Goal: Contribute content: Contribute content

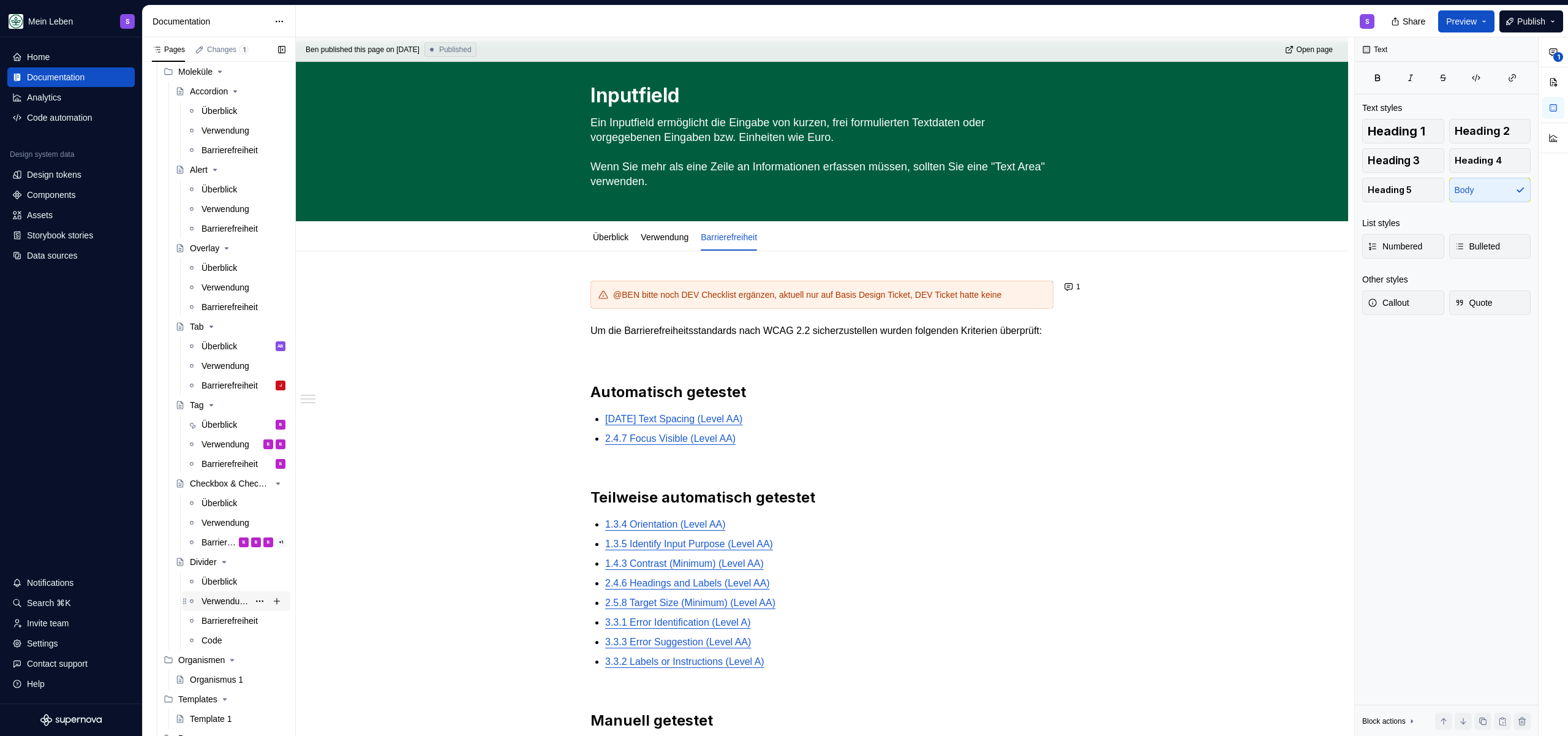
scroll to position [762, 0]
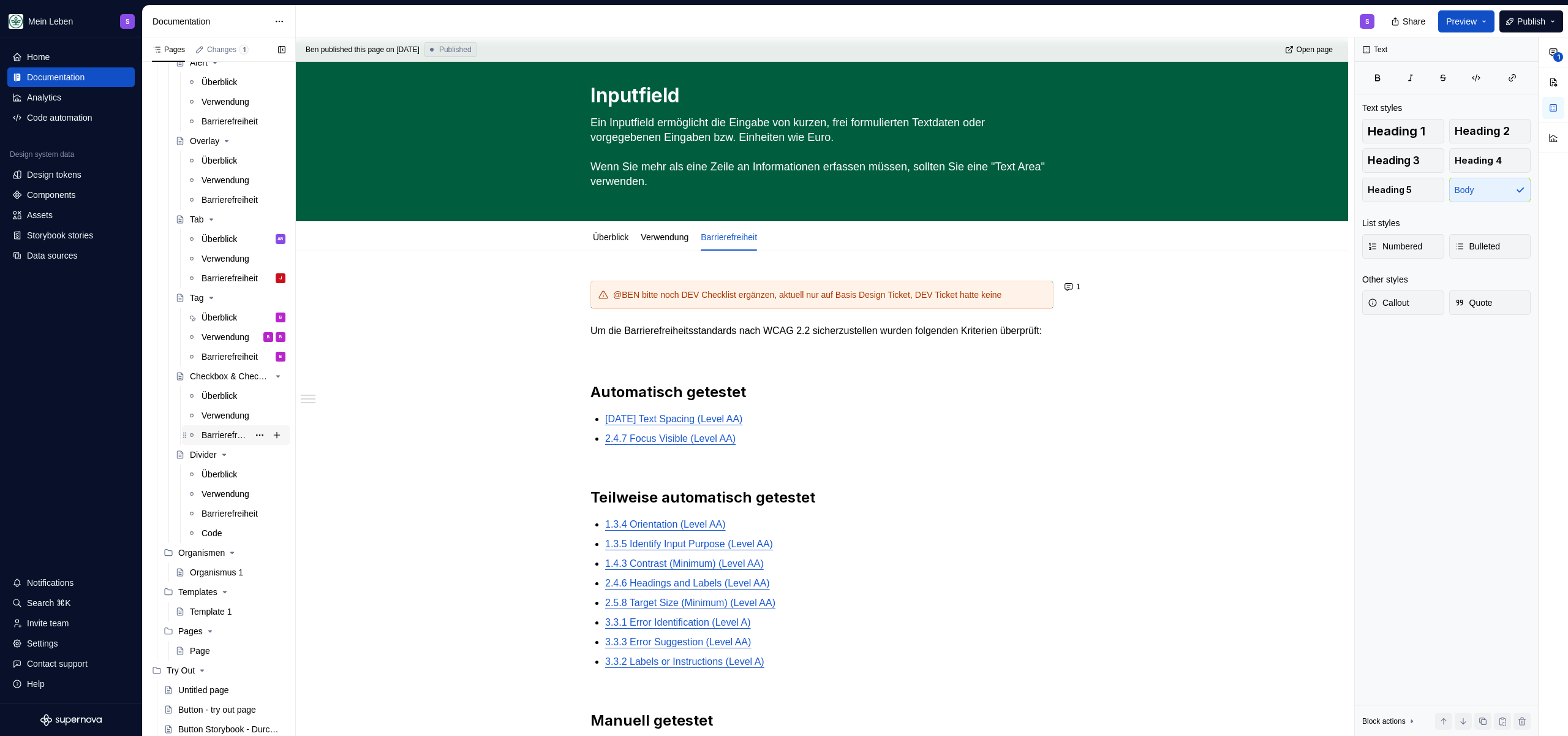
click at [211, 430] on div "Barrierefreiheit" at bounding box center [225, 434] width 47 height 12
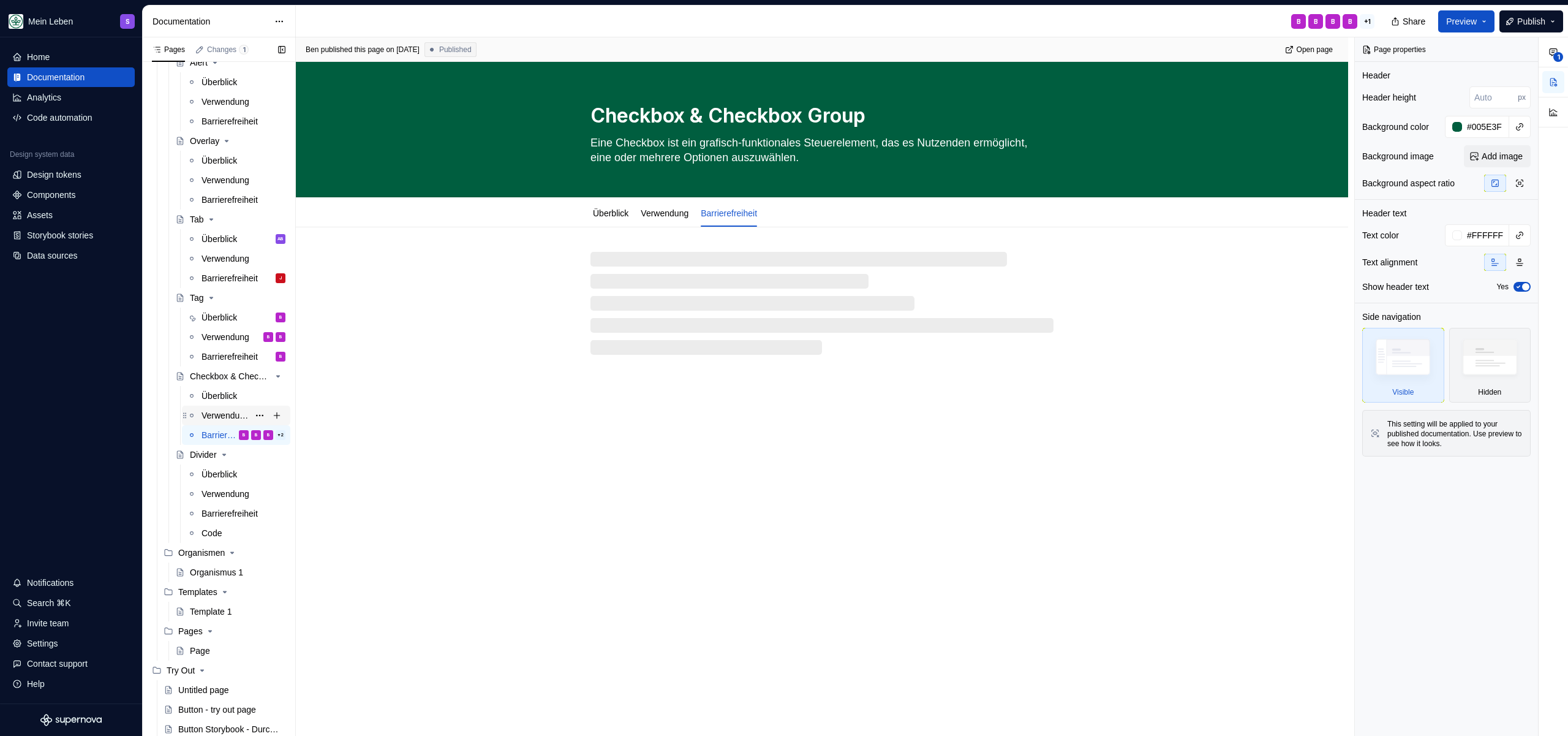
click at [215, 415] on div "Verwendung" at bounding box center [225, 415] width 47 height 12
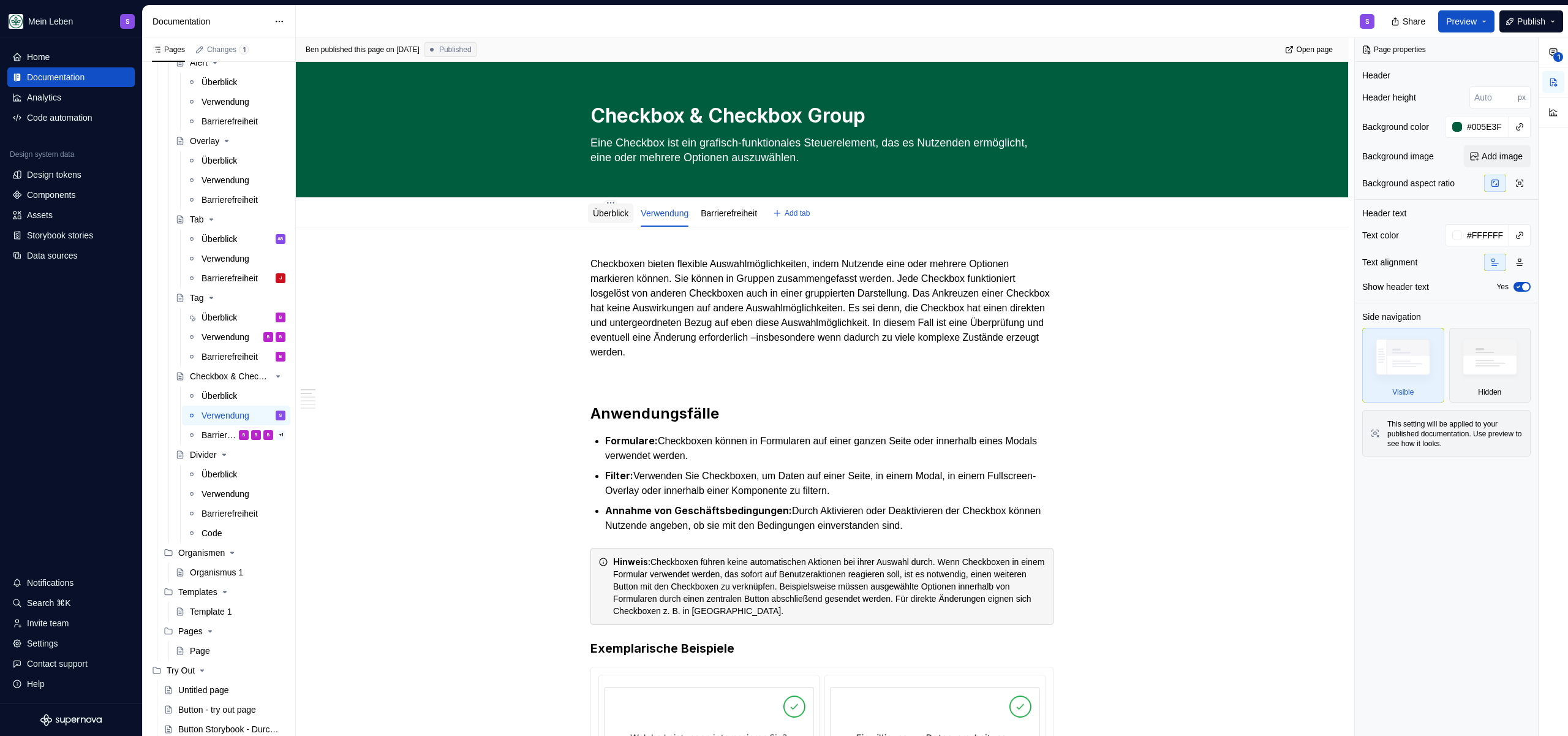
click at [604, 201] on div "Überblick" at bounding box center [611, 213] width 45 height 26
click at [602, 213] on link "Überblick" at bounding box center [611, 213] width 36 height 10
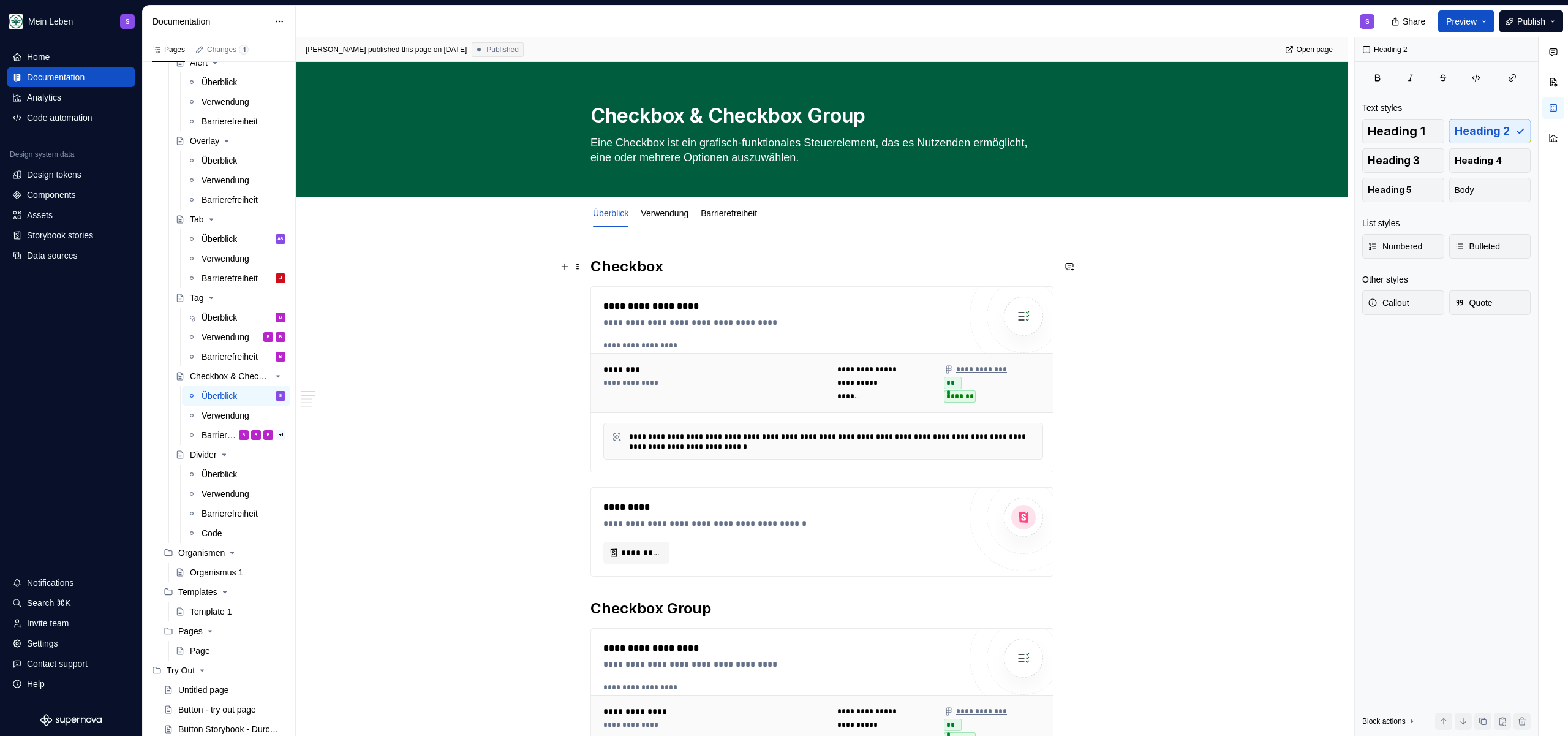
click at [700, 266] on h2 "Checkbox" at bounding box center [822, 266] width 463 height 20
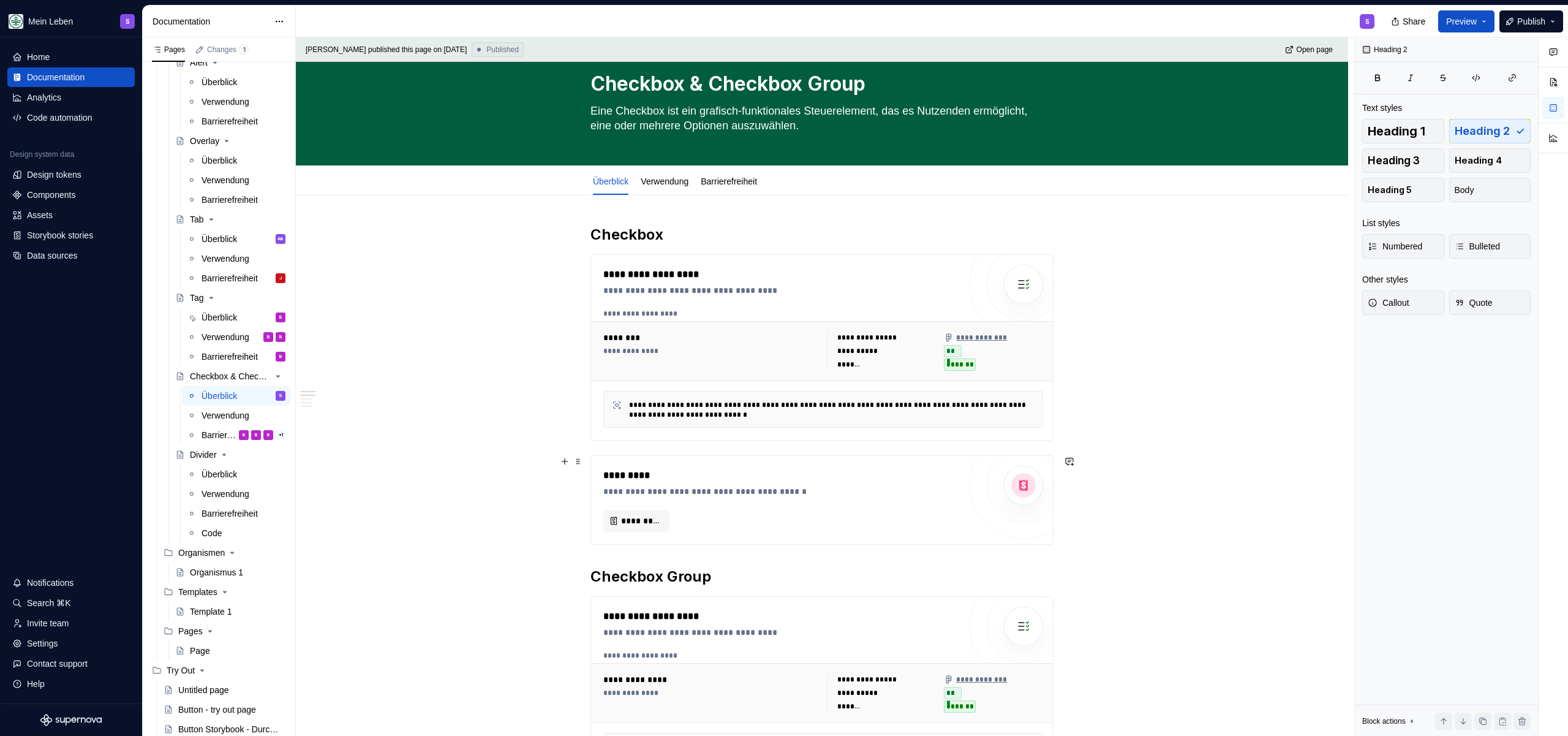
scroll to position [44, 0]
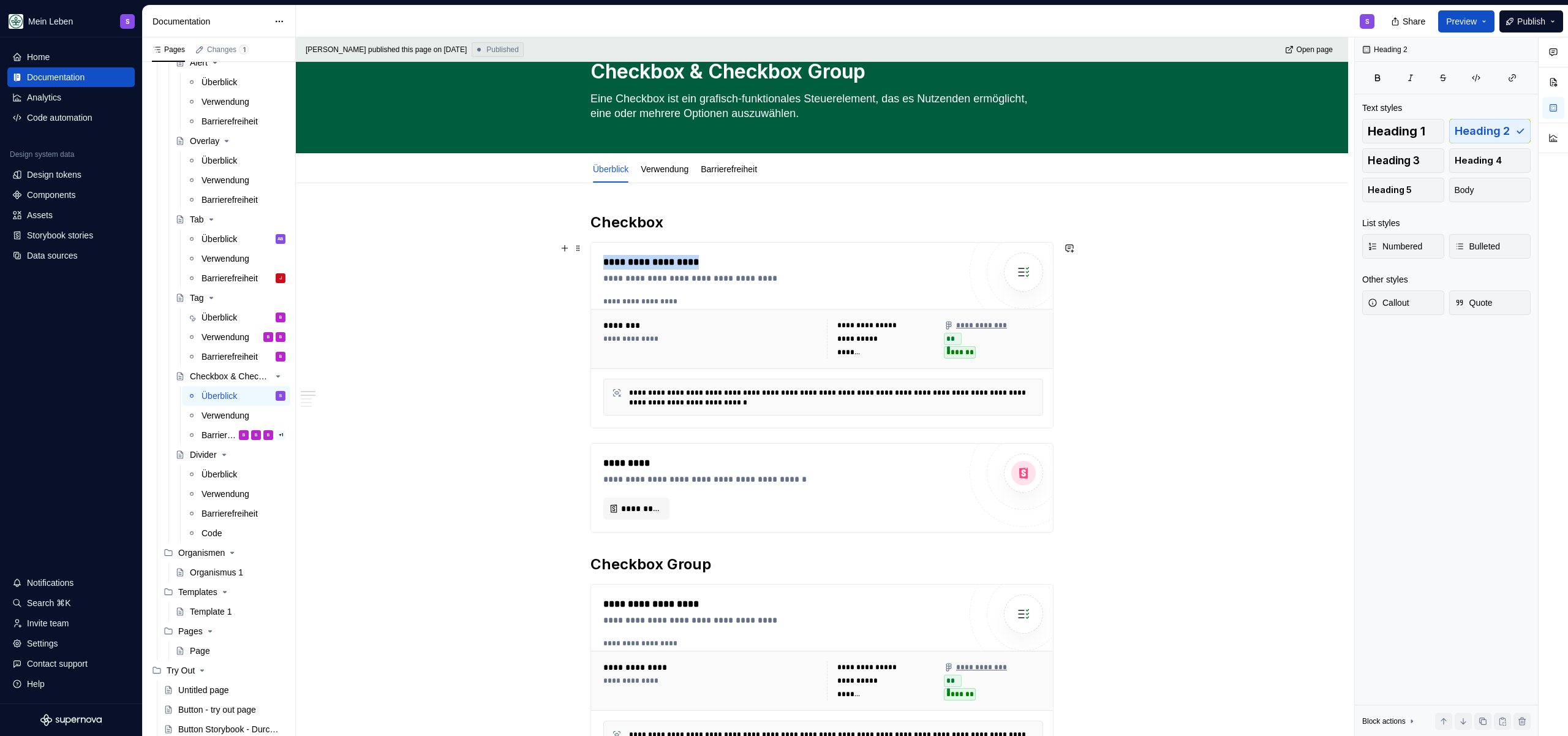
click at [798, 255] on div "**********" at bounding box center [782, 262] width 356 height 15
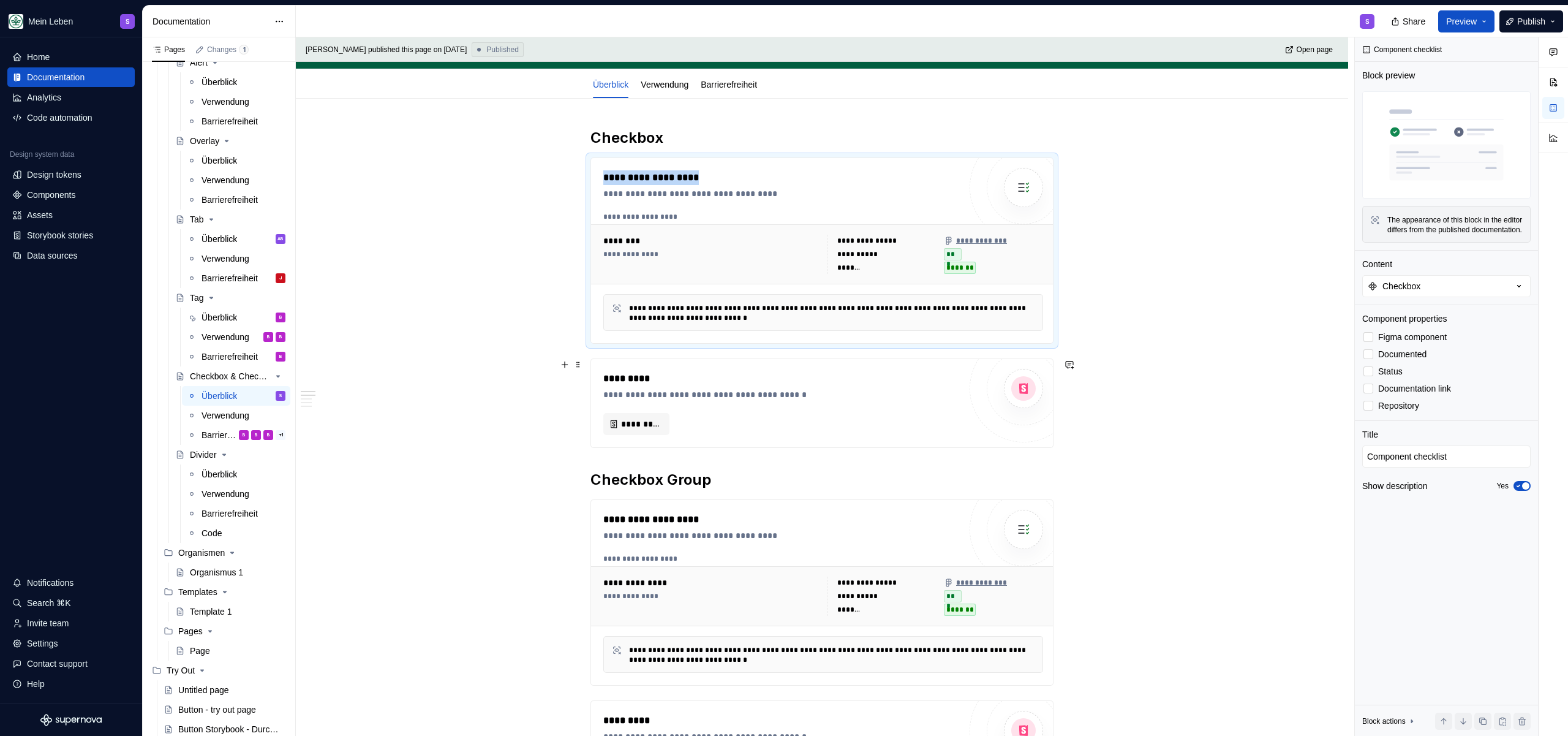
scroll to position [136, 0]
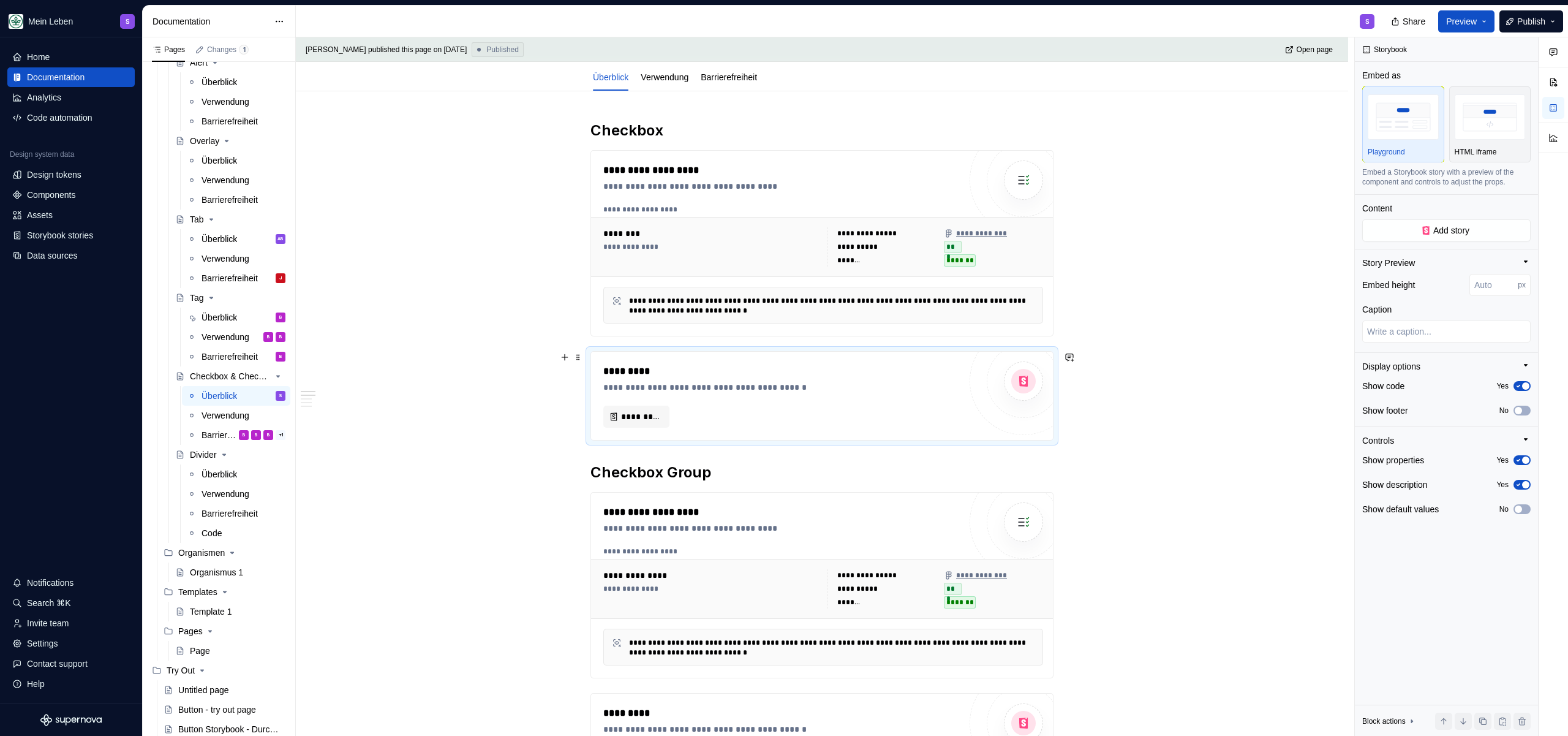
click at [746, 402] on div "**********" at bounding box center [782, 396] width 356 height 64
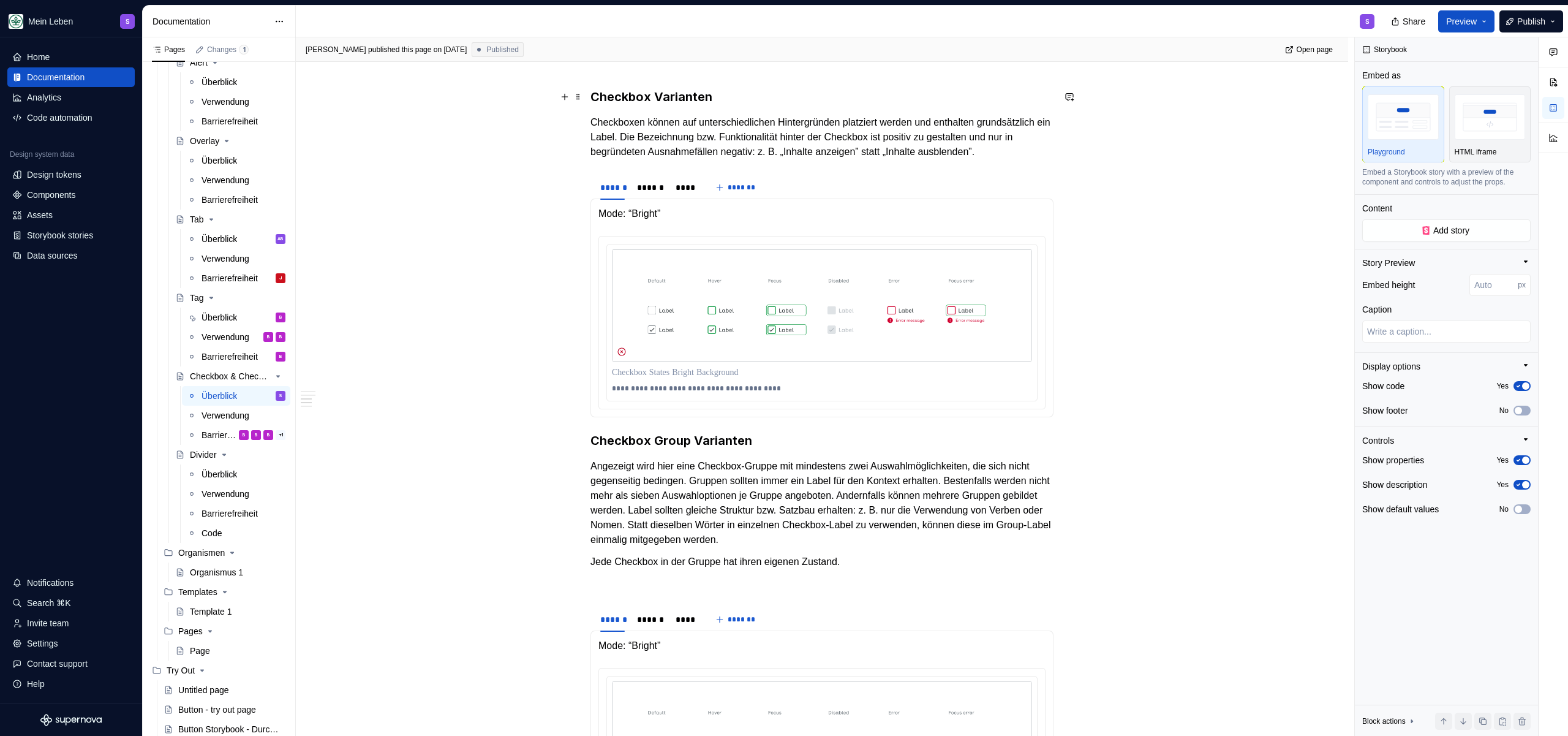
scroll to position [880, 0]
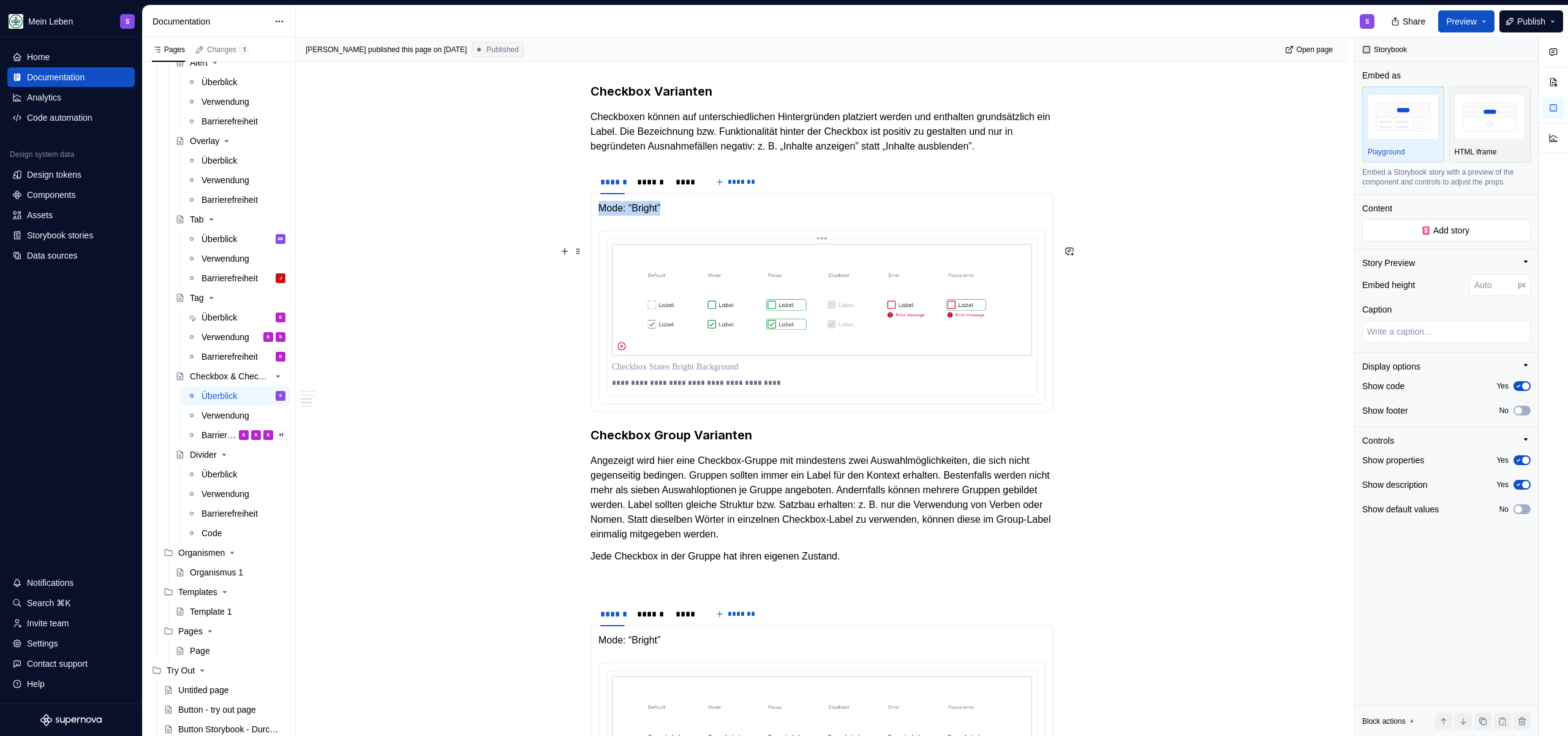
click at [729, 293] on img at bounding box center [822, 300] width 420 height 112
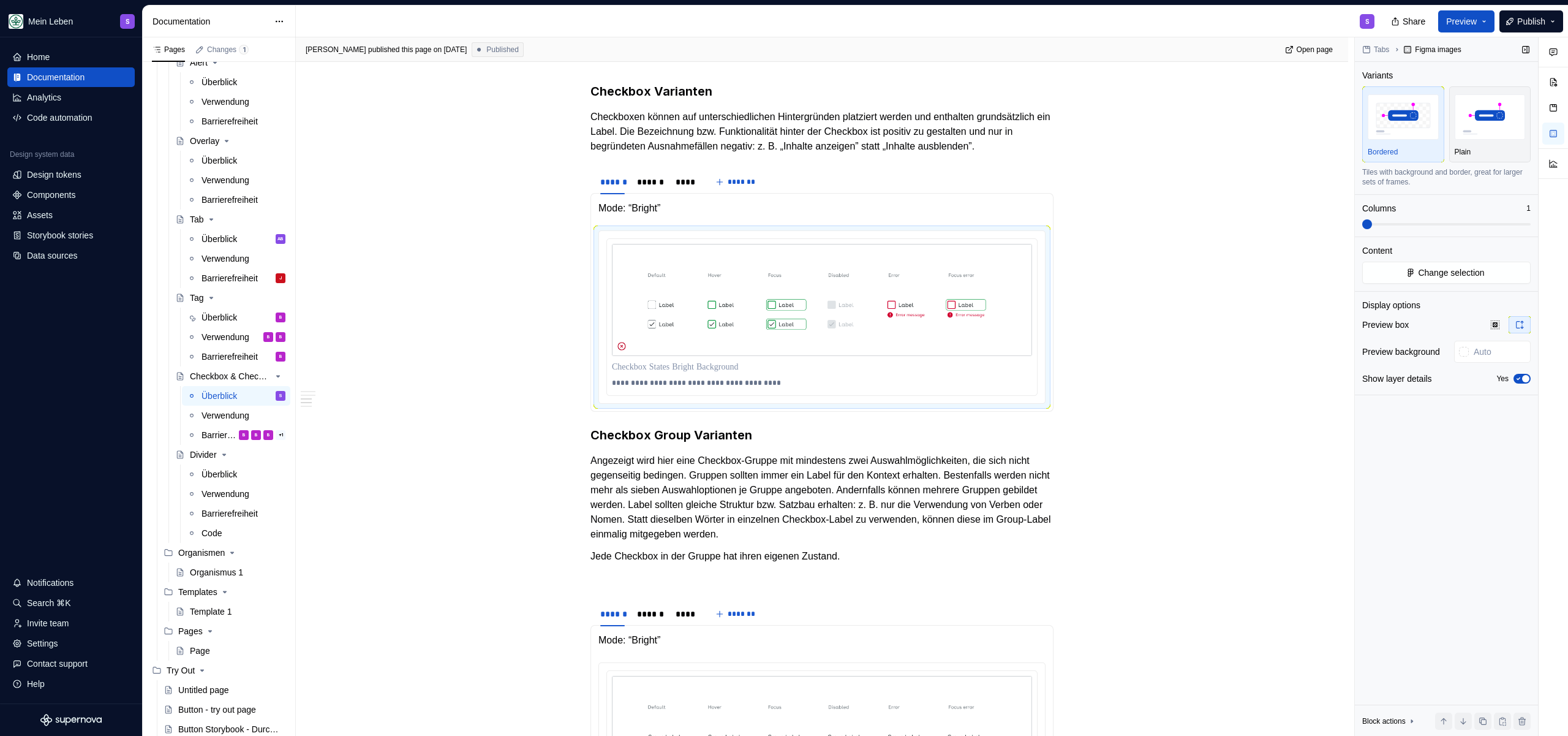
click at [1443, 286] on div "Tabs Figma images Variants Bordered Plain Tiles with background and border, gre…" at bounding box center [1446, 387] width 183 height 699
click at [1458, 271] on span "Change selection" at bounding box center [1451, 272] width 66 height 12
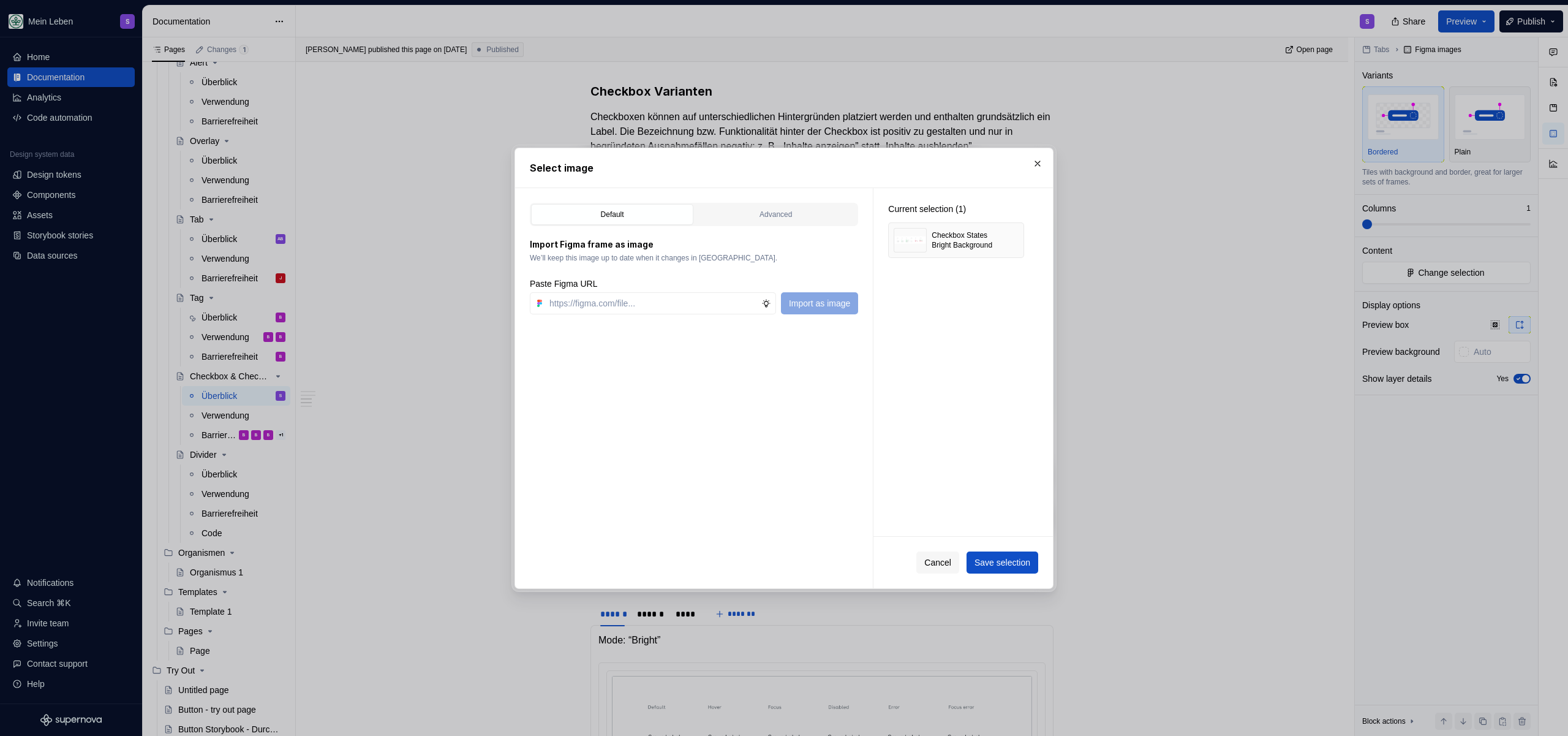
type textarea "*"
paste input "[URL][DOMAIN_NAME]"
type input "[URL][DOMAIN_NAME]"
click at [861, 305] on div "Default Advanced Import Figma frame as image We’ll keep this image up to date w…" at bounding box center [694, 388] width 358 height 400
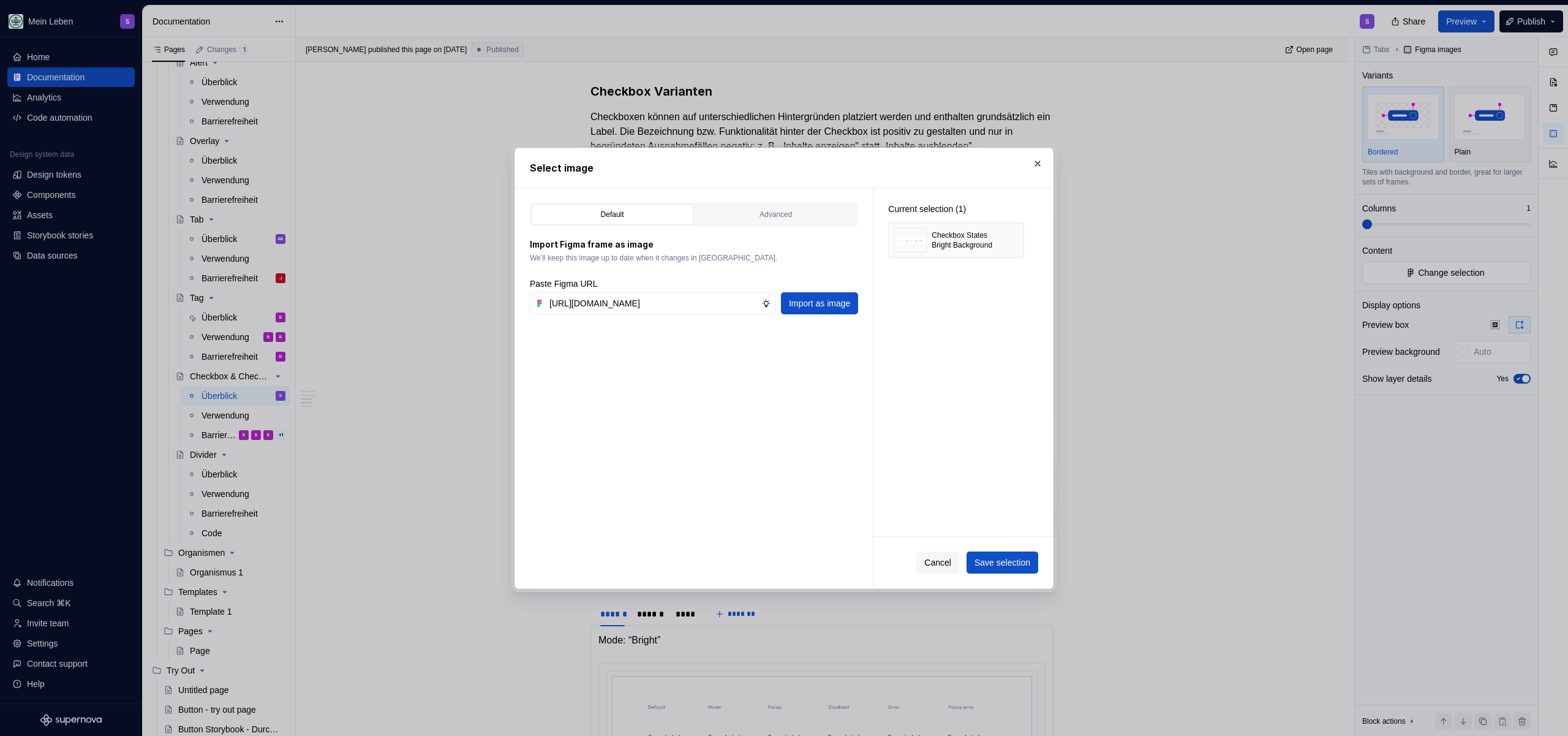
scroll to position [0, 0]
click at [820, 305] on span "Import as image" at bounding box center [819, 303] width 61 height 12
click at [1007, 239] on button "button" at bounding box center [1010, 240] width 17 height 17
click at [1009, 564] on span "Save selection" at bounding box center [1002, 562] width 56 height 12
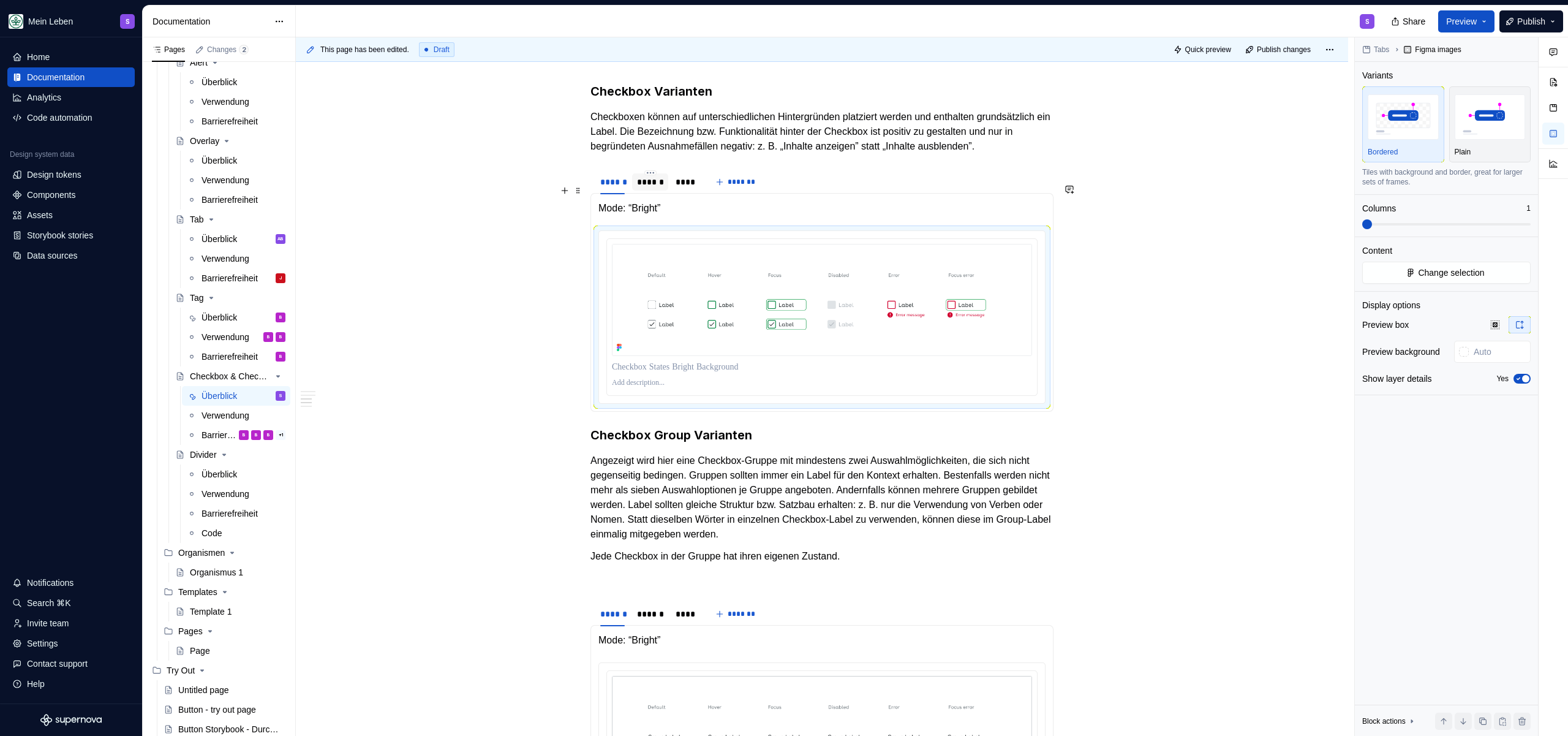
click at [641, 188] on div "******" at bounding box center [650, 181] width 26 height 12
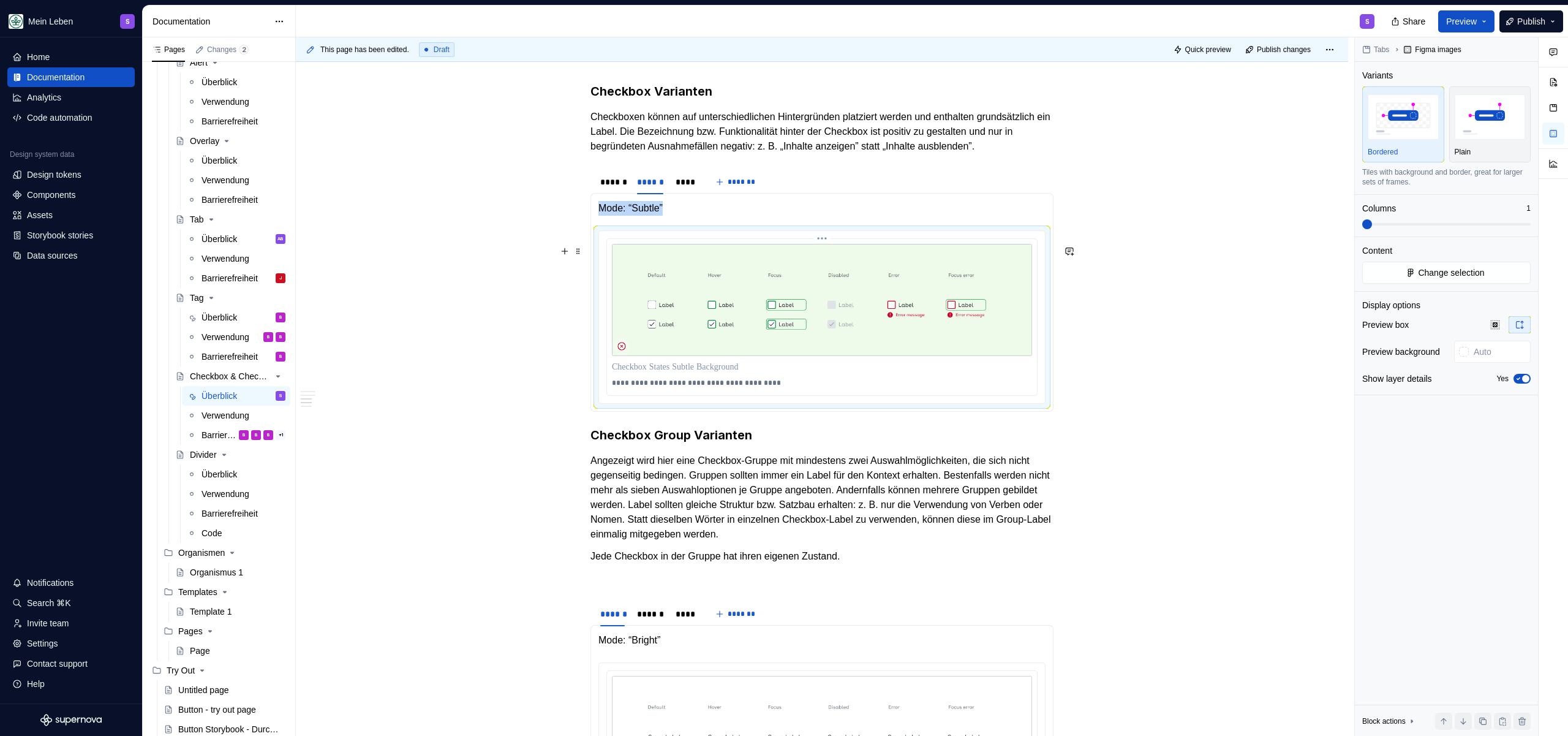
click at [742, 331] on img at bounding box center [822, 300] width 420 height 112
click at [940, 321] on img at bounding box center [822, 300] width 420 height 112
click at [1435, 270] on span "Change selection" at bounding box center [1451, 272] width 66 height 12
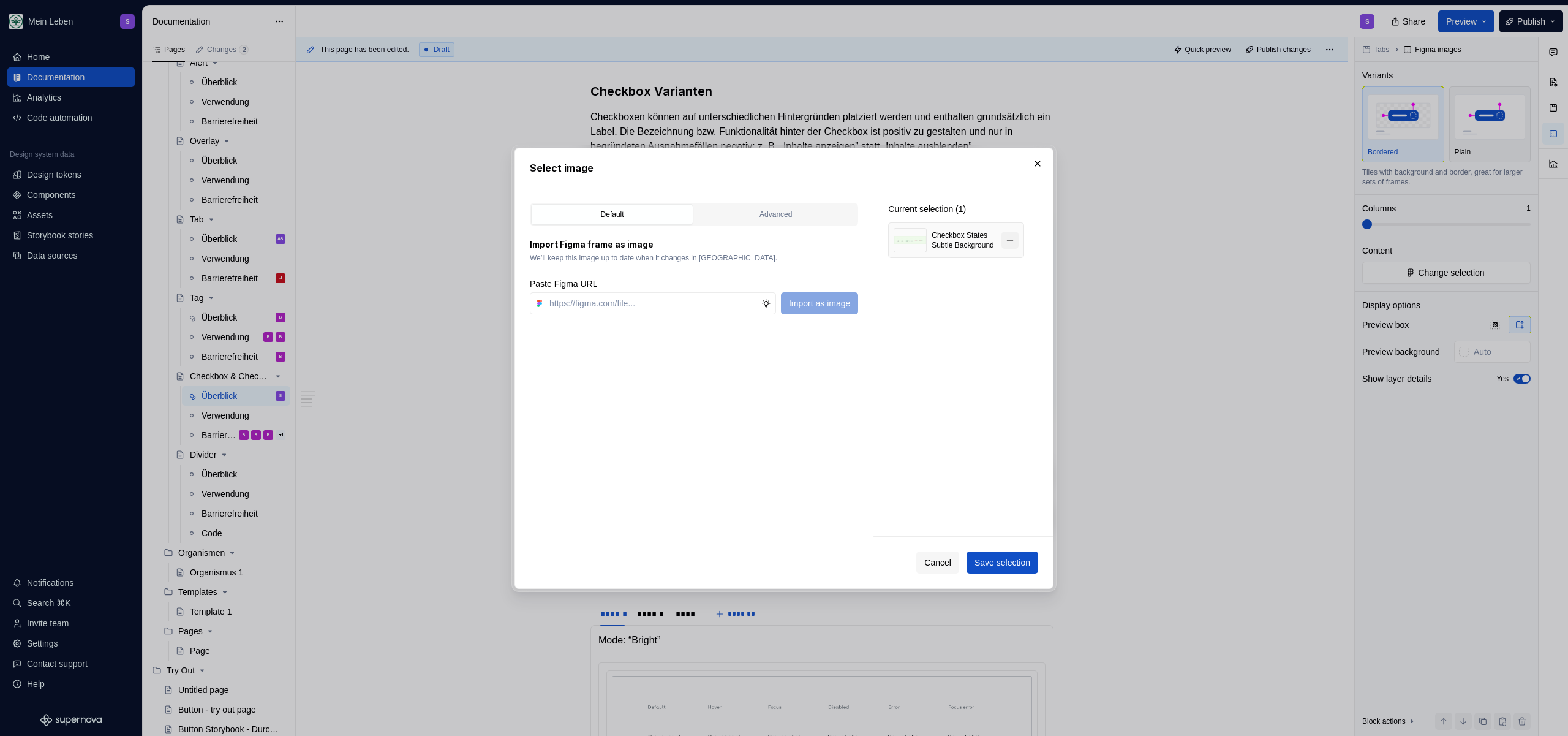
click at [1016, 244] on button "button" at bounding box center [1010, 240] width 17 height 17
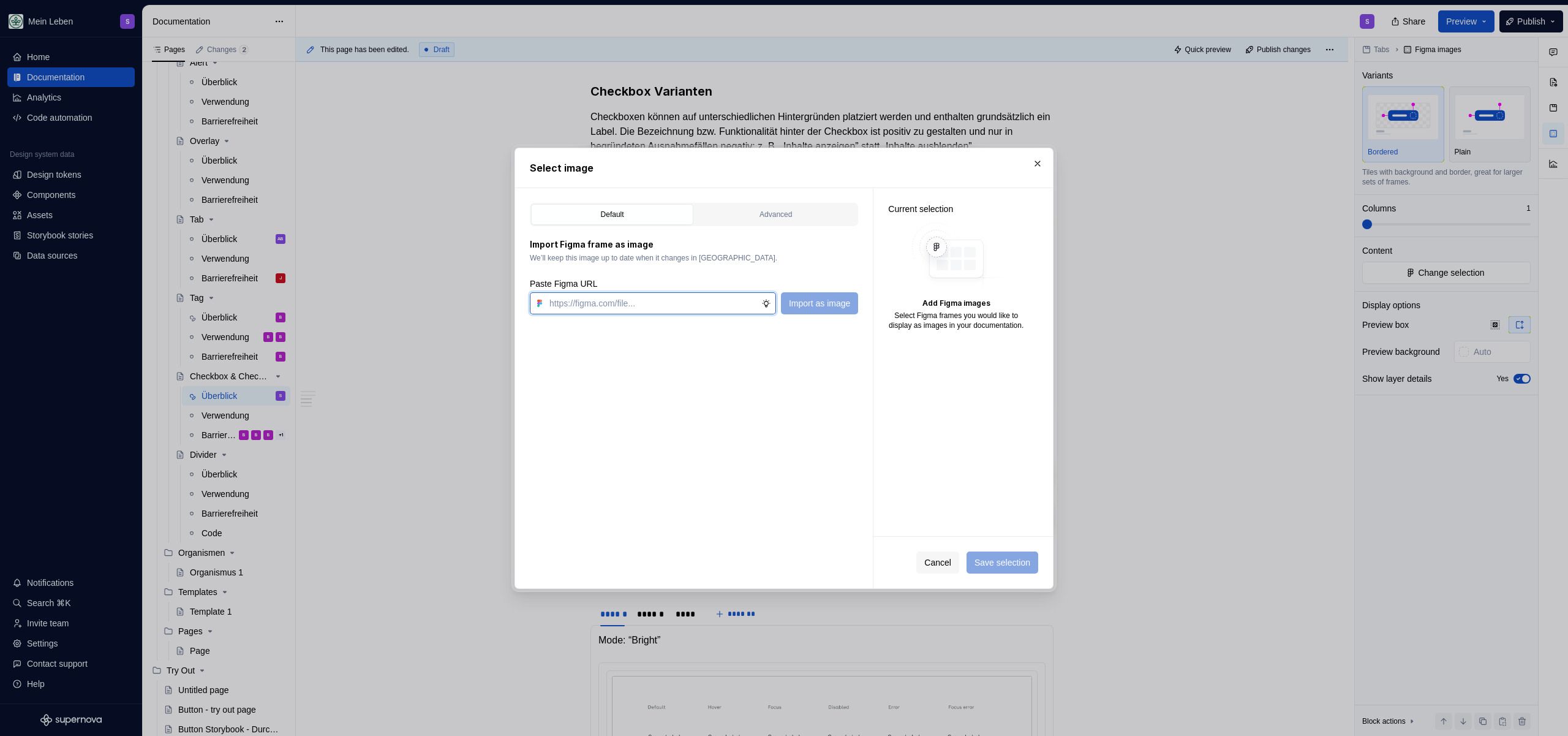
click at [680, 296] on input "text" at bounding box center [653, 303] width 217 height 22
paste input "[URL][DOMAIN_NAME]"
type input "[URL][DOMAIN_NAME]"
click at [813, 310] on button "Import as image" at bounding box center [819, 303] width 77 height 22
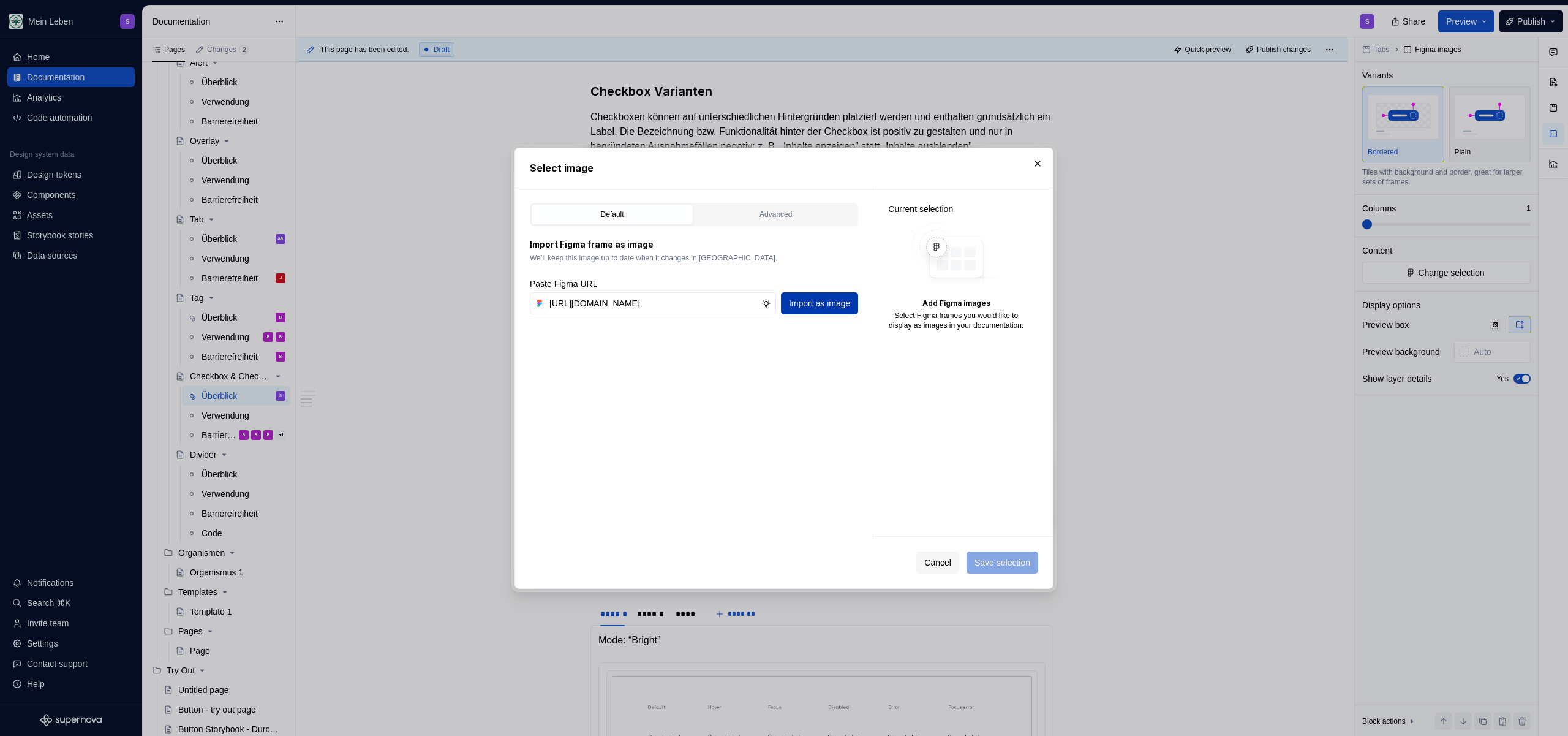
scroll to position [0, 0]
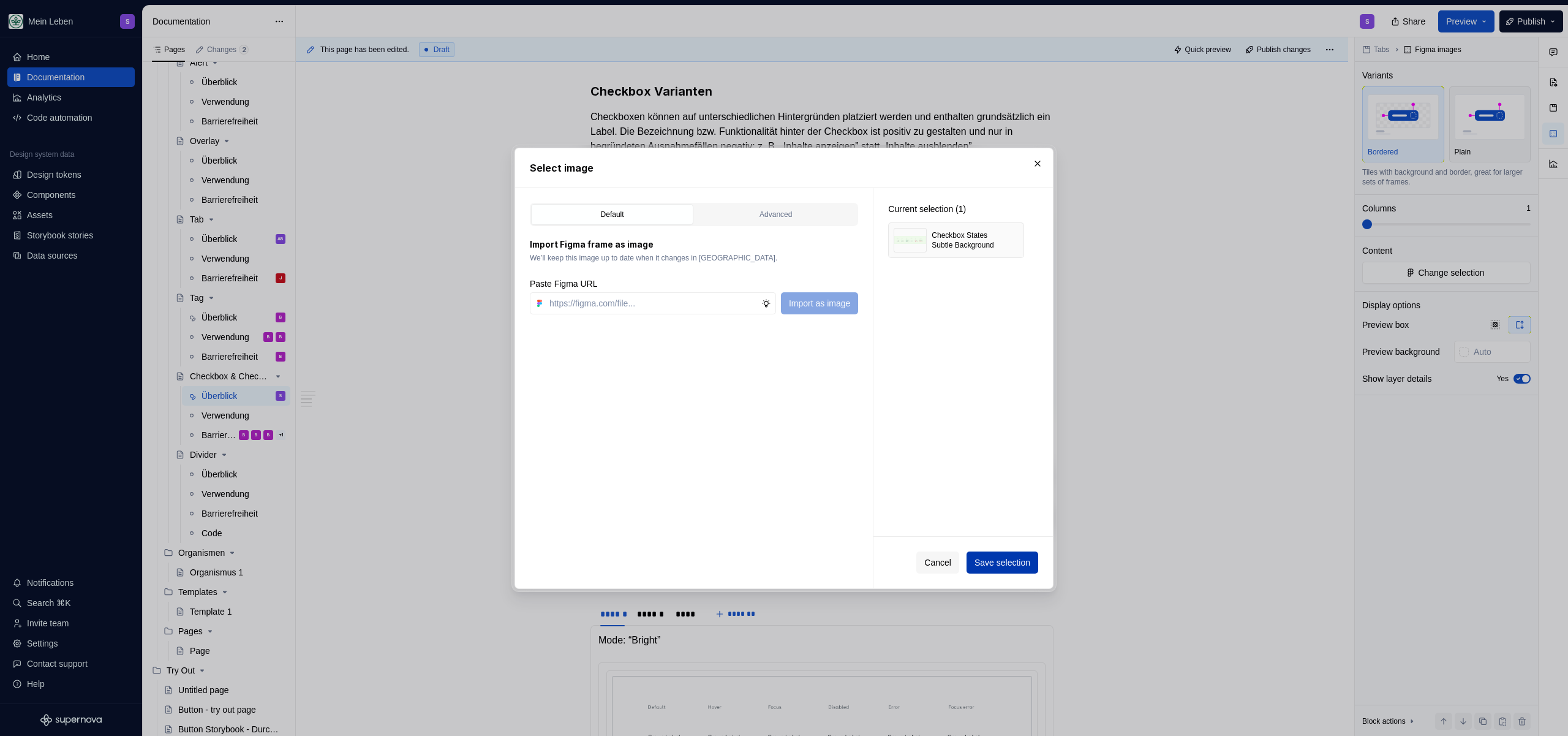
click at [996, 559] on span "Save selection" at bounding box center [1002, 562] width 56 height 12
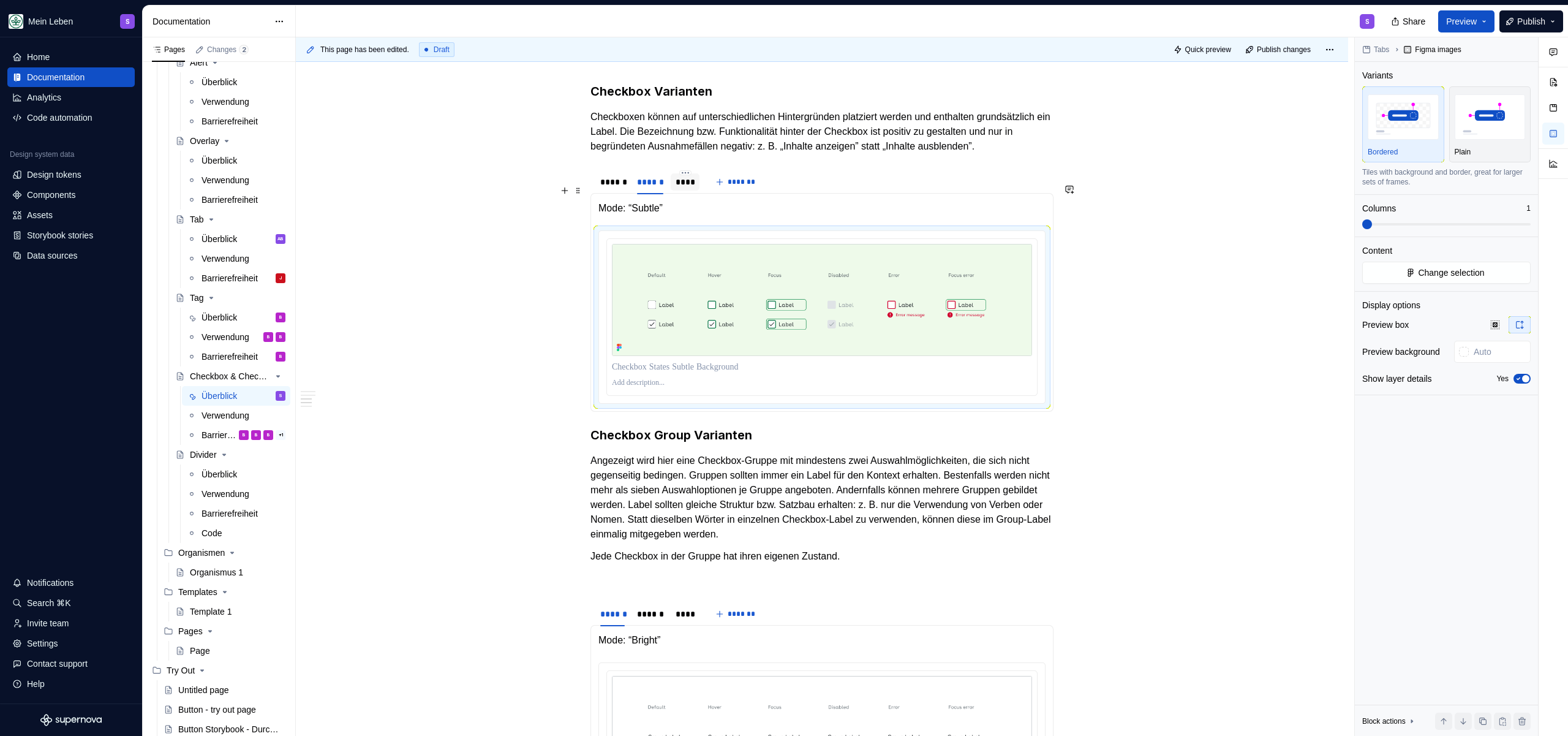
click at [695, 188] on div "****" at bounding box center [685, 181] width 19 height 12
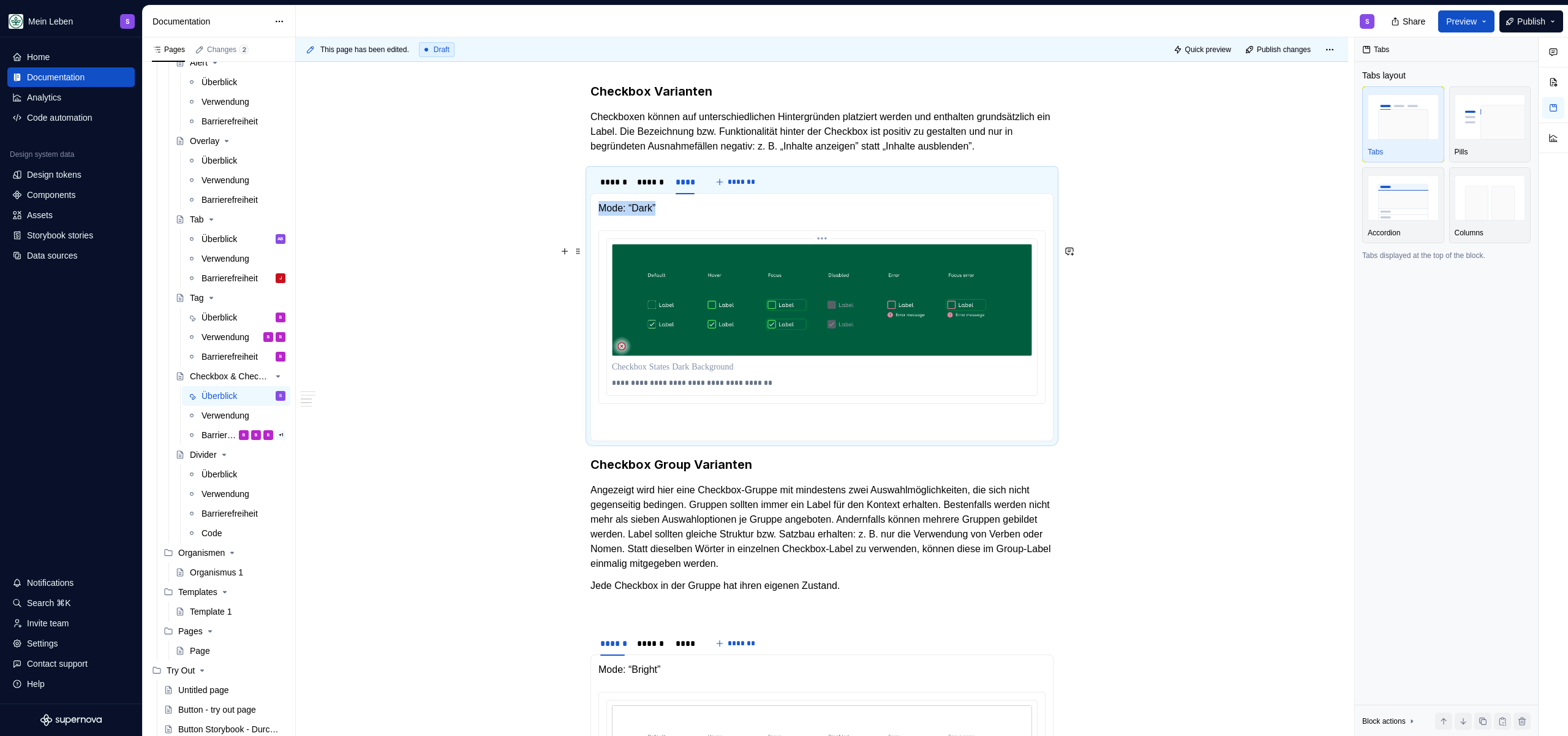
click at [786, 307] on img at bounding box center [822, 300] width 420 height 112
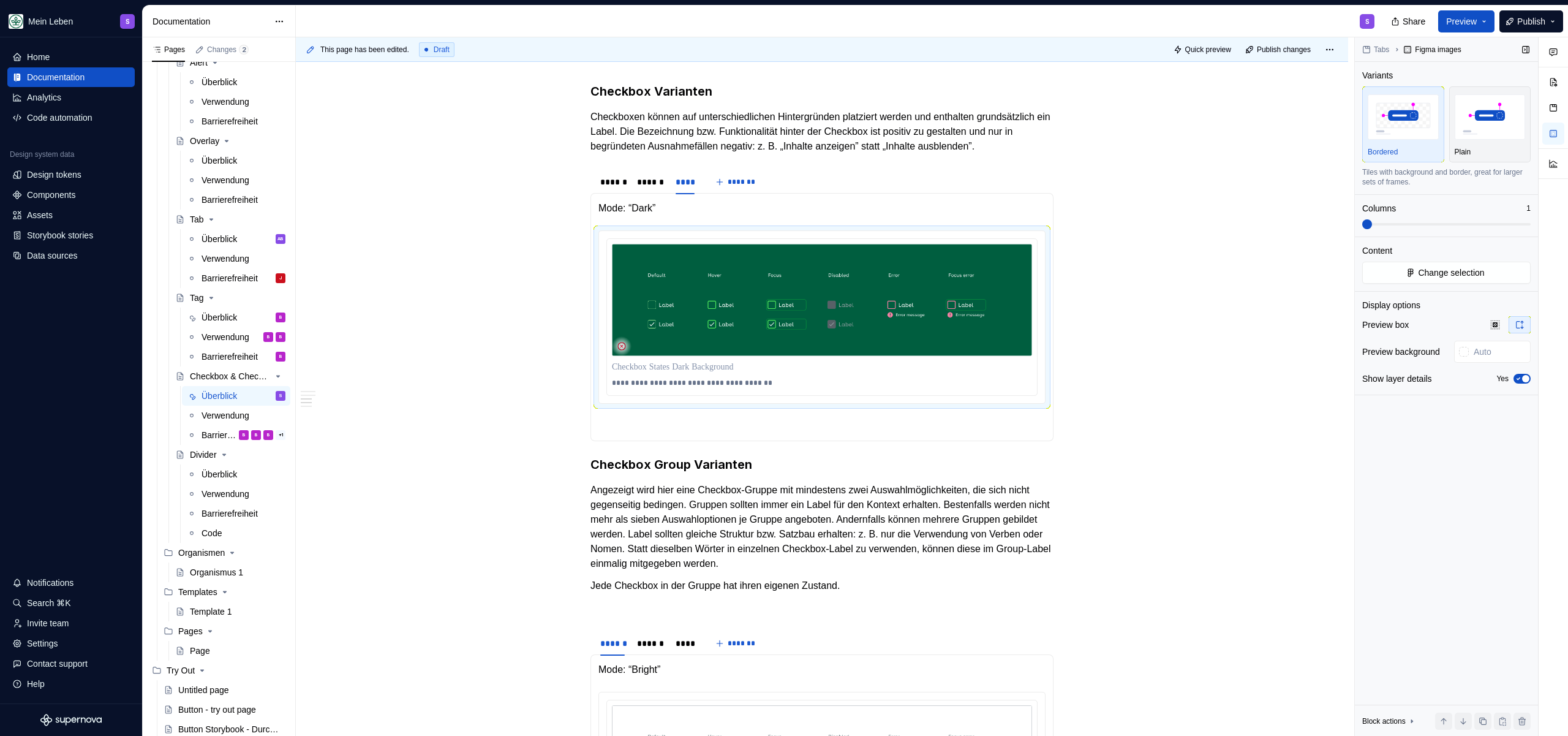
click at [1532, 269] on div "Tabs Figma images Variants Bordered Plain Tiles with background and border, gre…" at bounding box center [1446, 387] width 183 height 699
click at [1488, 273] on button "Change selection" at bounding box center [1447, 273] width 169 height 22
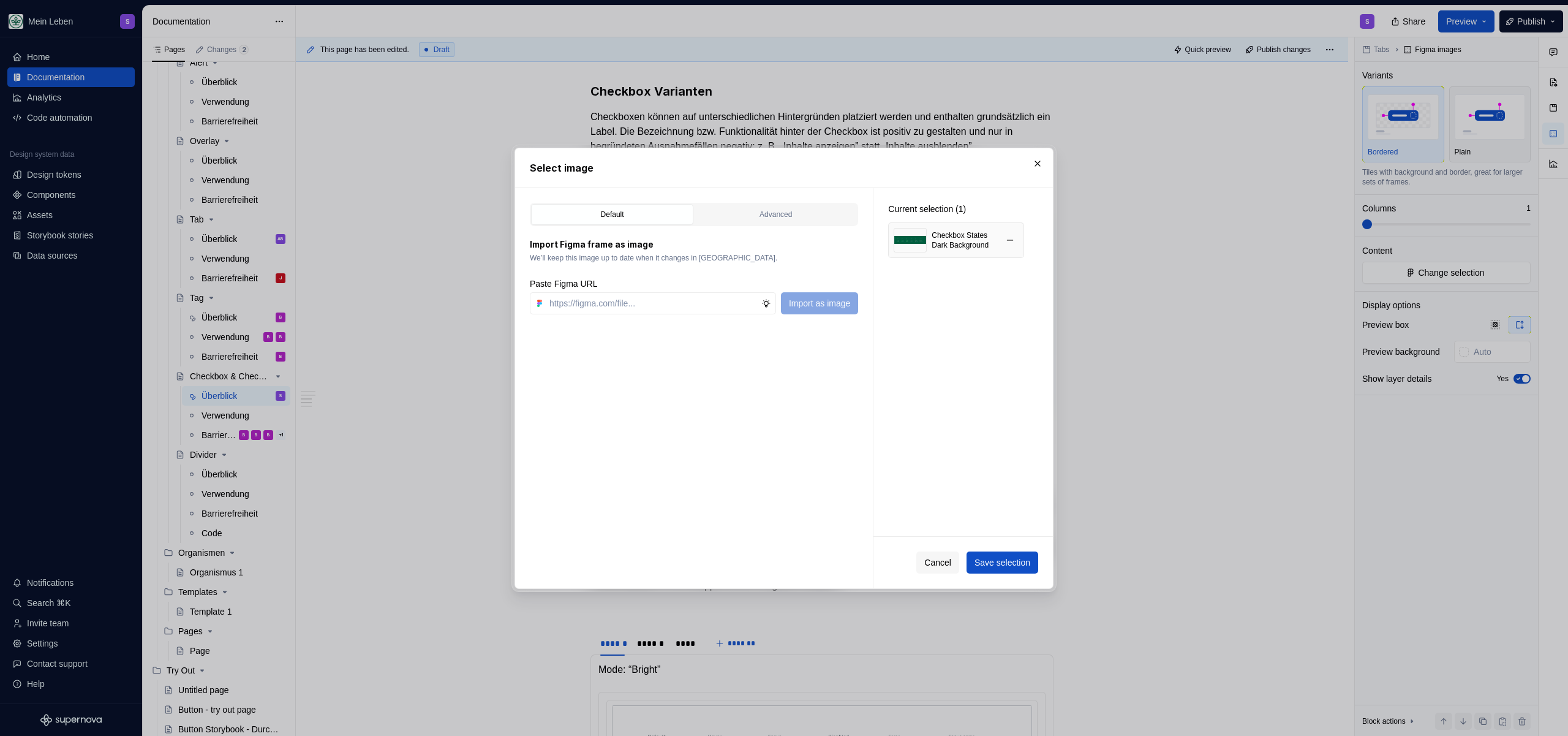
type textarea "*"
click at [1012, 236] on button "button" at bounding box center [1010, 240] width 17 height 17
click at [623, 318] on div "Default Advanced Import Figma frame as image We’ll keep this image up to date w…" at bounding box center [694, 388] width 358 height 400
click at [627, 307] on input "text" at bounding box center [653, 303] width 217 height 22
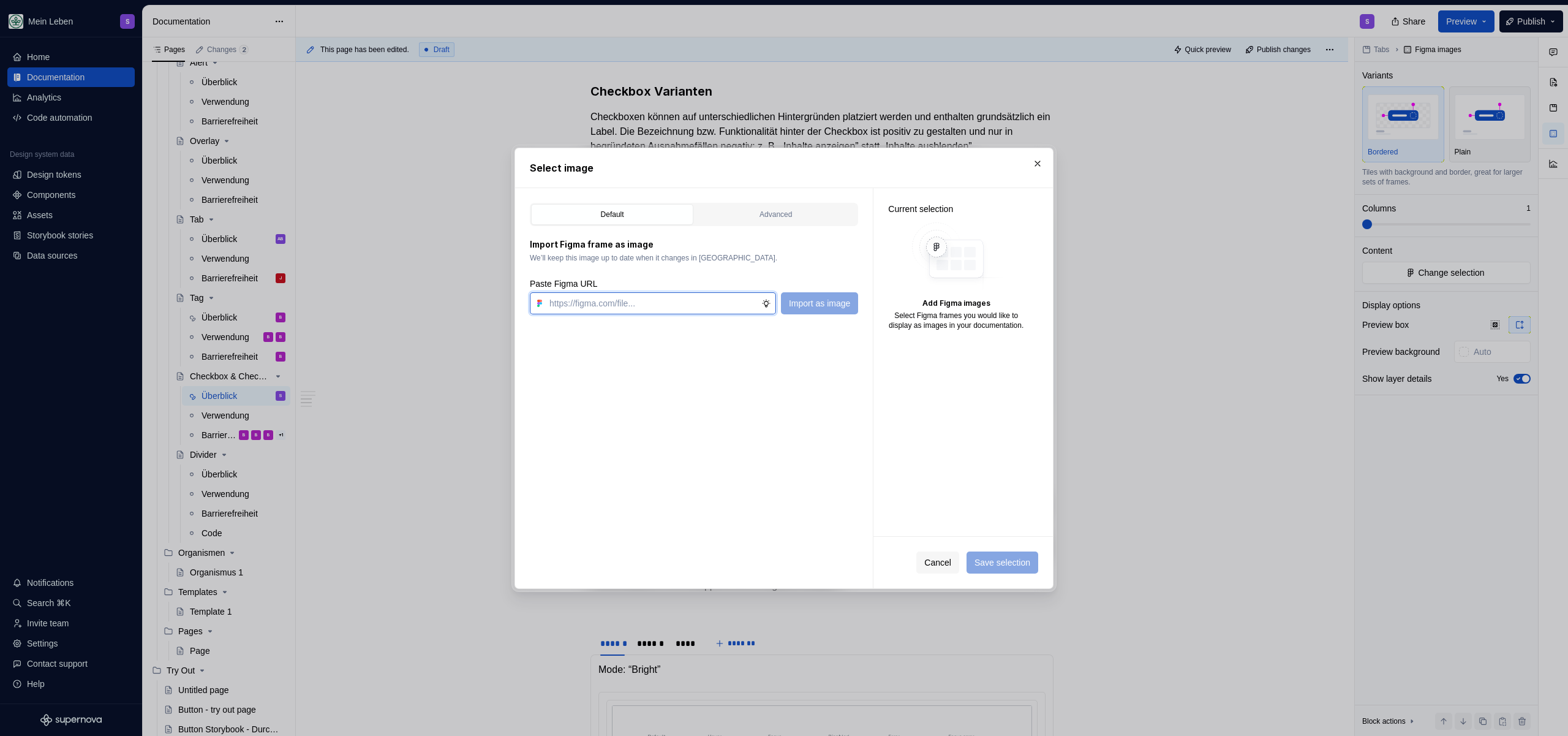
paste input "[URL][DOMAIN_NAME]"
type input "[URL][DOMAIN_NAME]"
click at [801, 305] on span "Import as image" at bounding box center [819, 303] width 61 height 12
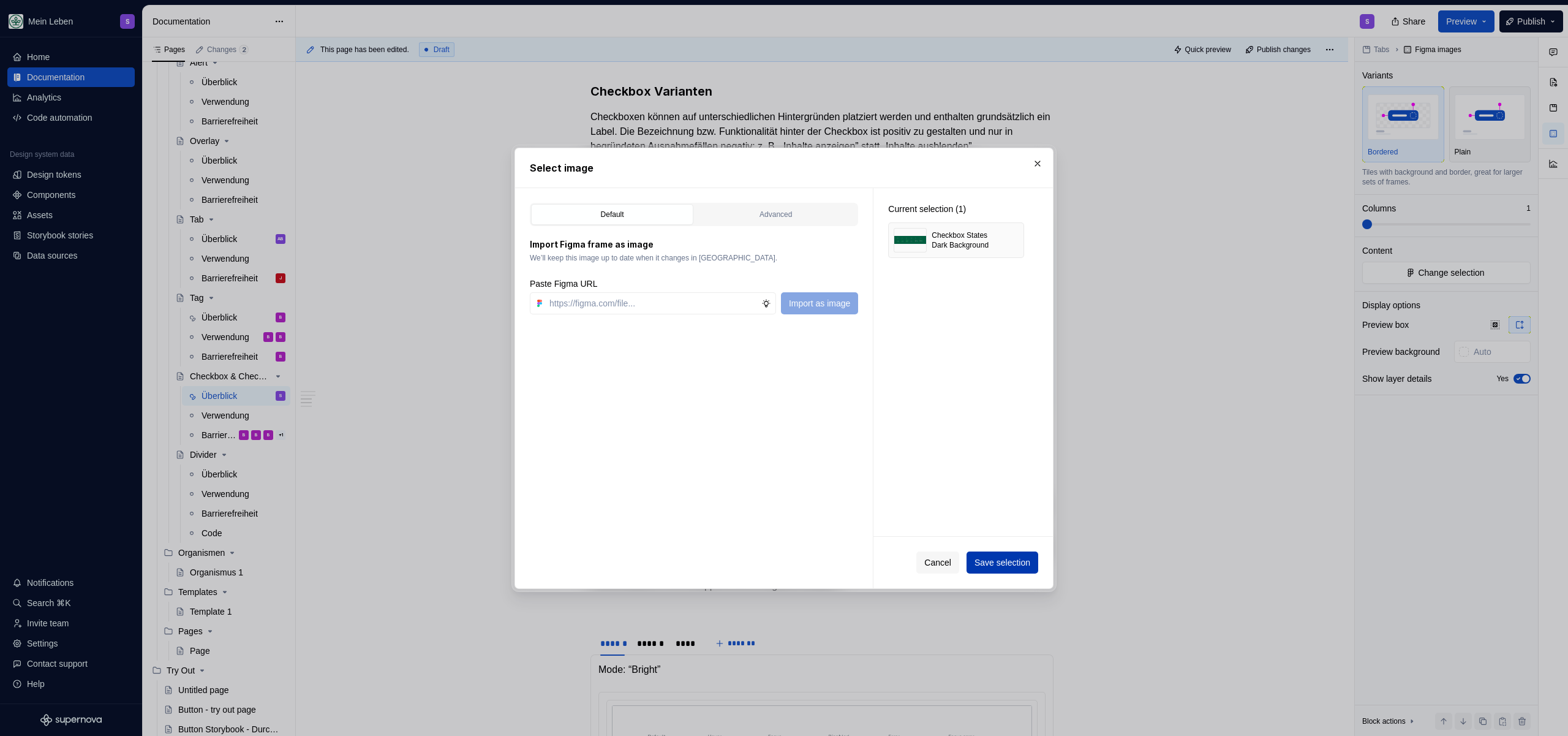
click at [1015, 561] on span "Save selection" at bounding box center [1002, 562] width 56 height 12
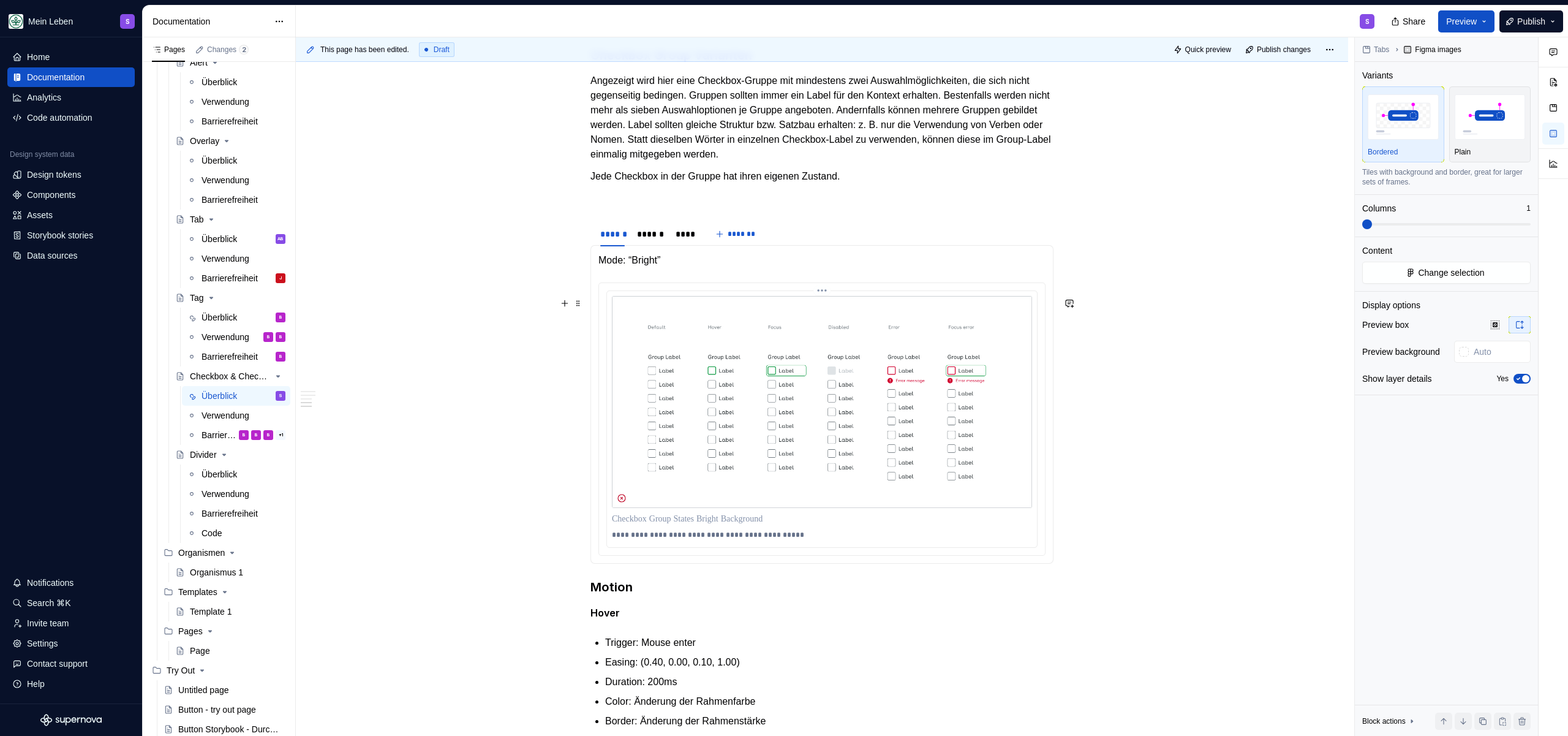
scroll to position [1305, 0]
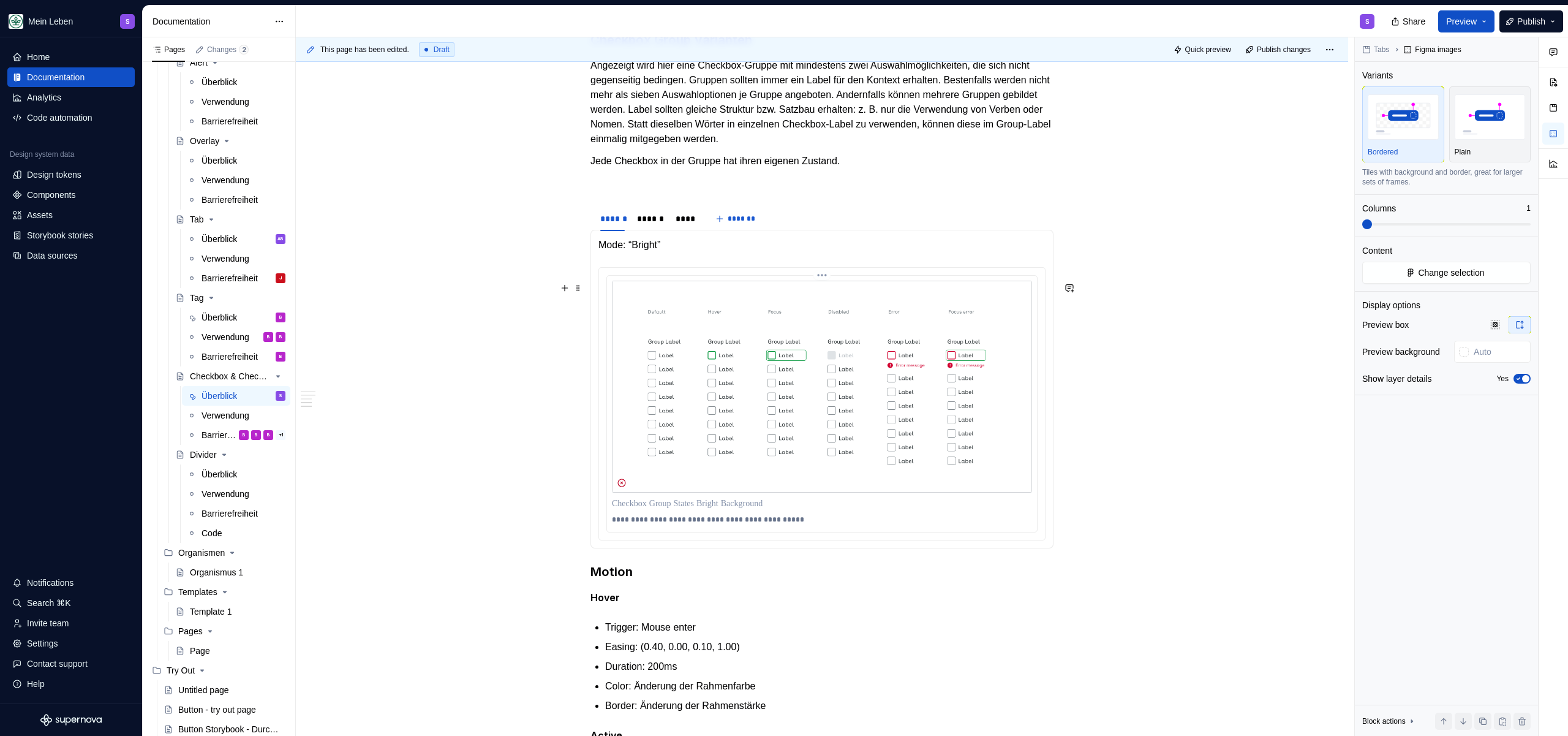
click at [698, 400] on img at bounding box center [822, 387] width 420 height 212
click at [875, 386] on img at bounding box center [822, 387] width 420 height 212
click at [1490, 271] on button "Change selection" at bounding box center [1447, 273] width 169 height 22
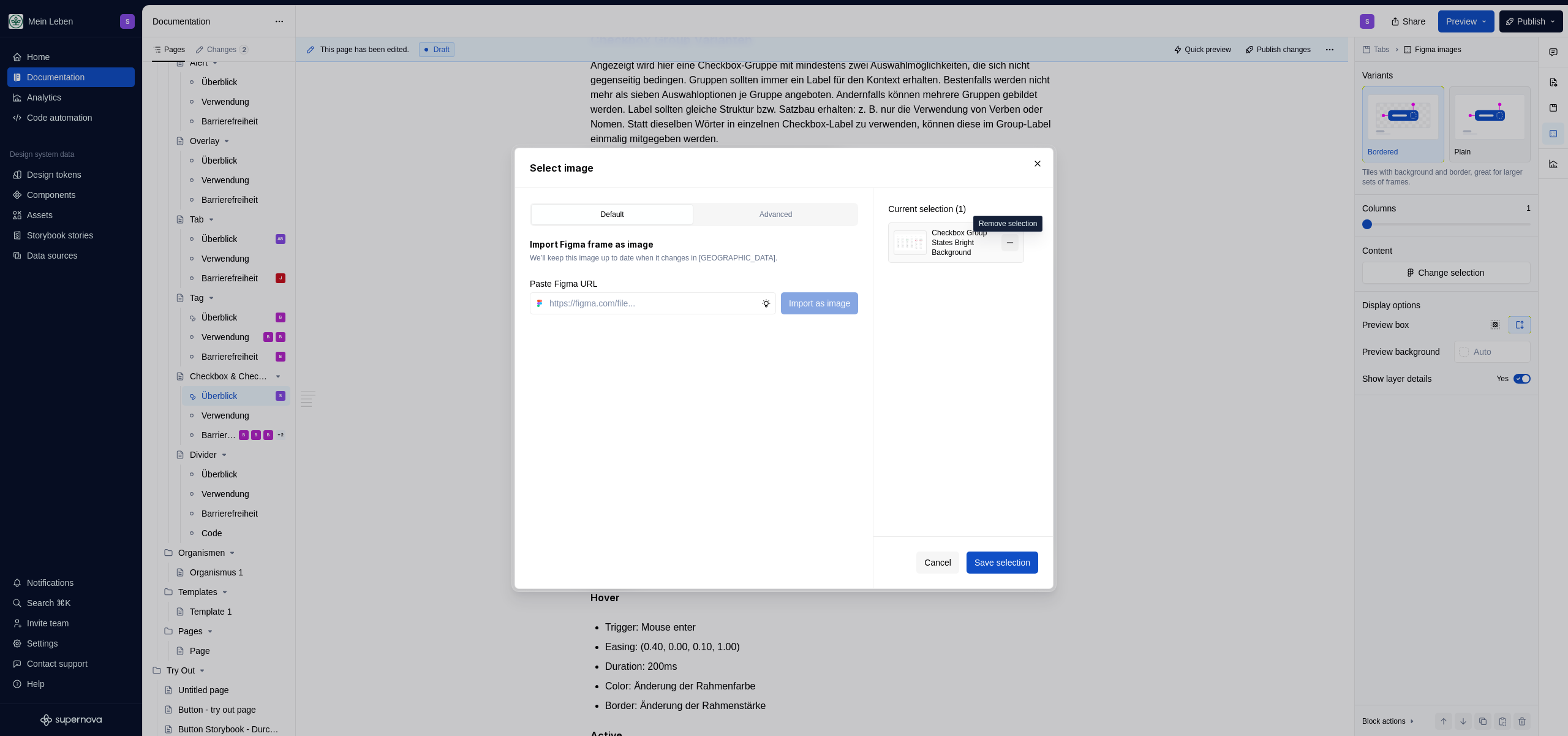
click at [1011, 245] on button "button" at bounding box center [1010, 242] width 17 height 17
click at [640, 315] on div "Default Advanced Import Figma frame as image We’ll keep this image up to date w…" at bounding box center [694, 388] width 358 height 400
click at [643, 310] on input "text" at bounding box center [653, 303] width 217 height 22
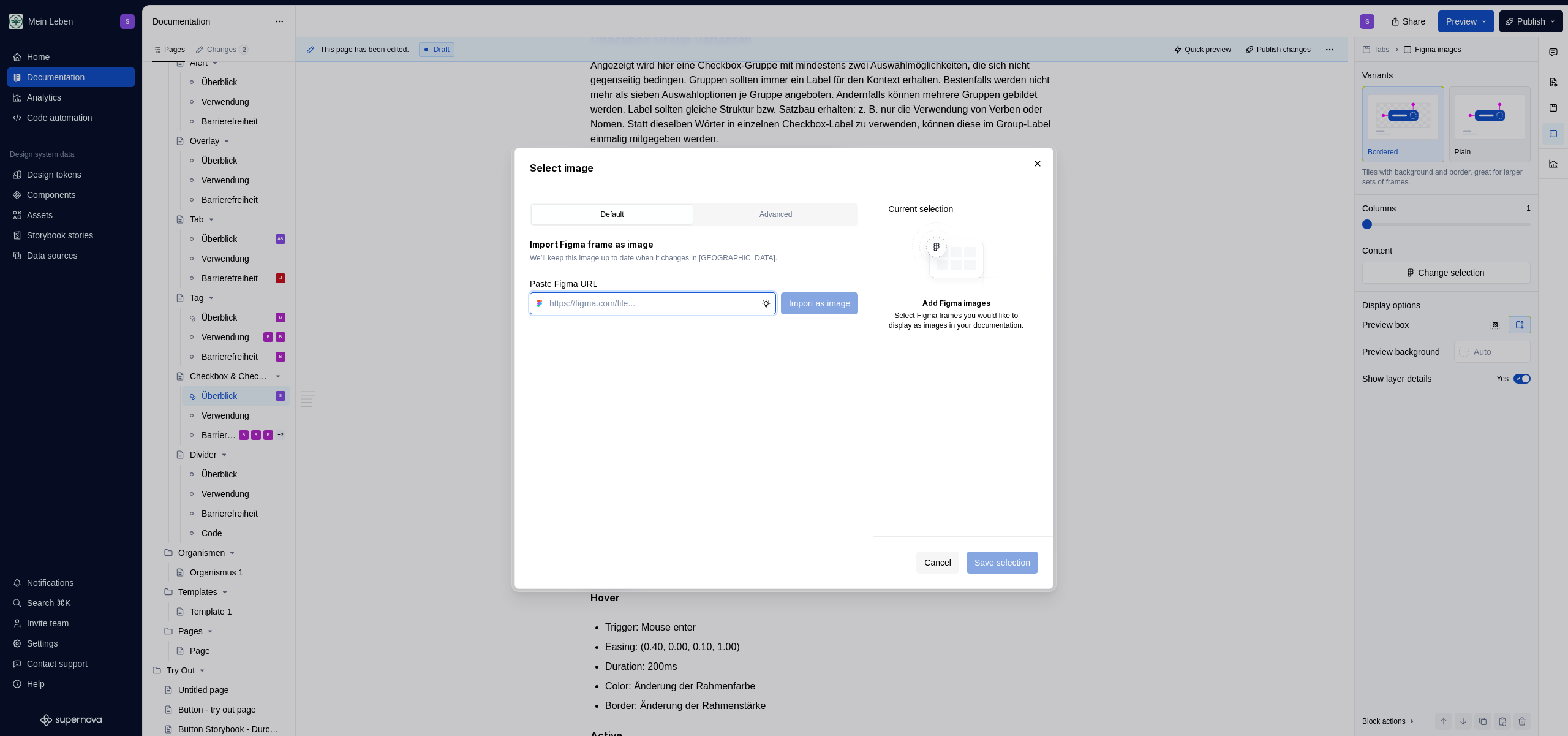
paste input "[URL][DOMAIN_NAME]"
type input "[URL][DOMAIN_NAME]"
click at [826, 303] on span "Import as image" at bounding box center [819, 303] width 61 height 12
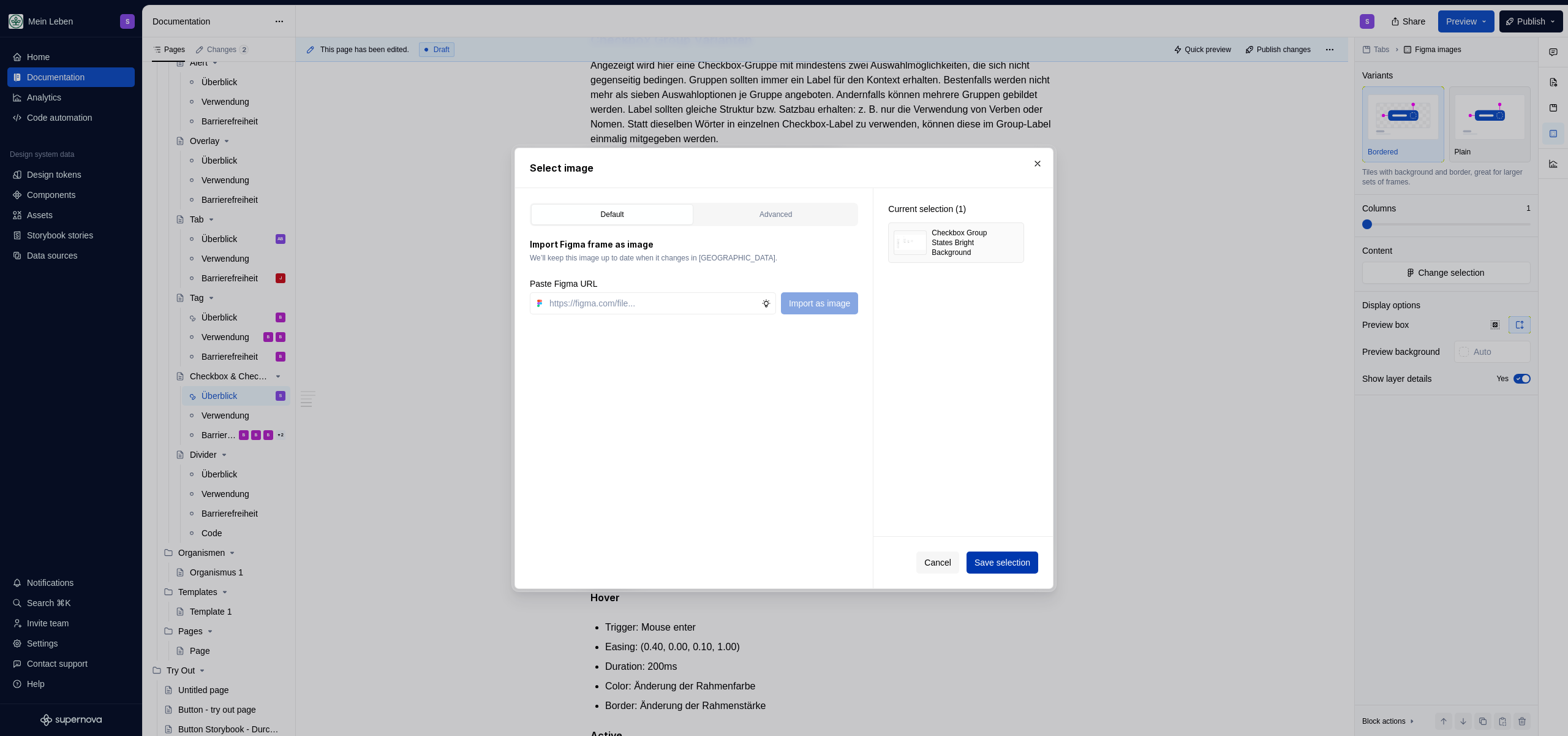
click at [1001, 566] on span "Save selection" at bounding box center [1002, 562] width 56 height 12
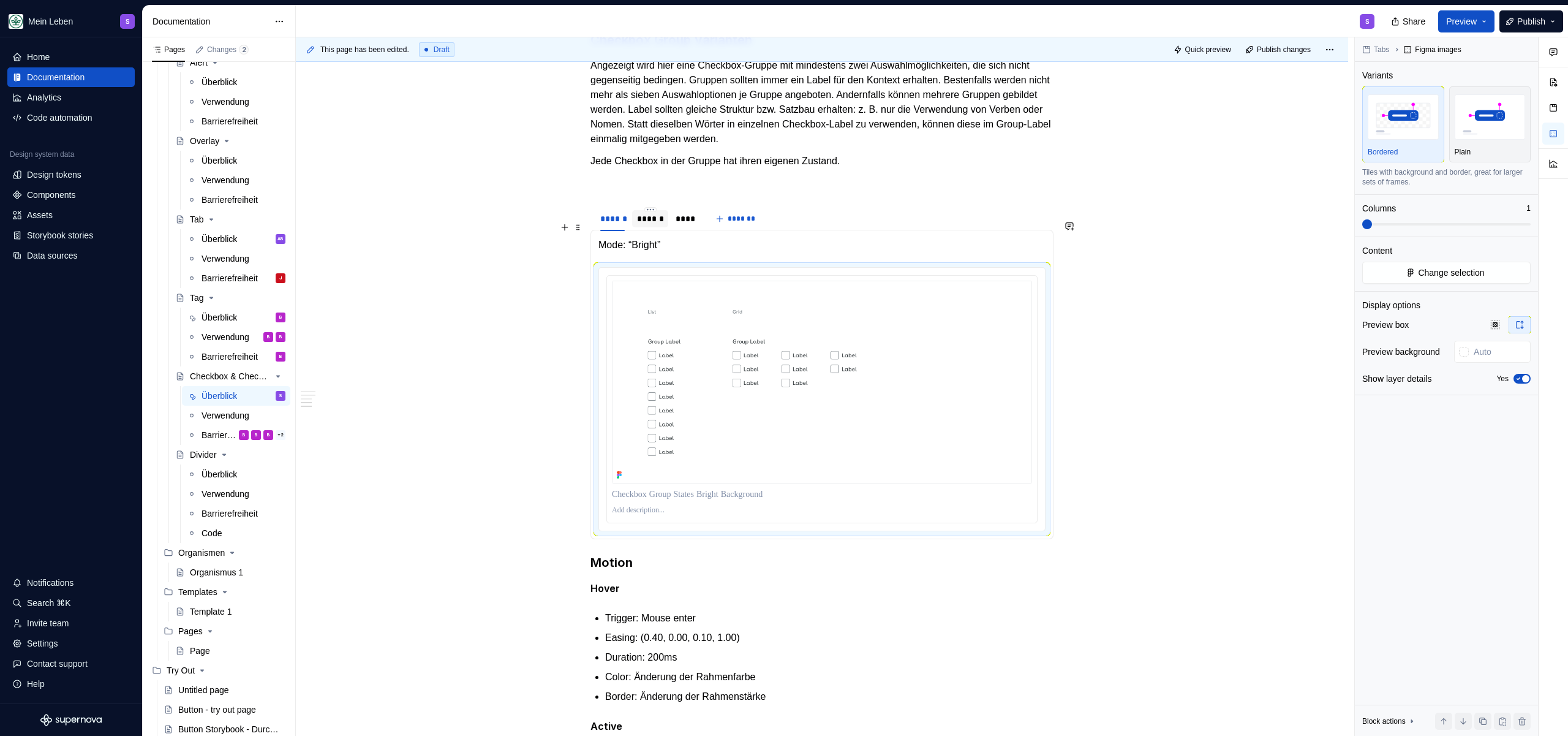
click at [642, 225] on div "******" at bounding box center [650, 218] width 26 height 12
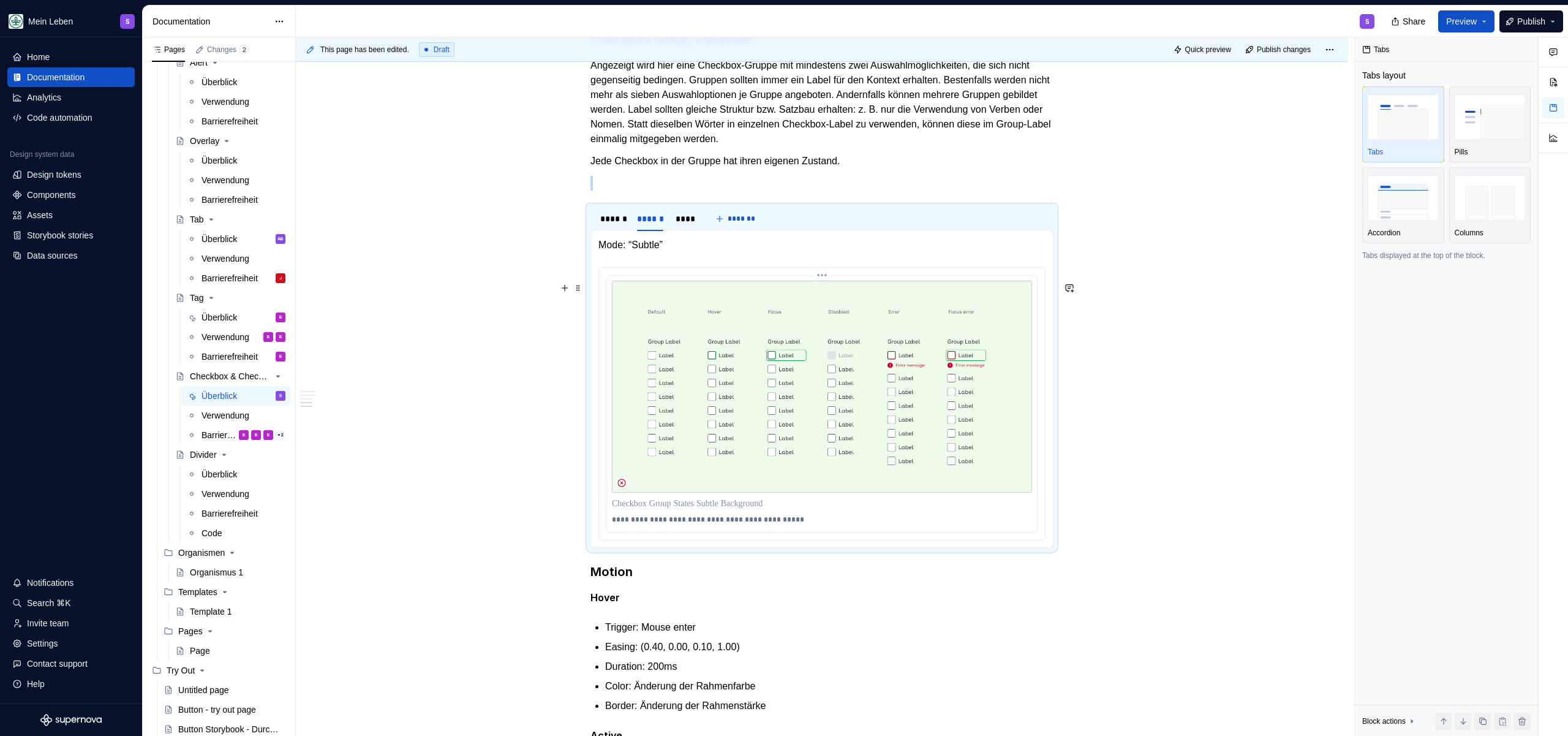
click at [752, 415] on img at bounding box center [822, 387] width 420 height 212
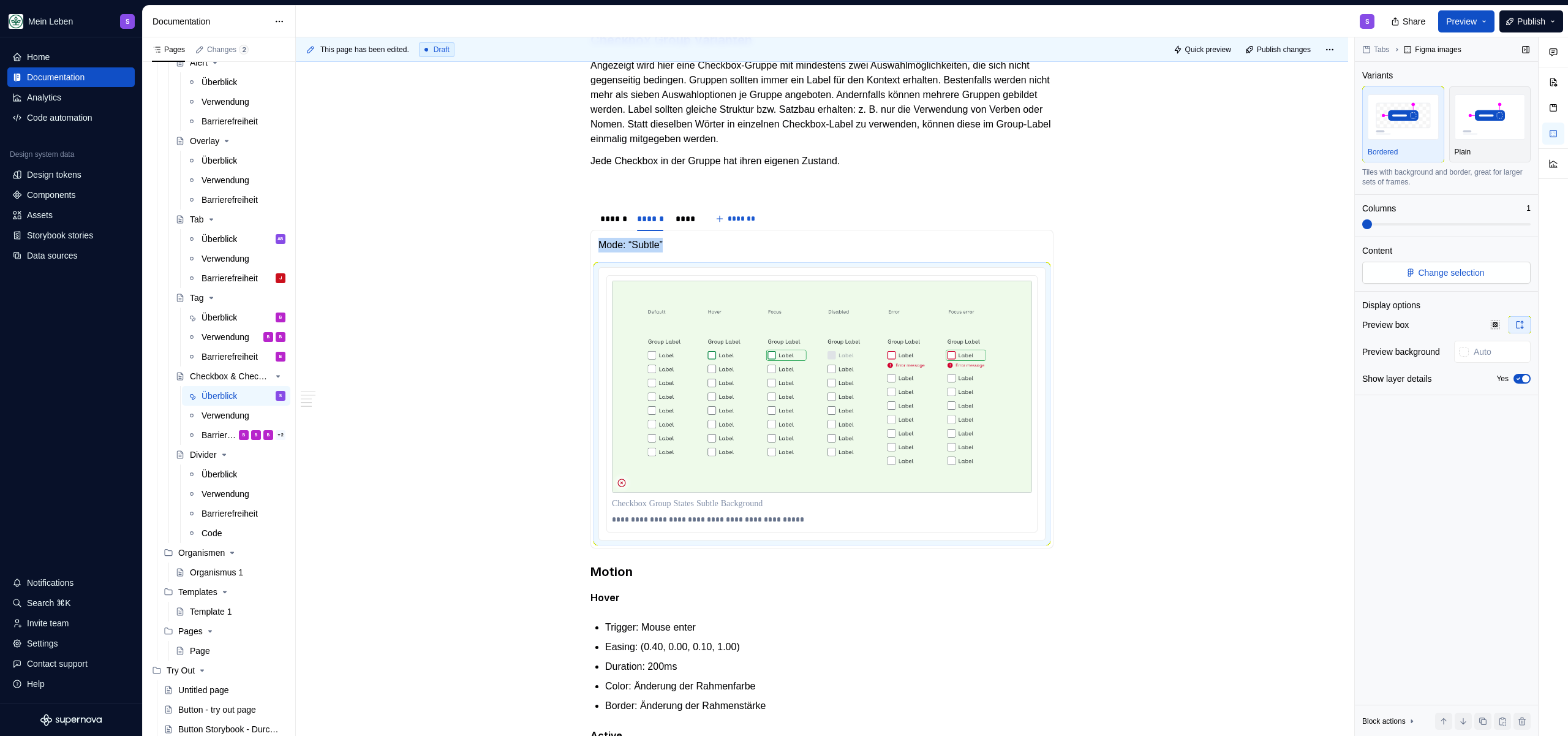
click at [1448, 275] on span "Change selection" at bounding box center [1451, 272] width 66 height 12
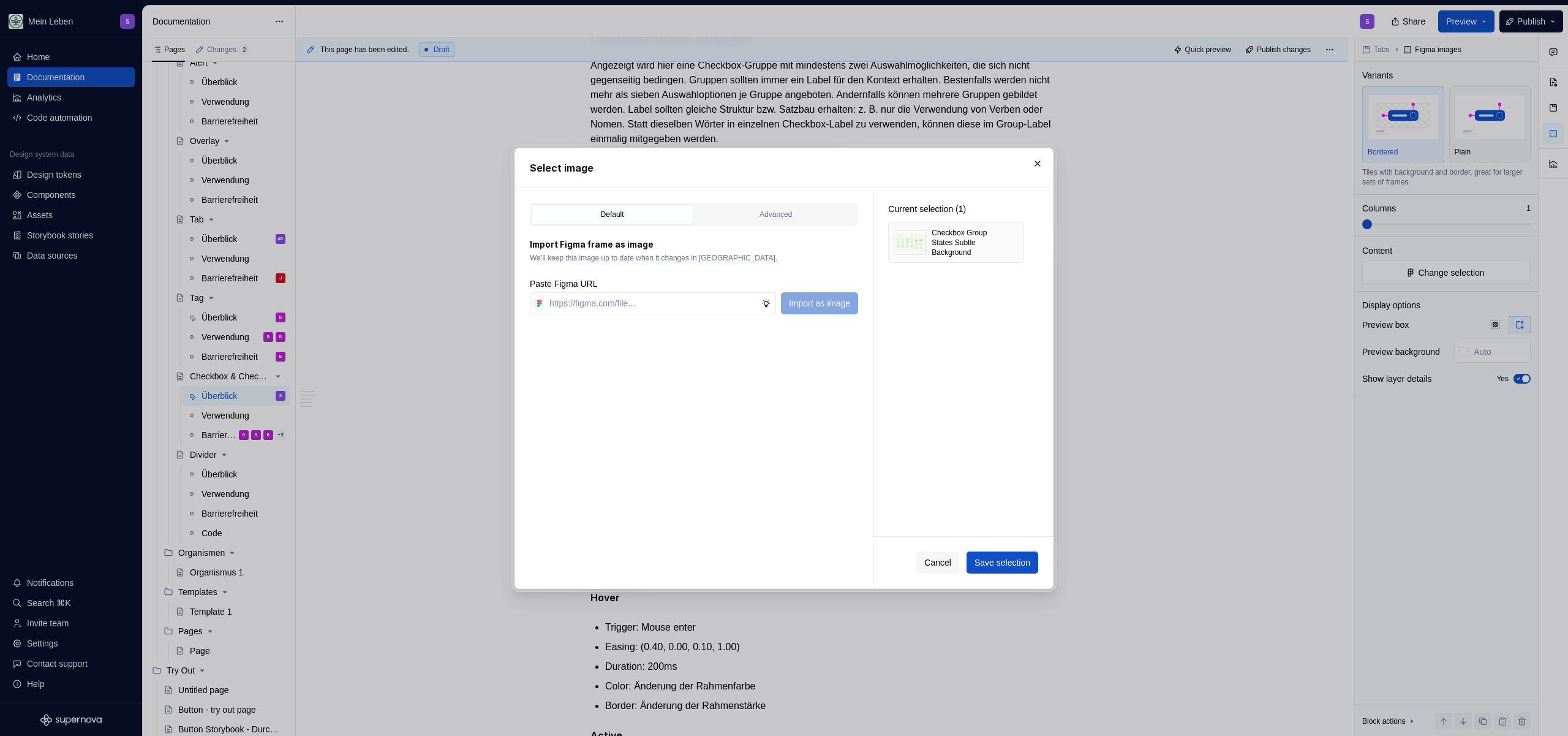
type textarea "*"
click at [1010, 246] on button "button" at bounding box center [1010, 242] width 17 height 17
click at [646, 309] on input "text" at bounding box center [653, 303] width 217 height 22
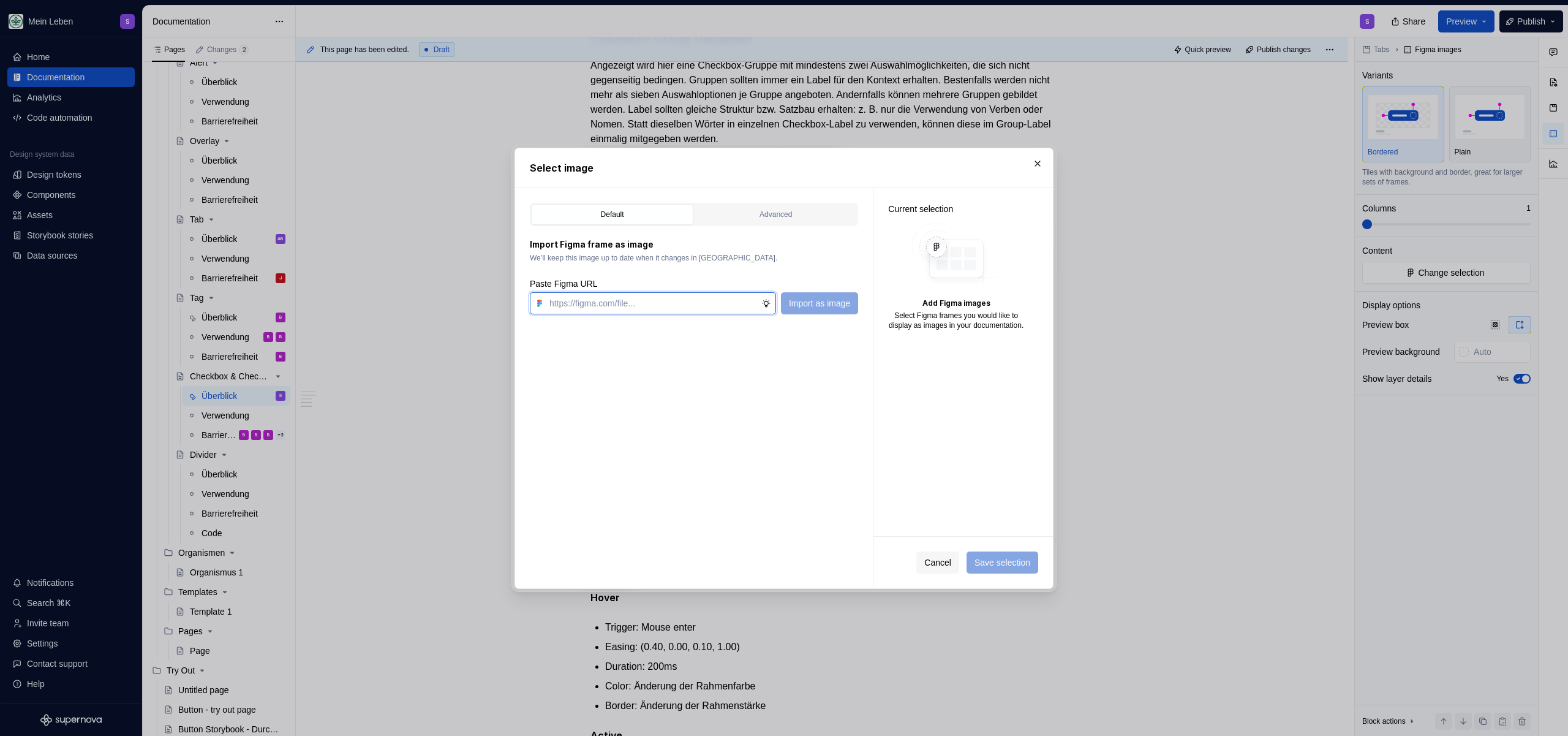
paste input "[URL][DOMAIN_NAME]"
type input "[URL][DOMAIN_NAME]"
click at [812, 305] on span "Import as image" at bounding box center [819, 303] width 61 height 12
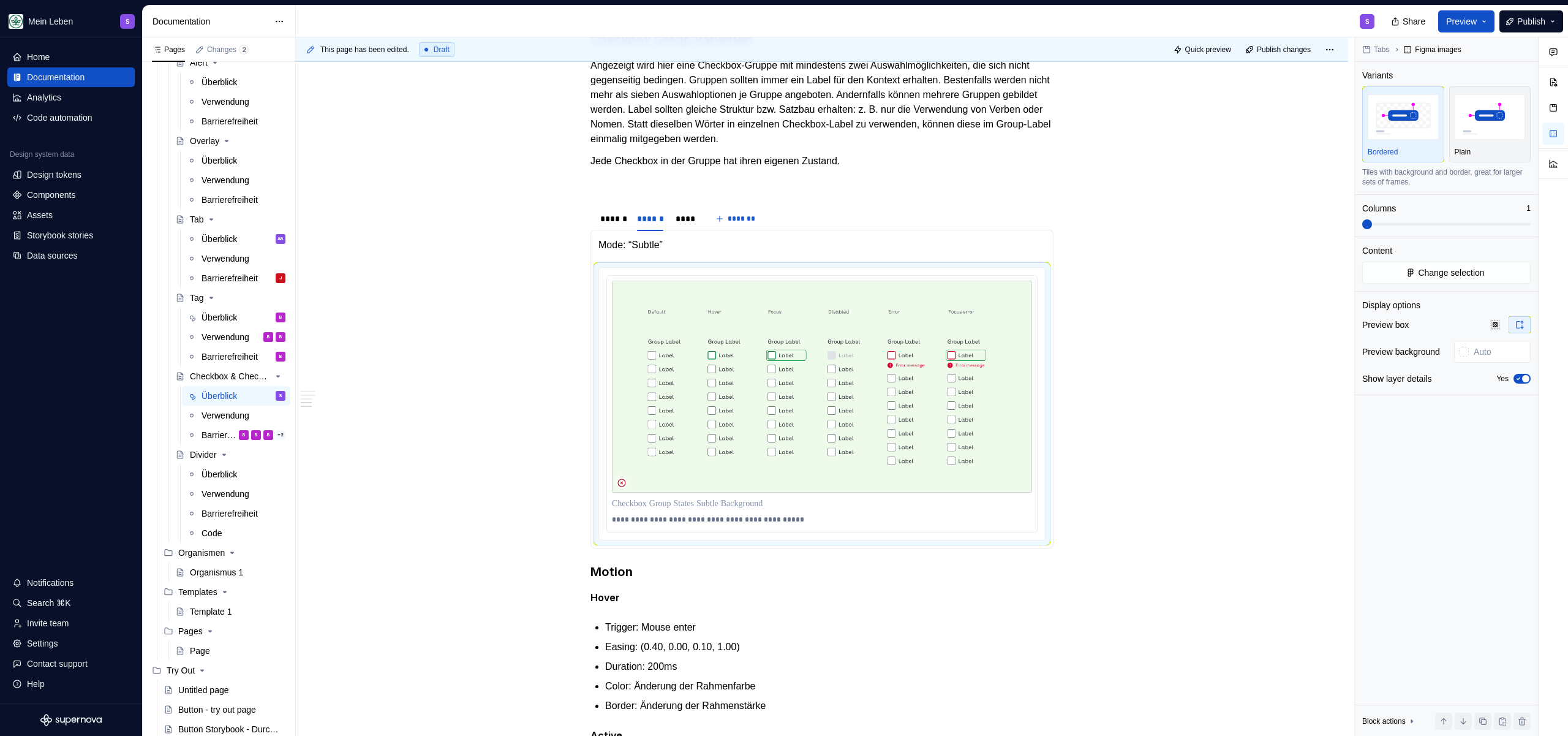
click at [800, 342] on img at bounding box center [822, 387] width 420 height 212
click at [1464, 279] on button "Change selection" at bounding box center [1447, 273] width 169 height 22
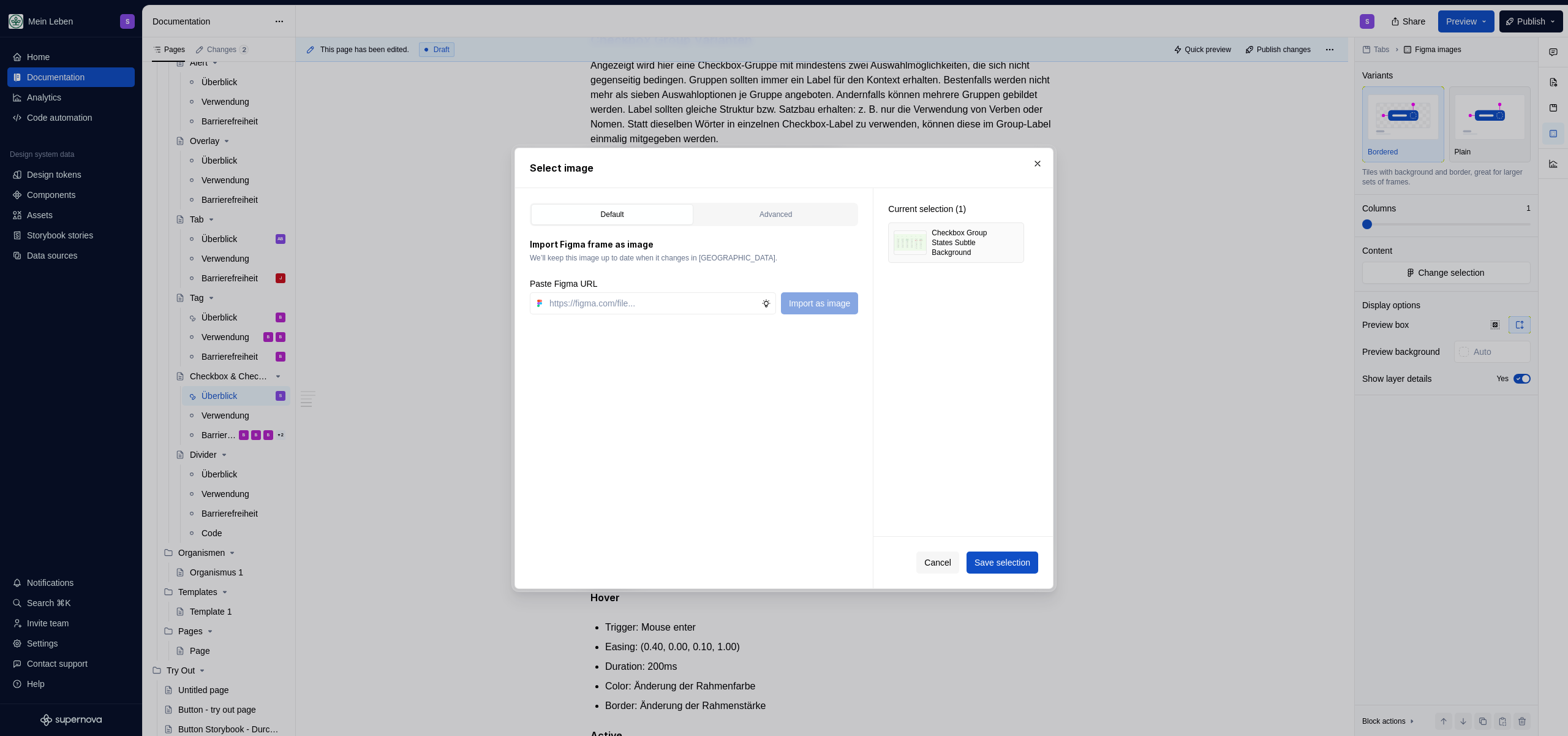
type textarea "*"
click at [625, 304] on input "text" at bounding box center [653, 303] width 217 height 22
click at [917, 564] on button "Cancel" at bounding box center [938, 562] width 43 height 22
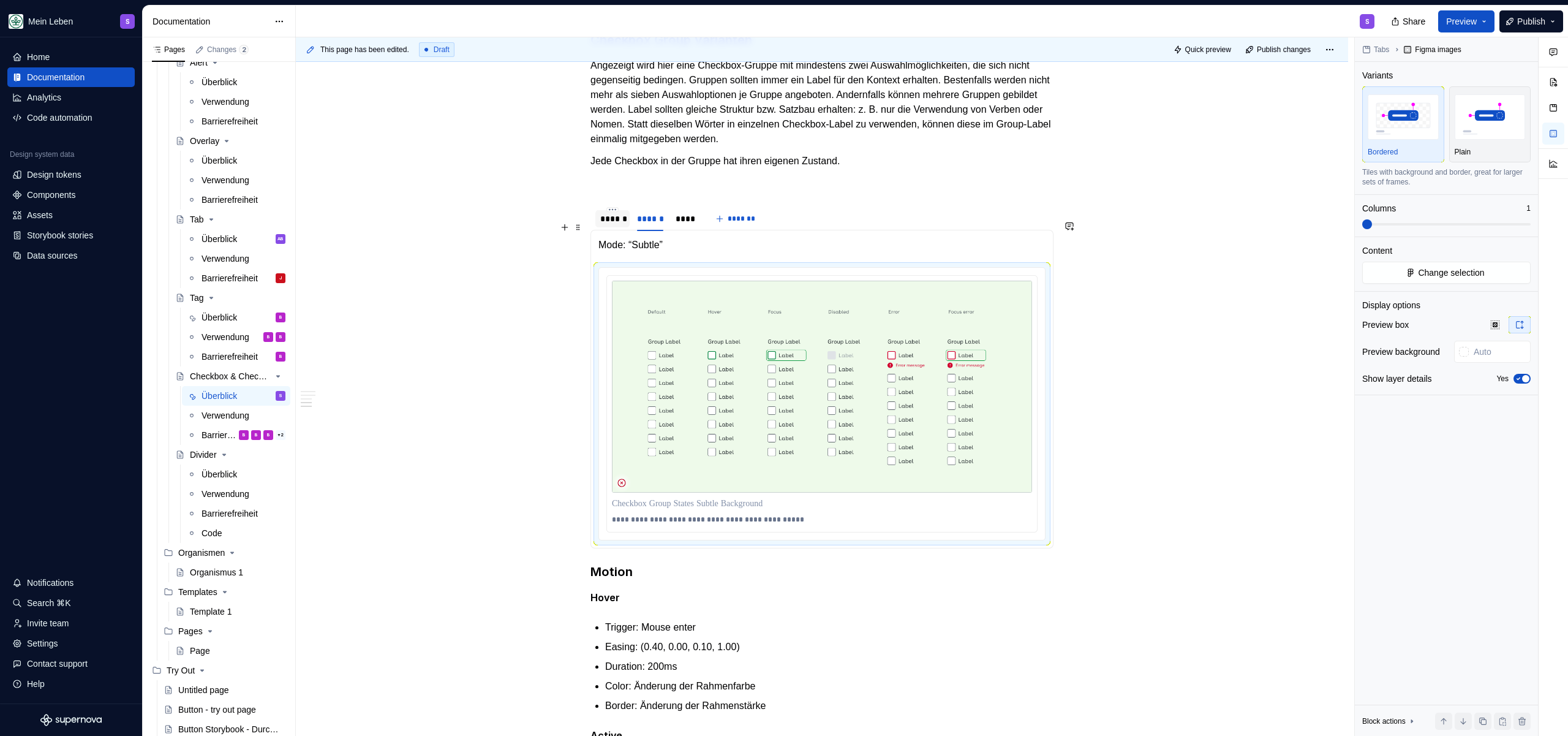
click at [619, 225] on div "******" at bounding box center [613, 218] width 24 height 12
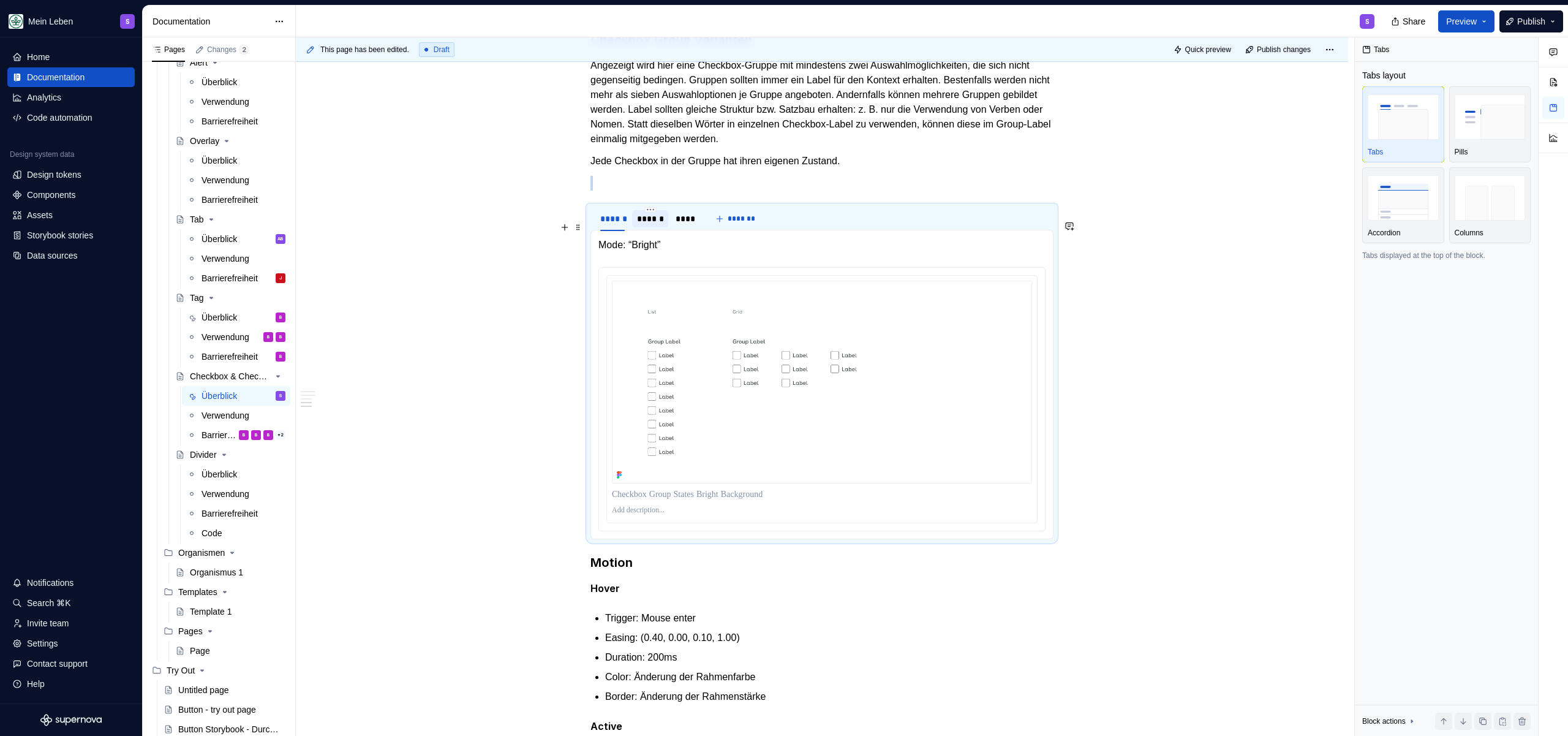
click at [645, 225] on div "******" at bounding box center [650, 218] width 26 height 12
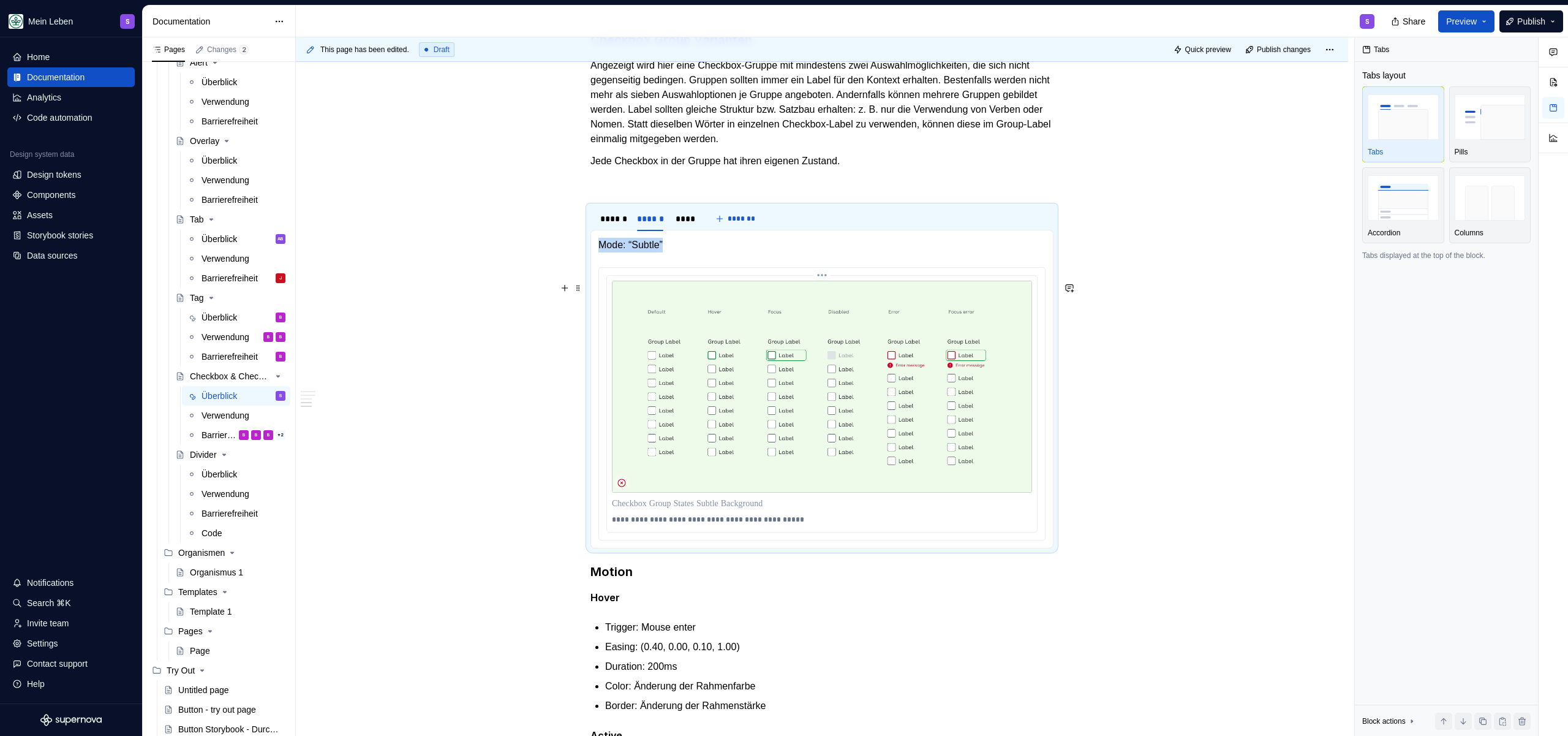
click at [758, 407] on img at bounding box center [822, 387] width 420 height 212
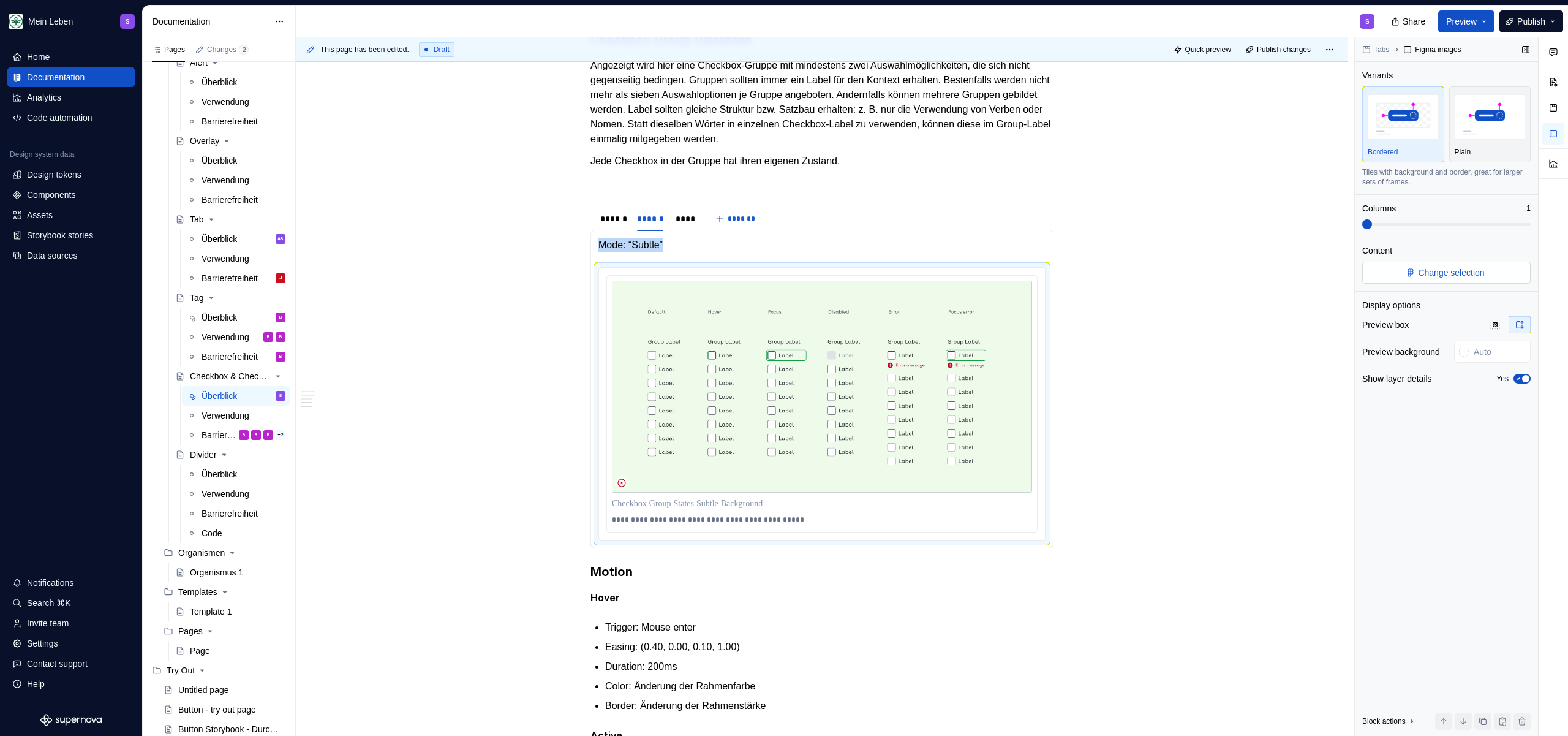
click at [1447, 280] on button "Change selection" at bounding box center [1447, 273] width 169 height 22
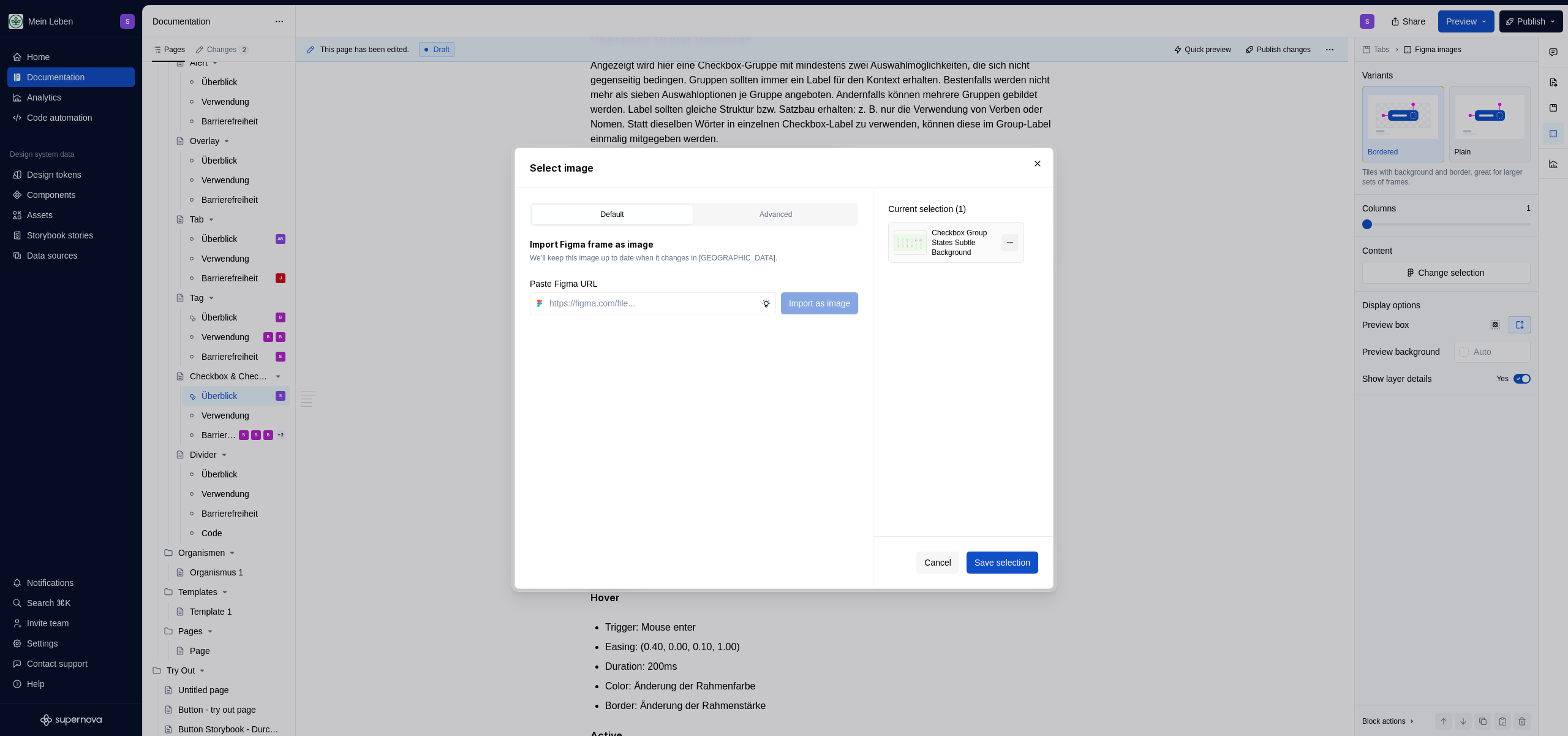
click at [1010, 244] on button "button" at bounding box center [1010, 242] width 17 height 17
click at [636, 316] on div "Default Advanced Import Figma frame as image We’ll keep this image up to date w…" at bounding box center [694, 388] width 358 height 400
click at [640, 304] on input "text" at bounding box center [653, 303] width 217 height 22
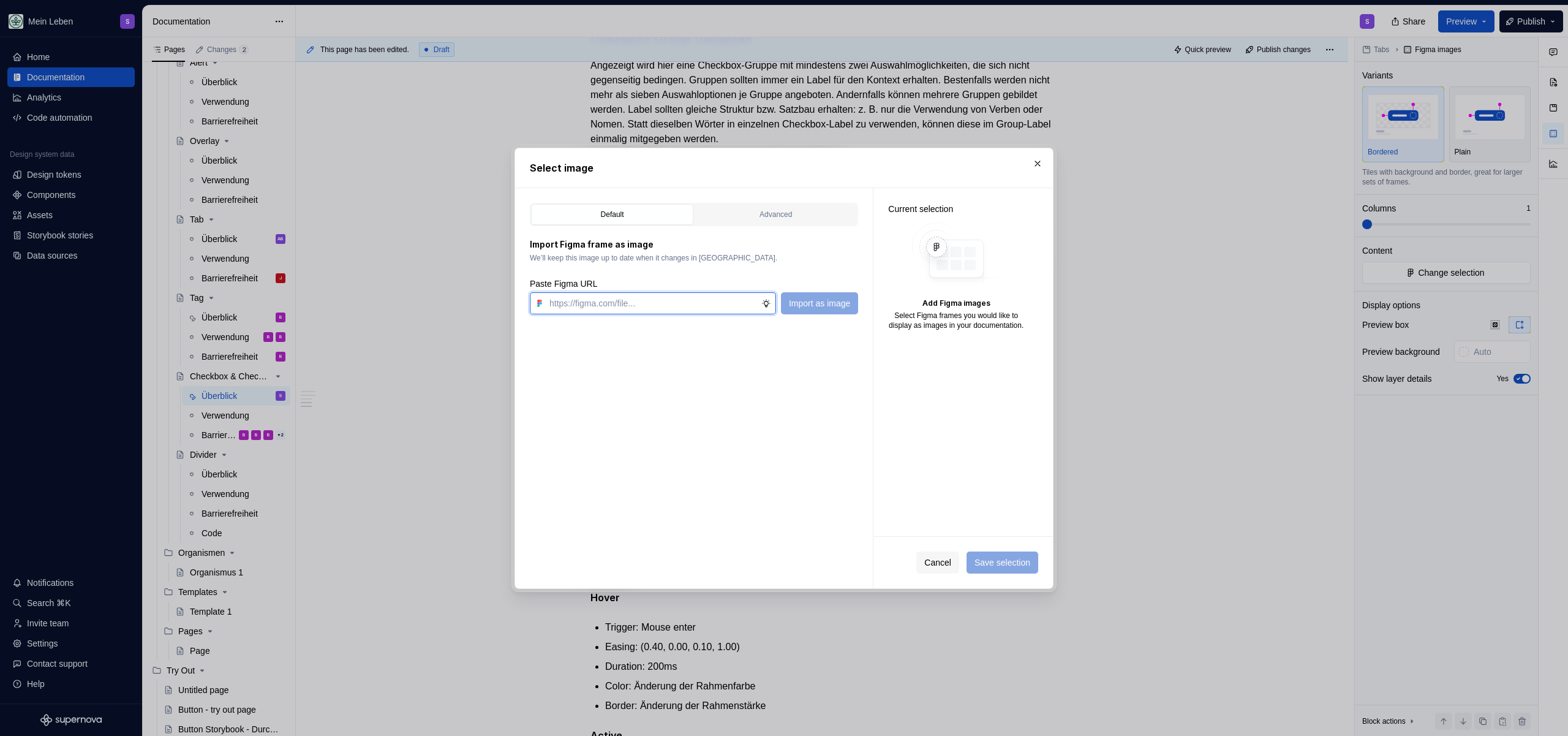
paste input "[URL][DOMAIN_NAME]"
type input "[URL][DOMAIN_NAME]"
click at [833, 302] on span "Import as image" at bounding box center [819, 303] width 61 height 12
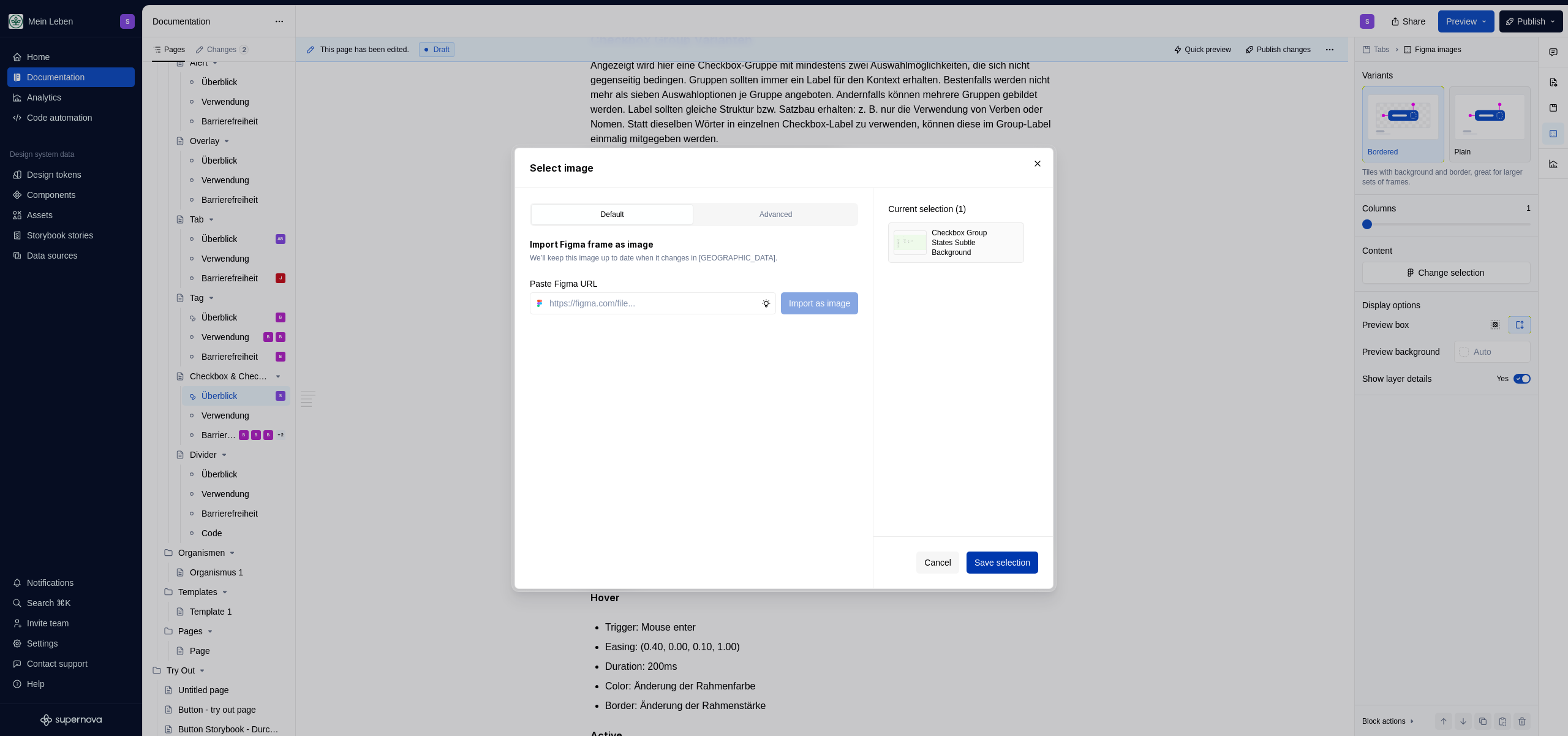
click at [995, 561] on span "Save selection" at bounding box center [1002, 562] width 56 height 12
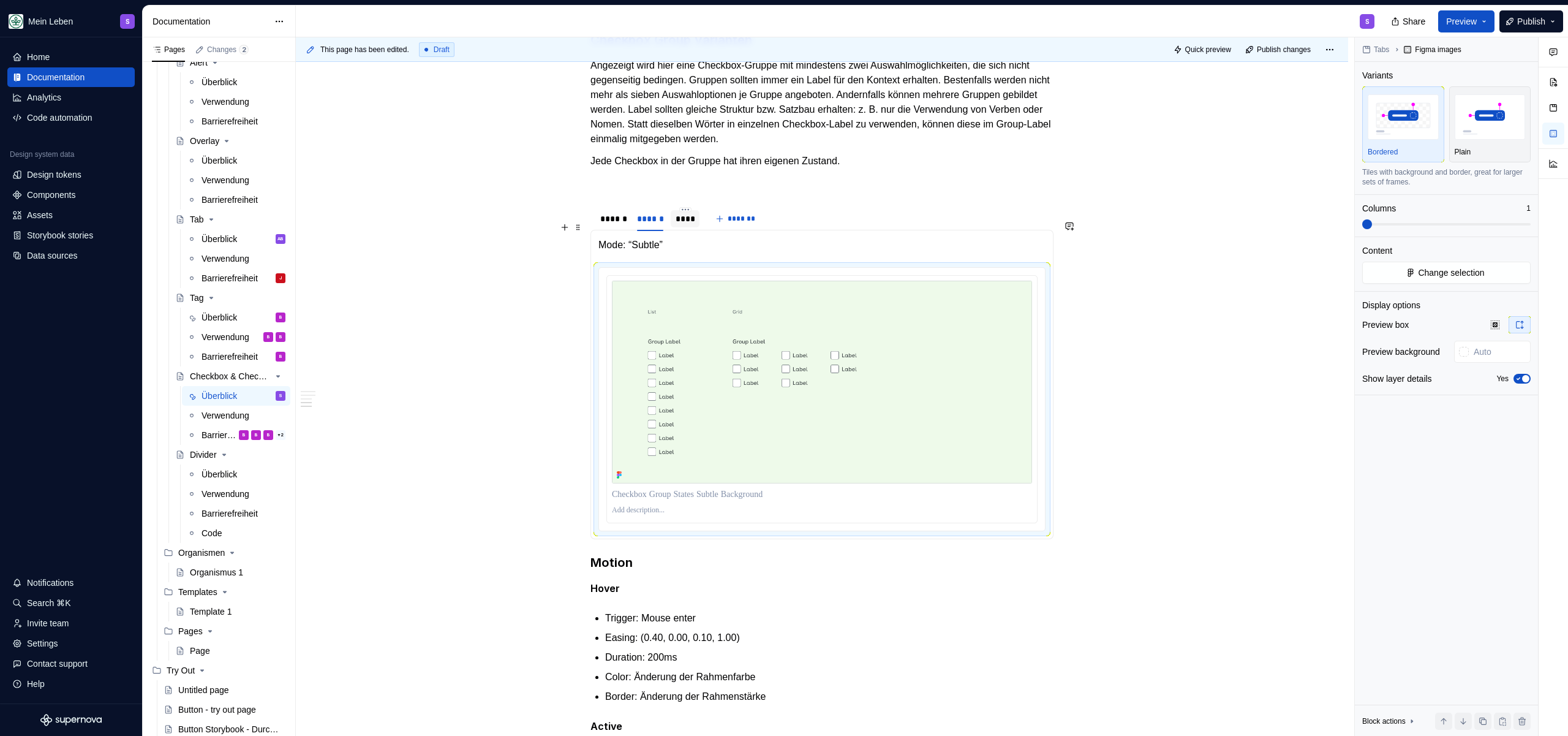
click at [680, 227] on div "****" at bounding box center [685, 218] width 29 height 17
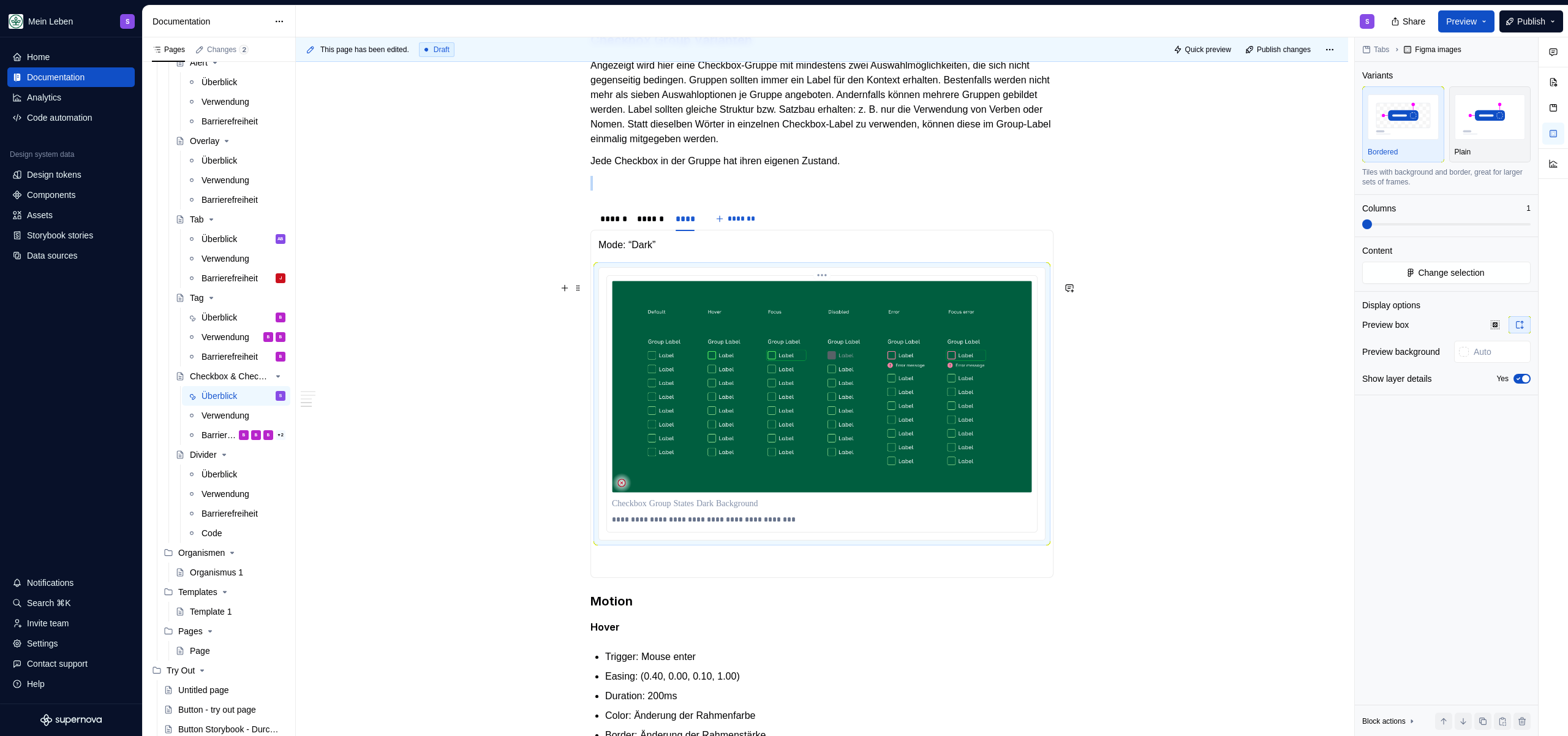
click at [943, 305] on img at bounding box center [822, 387] width 420 height 212
click at [1444, 266] on span "Change selection" at bounding box center [1451, 272] width 66 height 12
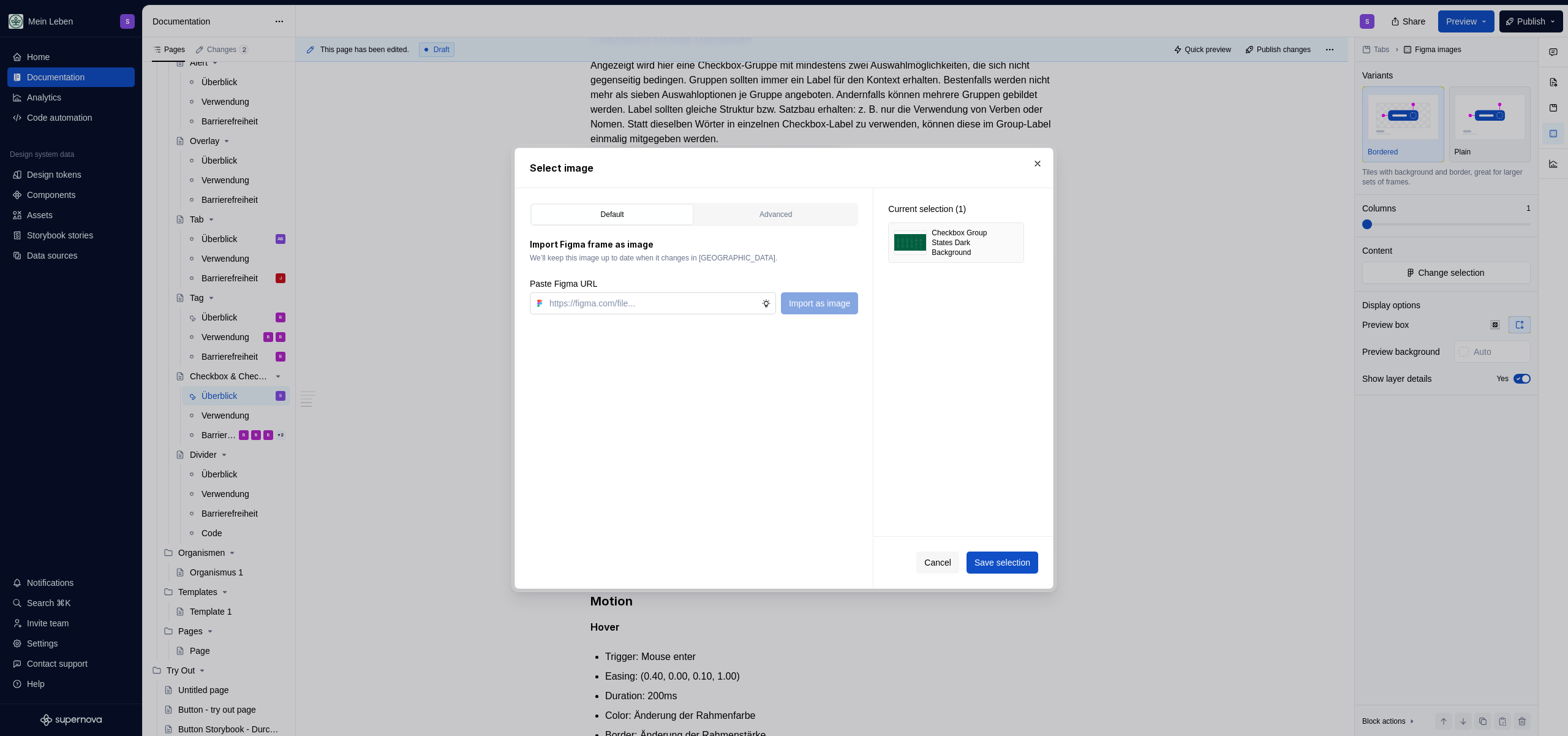
click at [602, 309] on input "text" at bounding box center [653, 303] width 217 height 22
click at [1012, 242] on button "button" at bounding box center [1010, 242] width 17 height 17
click at [571, 311] on input "text" at bounding box center [653, 303] width 217 height 22
paste input "[URL][DOMAIN_NAME]"
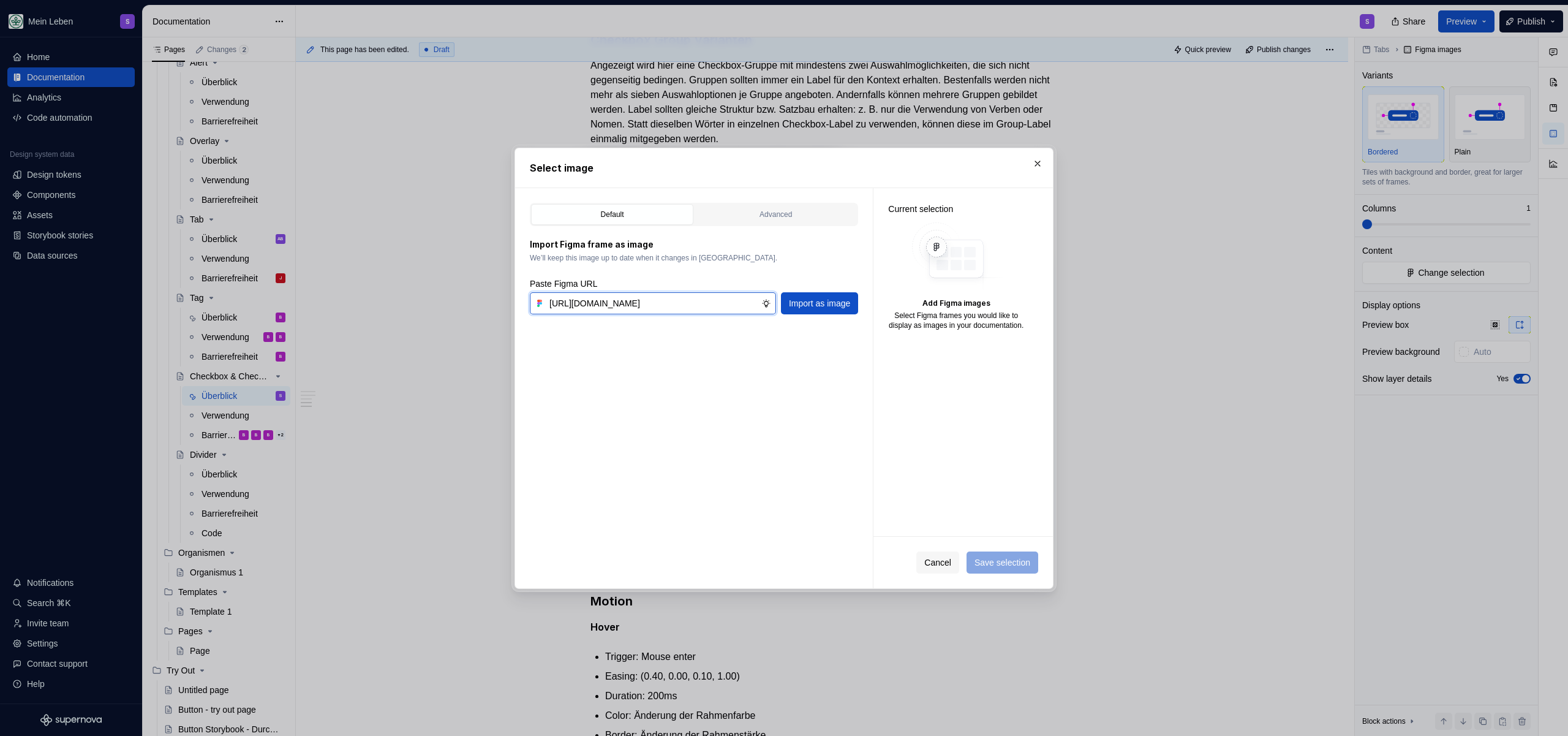
scroll to position [0, 377]
type input "[URL][DOMAIN_NAME]"
click at [845, 298] on span "Import as image" at bounding box center [819, 303] width 61 height 12
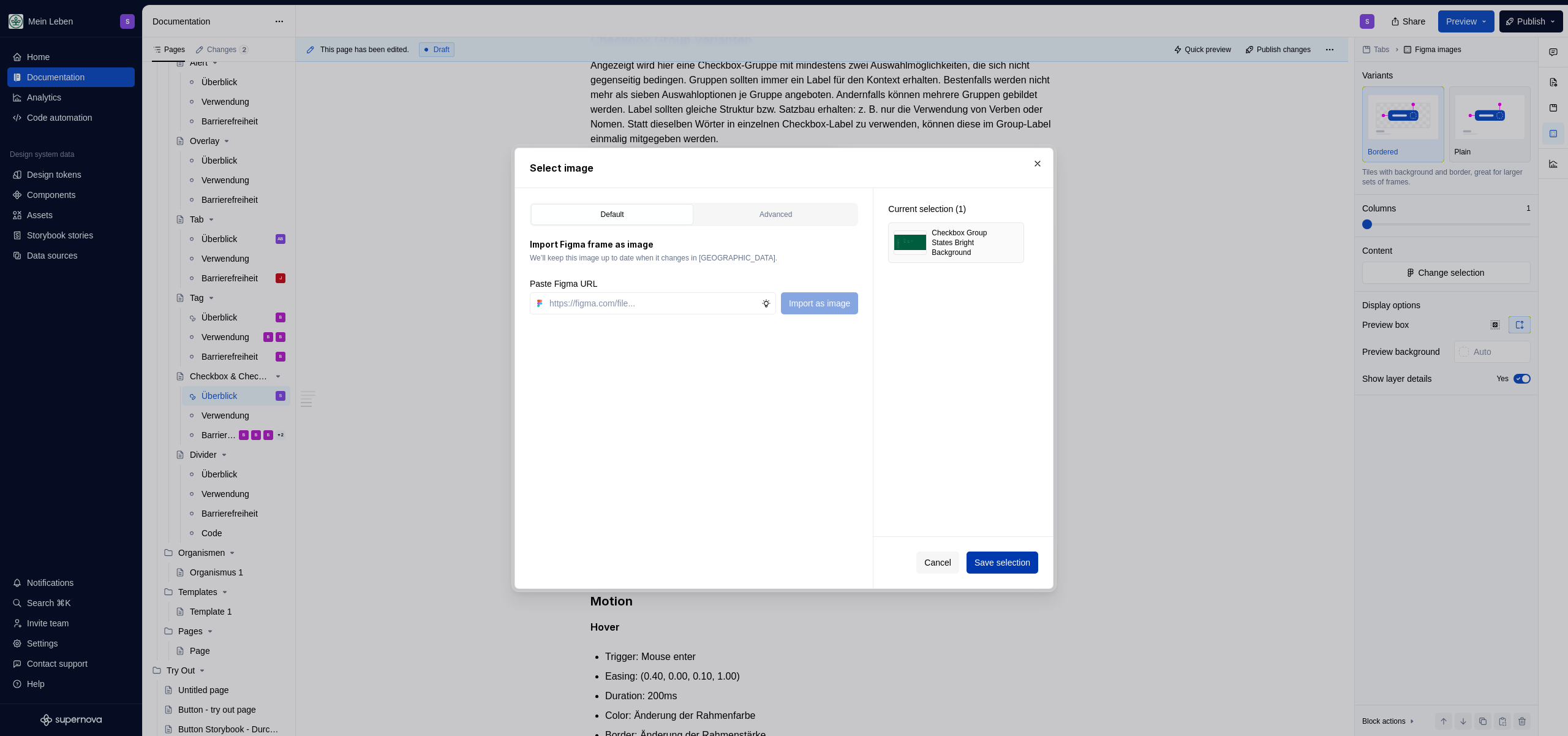
click at [1013, 560] on span "Save selection" at bounding box center [1002, 562] width 56 height 12
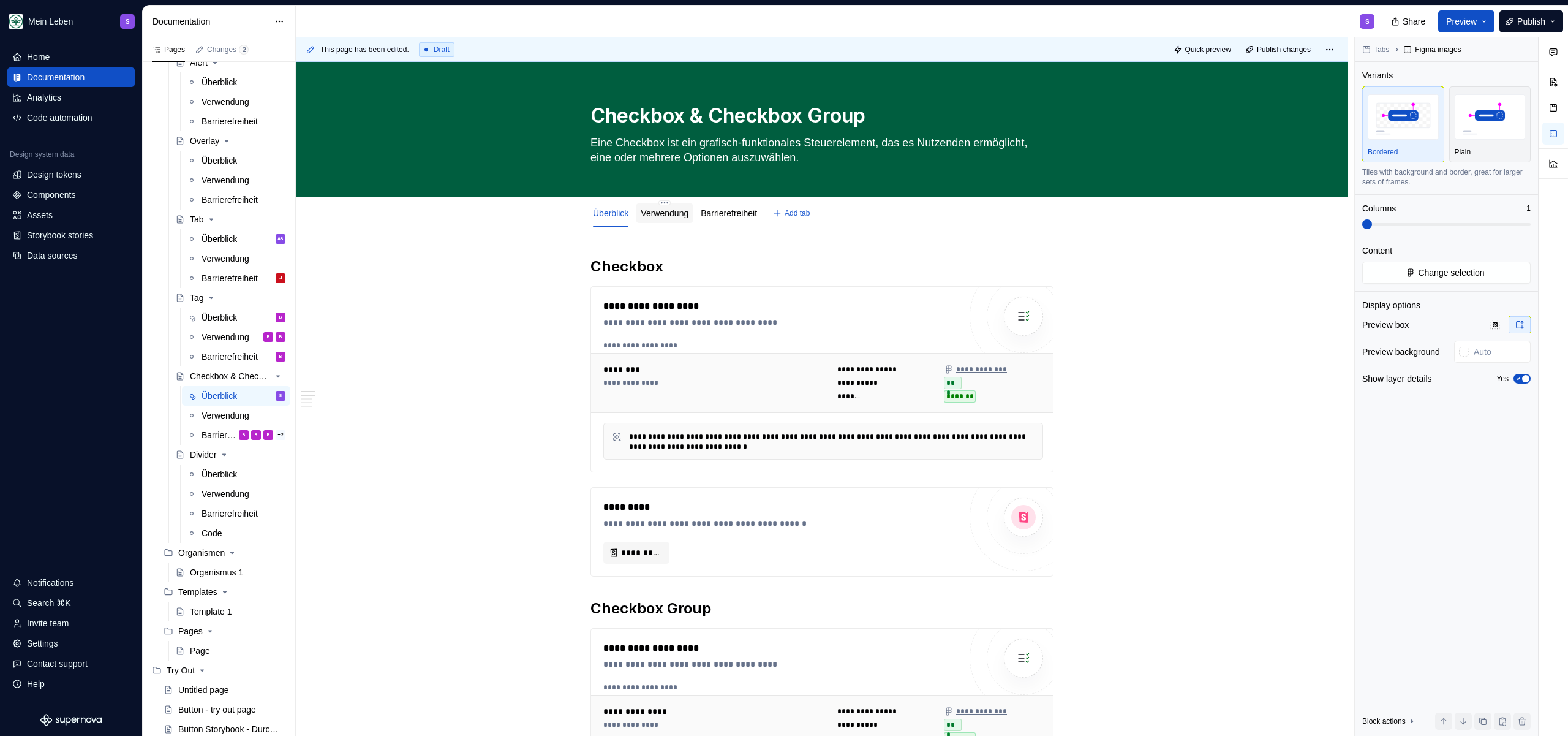
click at [667, 216] on link "Verwendung" at bounding box center [664, 213] width 48 height 10
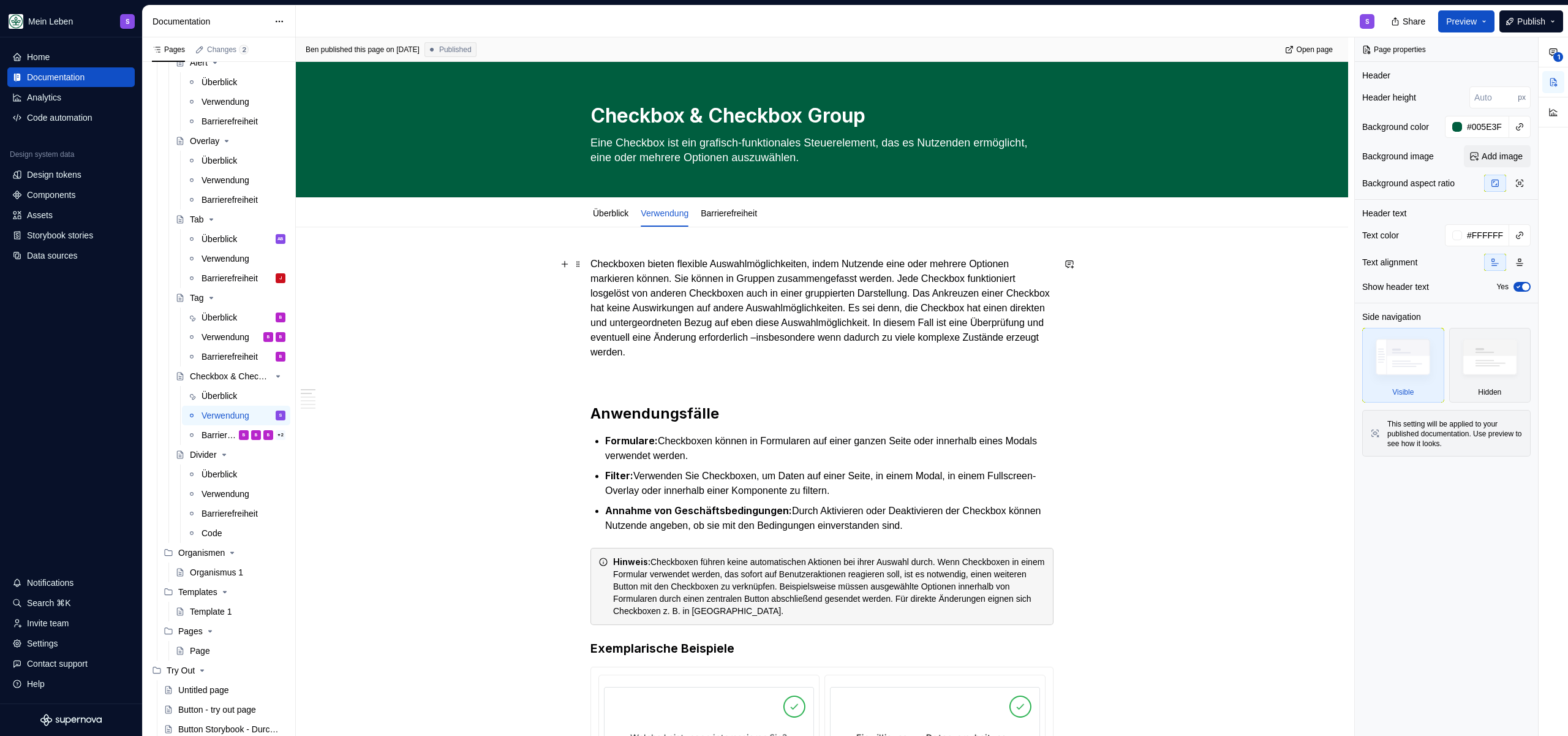
type textarea "*"
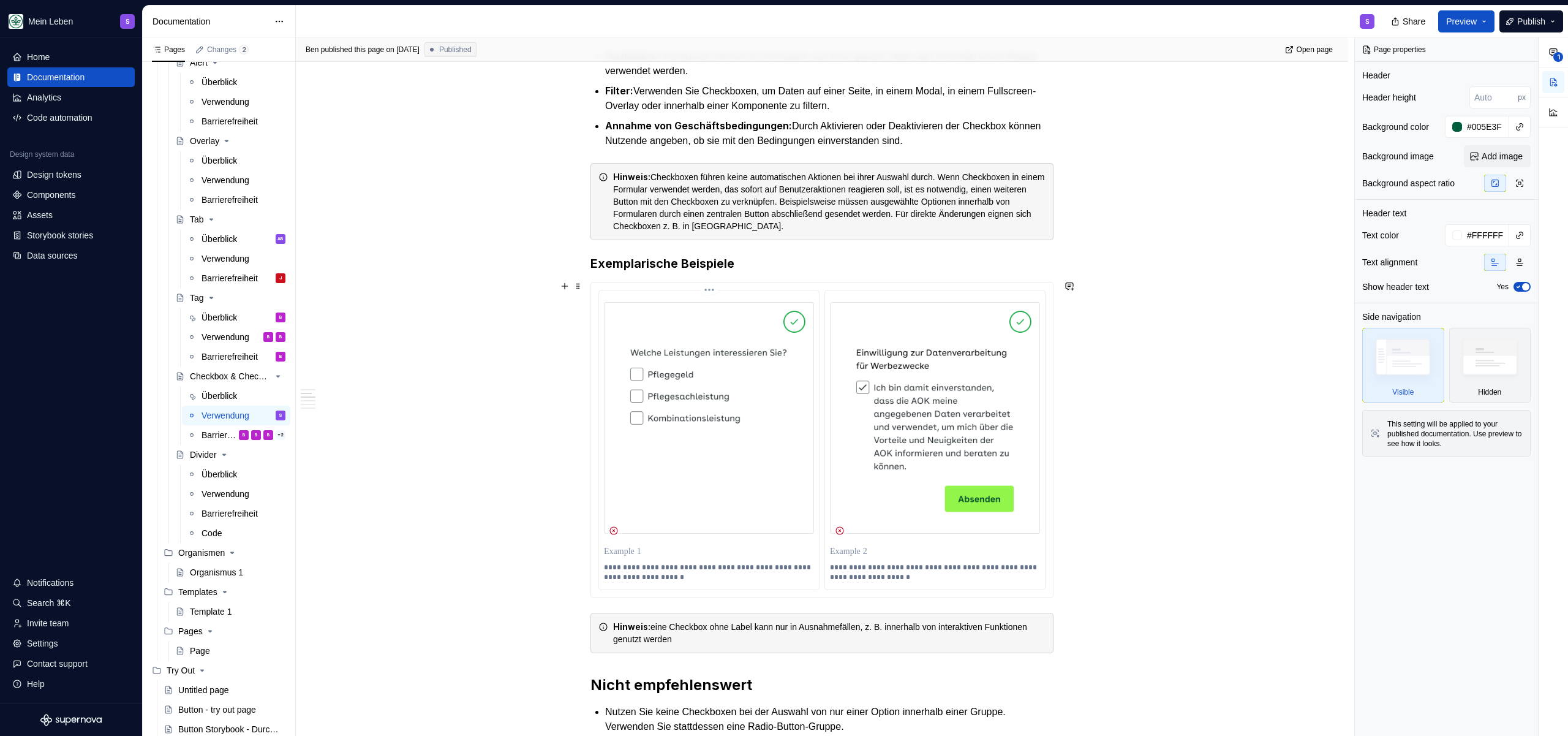
scroll to position [385, 0]
click at [720, 417] on img at bounding box center [709, 417] width 210 height 232
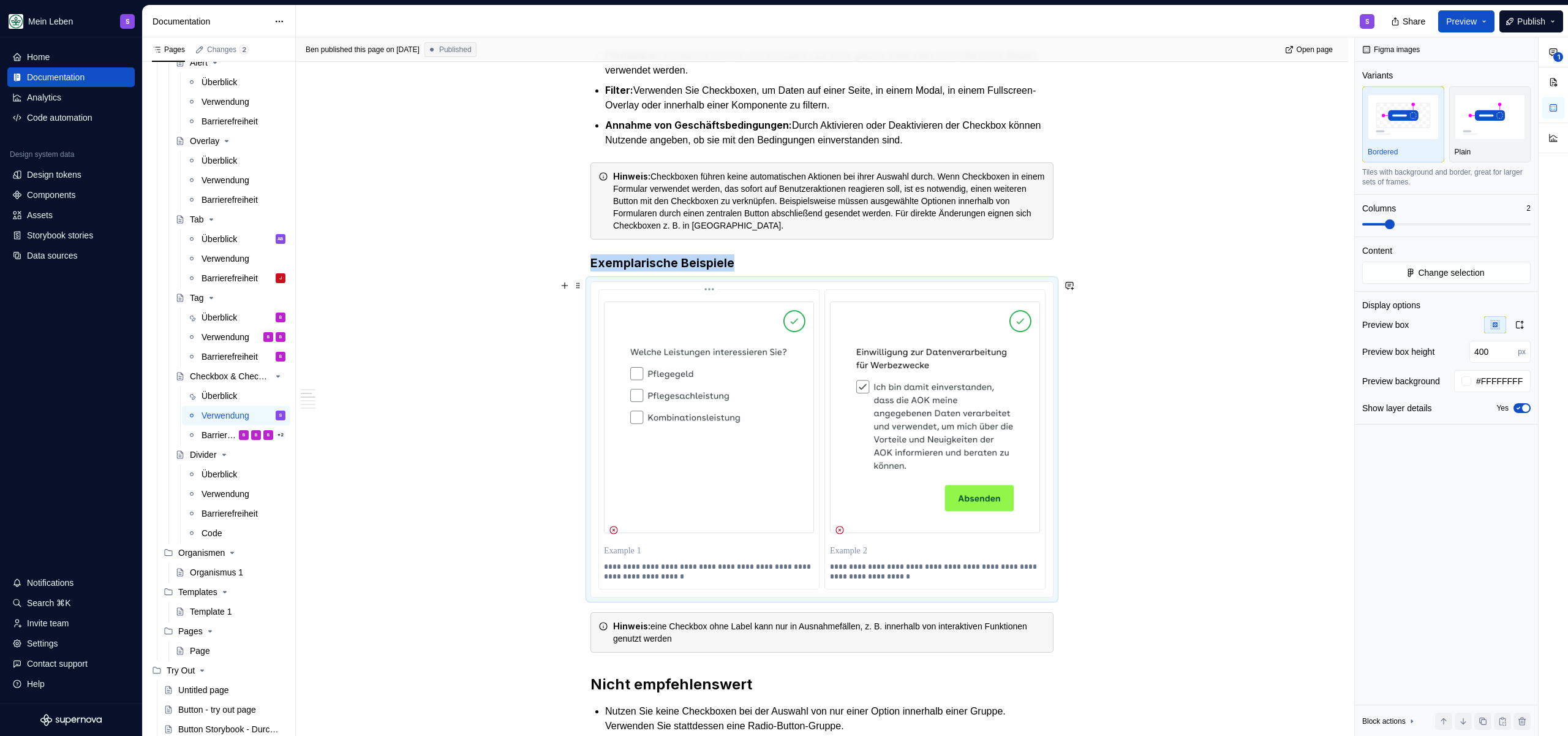
click at [720, 417] on img at bounding box center [709, 417] width 210 height 232
click at [1365, 272] on button "Change selection" at bounding box center [1447, 273] width 169 height 22
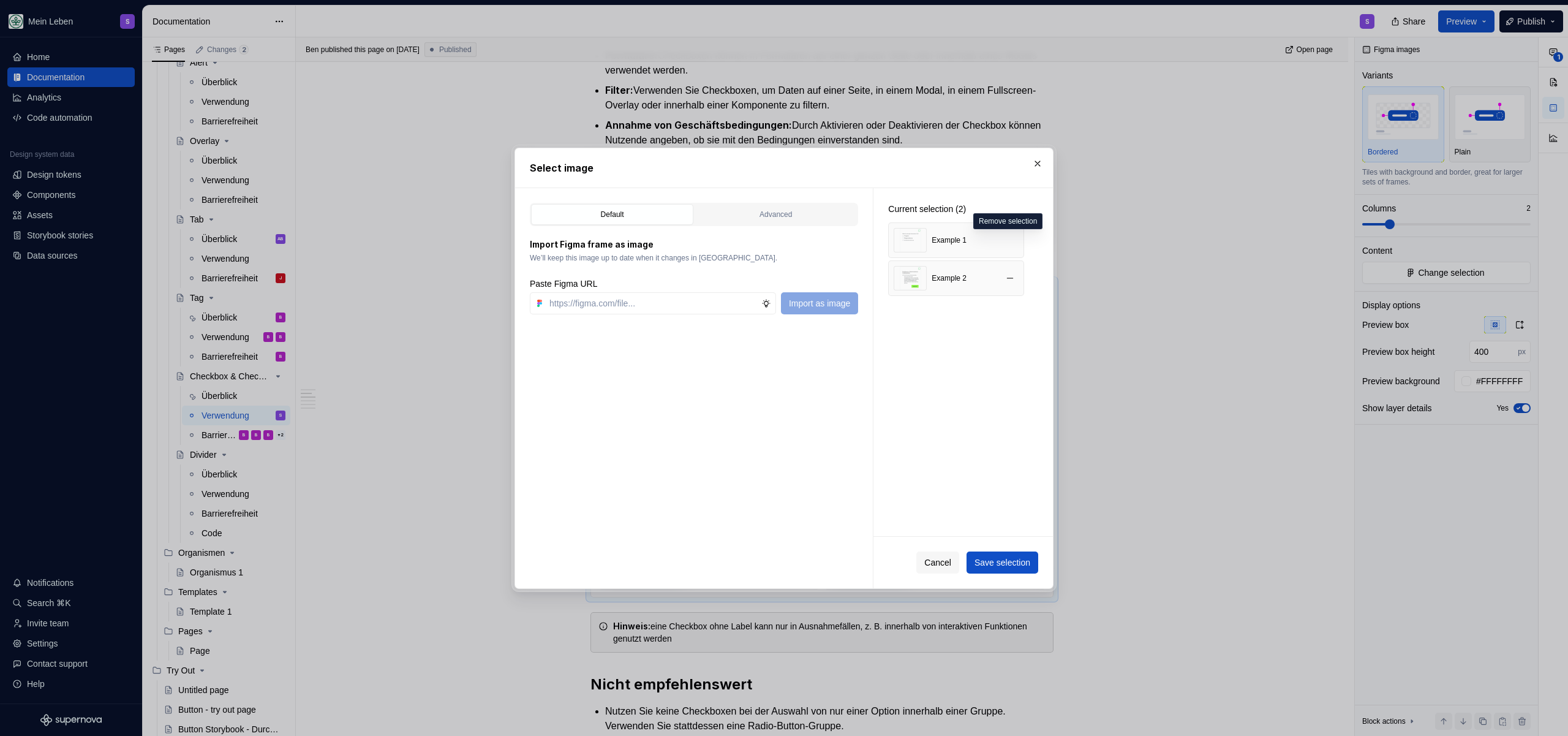
click at [1014, 241] on button "button" at bounding box center [1010, 240] width 17 height 17
click at [1011, 240] on button "button" at bounding box center [1010, 240] width 17 height 17
click at [650, 306] on input "text" at bounding box center [653, 303] width 217 height 22
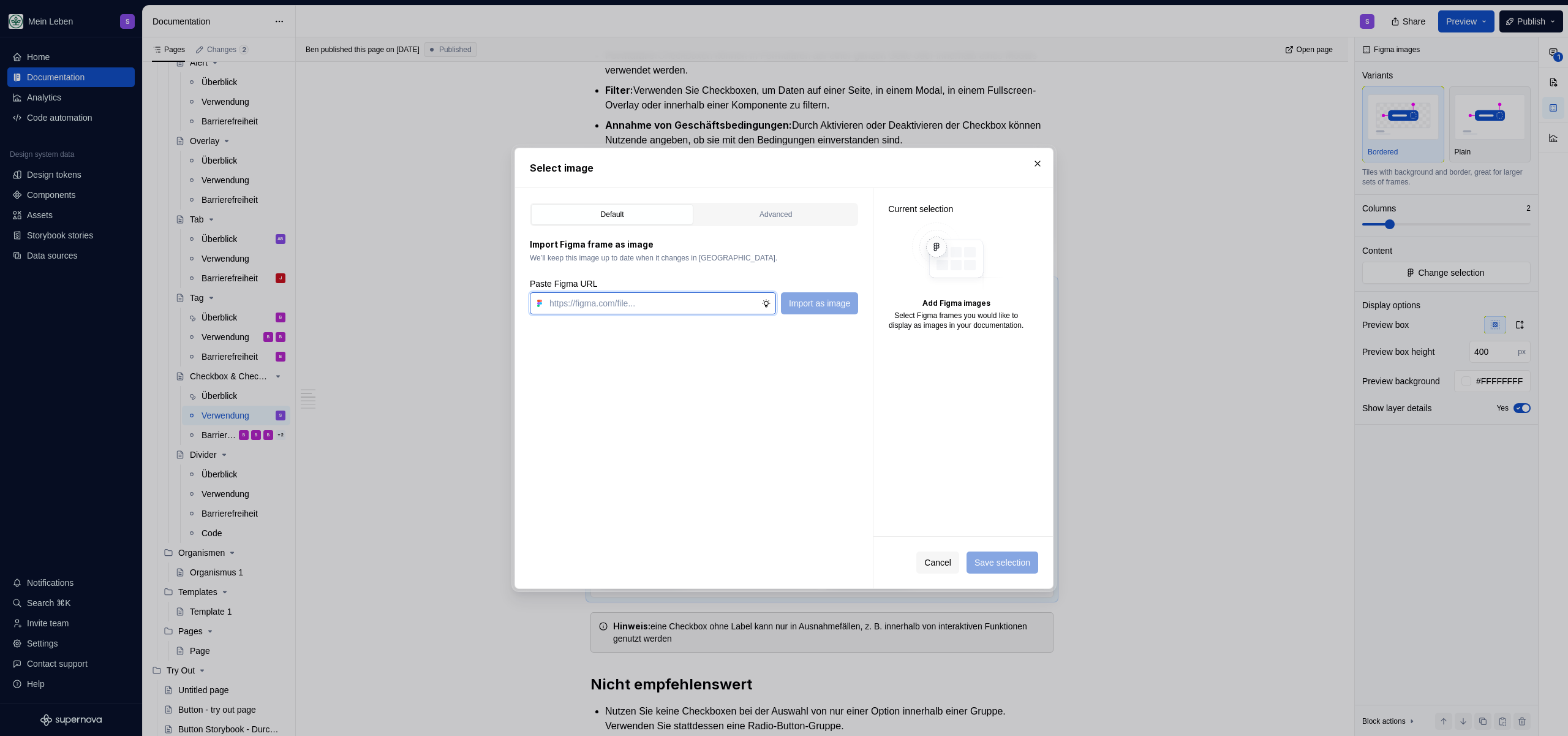
paste input "[URL][DOMAIN_NAME]"
type input "[URL][DOMAIN_NAME]"
click at [825, 304] on span "Import as image" at bounding box center [819, 303] width 61 height 12
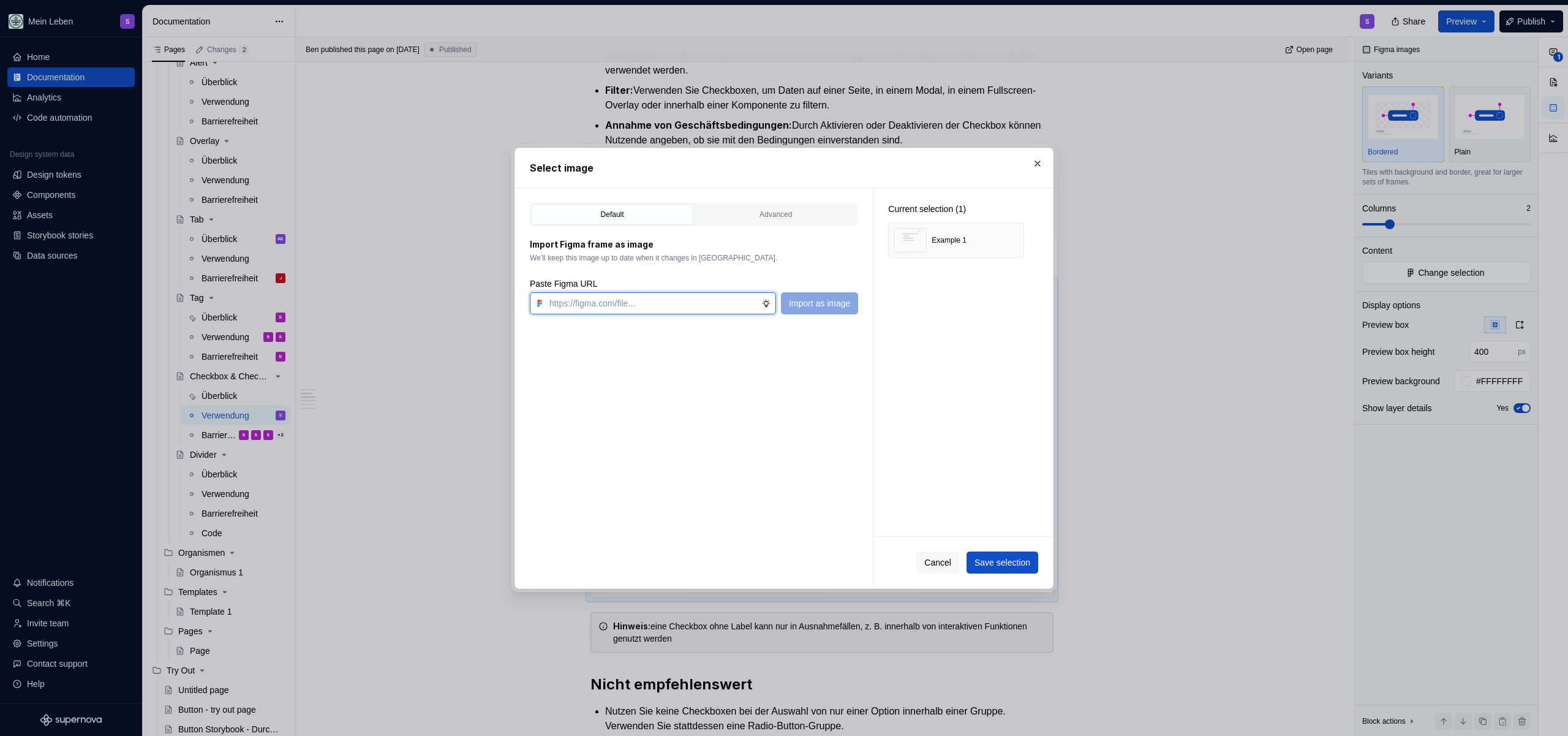
click at [600, 302] on input "text" at bounding box center [653, 303] width 217 height 22
paste input "[URL][DOMAIN_NAME]"
type input "[URL][DOMAIN_NAME]"
click at [833, 304] on span "Import as image" at bounding box center [819, 303] width 61 height 12
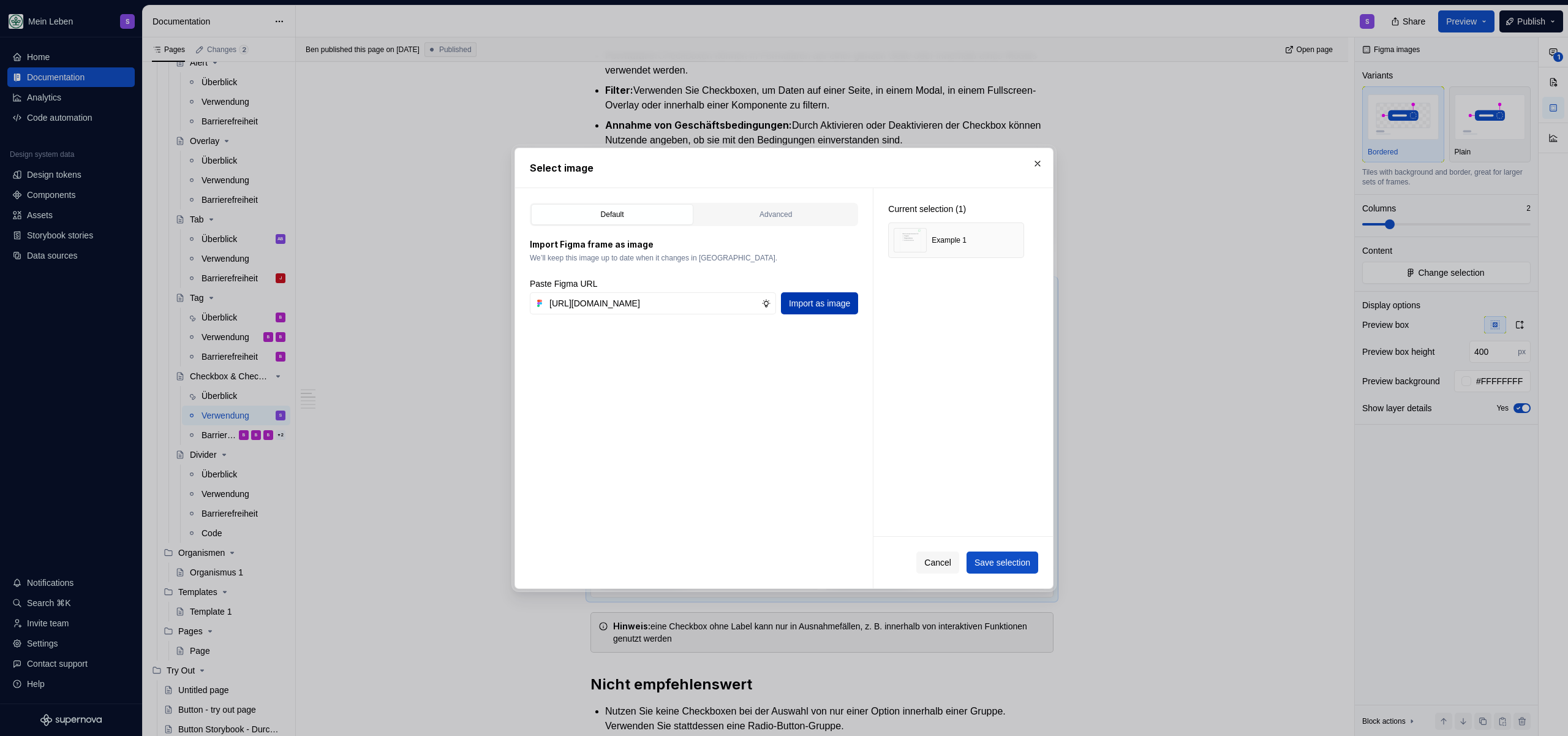
scroll to position [0, 0]
click at [1006, 552] on button "Save selection" at bounding box center [1002, 562] width 72 height 22
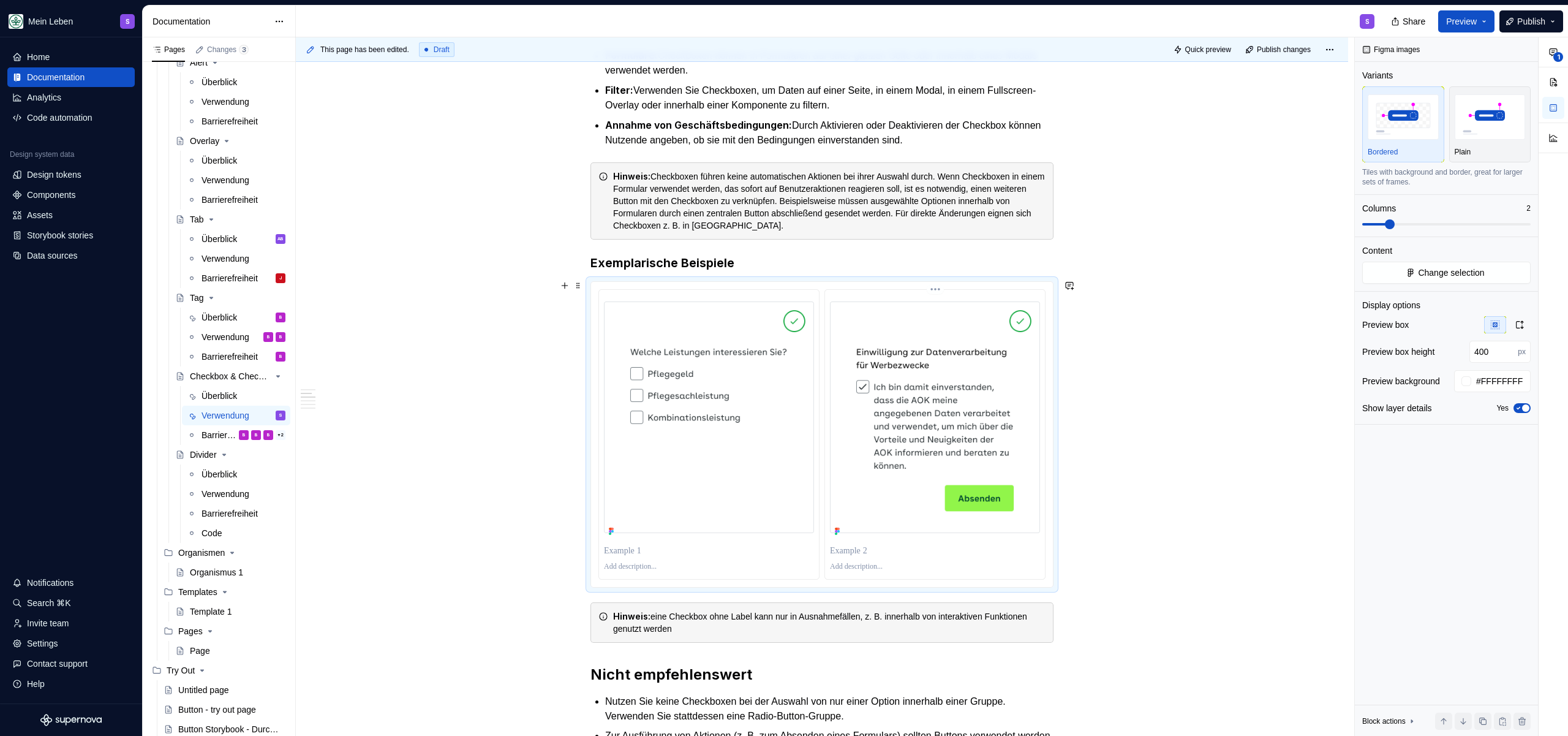
type textarea "*"
click at [633, 564] on p at bounding box center [709, 566] width 210 height 10
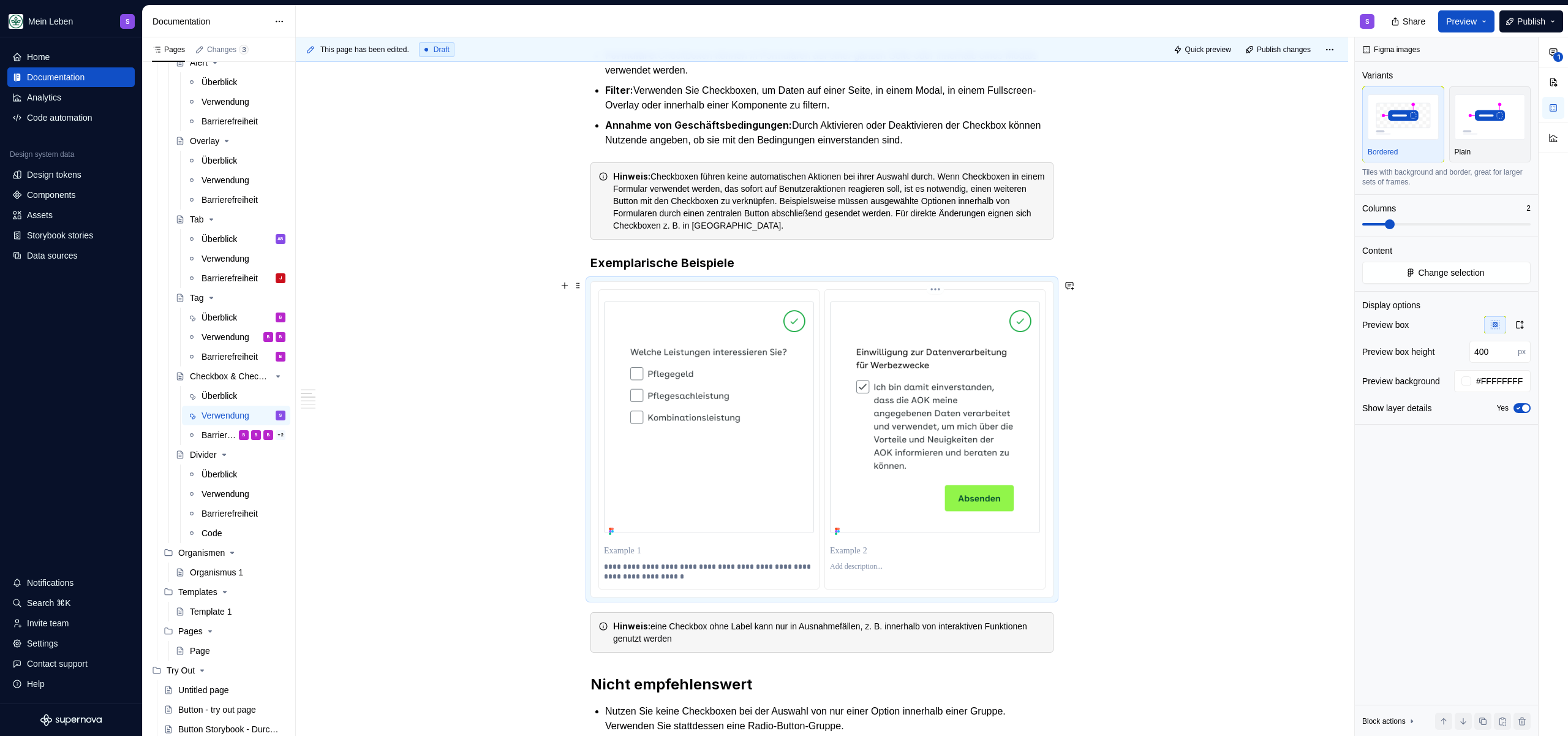
click at [860, 567] on p at bounding box center [935, 566] width 210 height 10
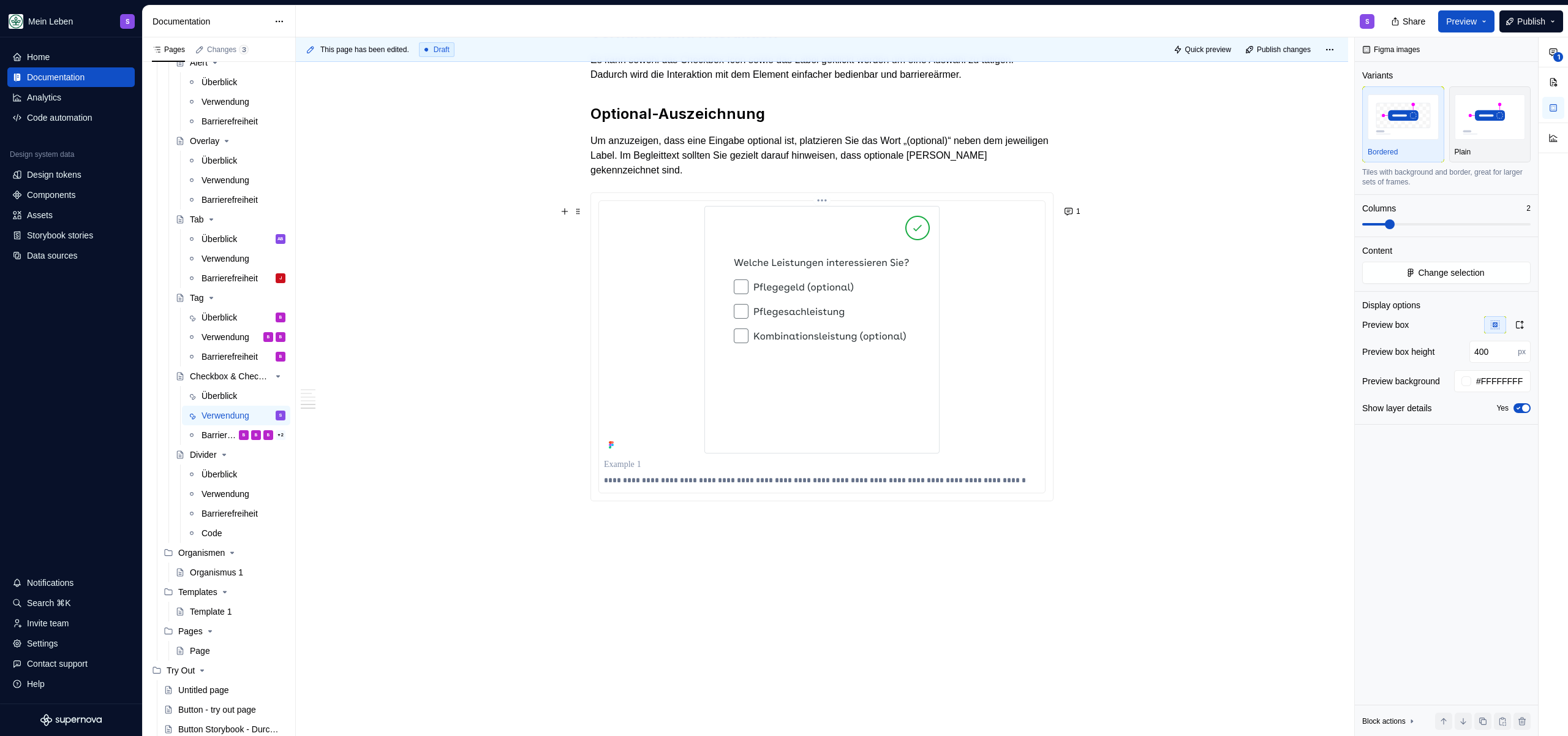
scroll to position [2129, 0]
click at [768, 379] on img at bounding box center [822, 329] width 235 height 247
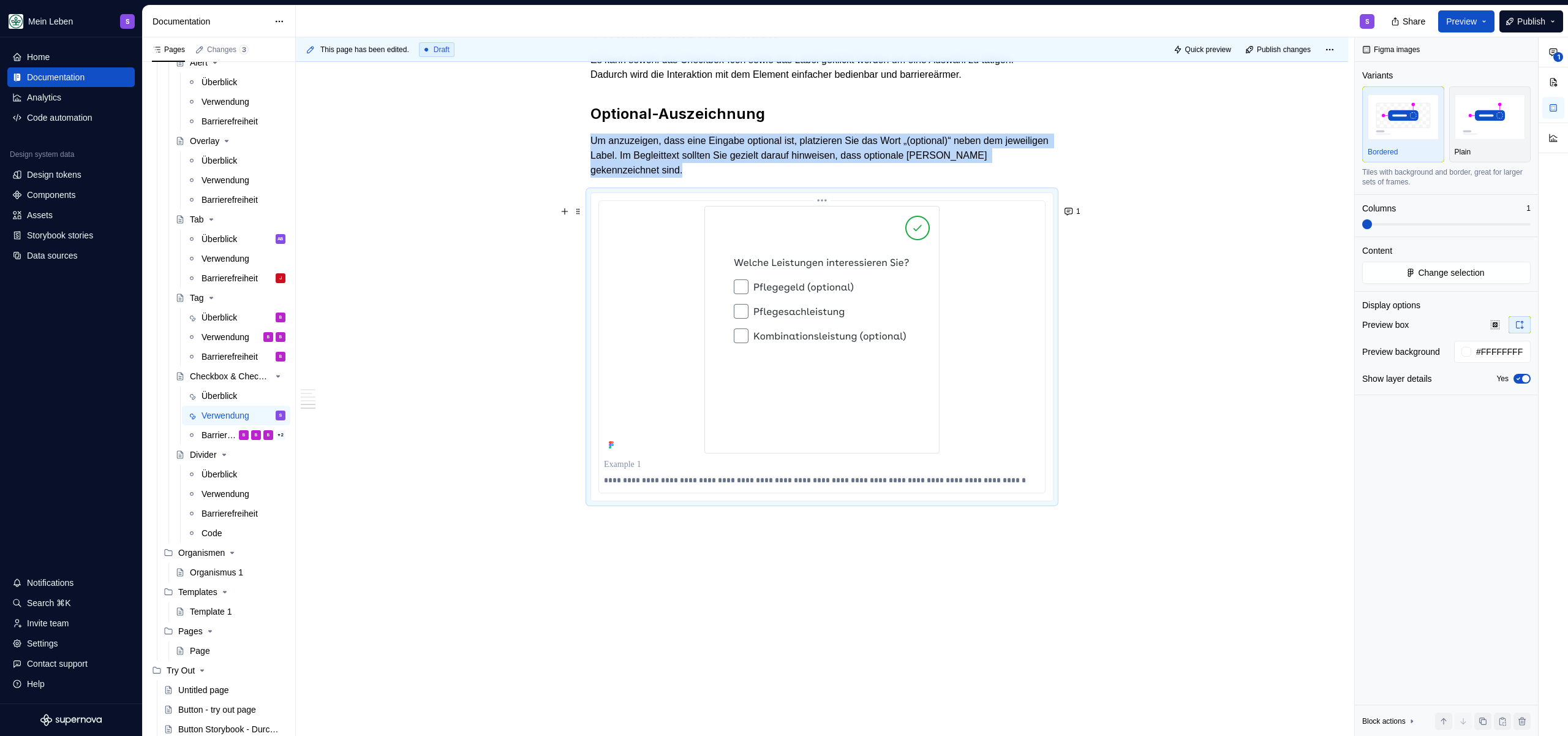
click at [870, 387] on img at bounding box center [822, 329] width 235 height 247
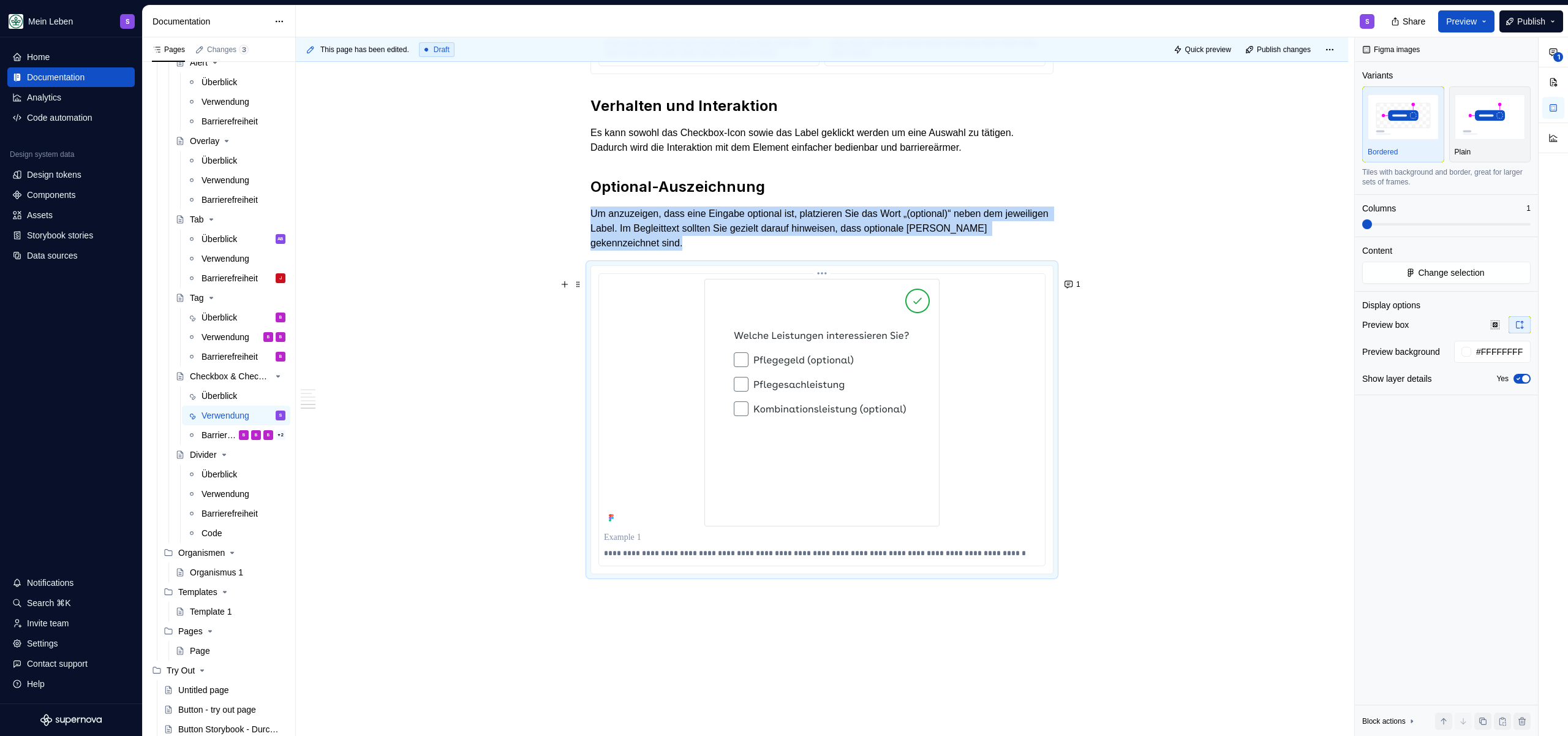
scroll to position [2099, 0]
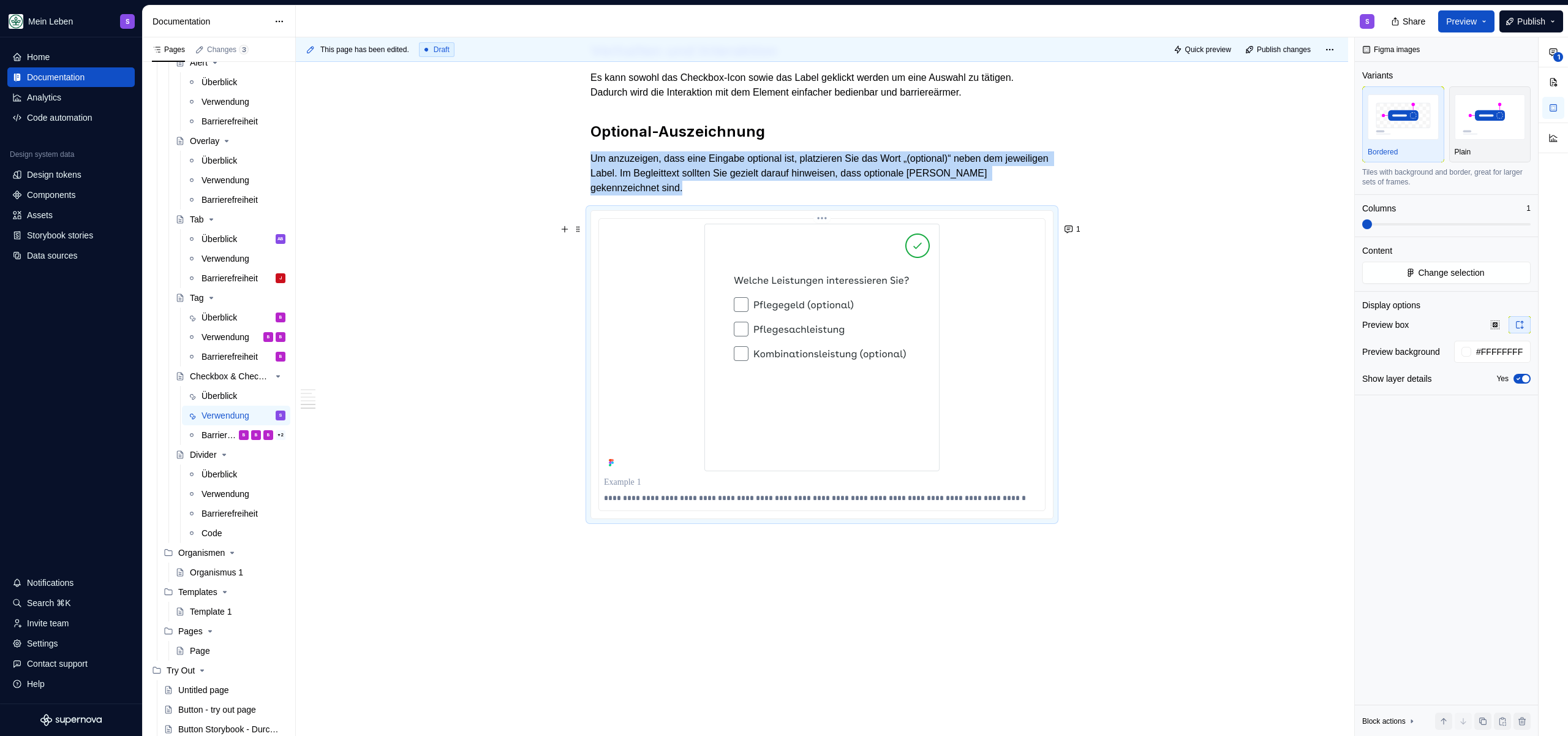
click at [818, 395] on img at bounding box center [822, 347] width 235 height 247
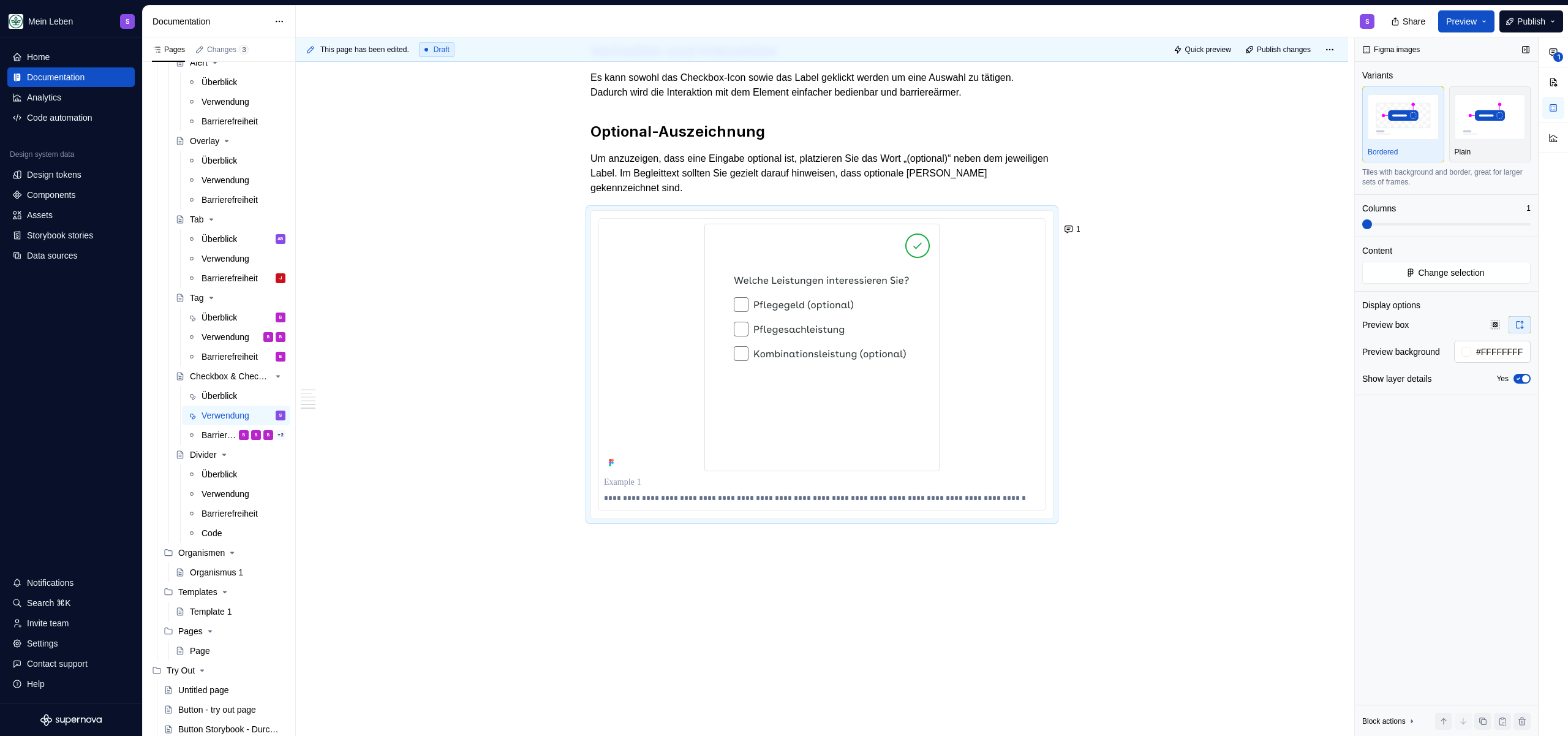
click at [1487, 351] on input "#FFFFFFFF" at bounding box center [1501, 351] width 59 height 22
click at [1487, 351] on input "#FFFFFFFF" at bounding box center [1501, 351] width 59 height 22
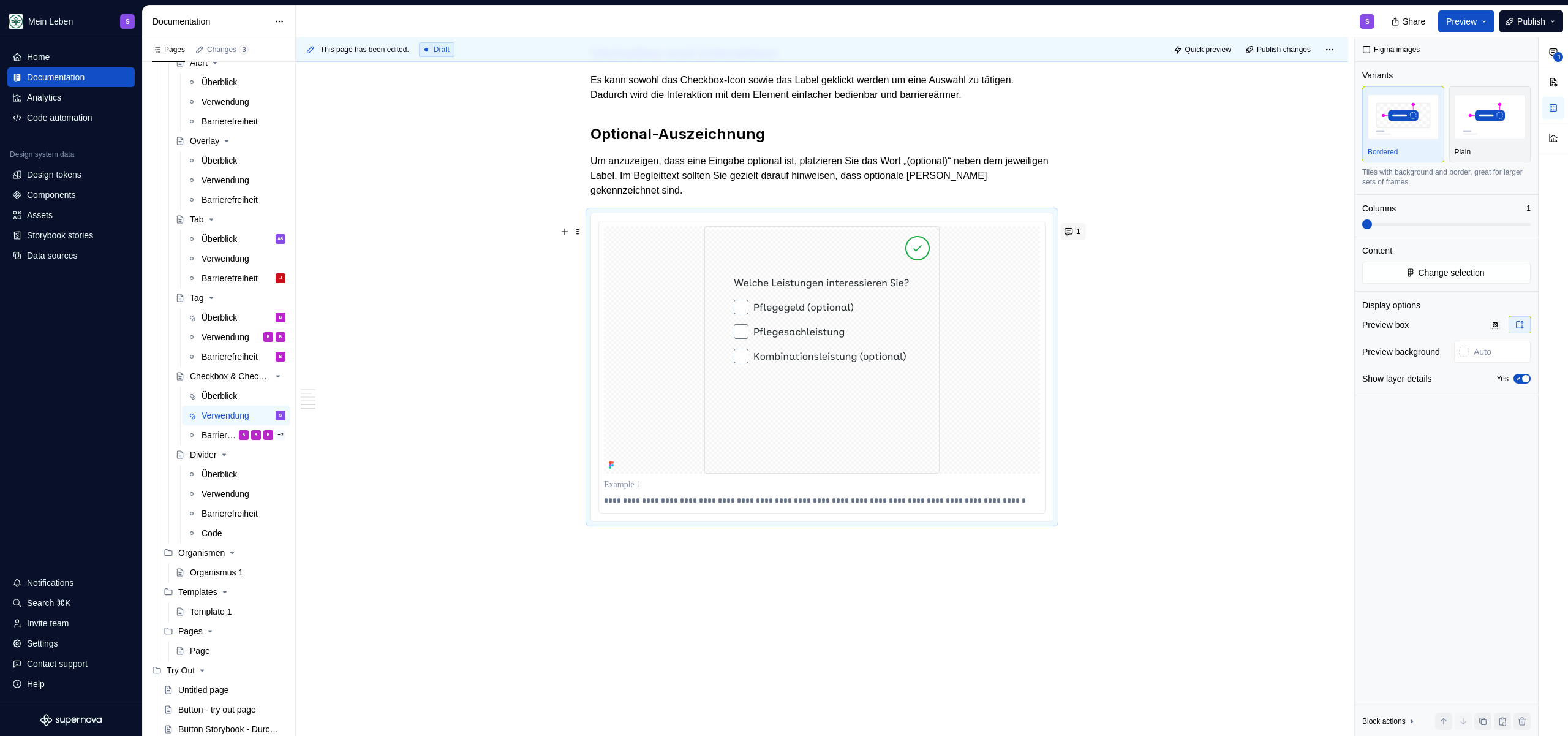
click at [1076, 234] on span "1" at bounding box center [1078, 231] width 4 height 10
click at [1058, 261] on span "Resolve" at bounding box center [1060, 256] width 26 height 10
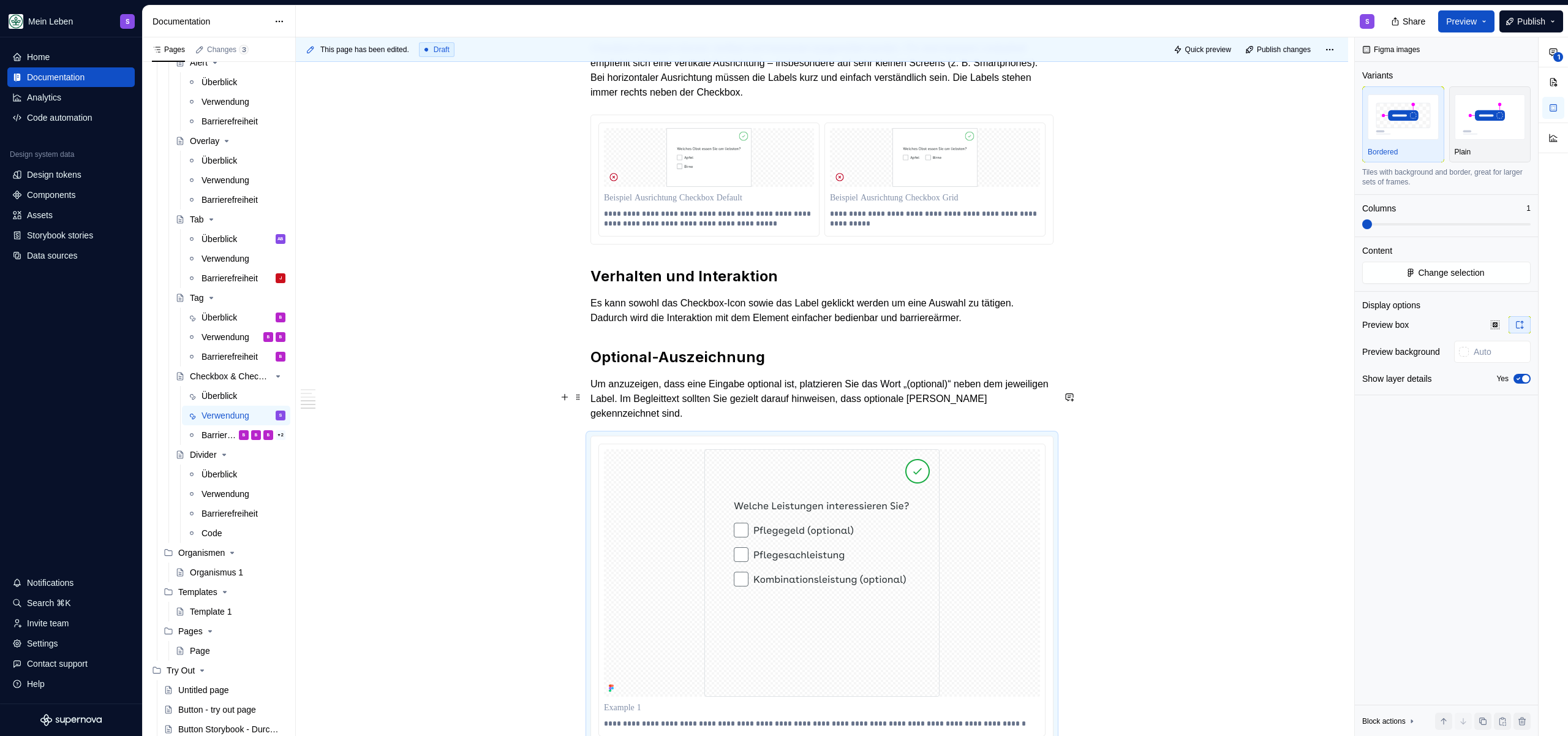
scroll to position [1779, 0]
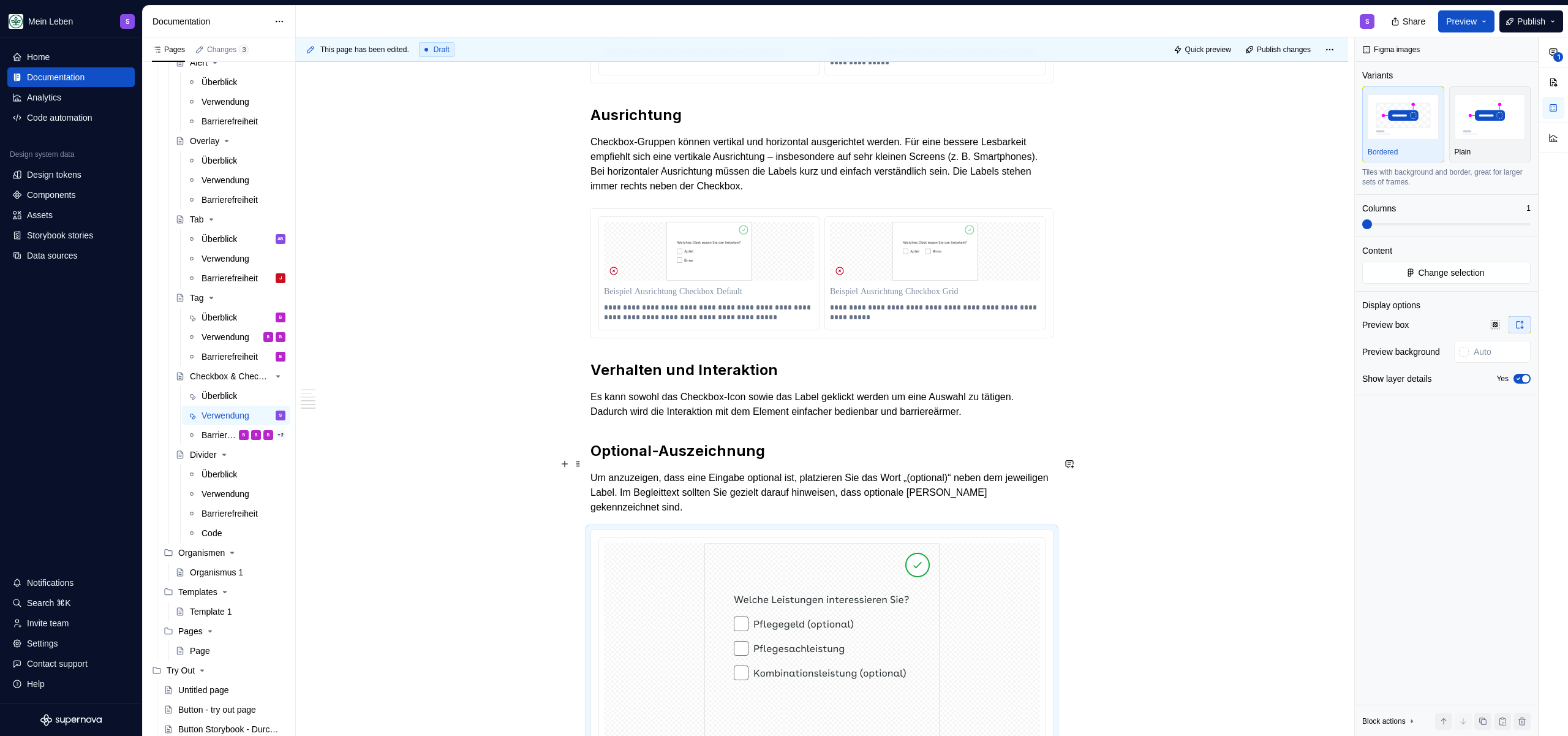
click at [777, 461] on h2 "Optional-Auszeichnung" at bounding box center [822, 451] width 463 height 20
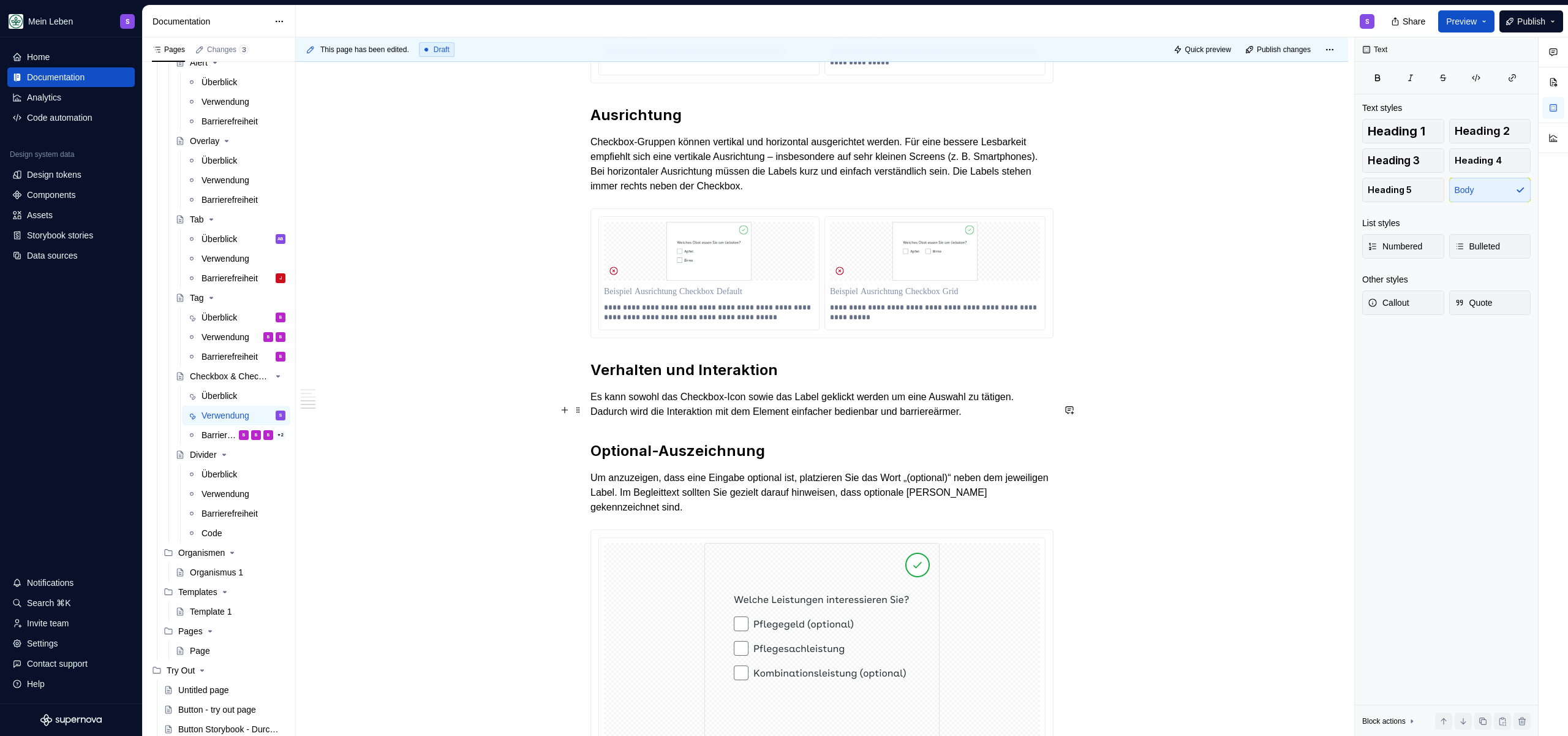
click at [800, 419] on p "Es kann sowohl das Checkbox-Icon sowie das Label geklickt werden um eine Auswah…" at bounding box center [822, 404] width 463 height 29
click at [795, 415] on p "Es kann sowohl das Checkbox-Icon sowie das Label geklickt werden um eine Auswah…" at bounding box center [822, 404] width 463 height 29
click at [814, 417] on p "Es kann sowohl das Checkbox-Icon sowie das Label geklickt werden um eine Auswah…" at bounding box center [822, 404] width 463 height 29
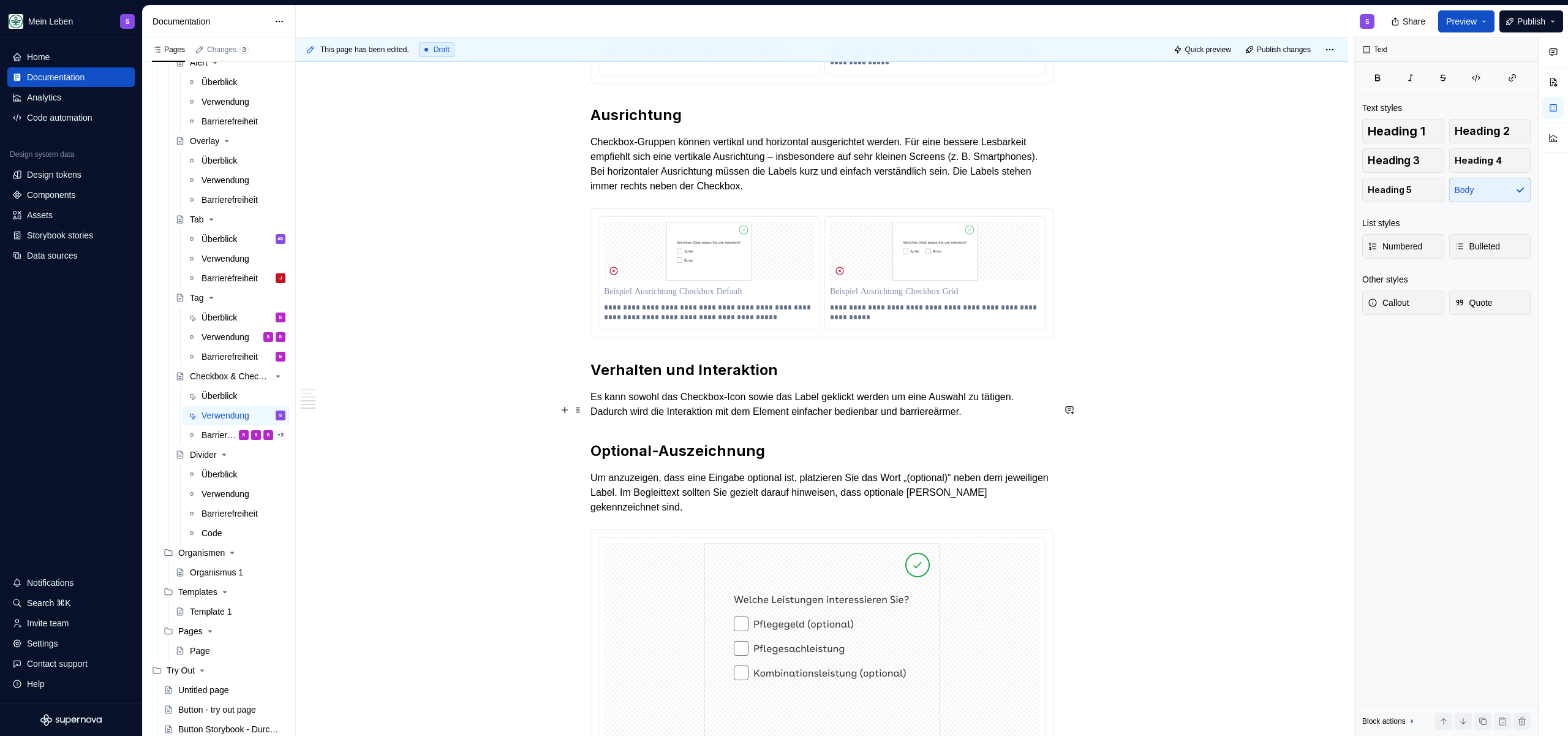
click at [1005, 419] on p "Es kann sowohl das Checkbox-Icon sowie das Label geklickt werden um eine Auswah…" at bounding box center [822, 404] width 463 height 29
click at [813, 459] on h2 "Optional-Auszeichnung" at bounding box center [822, 451] width 463 height 20
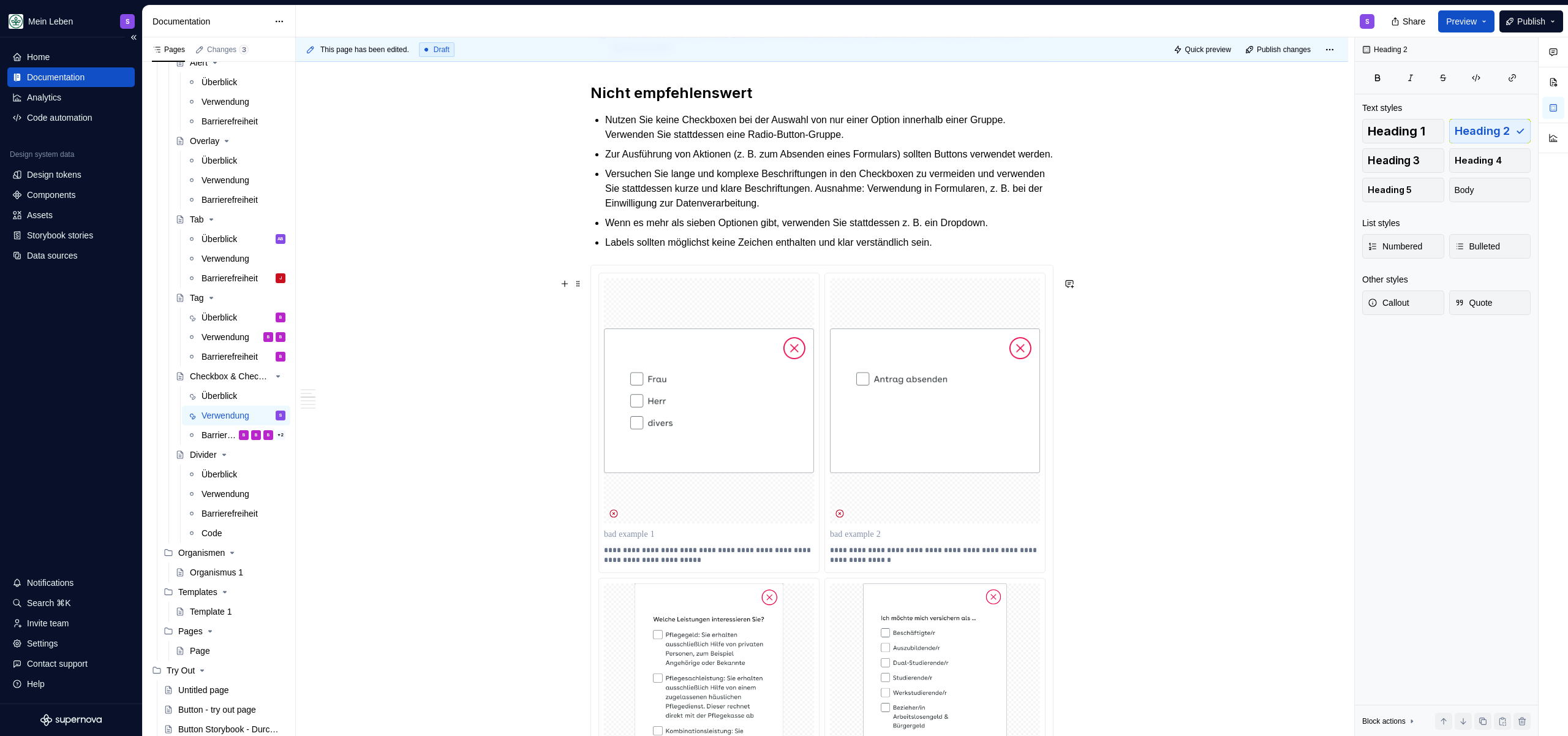
scroll to position [978, 0]
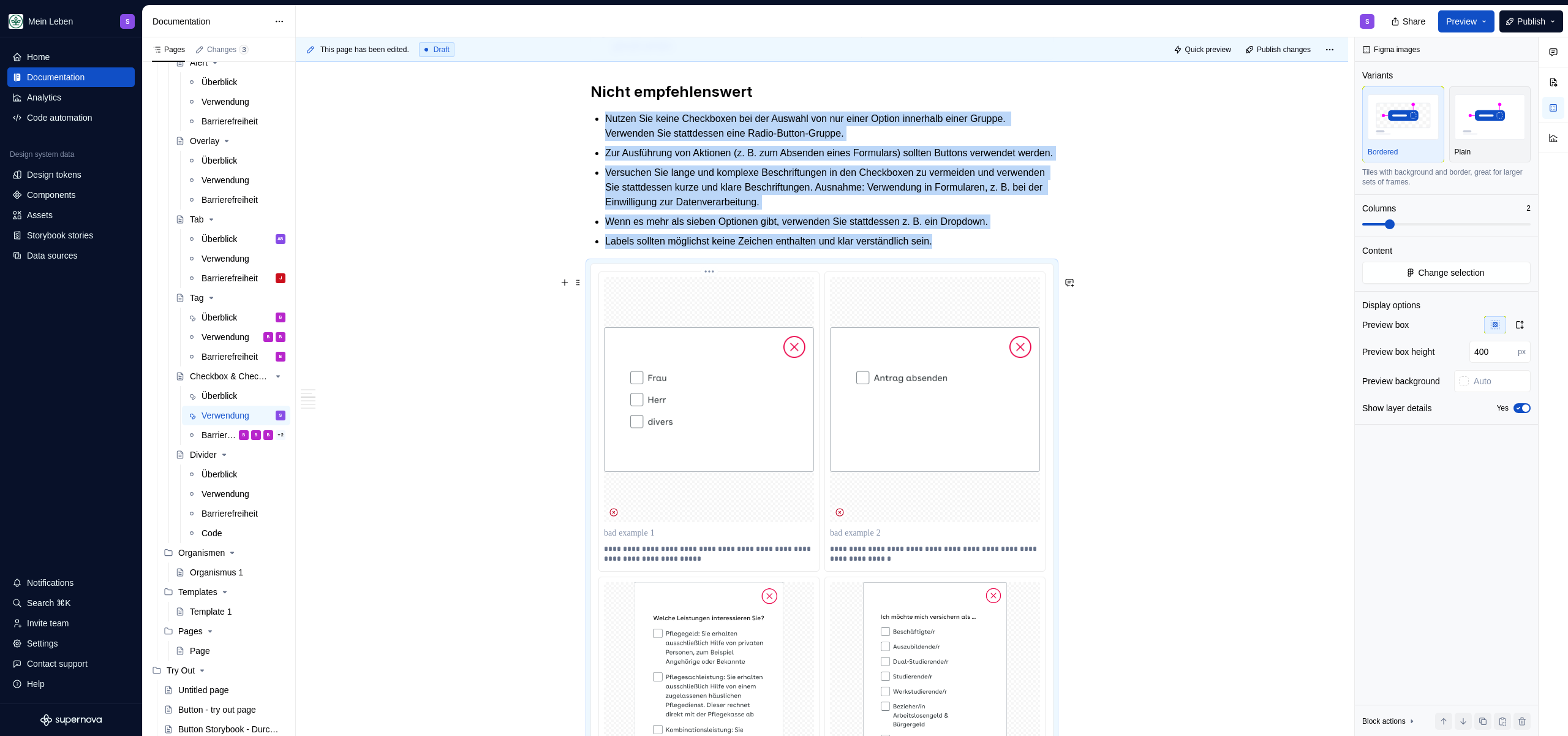
click at [731, 408] on img at bounding box center [709, 399] width 210 height 144
click at [1458, 277] on span "Change selection" at bounding box center [1451, 272] width 66 height 12
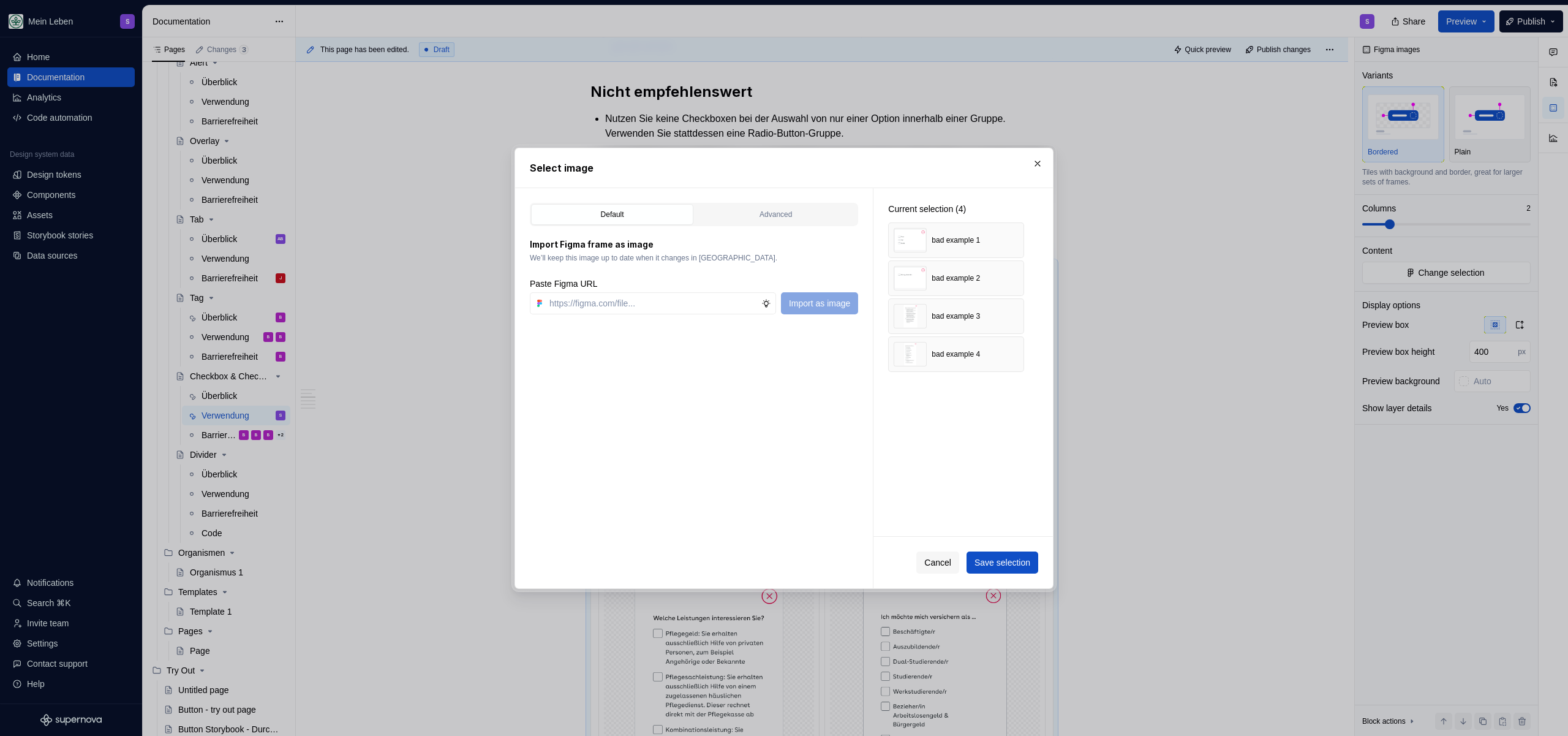
type textarea "*"
click at [653, 300] on input "text" at bounding box center [653, 303] width 217 height 22
paste input "[URL][DOMAIN_NAME]"
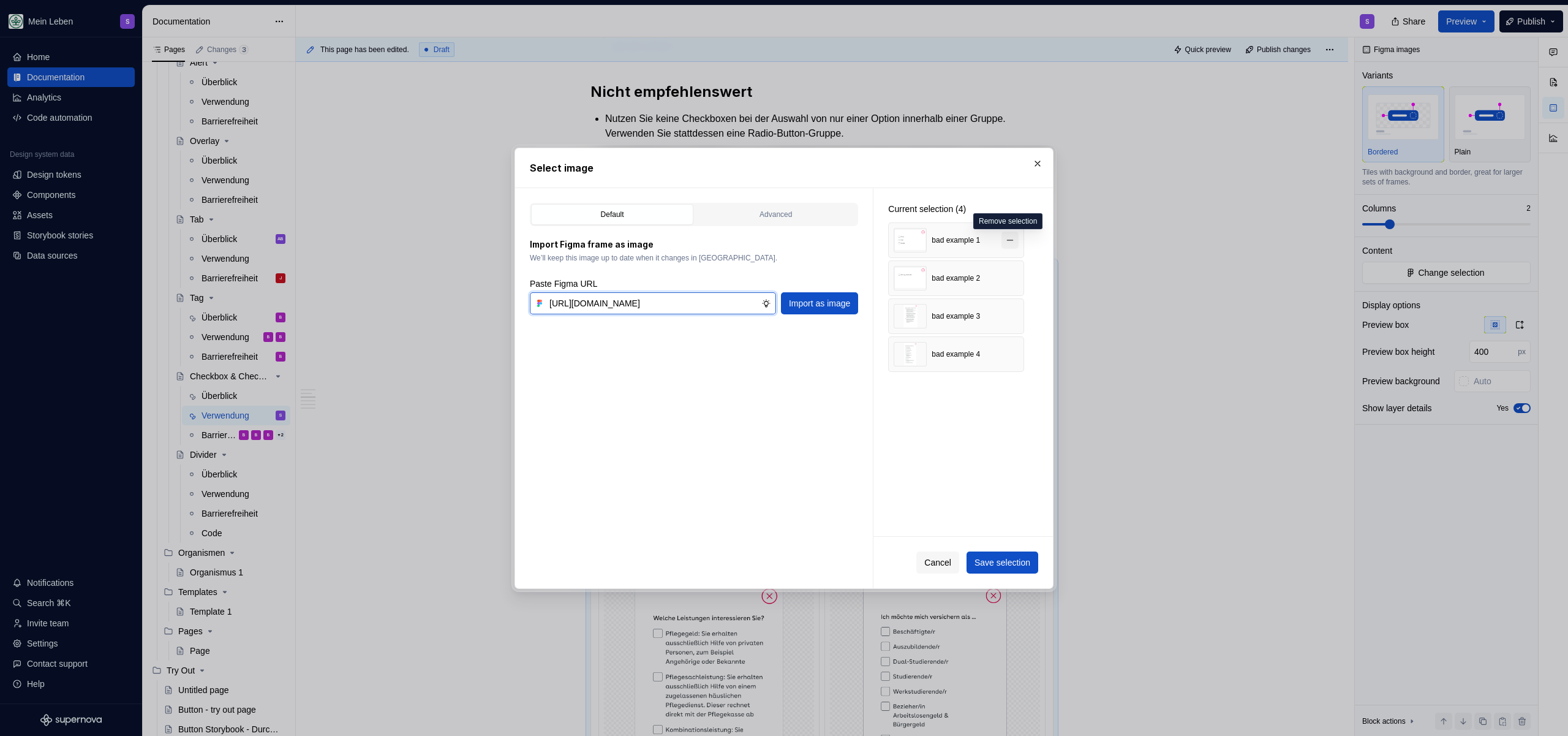
type input "[URL][DOMAIN_NAME]"
click at [1012, 236] on button "button" at bounding box center [1010, 240] width 17 height 17
click at [1010, 238] on button "button" at bounding box center [1010, 240] width 17 height 17
click at [1012, 242] on button "button" at bounding box center [1010, 240] width 17 height 17
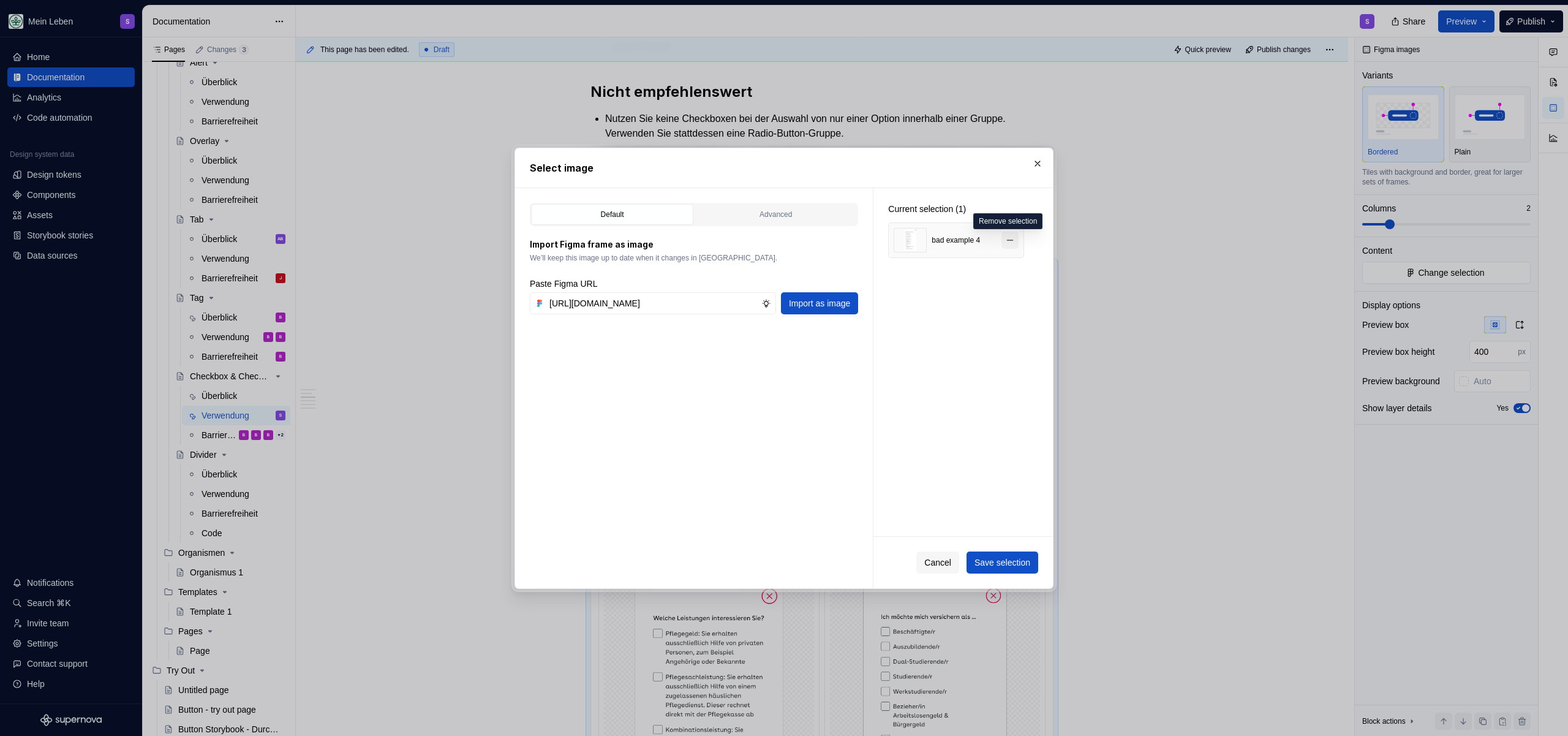
click at [1010, 238] on button "button" at bounding box center [1010, 240] width 17 height 17
click at [830, 295] on button "Import as image" at bounding box center [819, 303] width 77 height 22
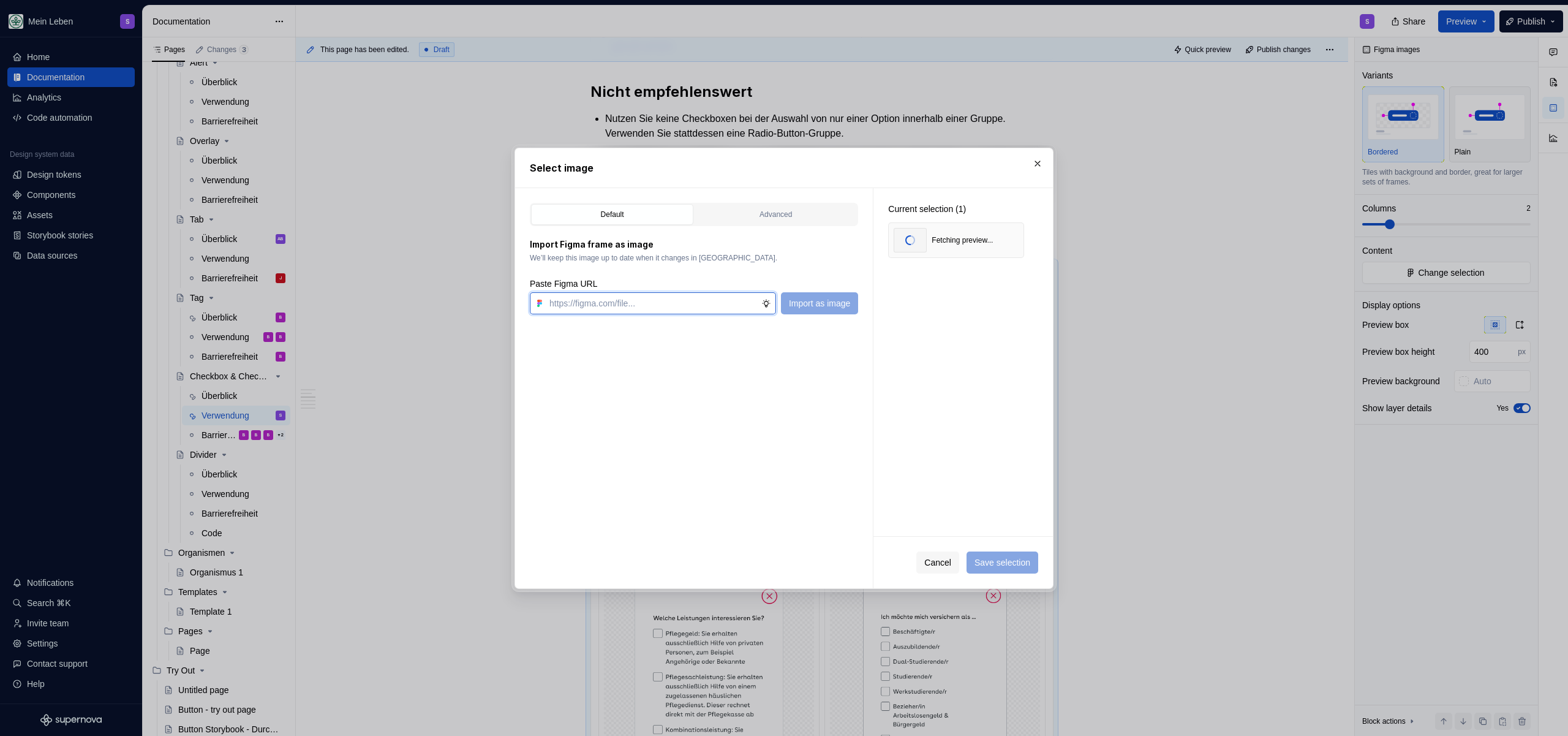
click at [653, 302] on input "text" at bounding box center [653, 303] width 217 height 22
paste input "[URL][DOMAIN_NAME]"
type input "[URL][DOMAIN_NAME]"
click at [822, 303] on span "Import as image" at bounding box center [819, 303] width 61 height 12
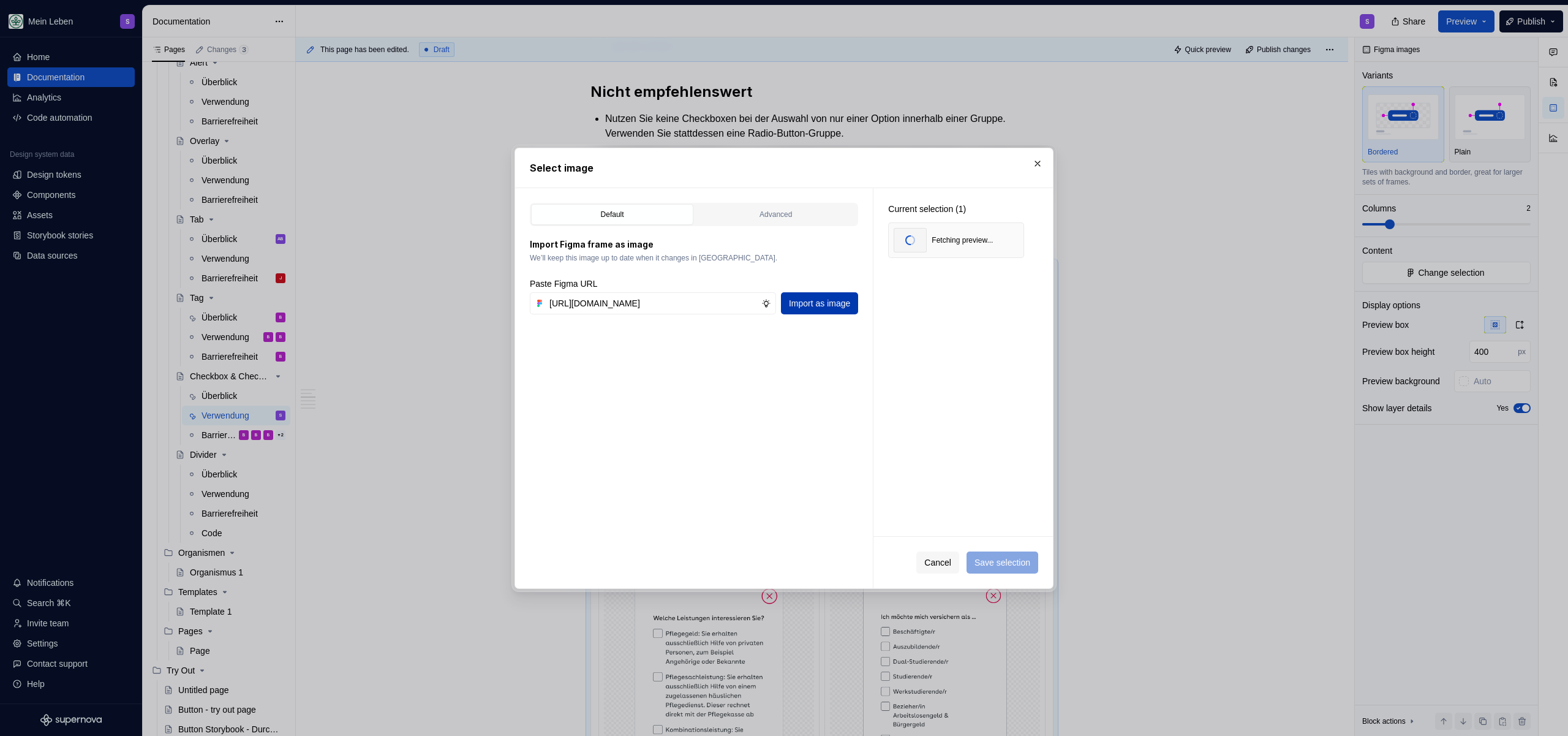
scroll to position [0, 0]
click at [678, 307] on input "text" at bounding box center [653, 303] width 217 height 22
paste input "[URL][DOMAIN_NAME]"
type input "[URL][DOMAIN_NAME]"
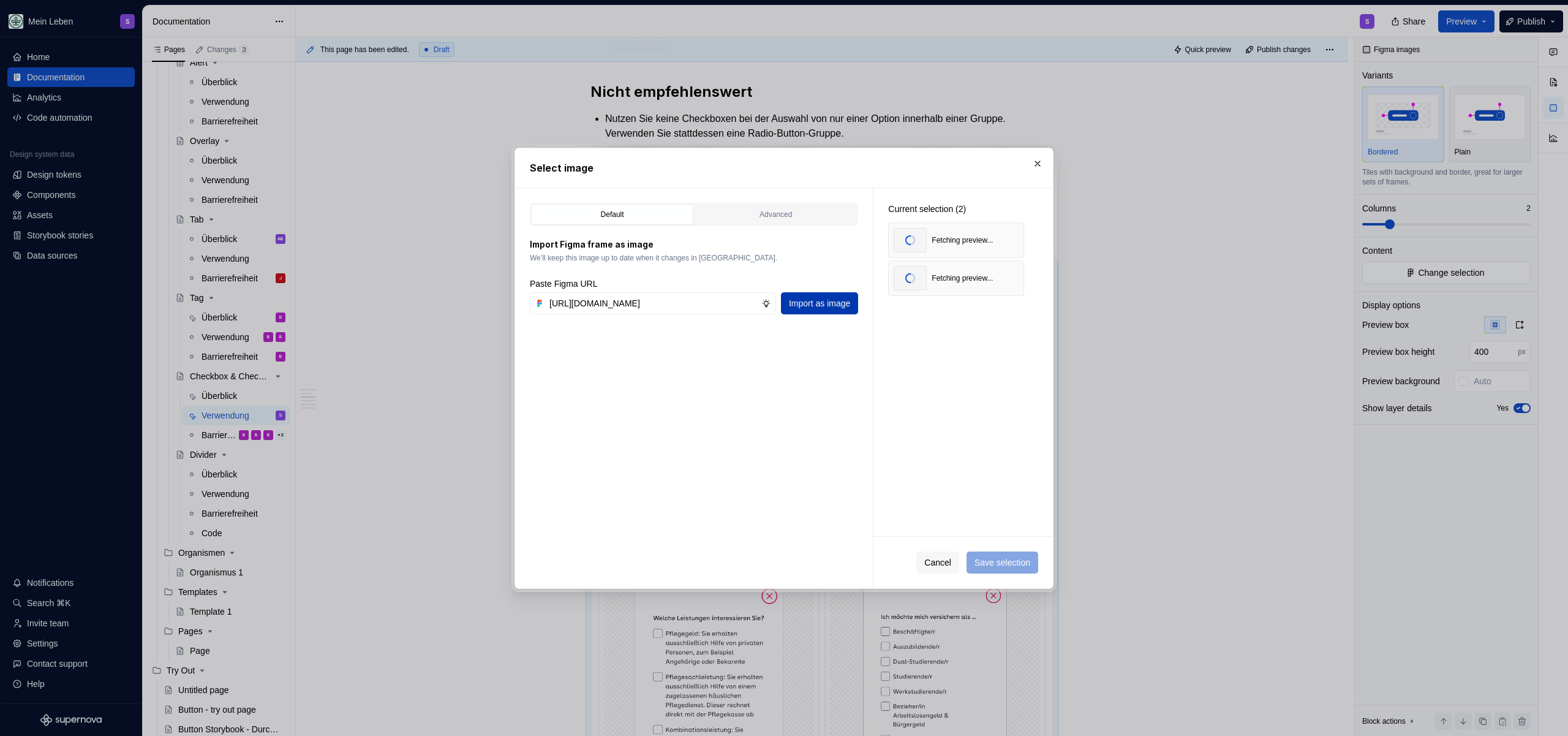
click at [833, 299] on span "Import as image" at bounding box center [819, 303] width 61 height 12
click at [582, 305] on input "text" at bounding box center [653, 303] width 217 height 22
paste input "[URL][DOMAIN_NAME]"
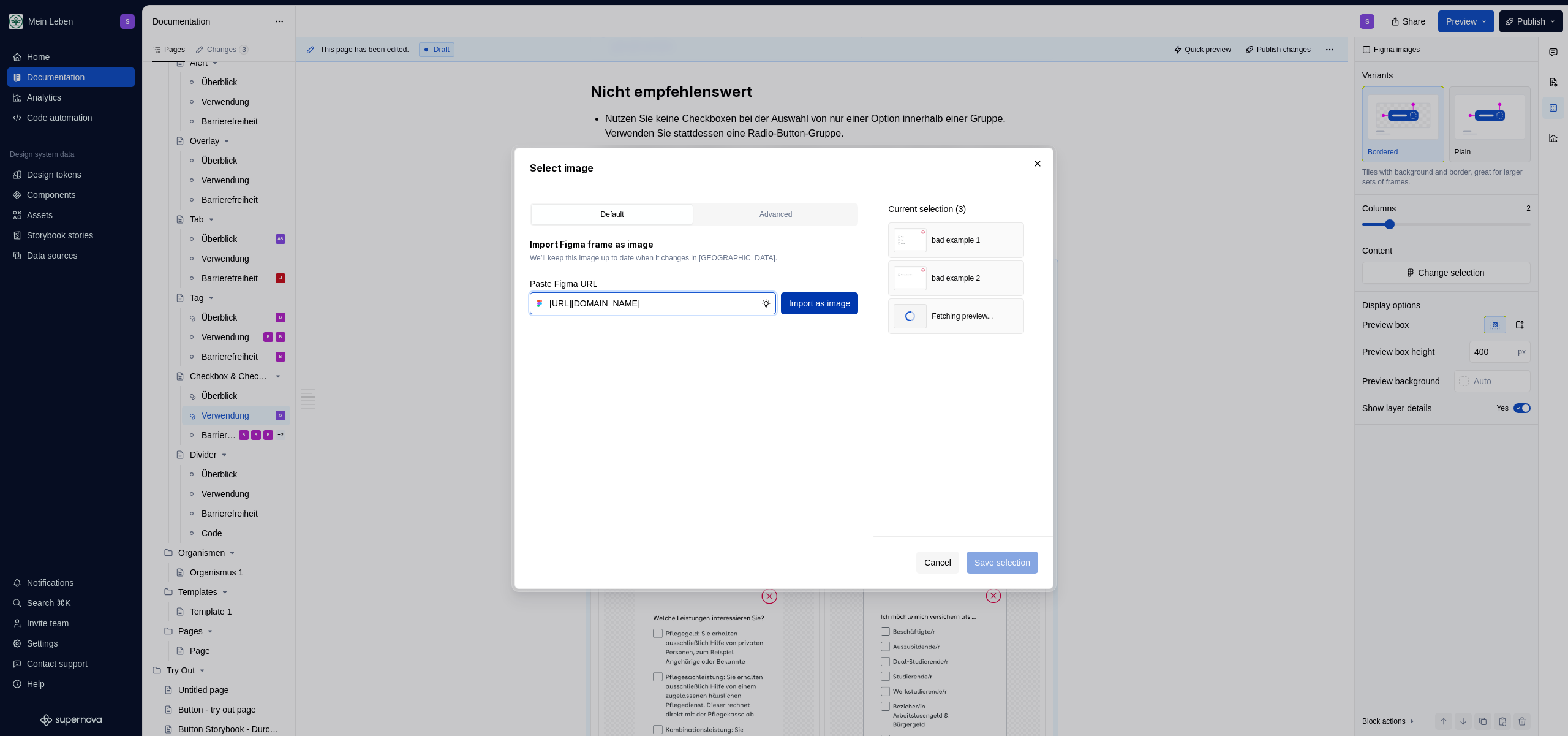
type input "[URL][DOMAIN_NAME]"
click at [821, 307] on span "Import as image" at bounding box center [819, 303] width 61 height 12
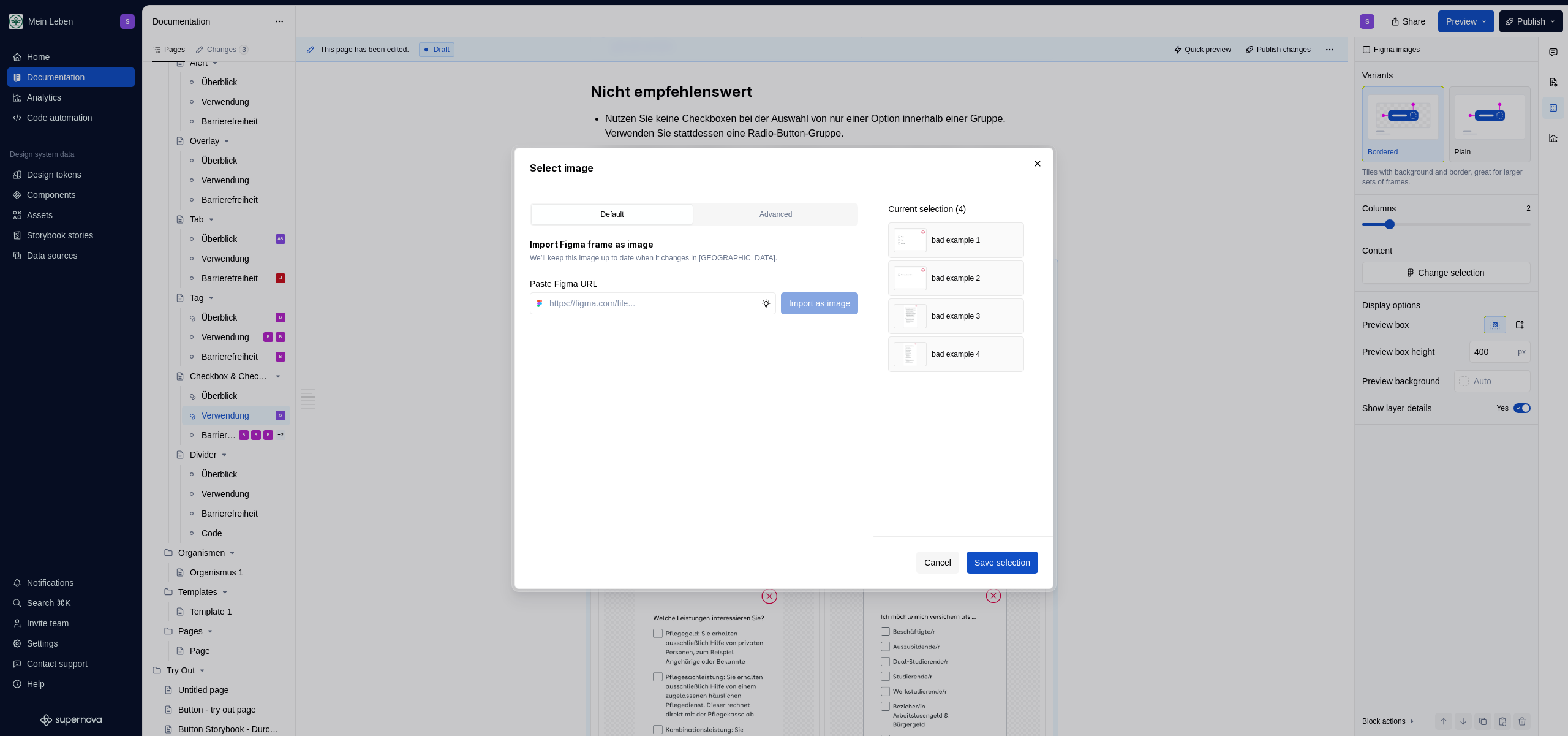
click at [1004, 567] on span "Save selection" at bounding box center [1002, 562] width 56 height 12
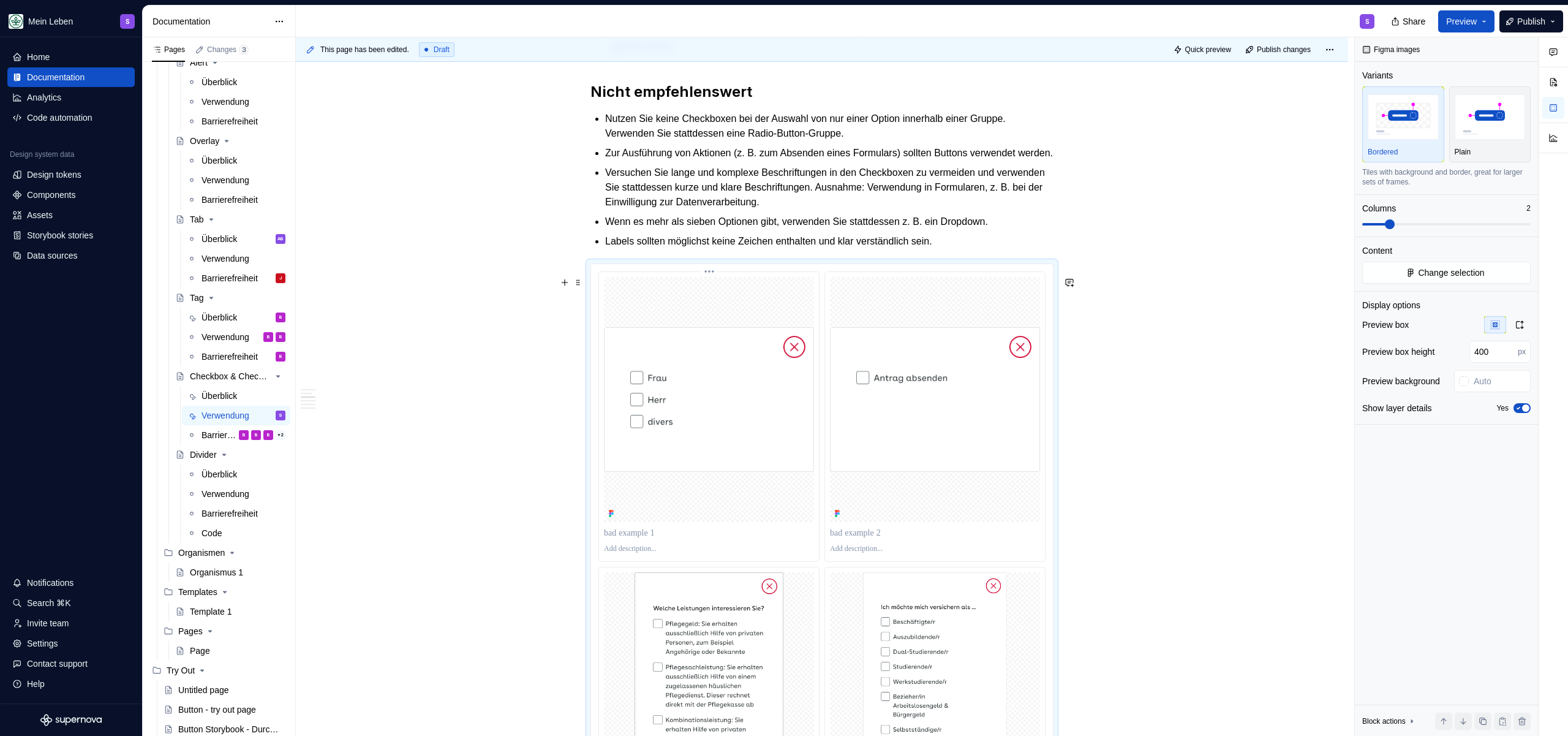
click at [622, 554] on p at bounding box center [709, 549] width 210 height 10
type textarea "*"
click at [856, 554] on p at bounding box center [935, 549] width 210 height 10
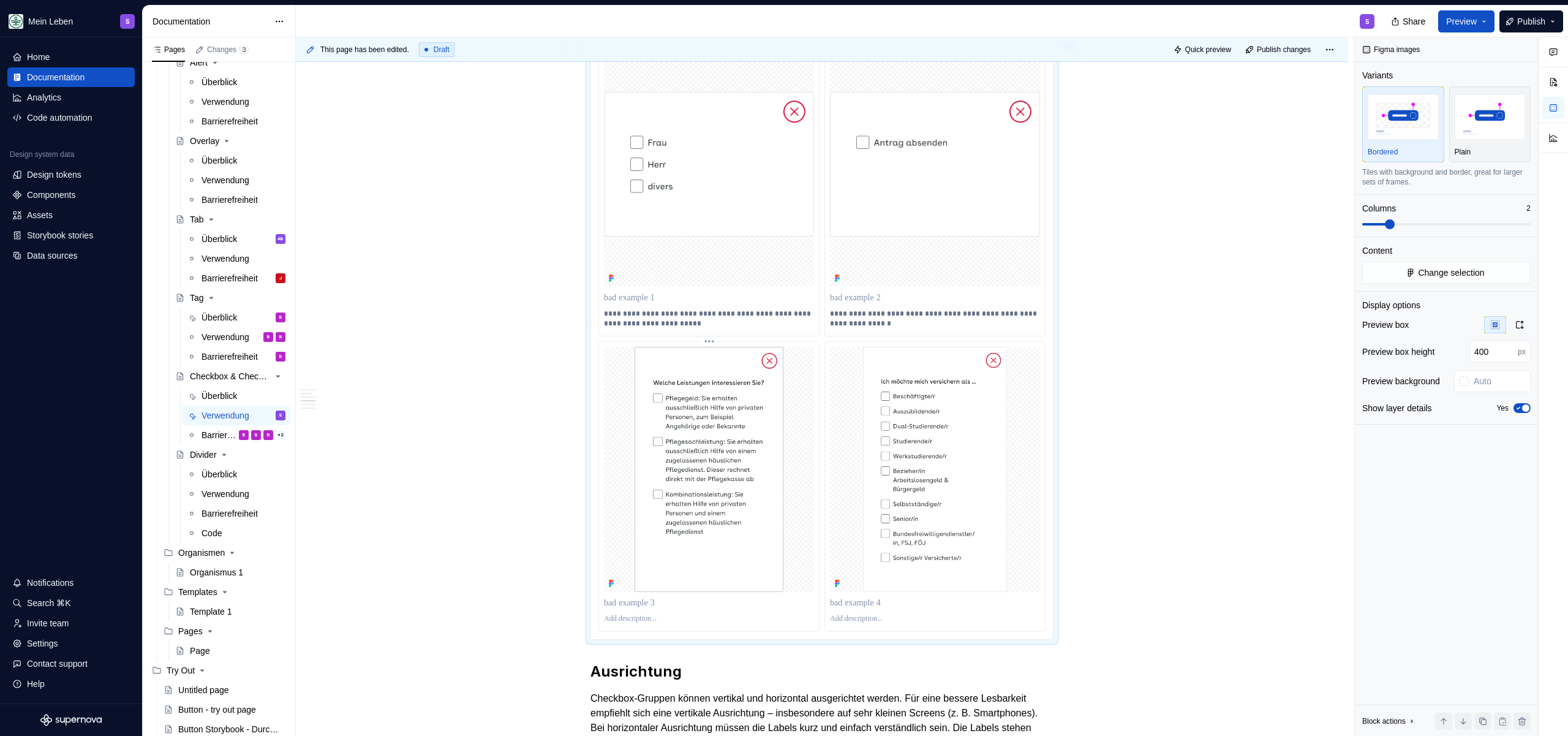
click at [626, 624] on p at bounding box center [709, 618] width 210 height 10
click at [860, 624] on p at bounding box center [935, 618] width 210 height 10
click at [1218, 564] on div "Checkboxen bieten flexible Auswahlmöglichkeiten, indem Nutzende eine oder mehre…" at bounding box center [822, 327] width 1053 height 2626
click at [1198, 556] on div "Checkboxen bieten flexible Auswahlmöglichkeiten, indem Nutzende eine oder mehre…" at bounding box center [822, 327] width 1053 height 2626
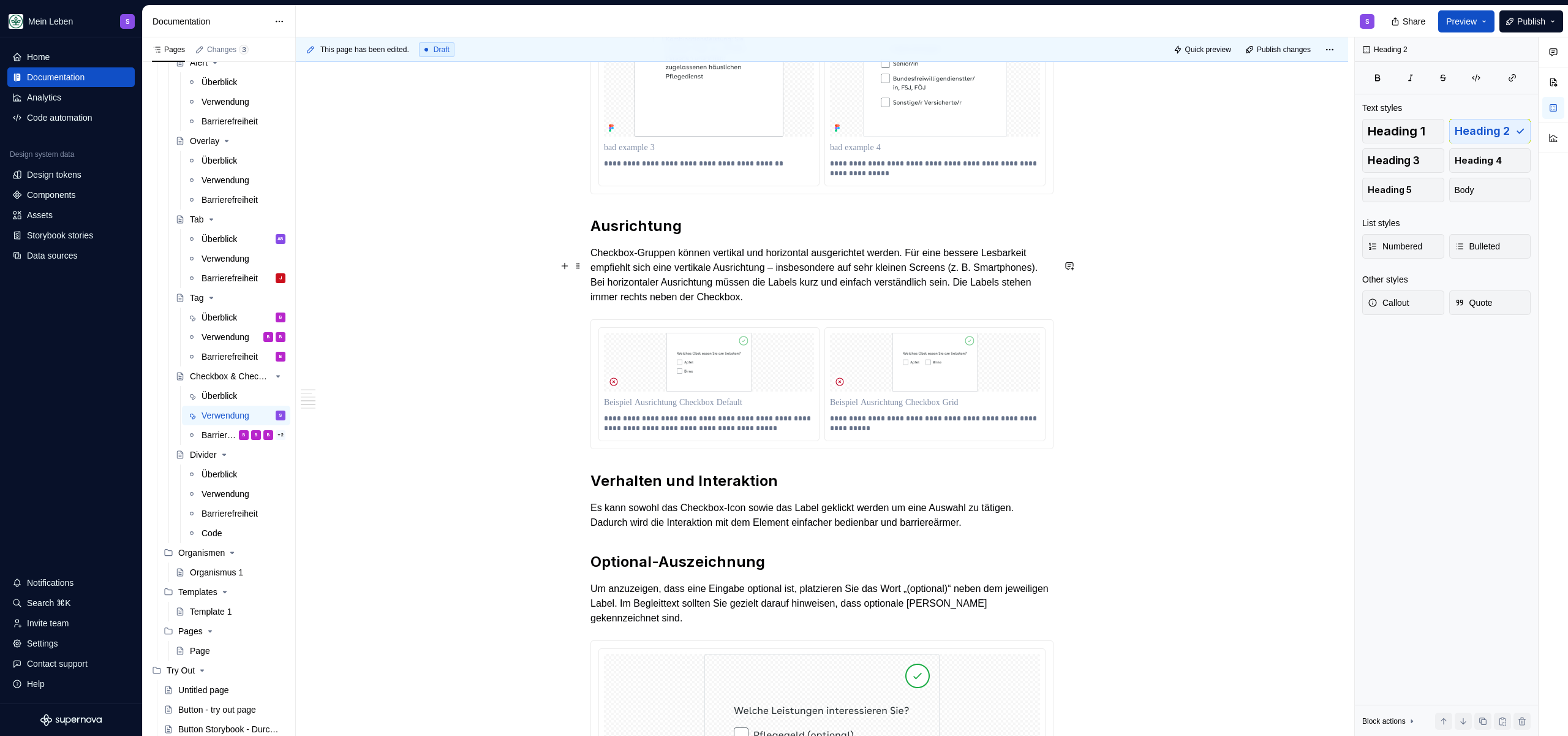
scroll to position [1714, 0]
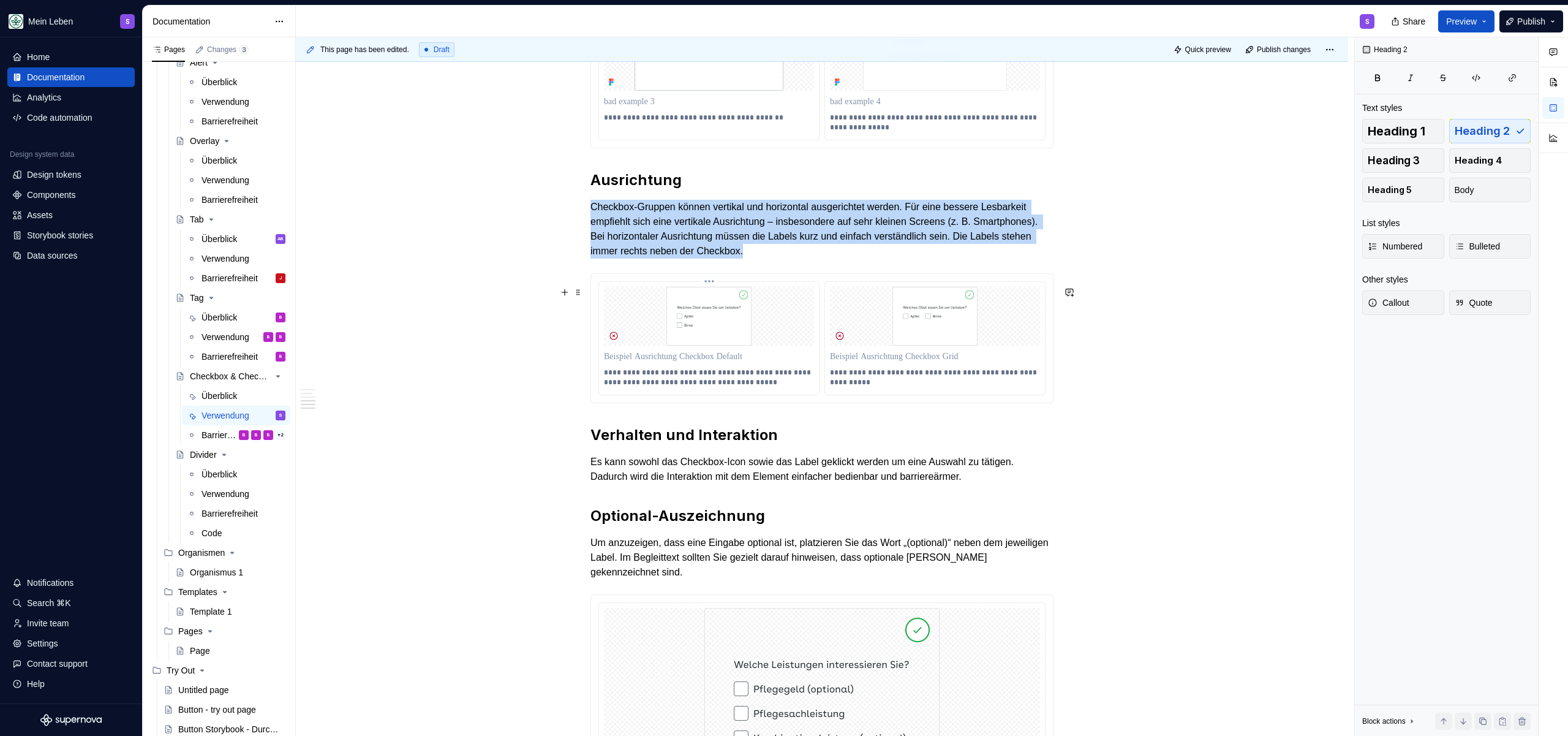
click at [680, 329] on img at bounding box center [709, 316] width 210 height 59
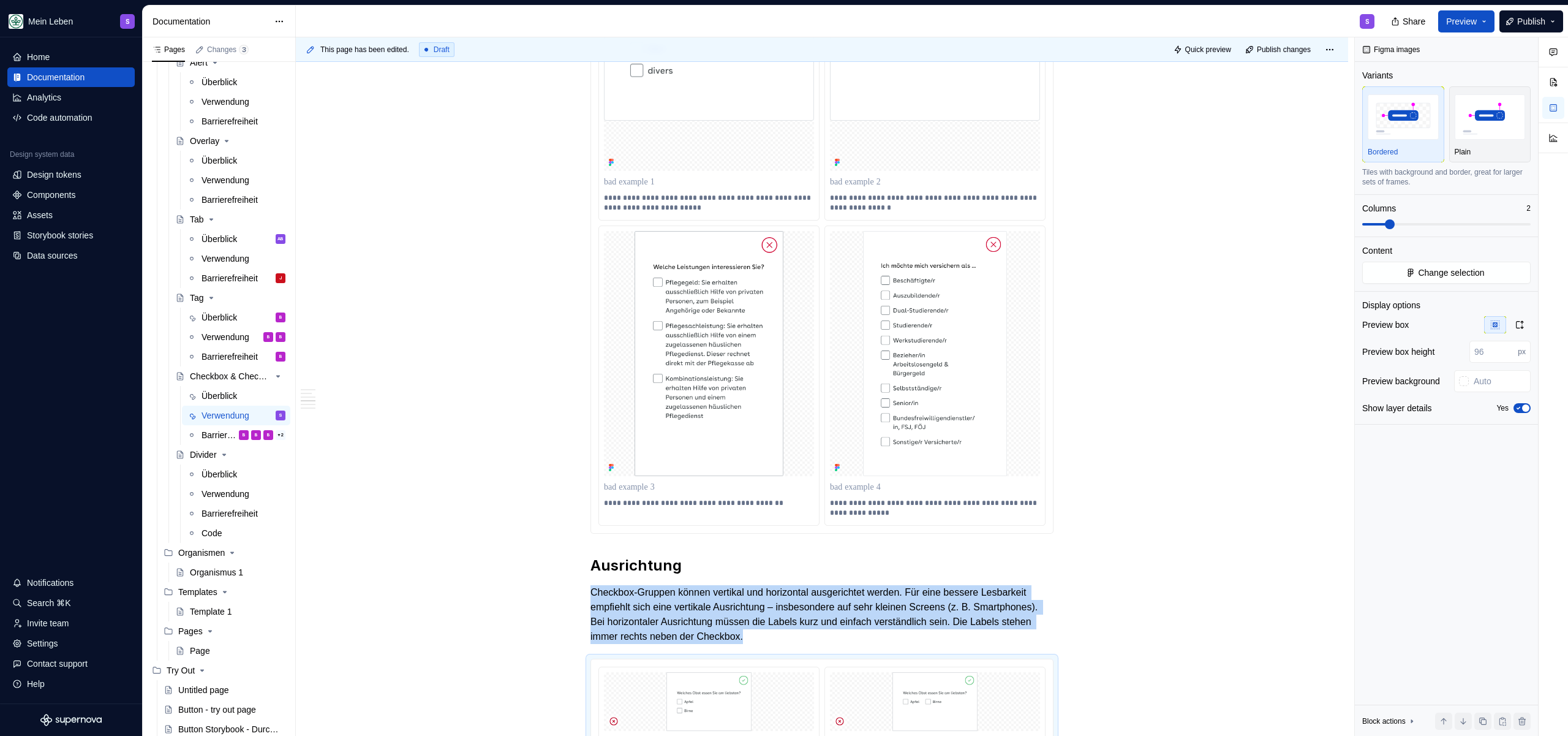
scroll to position [1075, 0]
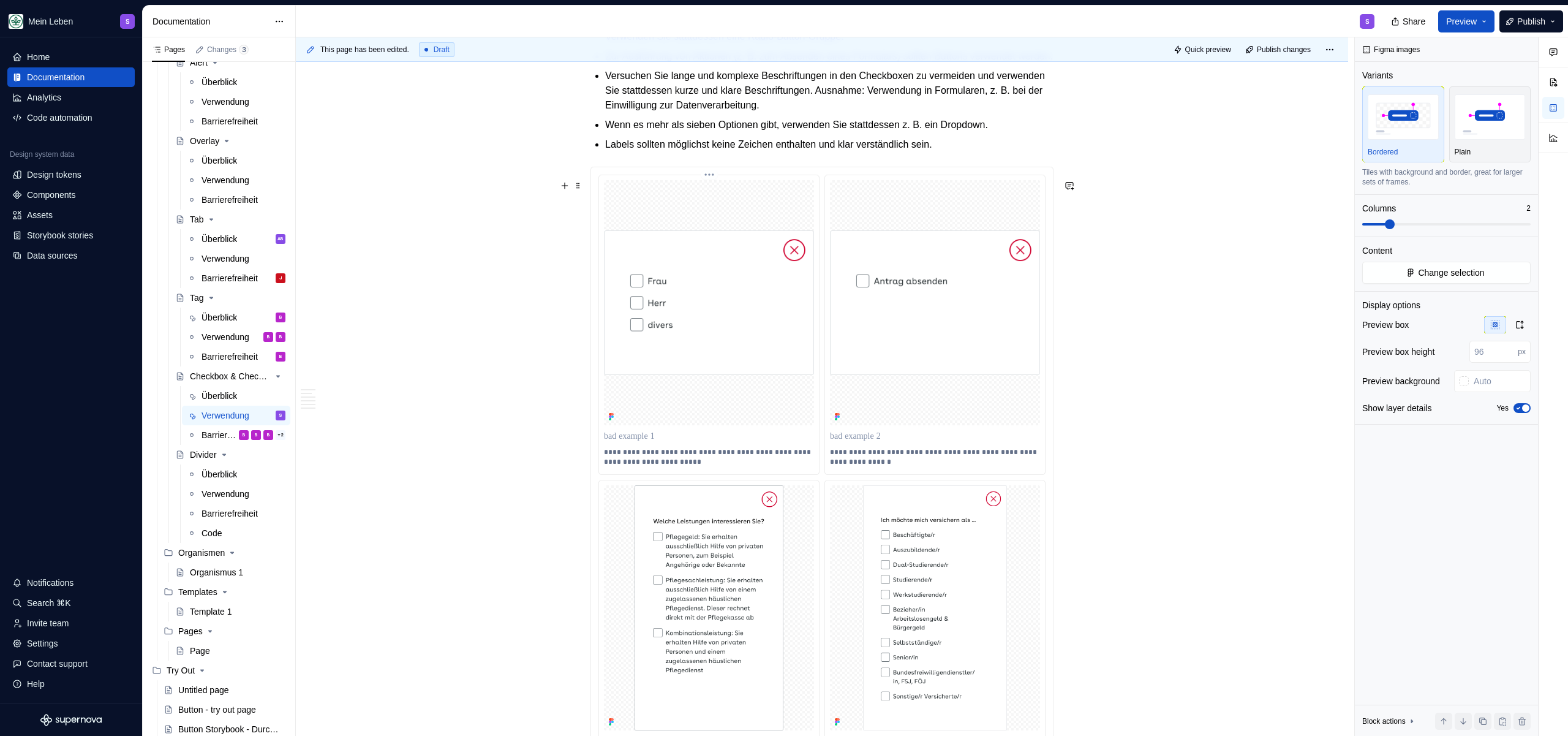
type input "400"
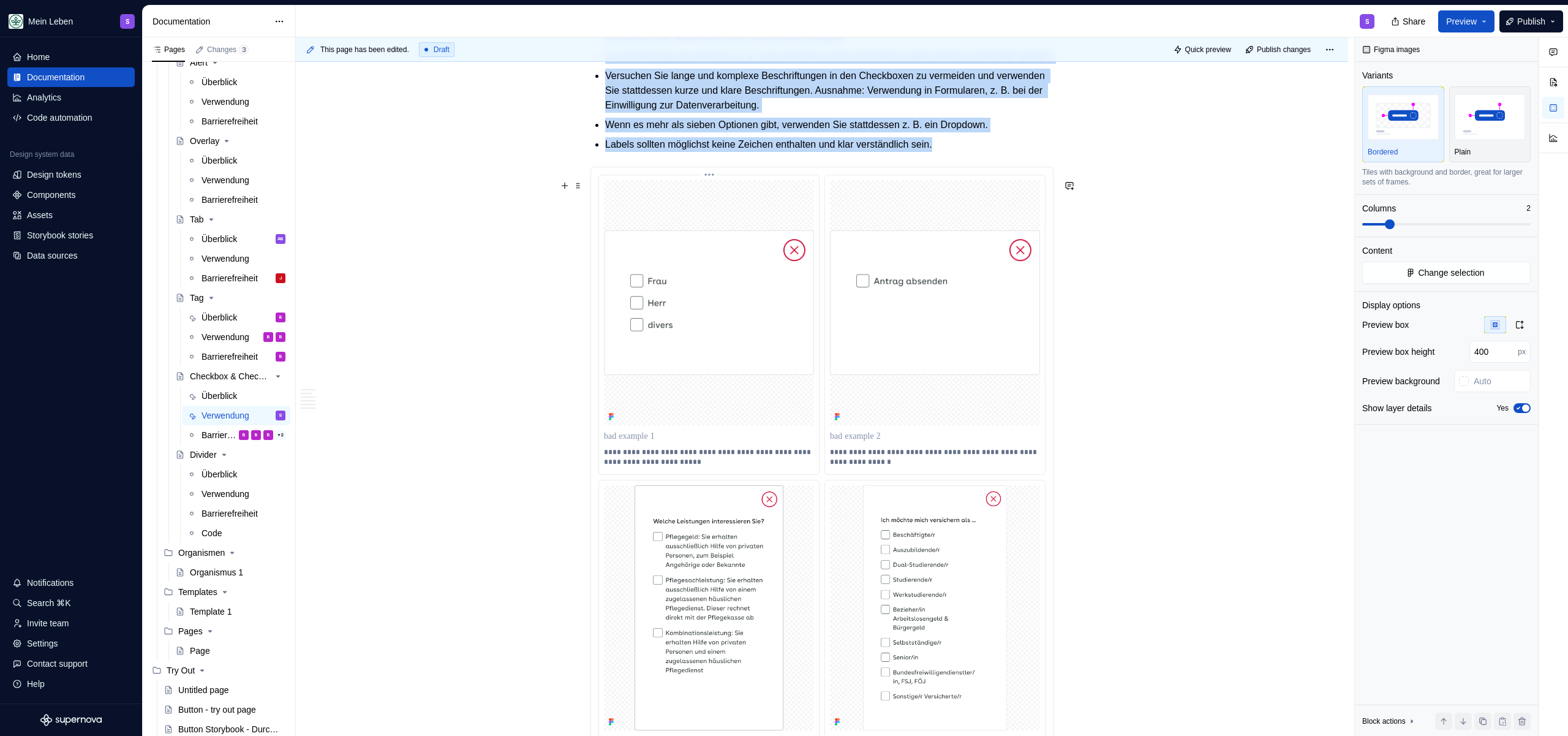
click at [710, 326] on img at bounding box center [709, 303] width 210 height 144
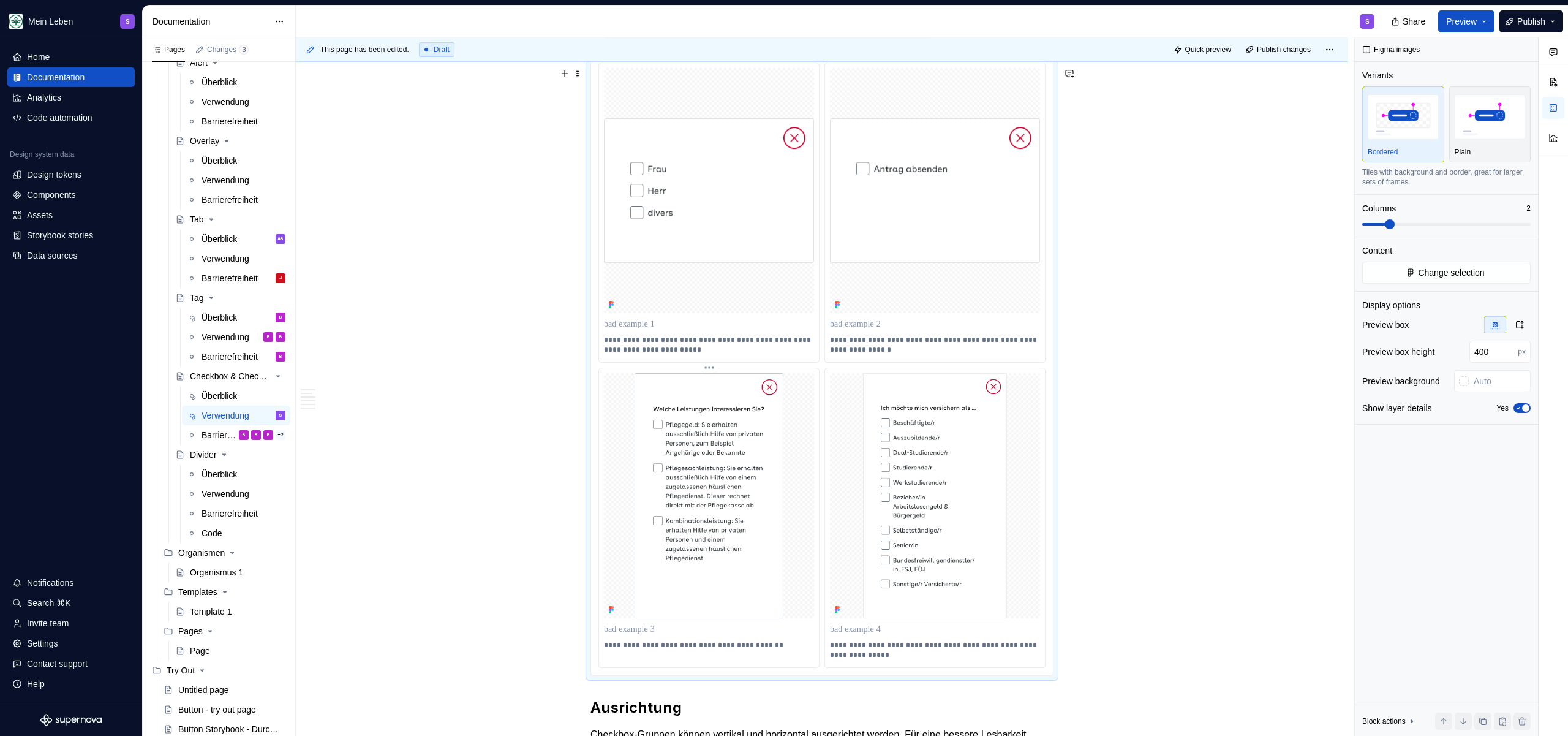
scroll to position [1469, 0]
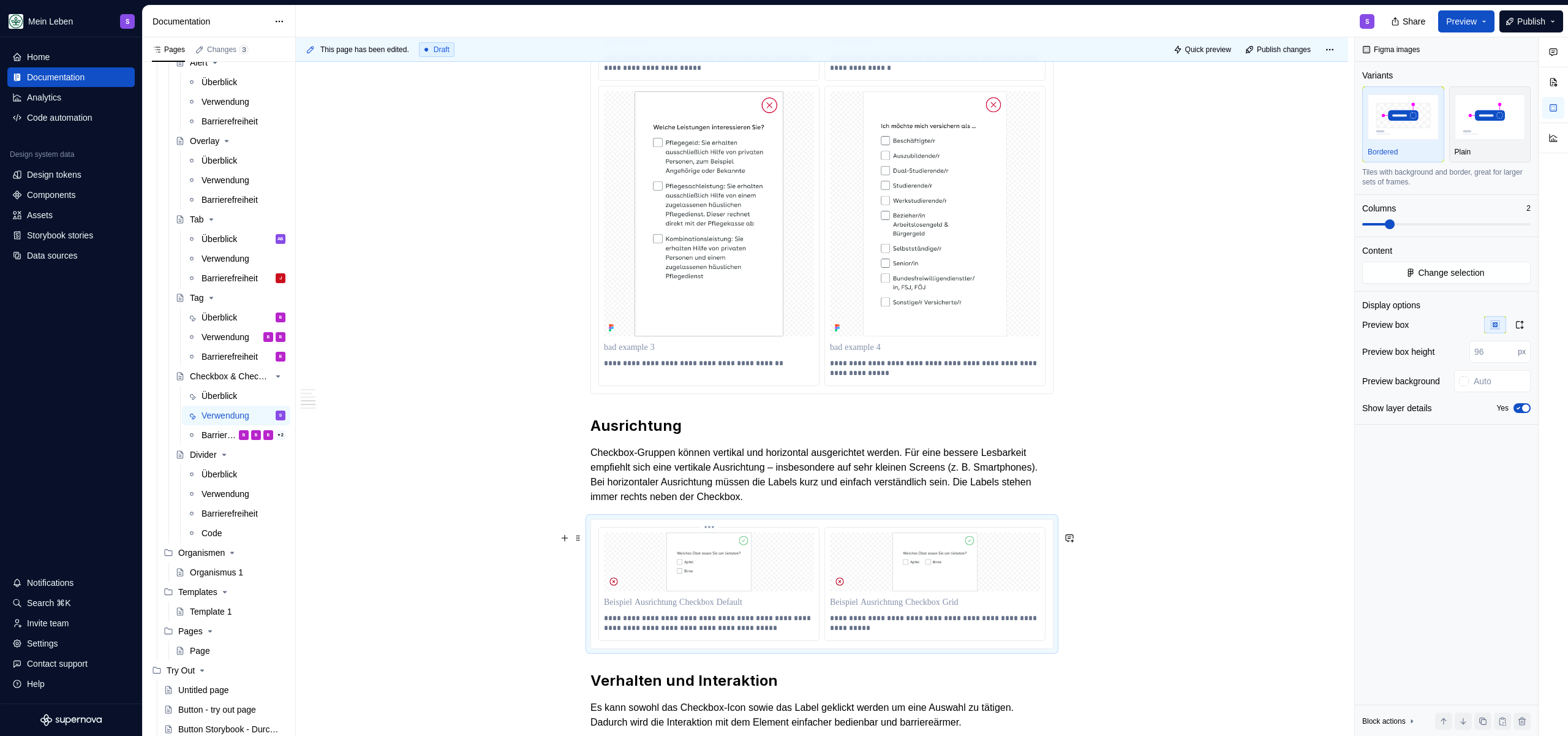
click at [738, 567] on img at bounding box center [709, 562] width 210 height 59
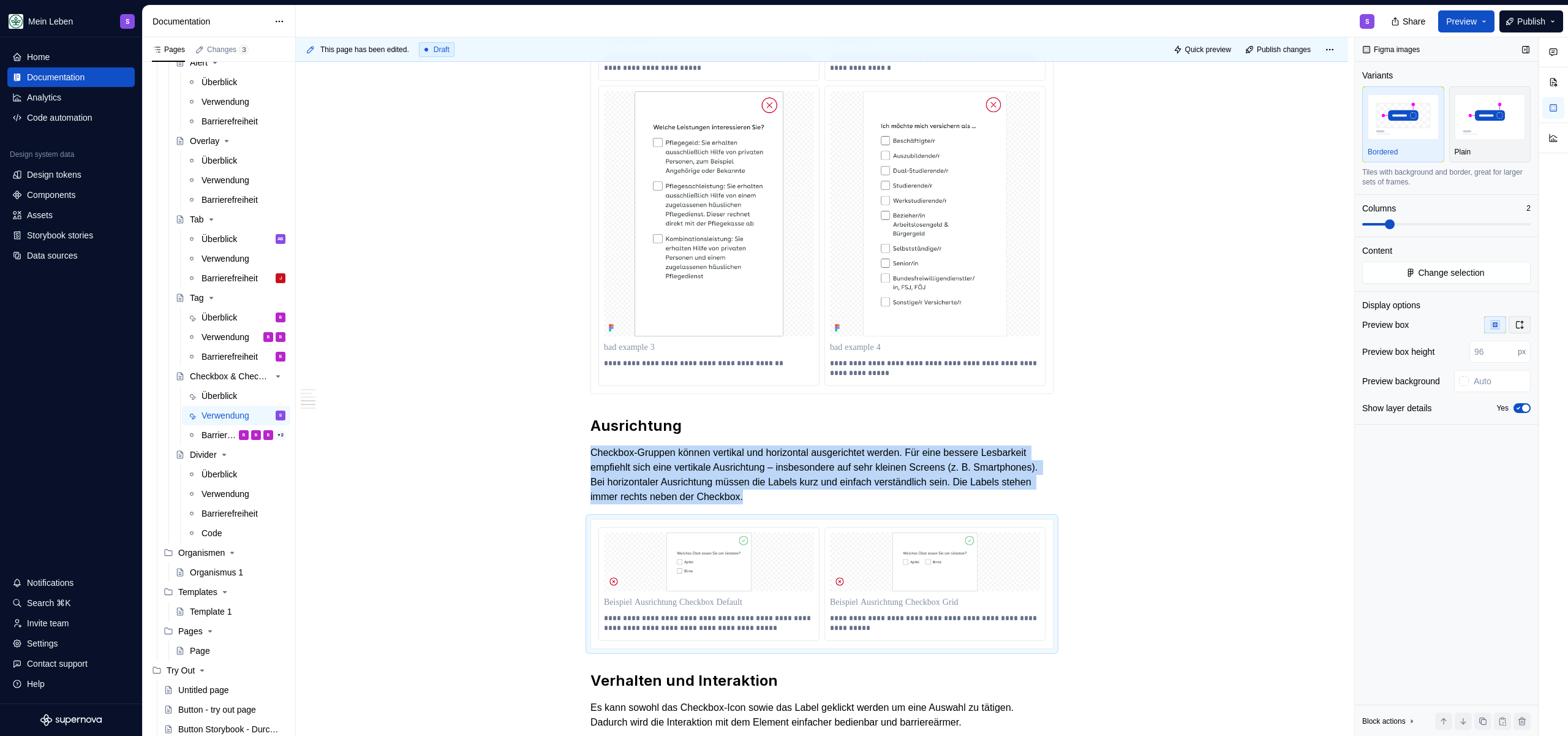
click at [1519, 328] on icon "button" at bounding box center [1519, 325] width 10 height 10
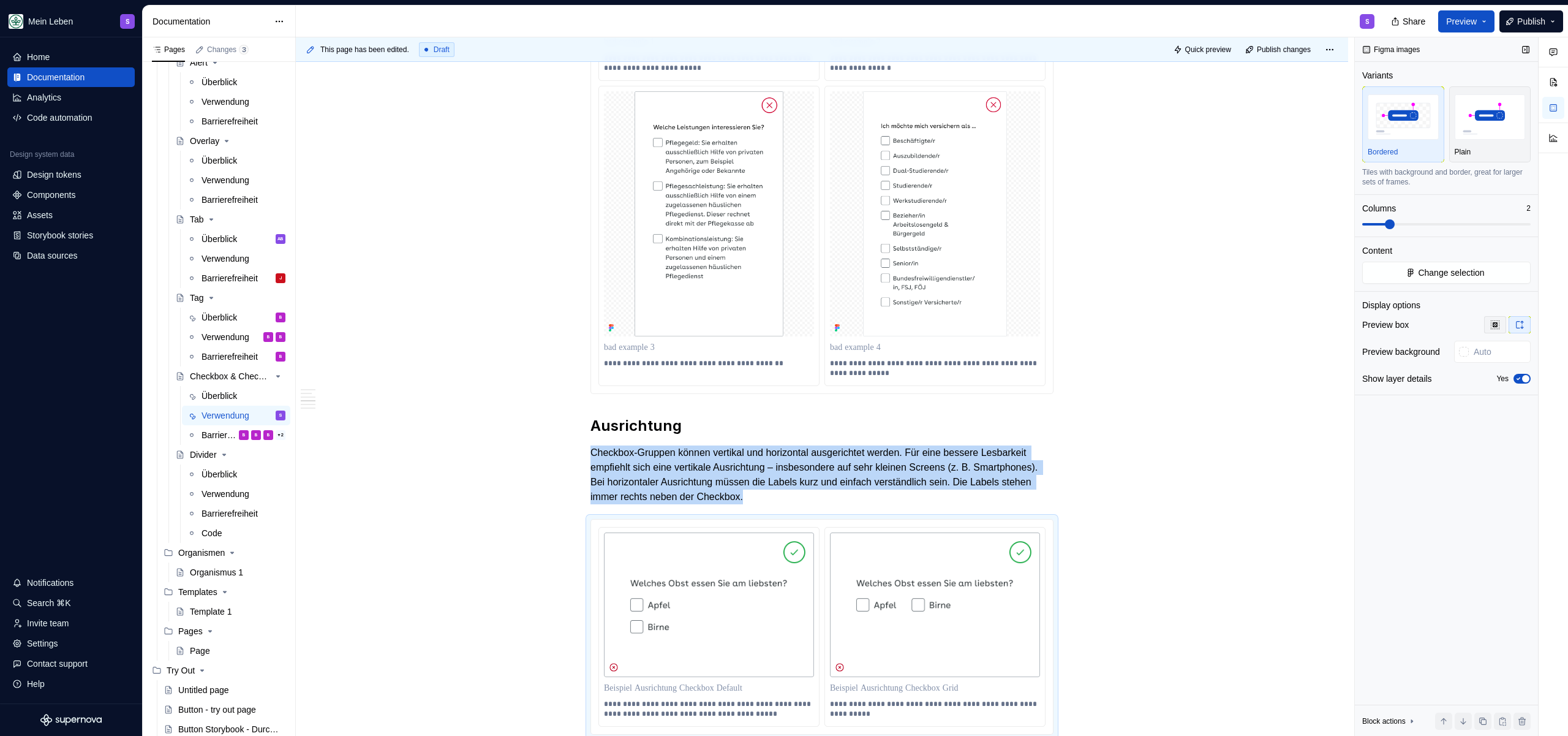
click at [1489, 326] on button "button" at bounding box center [1495, 325] width 22 height 17
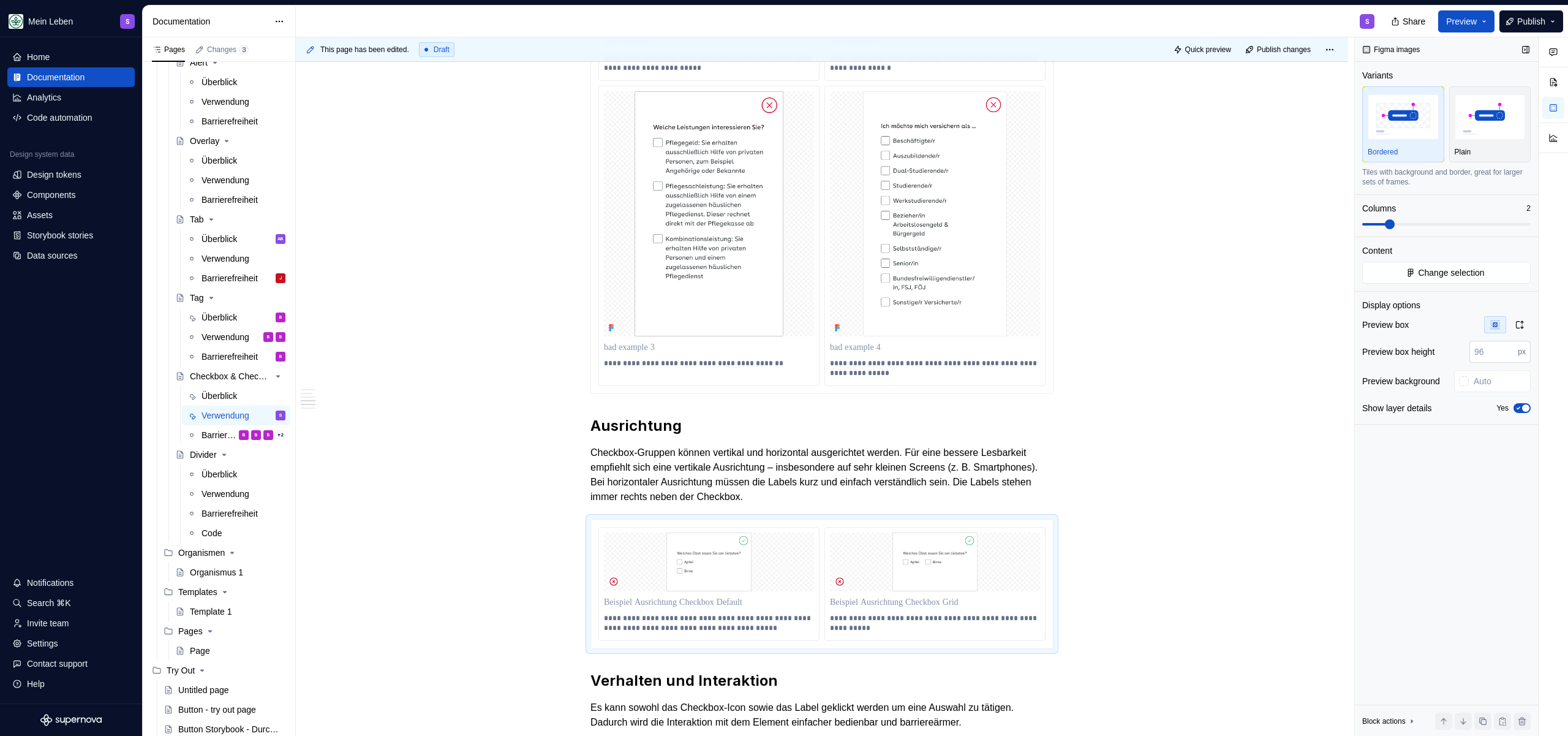
click at [1473, 355] on input "number" at bounding box center [1494, 351] width 49 height 22
type input "400"
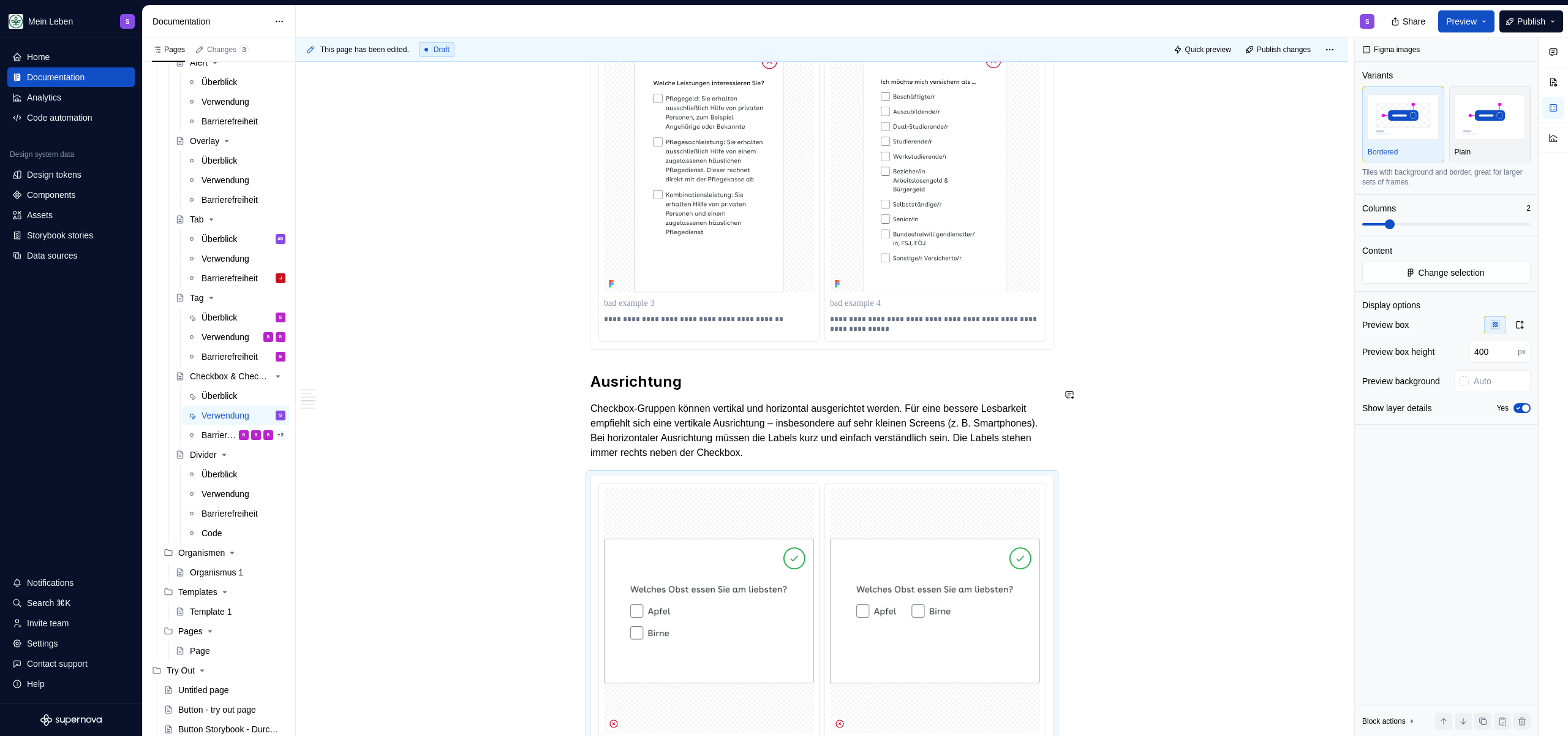
scroll to position [1685, 0]
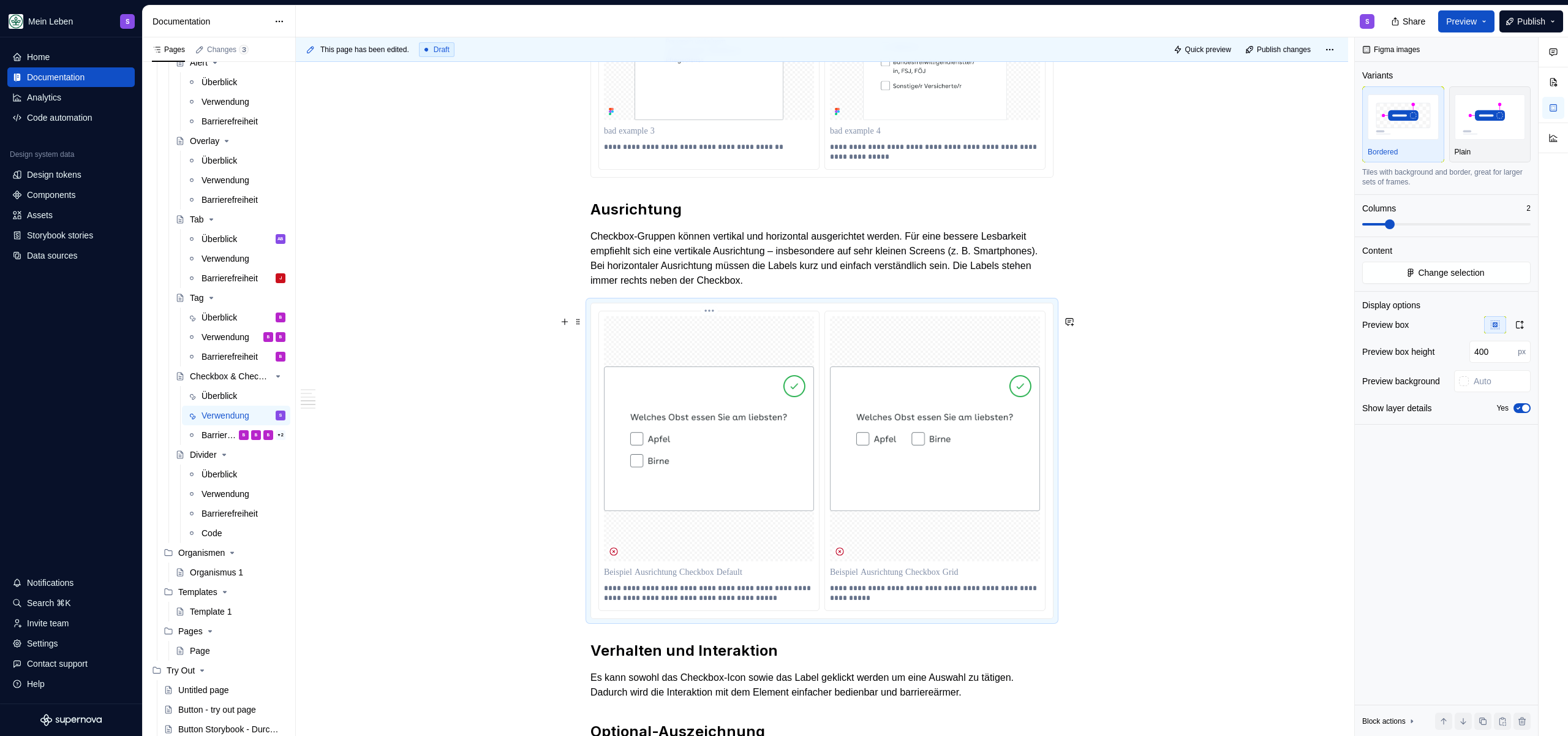
click at [683, 408] on img at bounding box center [709, 439] width 210 height 144
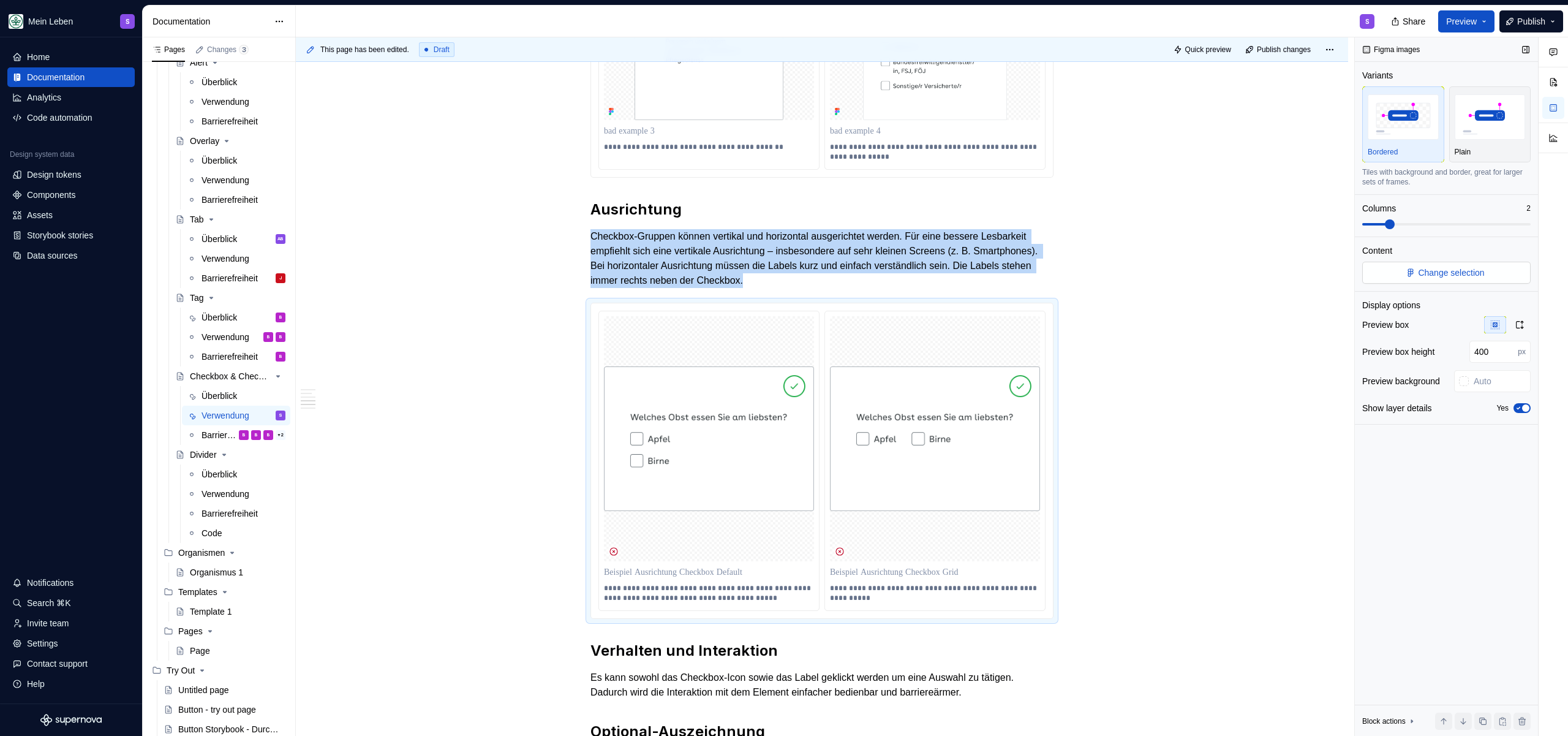
click at [1493, 274] on button "Change selection" at bounding box center [1447, 273] width 169 height 22
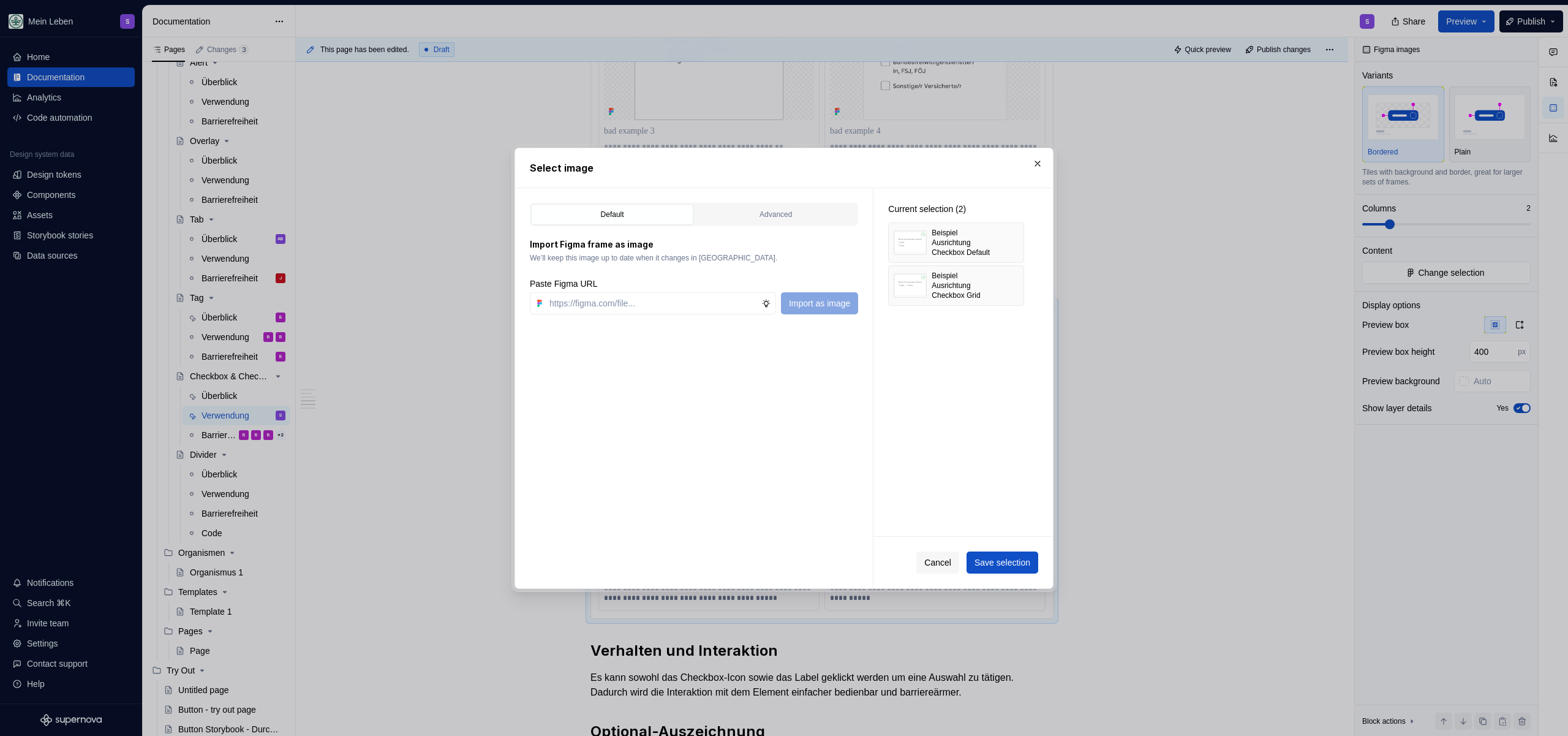
type textarea "*"
click at [1009, 238] on button "button" at bounding box center [1010, 242] width 17 height 17
click at [1010, 242] on button "button" at bounding box center [1010, 242] width 17 height 17
click at [595, 307] on input "text" at bounding box center [653, 303] width 217 height 22
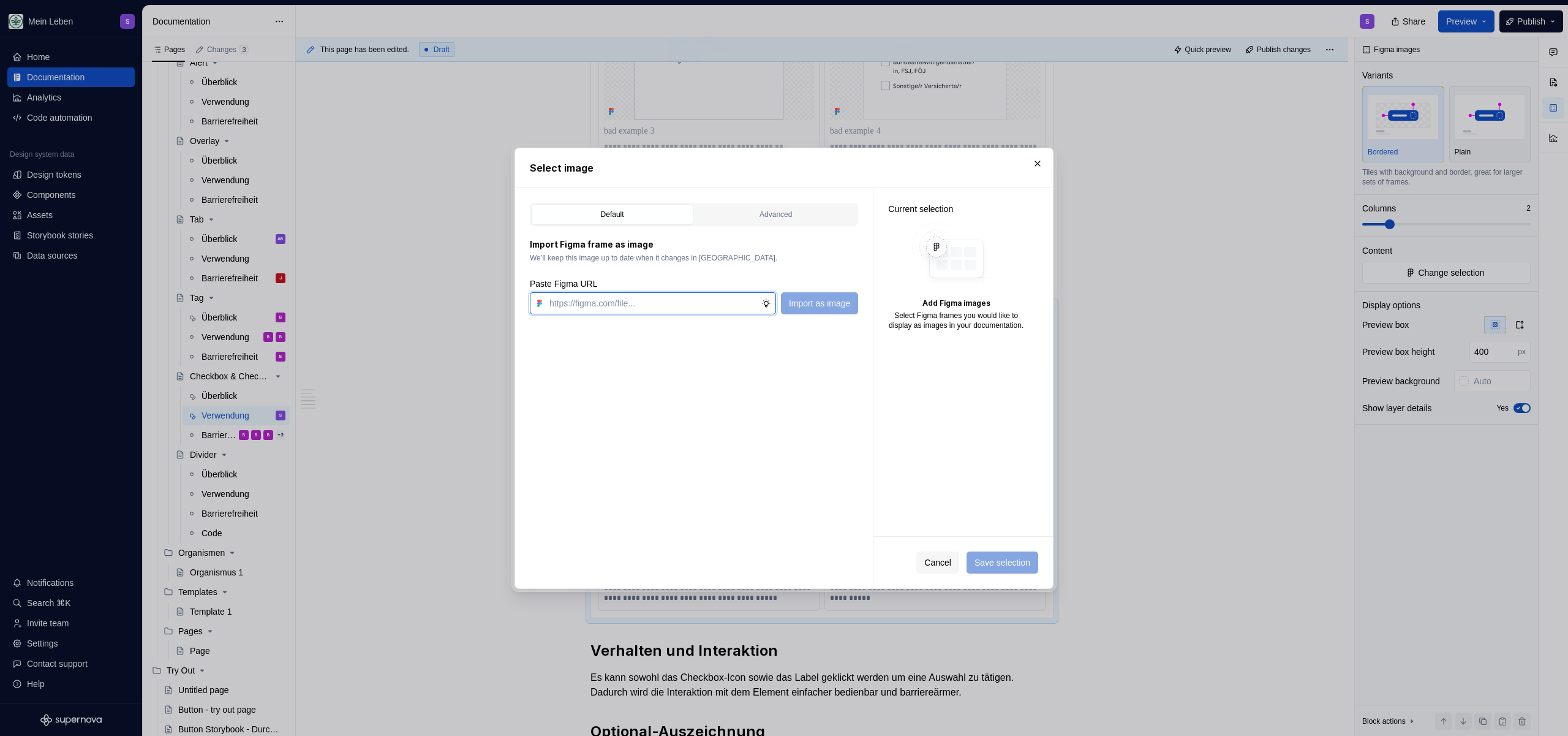
paste input "[URL][DOMAIN_NAME]"
type input "[URL][DOMAIN_NAME]"
click at [823, 300] on span "Import as image" at bounding box center [819, 303] width 61 height 12
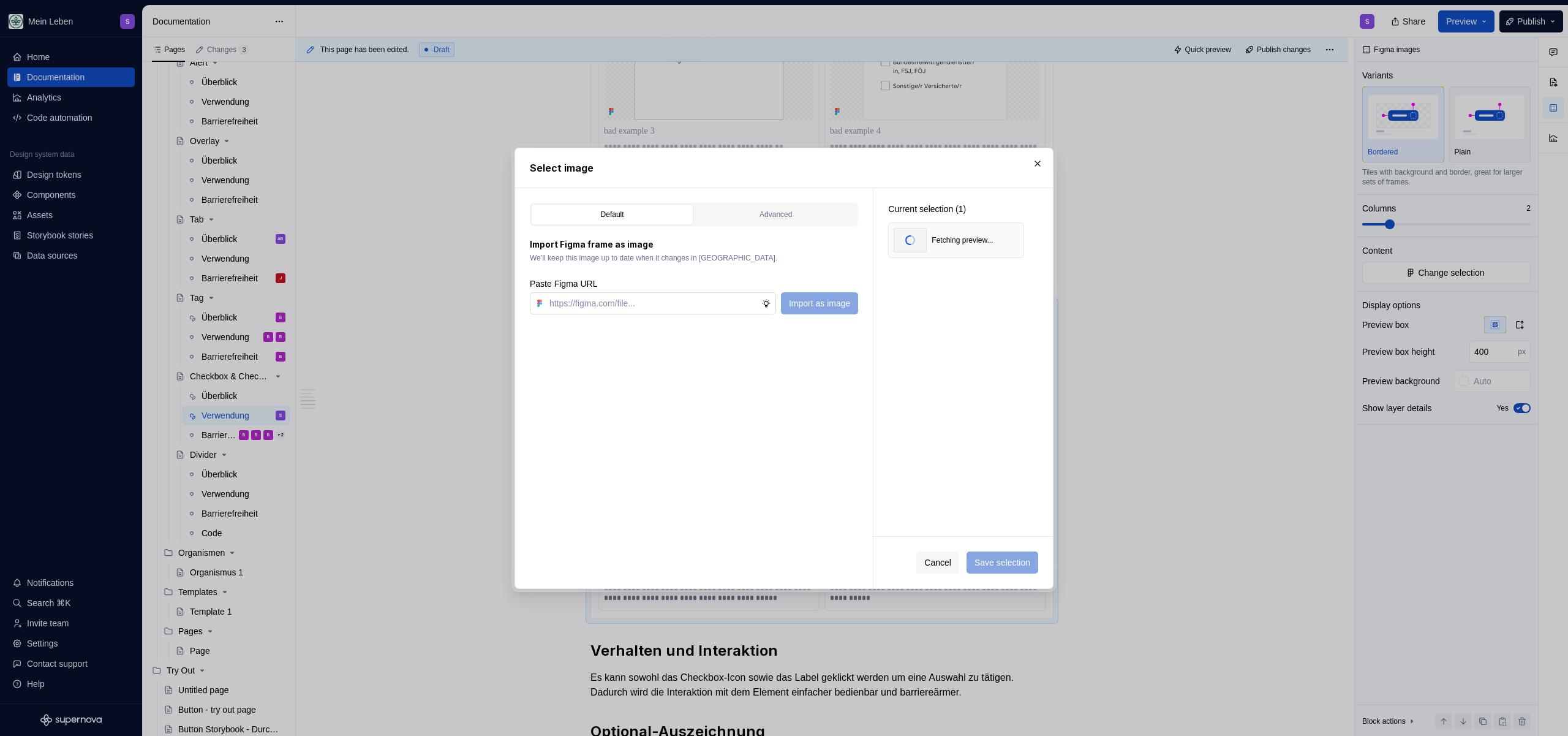
click at [601, 297] on input "text" at bounding box center [653, 303] width 217 height 22
paste input "[URL][DOMAIN_NAME]"
type input "[URL][DOMAIN_NAME]"
click at [805, 303] on span "Import as image" at bounding box center [819, 303] width 61 height 12
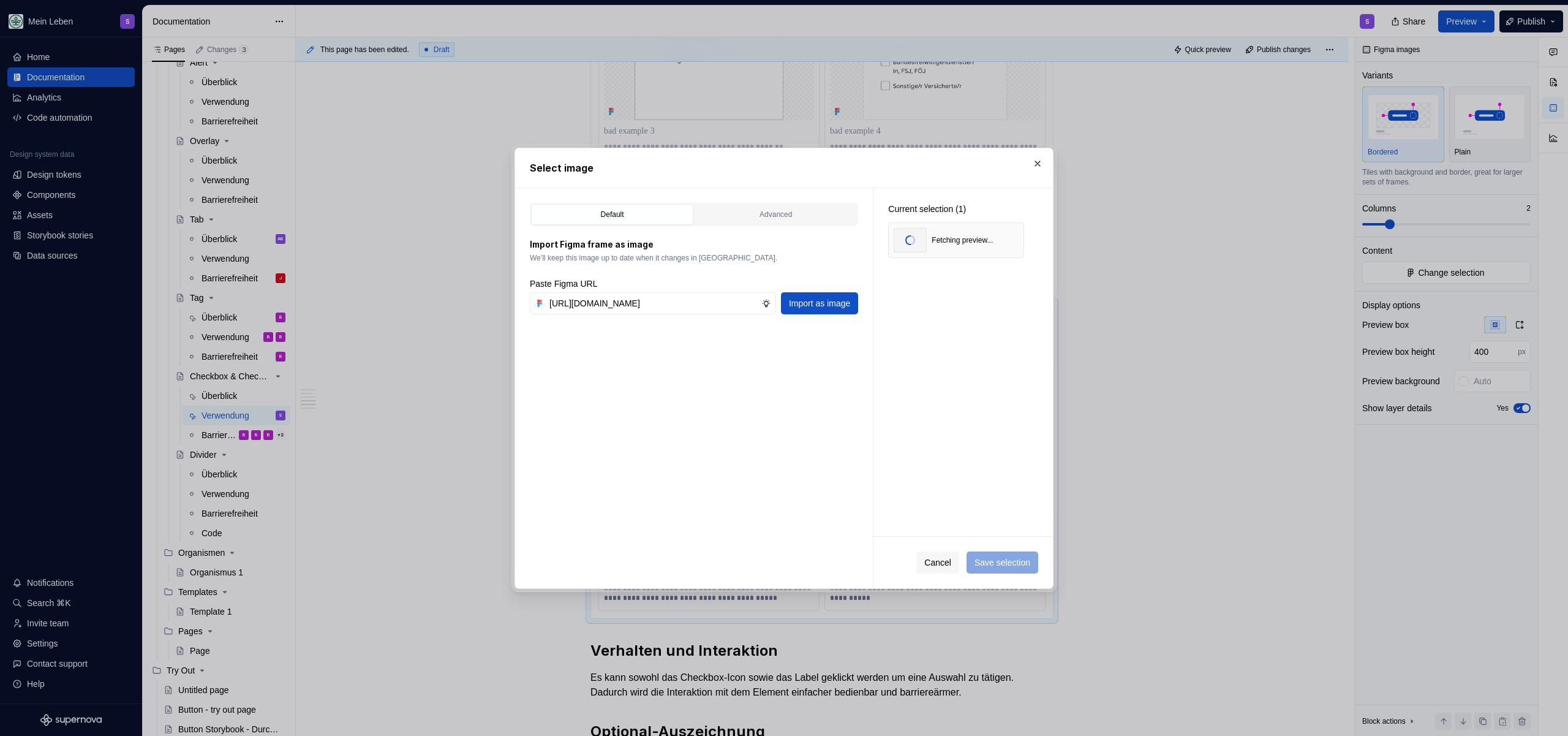
scroll to position [0, 0]
click at [980, 563] on span "Save selection" at bounding box center [1002, 562] width 56 height 12
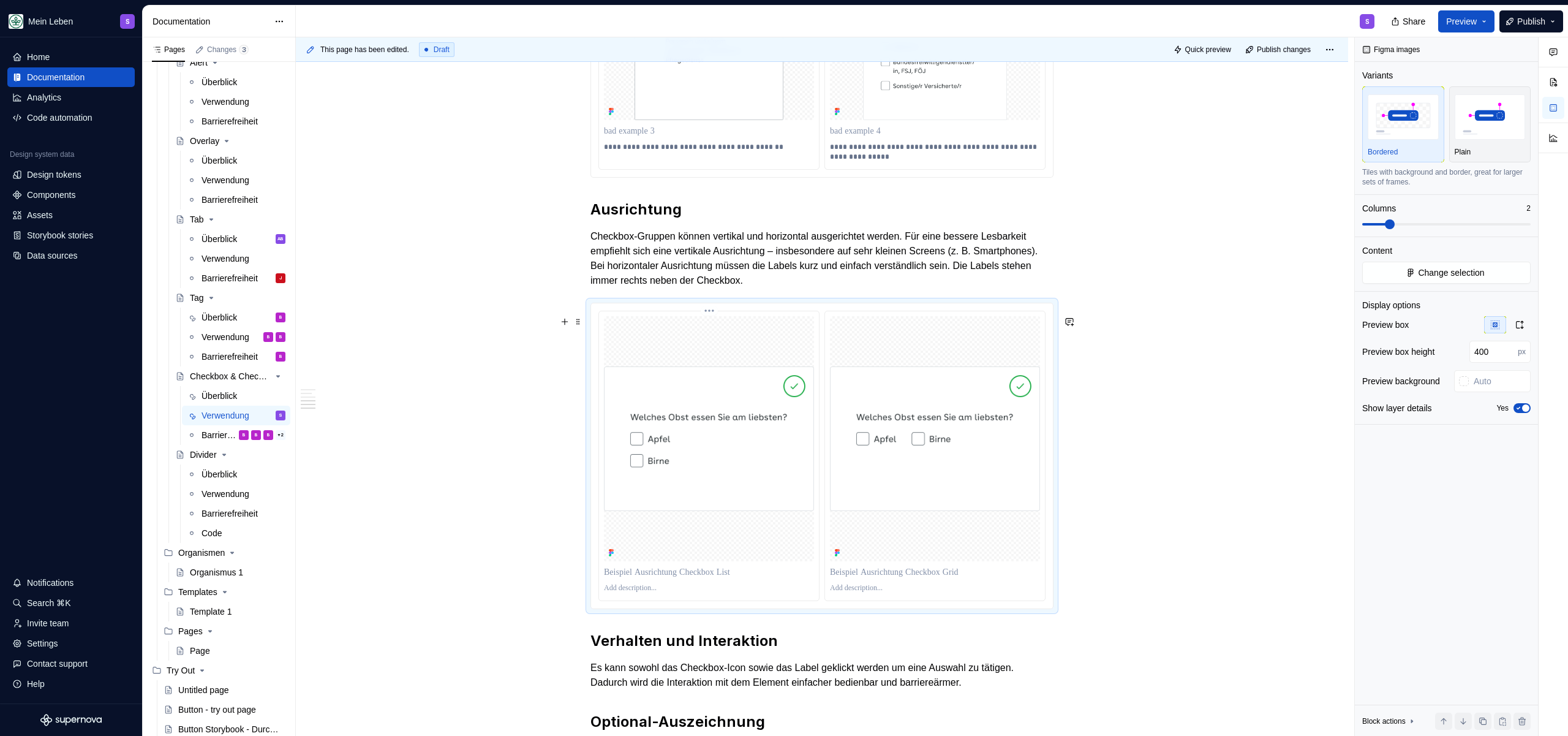
click at [623, 593] on p at bounding box center [709, 588] width 210 height 10
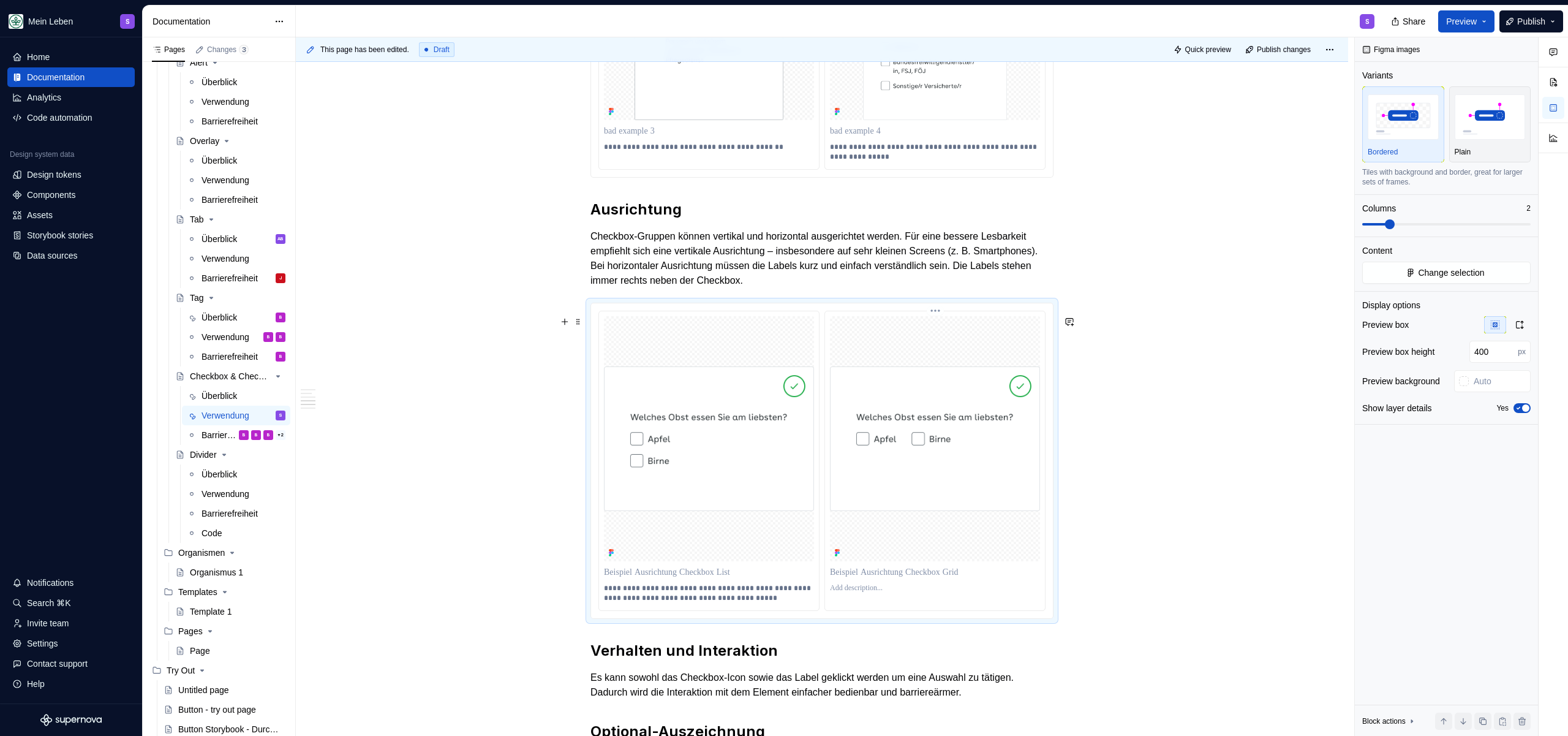
click at [865, 593] on p at bounding box center [935, 588] width 210 height 10
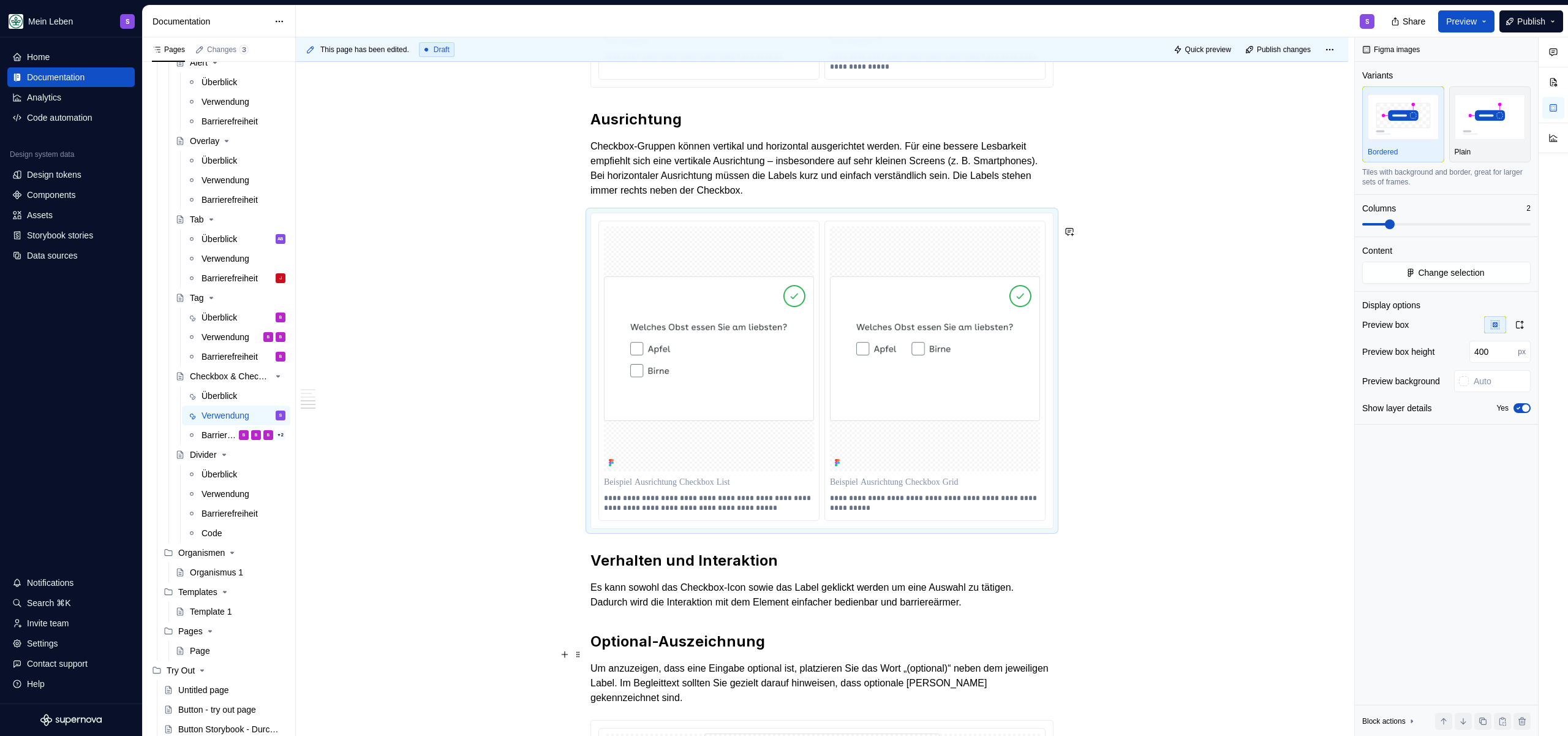
scroll to position [2315, 0]
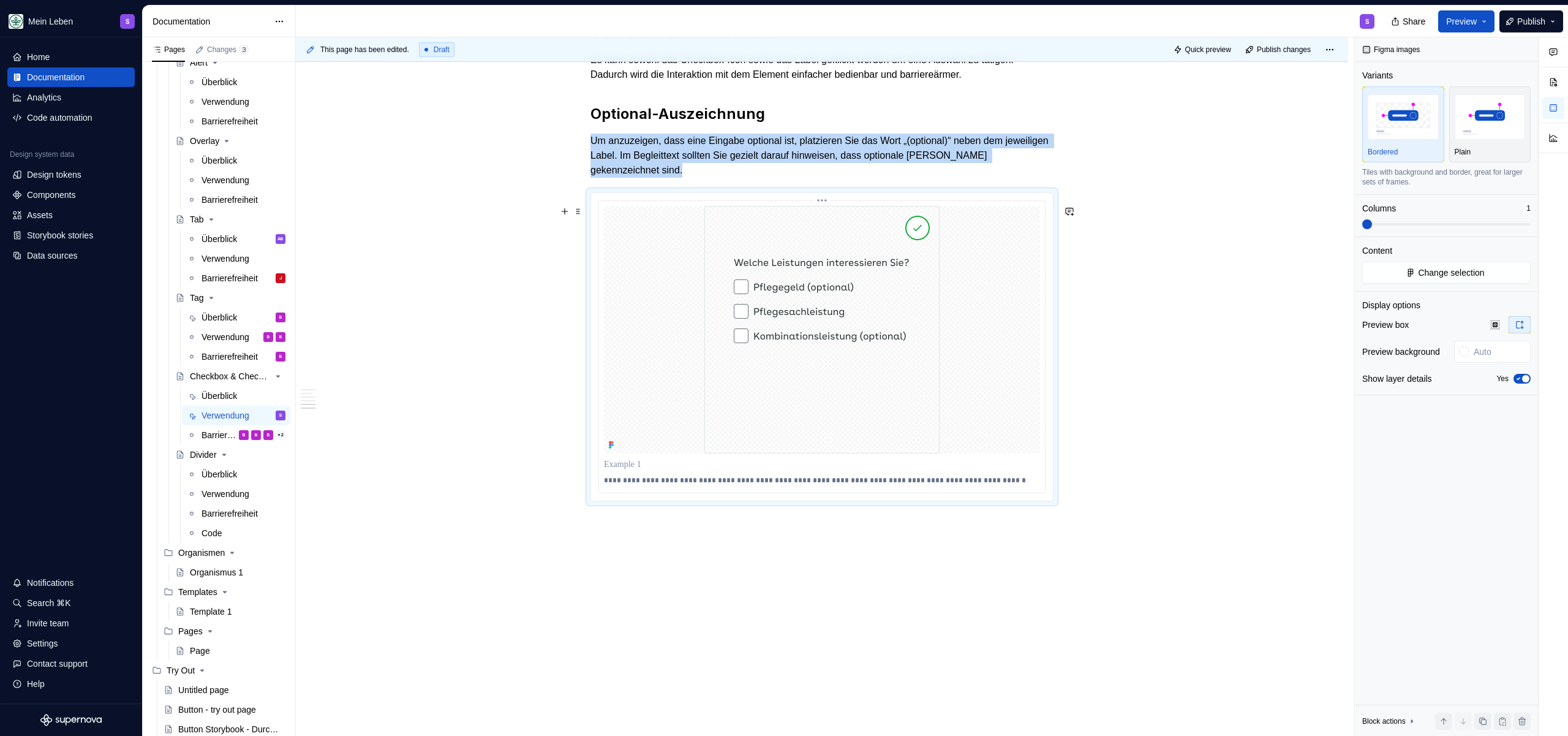
click at [807, 371] on img at bounding box center [822, 329] width 235 height 247
click at [1470, 263] on button "Change selection" at bounding box center [1447, 273] width 169 height 22
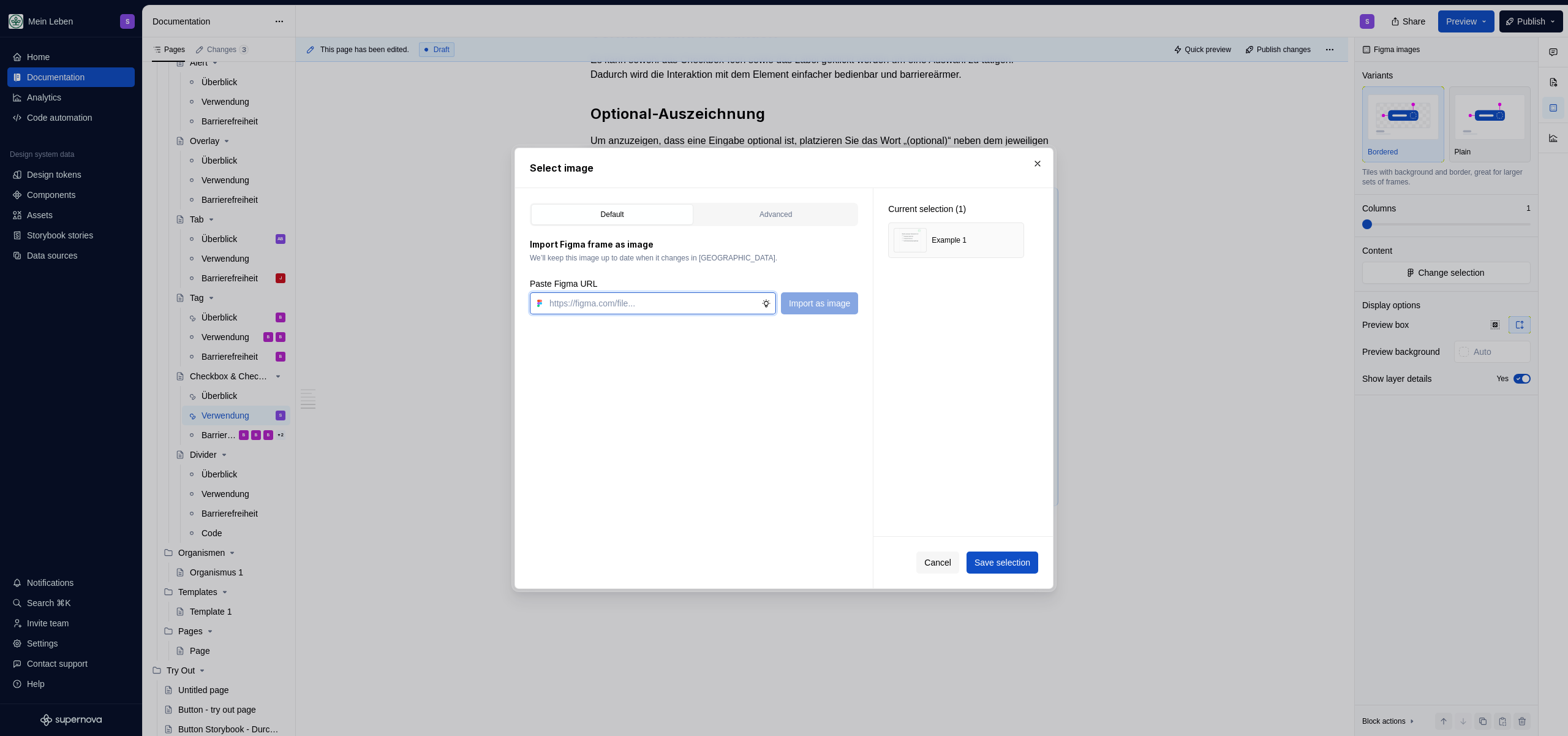
paste input "[URL][DOMAIN_NAME]"
type input "[URL][DOMAIN_NAME]"
click at [784, 310] on button "Import as image" at bounding box center [819, 303] width 77 height 22
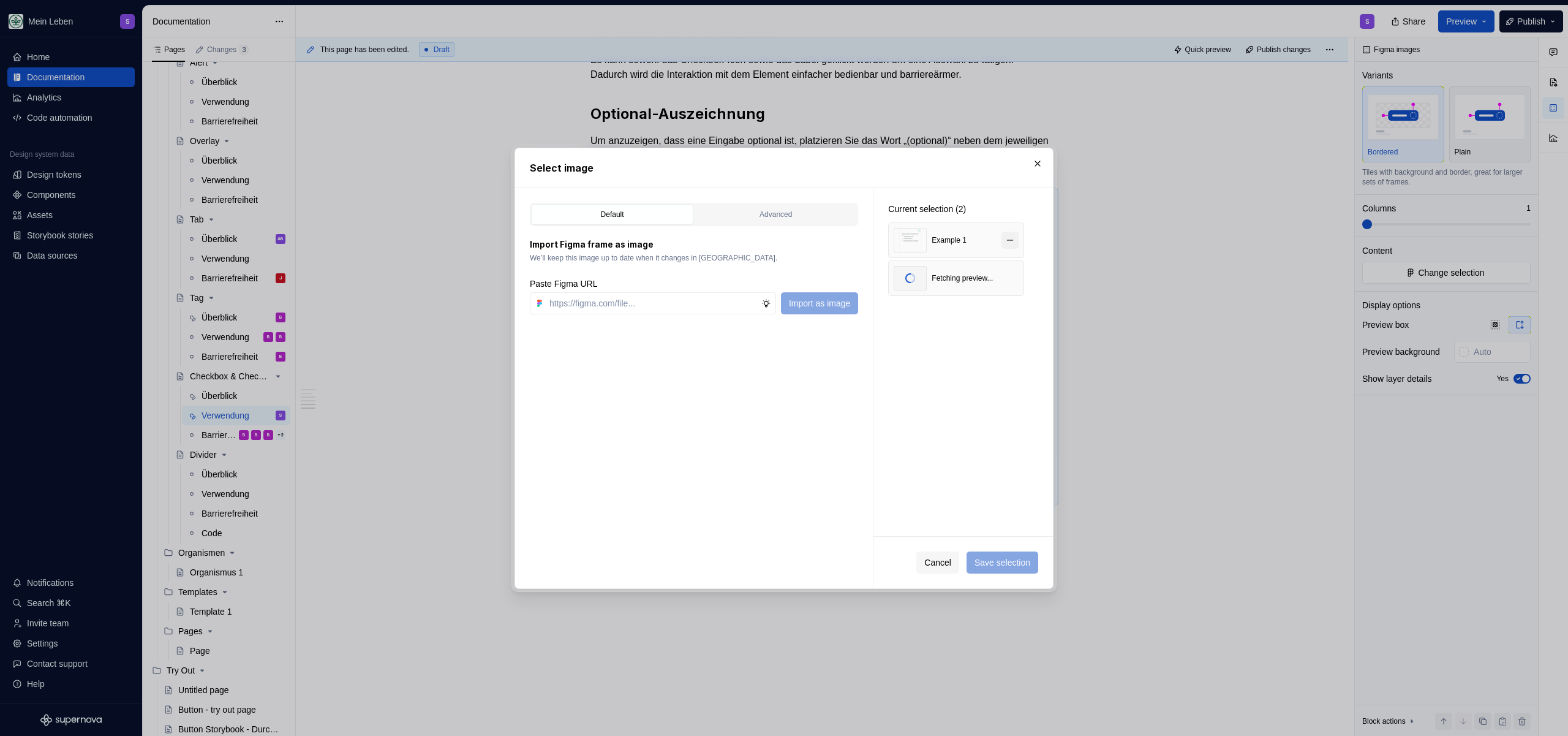
click at [1006, 243] on button "button" at bounding box center [1010, 240] width 17 height 17
type textarea "*"
click at [597, 287] on label "Paste Figma URL" at bounding box center [563, 283] width 67 height 12
click at [598, 301] on input "text" at bounding box center [653, 303] width 217 height 22
paste input "[URL][DOMAIN_NAME]"
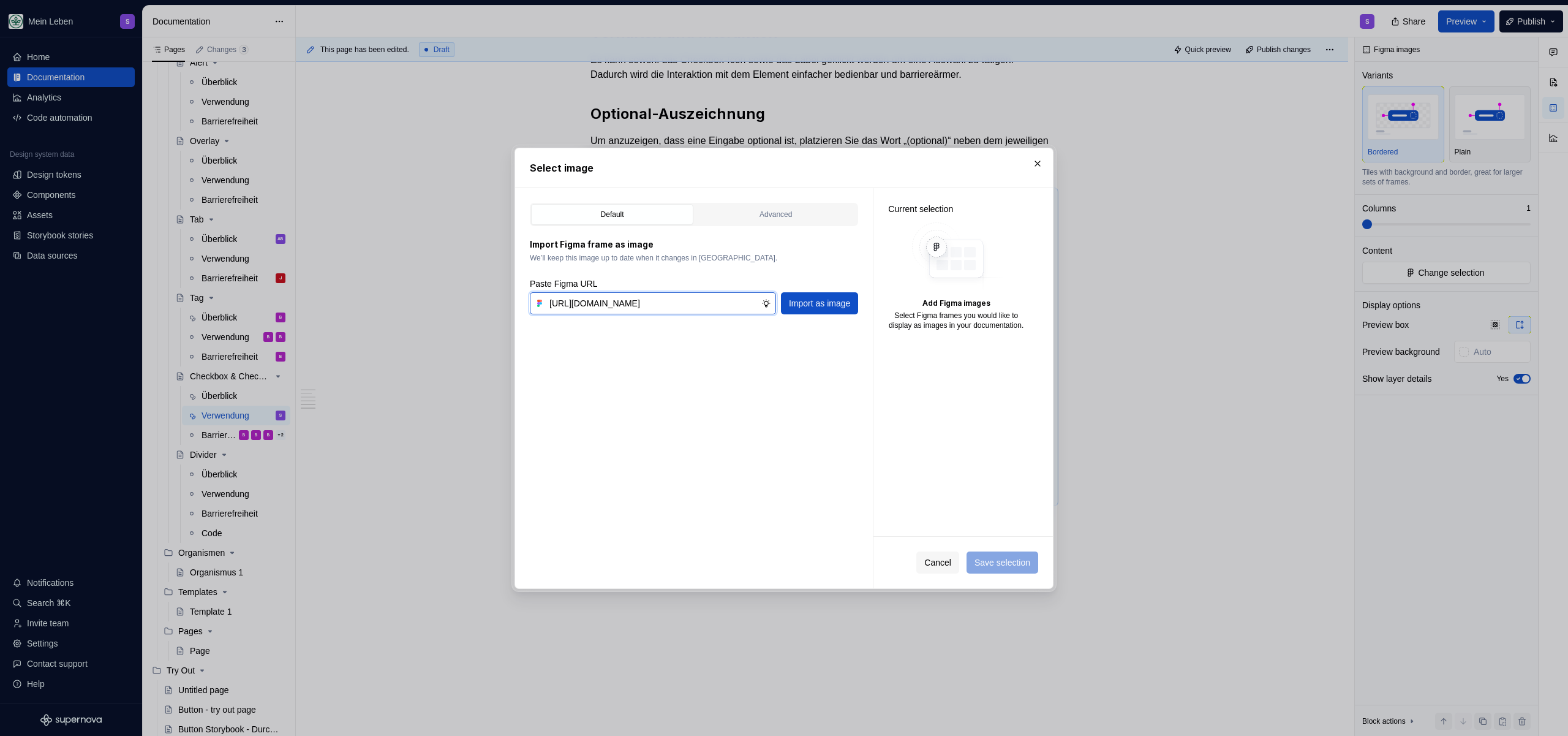
scroll to position [0, 379]
type input "[URL][DOMAIN_NAME]"
click at [804, 309] on span "Import as image" at bounding box center [819, 303] width 61 height 12
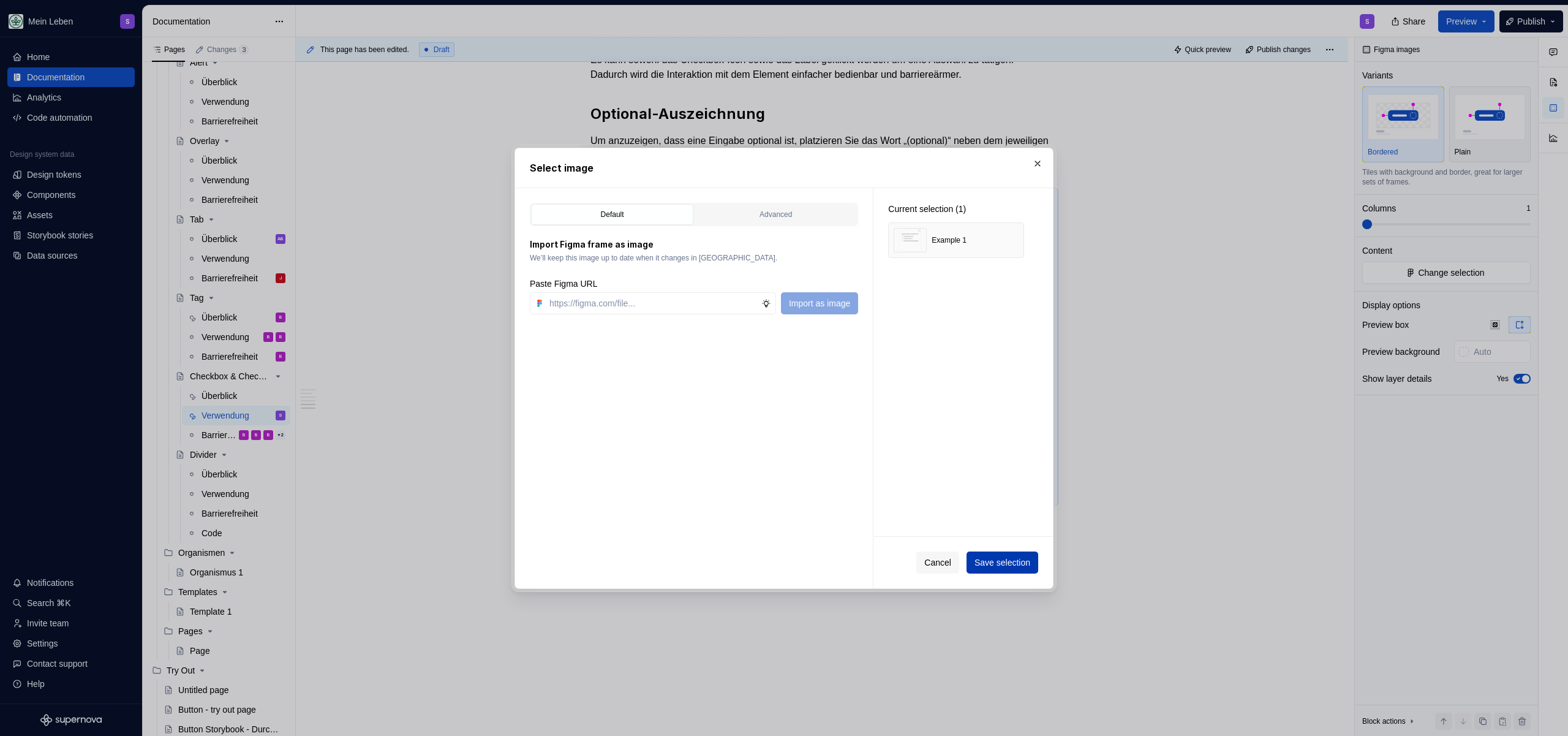
click at [994, 564] on span "Save selection" at bounding box center [1002, 562] width 56 height 12
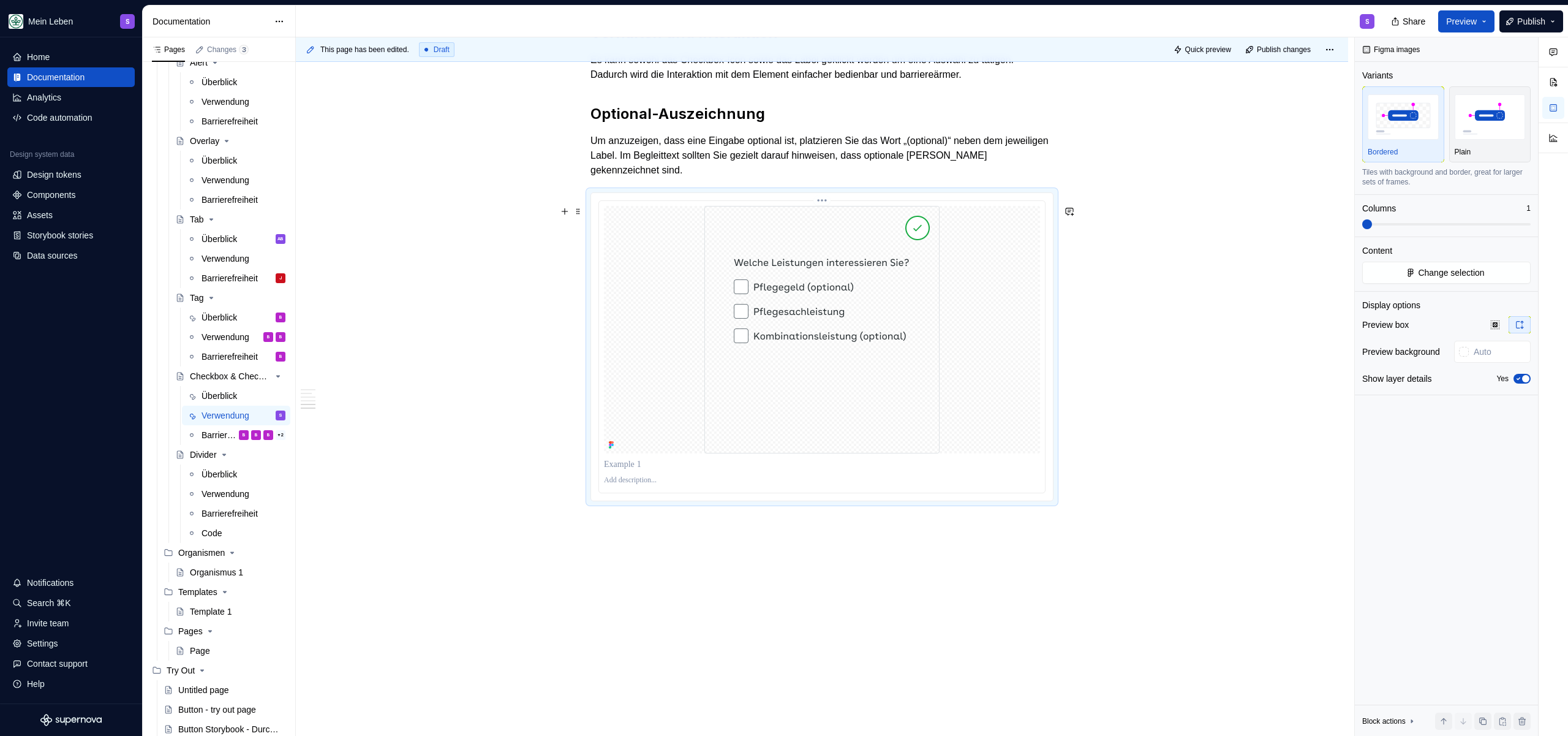
click at [636, 480] on p at bounding box center [822, 480] width 436 height 10
click at [755, 480] on p "**********" at bounding box center [822, 480] width 436 height 10
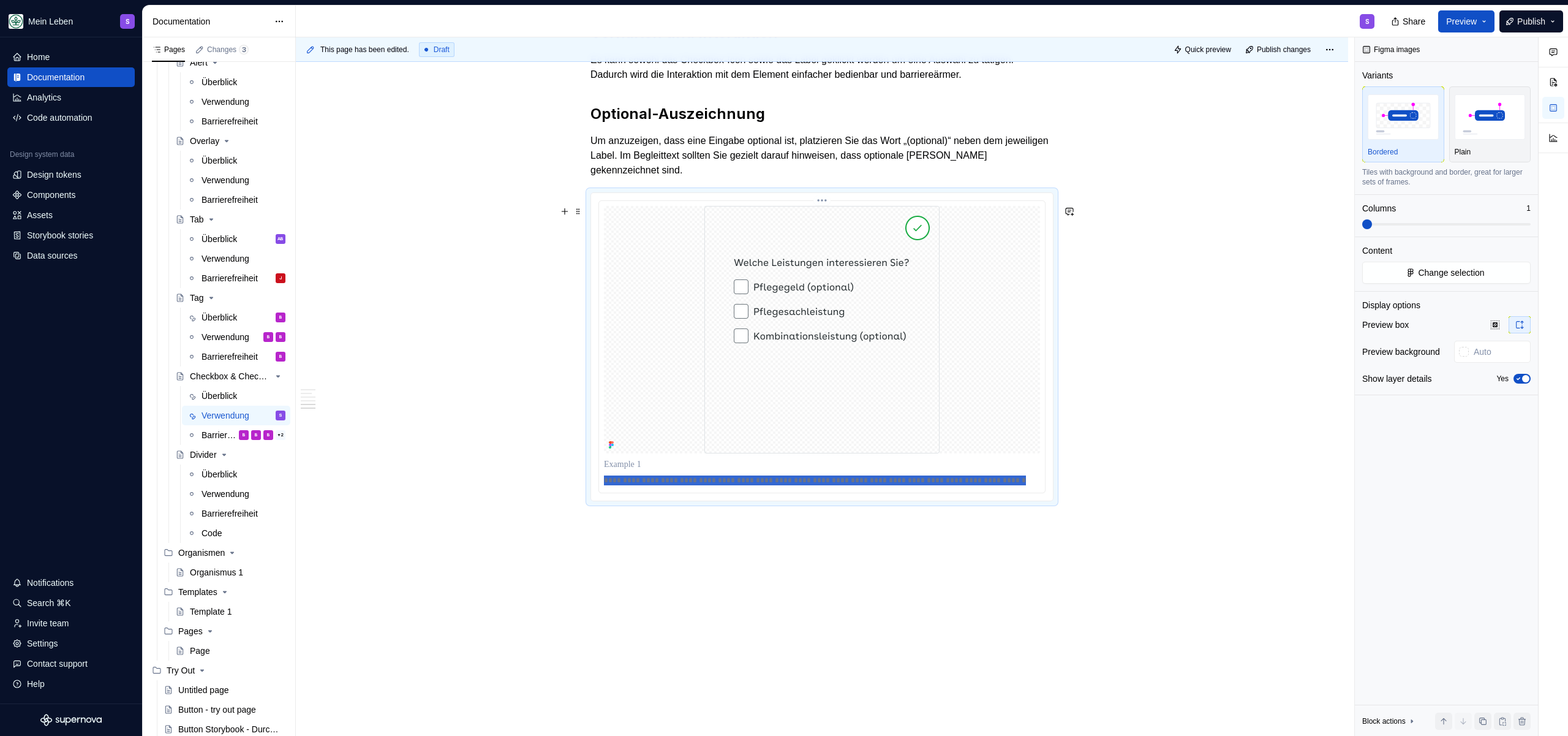
click at [755, 480] on p "**********" at bounding box center [822, 480] width 436 height 10
click at [762, 479] on p "**********" at bounding box center [822, 480] width 436 height 10
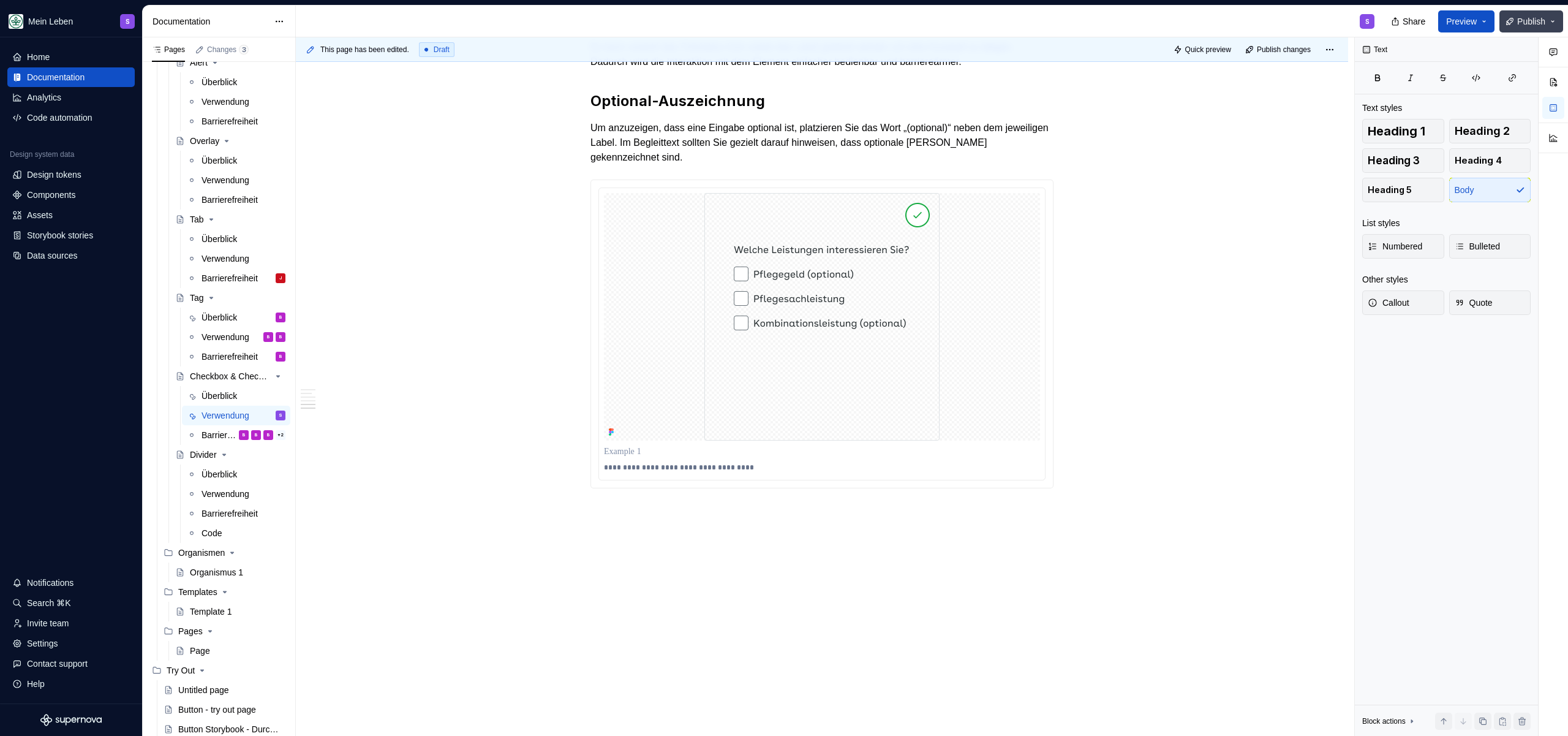
click at [1538, 21] on span "Publish" at bounding box center [1532, 21] width 28 height 12
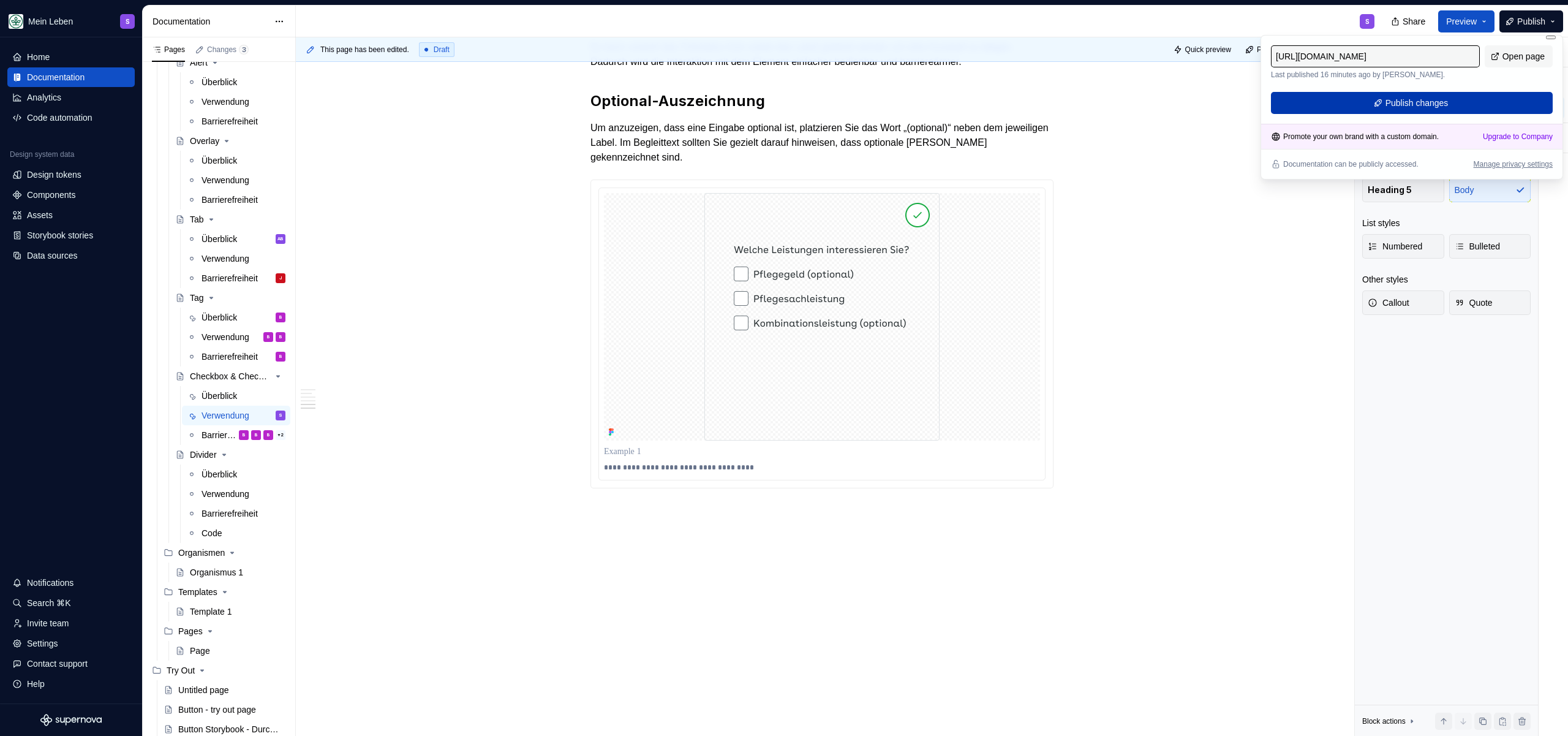
click at [1434, 112] on button "Publish changes" at bounding box center [1412, 103] width 282 height 22
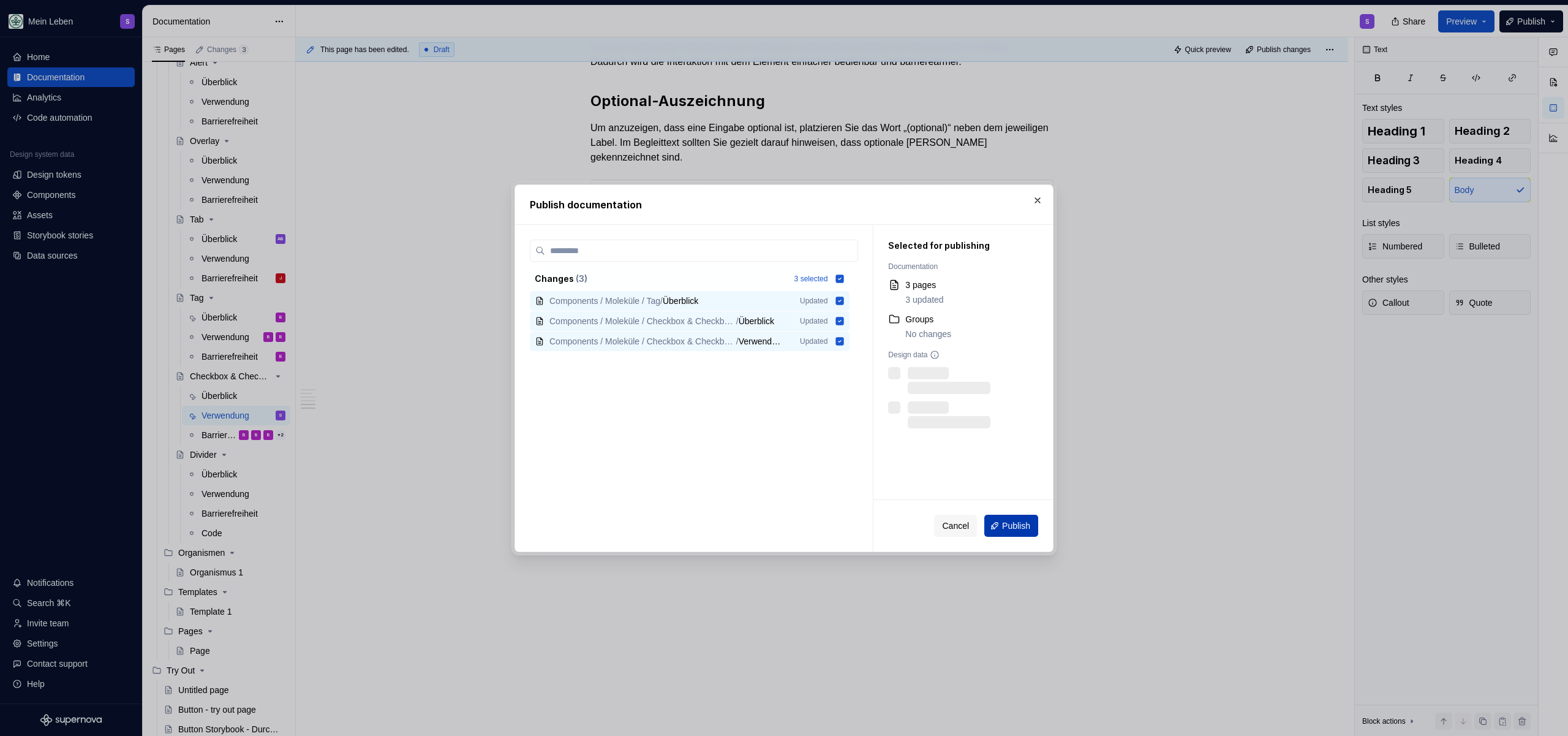
click at [1035, 532] on button "Publish" at bounding box center [1011, 526] width 54 height 22
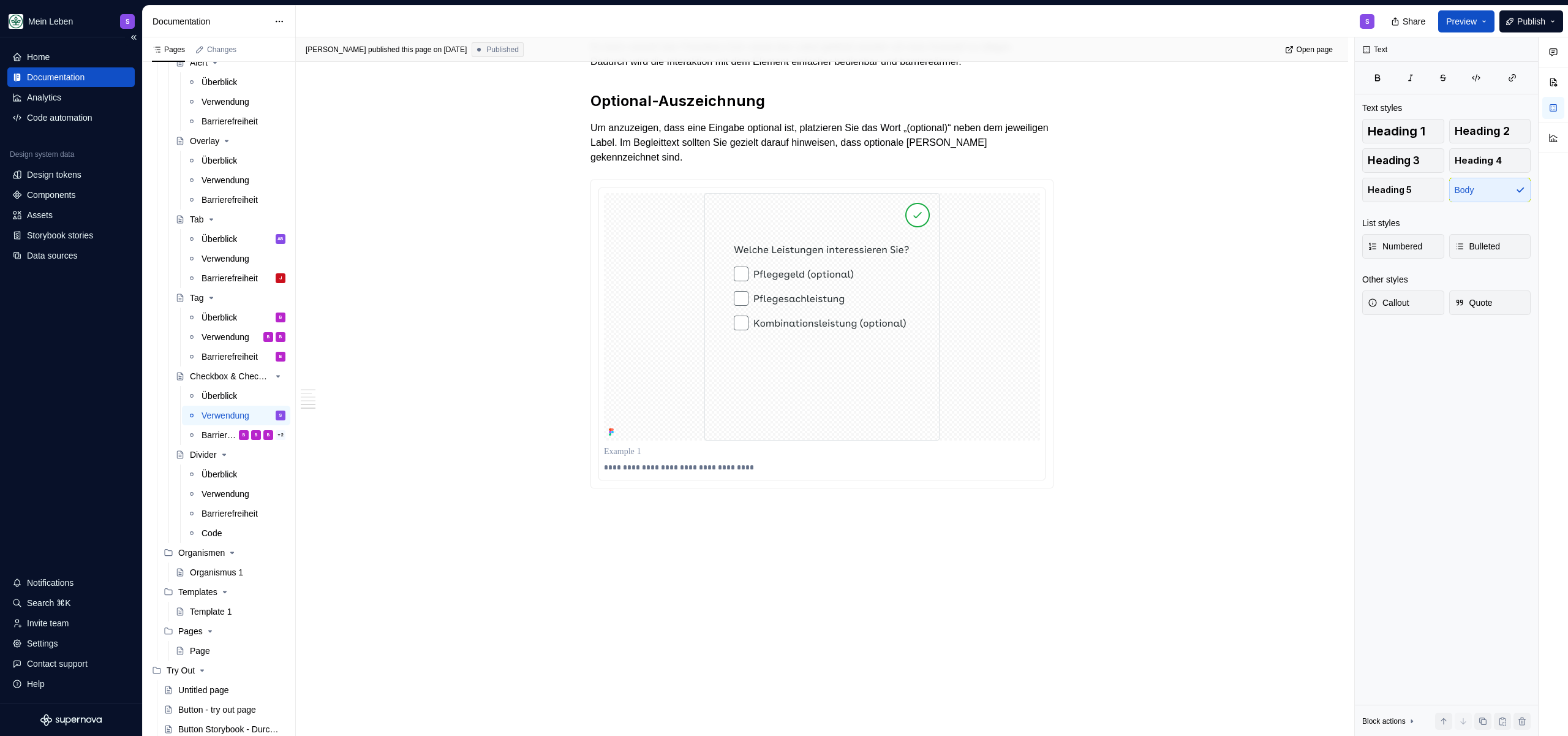
type textarea "*"
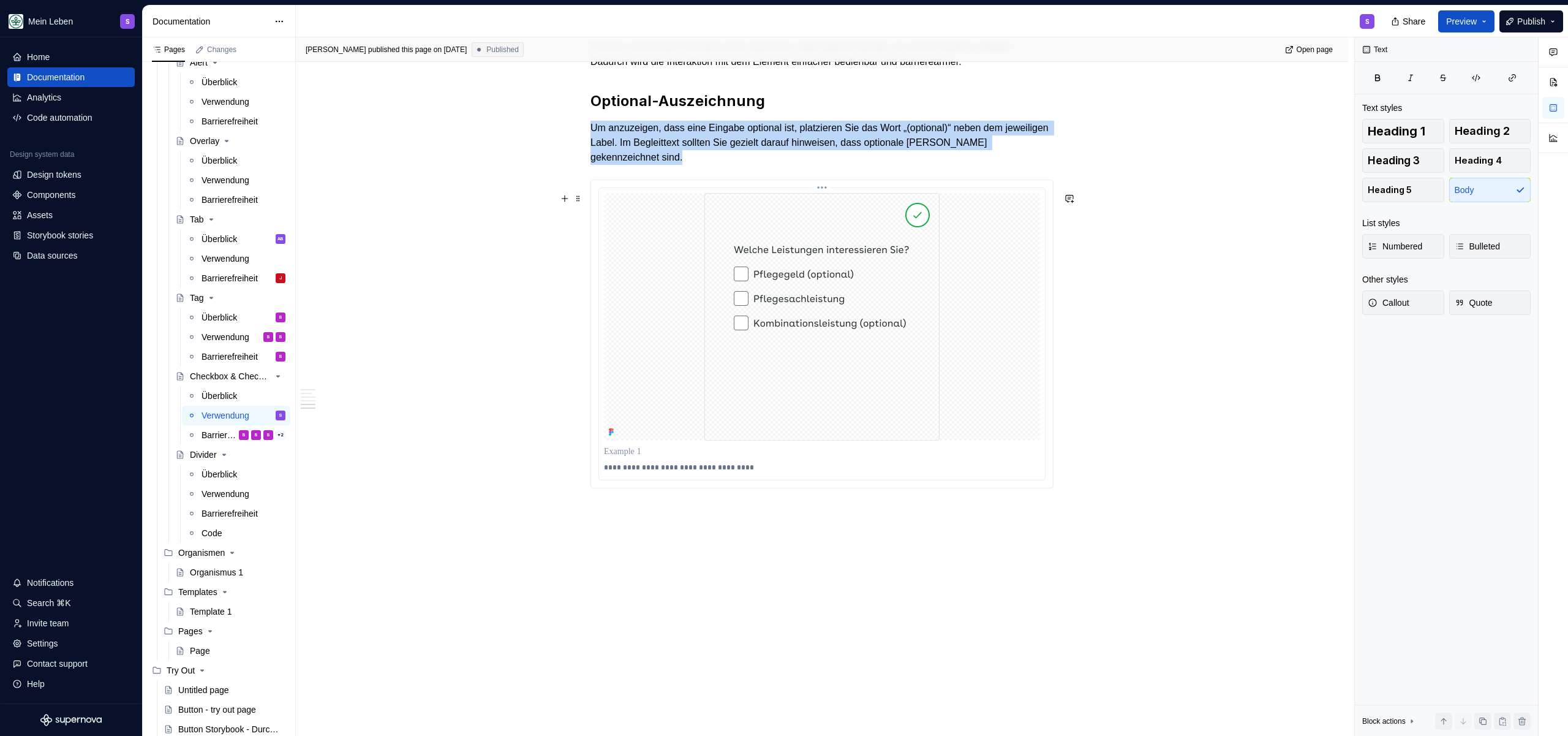
click at [825, 286] on img at bounding box center [822, 316] width 235 height 247
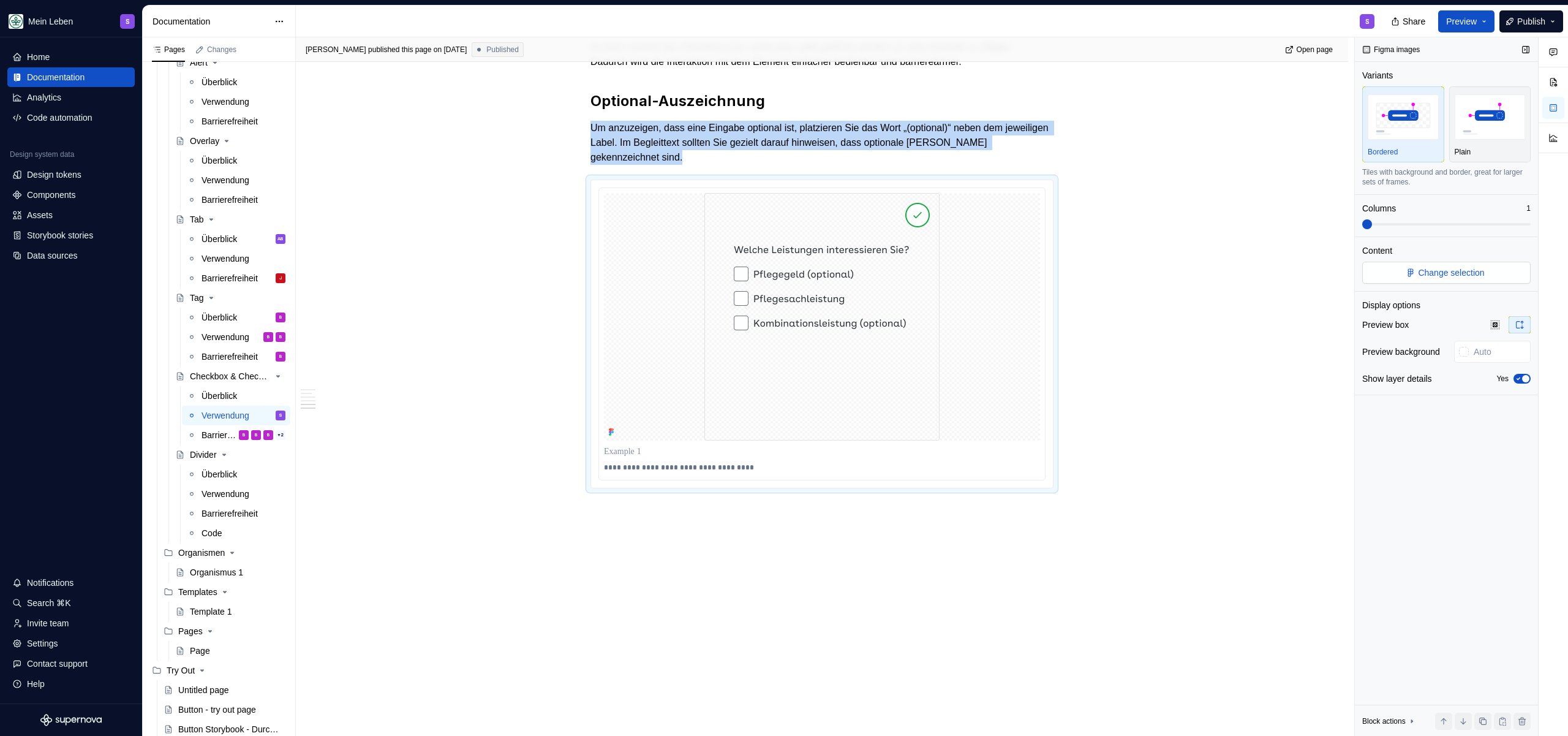
click at [1419, 279] on button "Change selection" at bounding box center [1447, 273] width 169 height 22
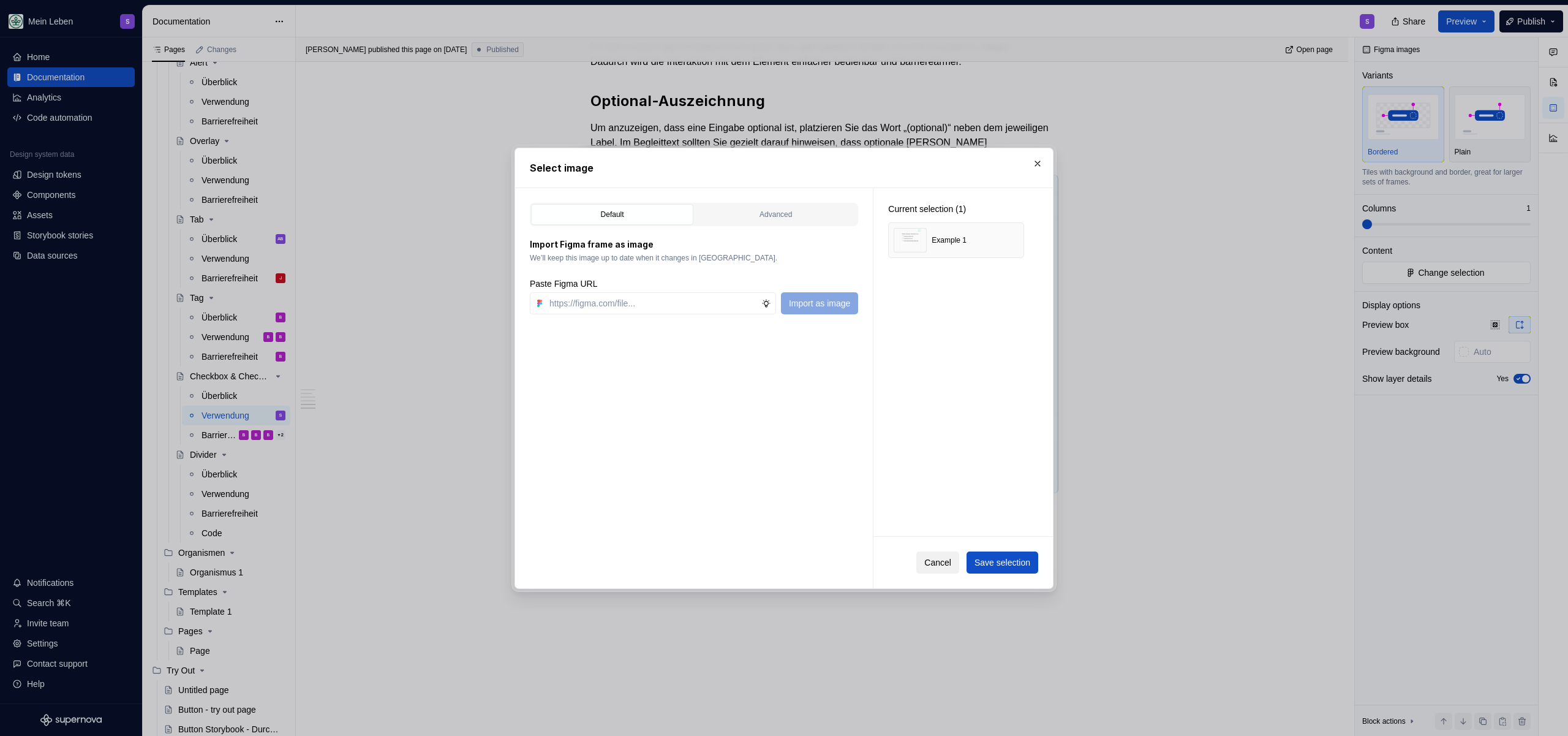
click at [938, 560] on span "Cancel" at bounding box center [938, 562] width 27 height 12
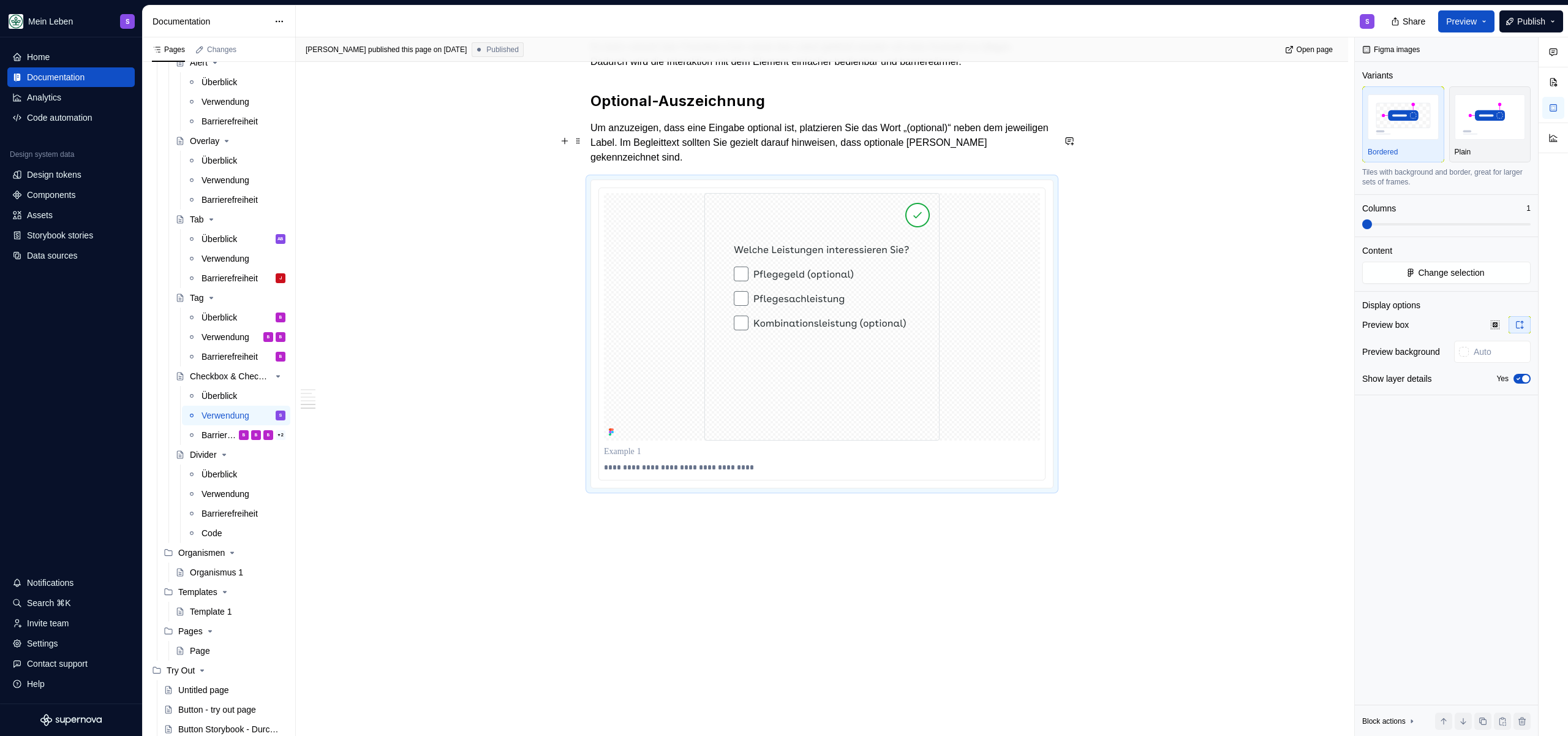
click at [1442, 270] on span "Change selection" at bounding box center [1451, 272] width 66 height 12
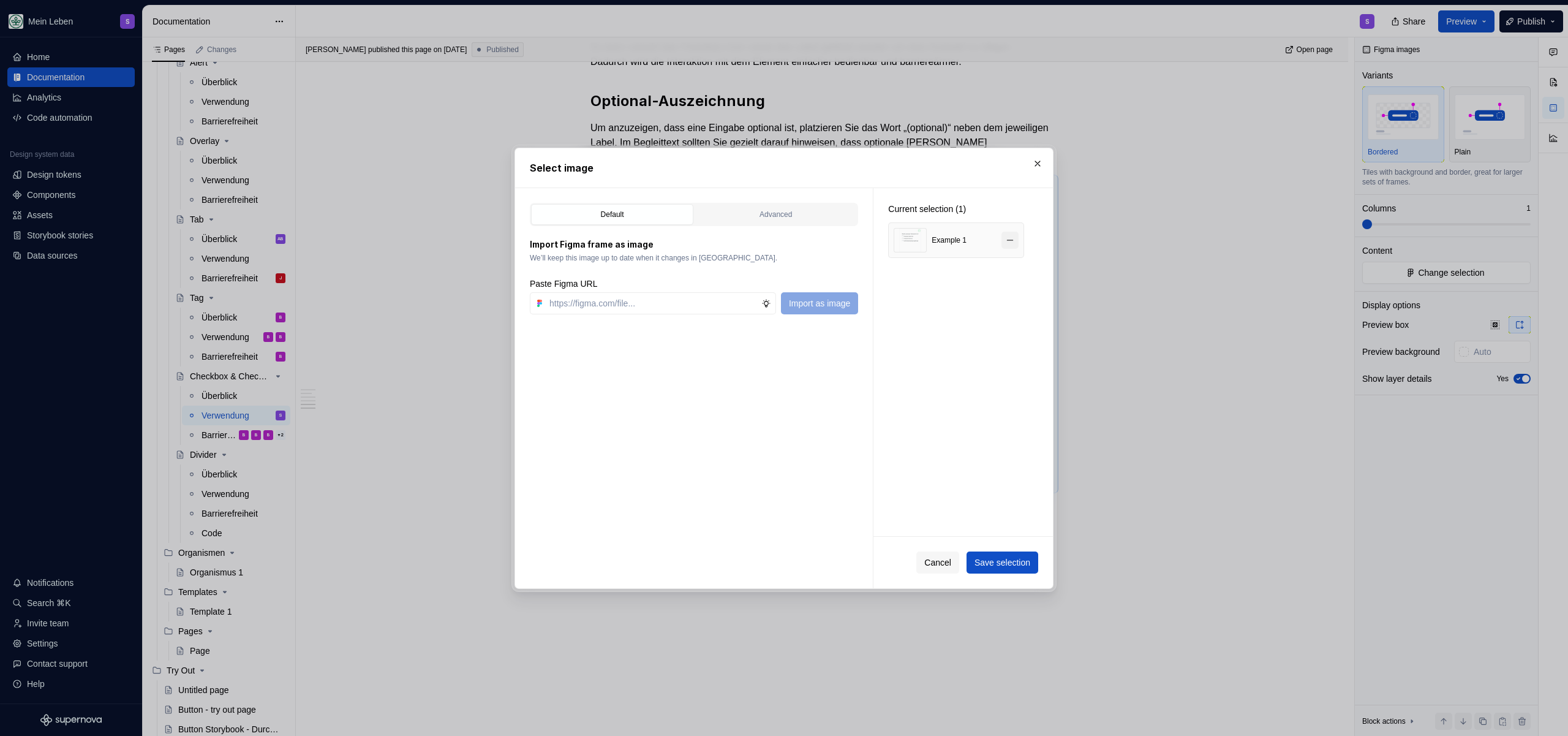
click at [1006, 240] on button "button" at bounding box center [1010, 240] width 17 height 17
click at [641, 305] on input "text" at bounding box center [653, 303] width 217 height 22
paste input "[URL][DOMAIN_NAME]"
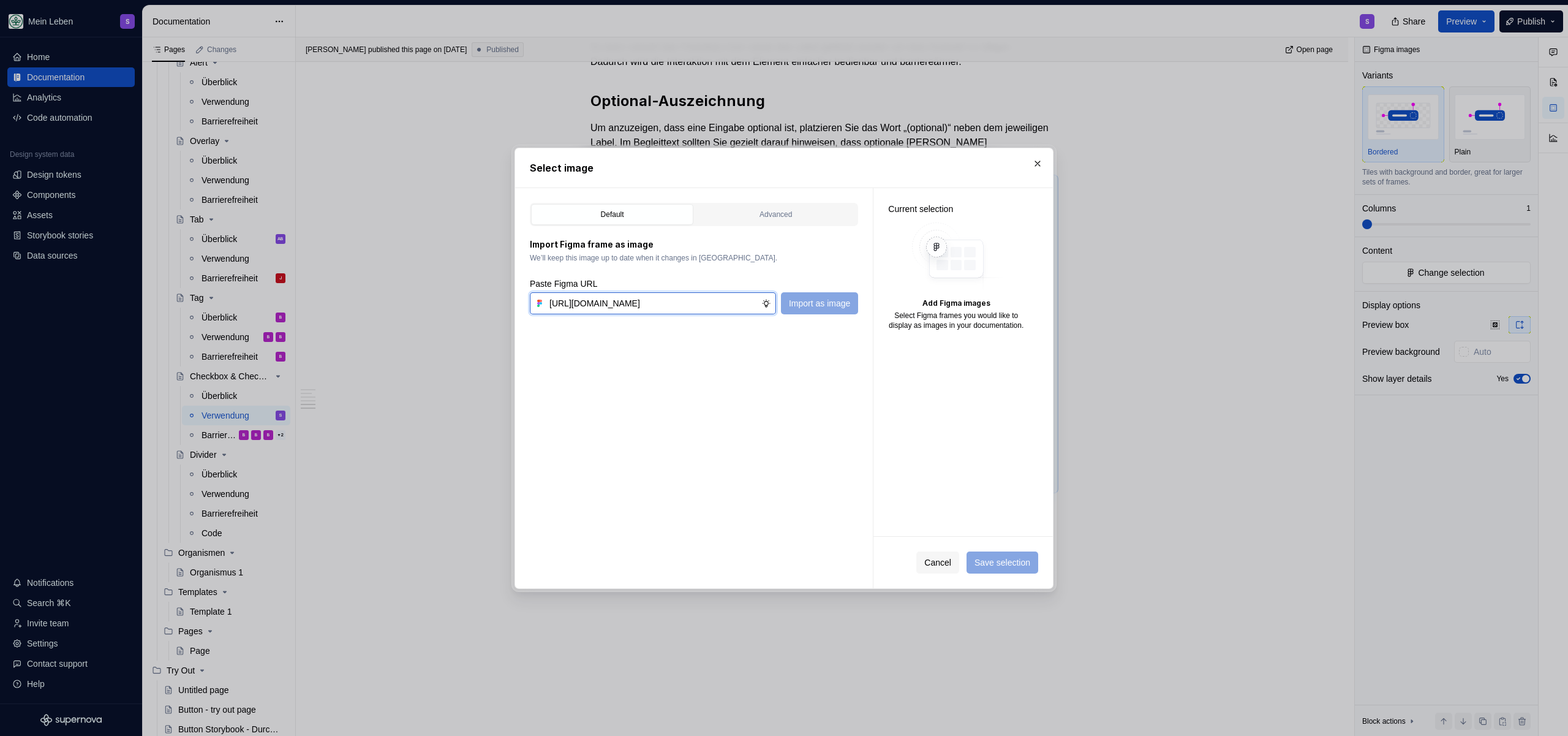
scroll to position [0, 379]
type input "[URL][DOMAIN_NAME]"
click at [844, 302] on span "Import as image" at bounding box center [819, 303] width 61 height 12
click at [1013, 468] on div "Current selection (1) Fetching preview..." at bounding box center [963, 362] width 179 height 348
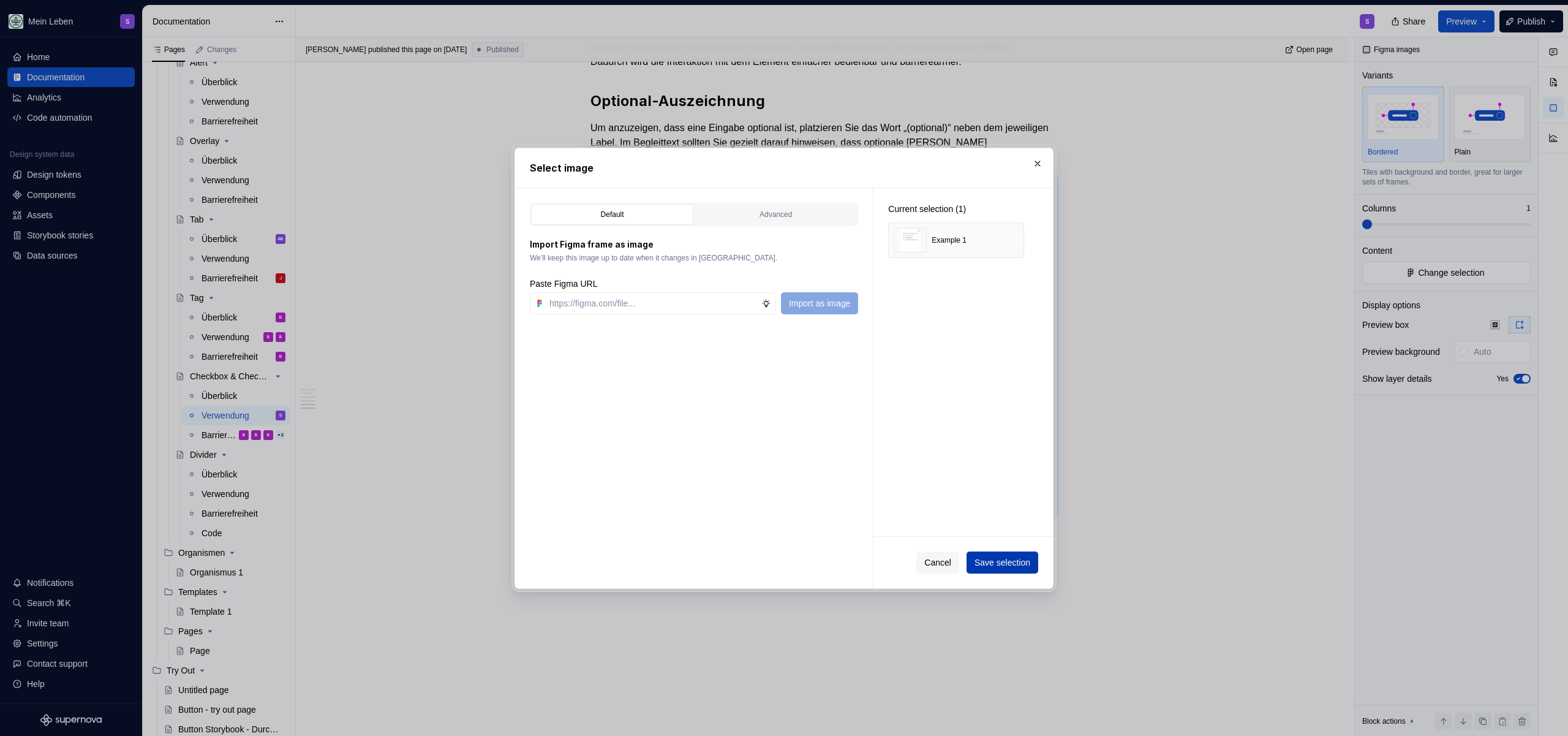
click at [977, 563] on span "Save selection" at bounding box center [1002, 562] width 56 height 12
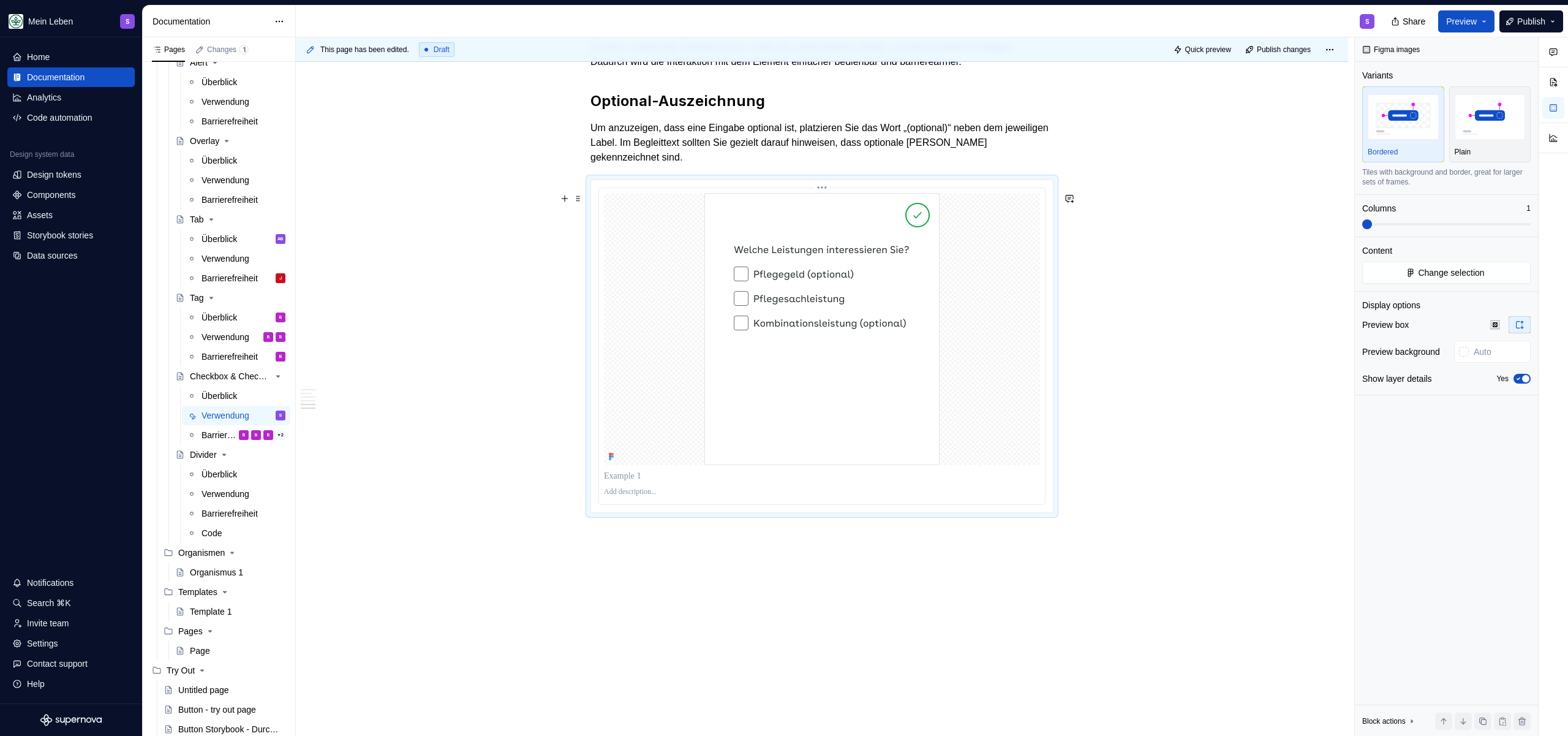
click at [634, 497] on p at bounding box center [822, 491] width 436 height 10
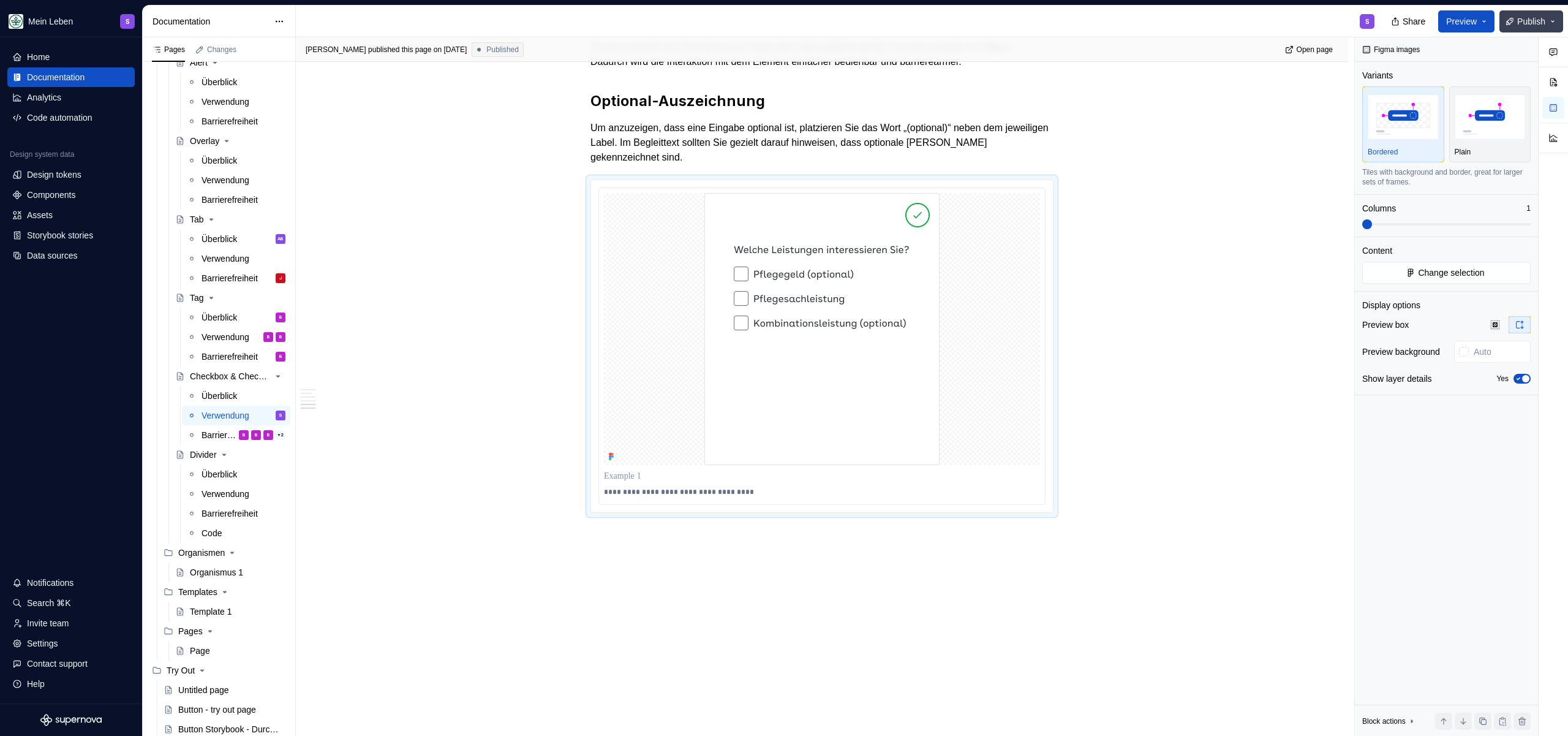
click at [1530, 23] on span "Publish" at bounding box center [1532, 21] width 28 height 12
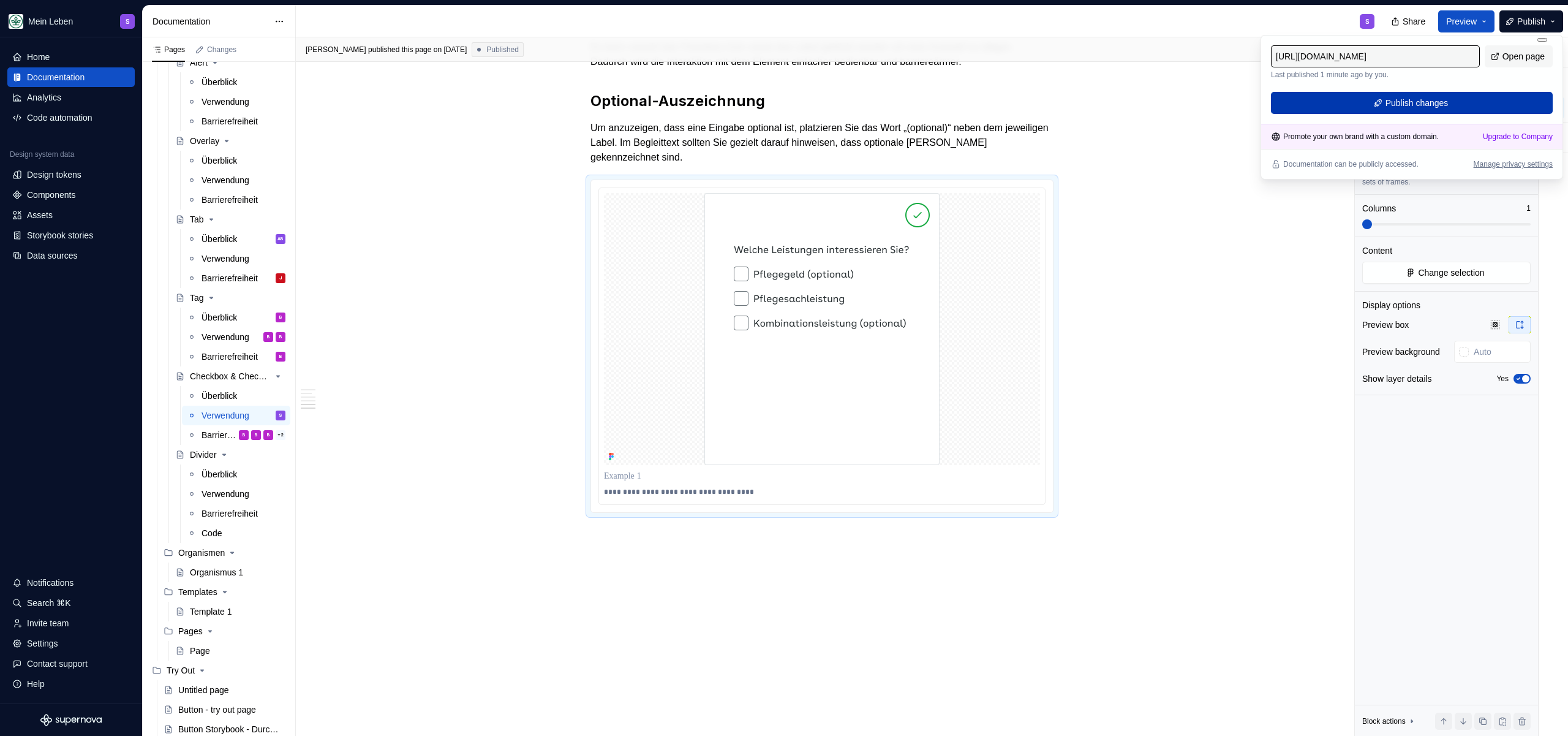
click at [1455, 102] on button "Publish changes" at bounding box center [1412, 103] width 282 height 22
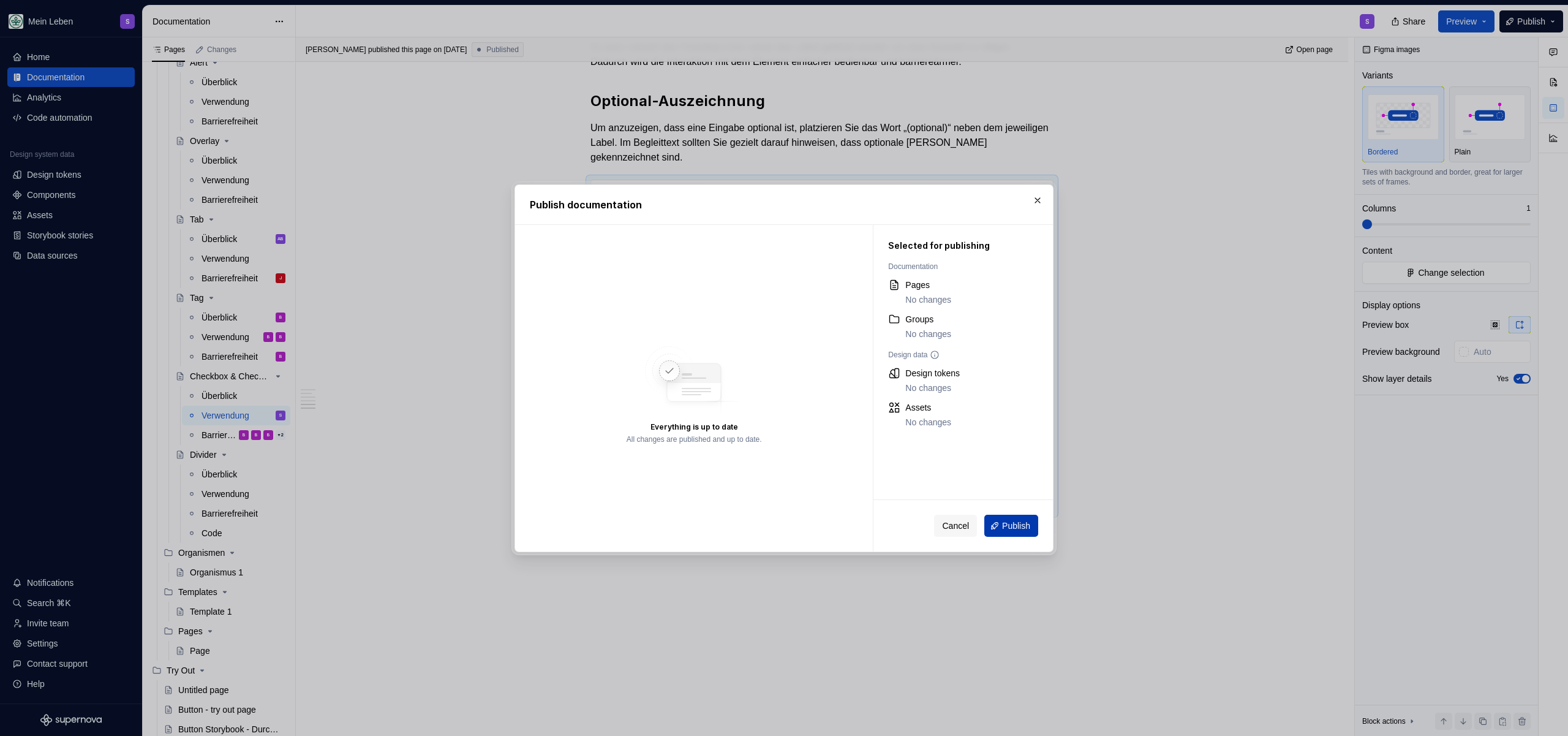
click at [1018, 521] on span "Publish" at bounding box center [1016, 525] width 28 height 12
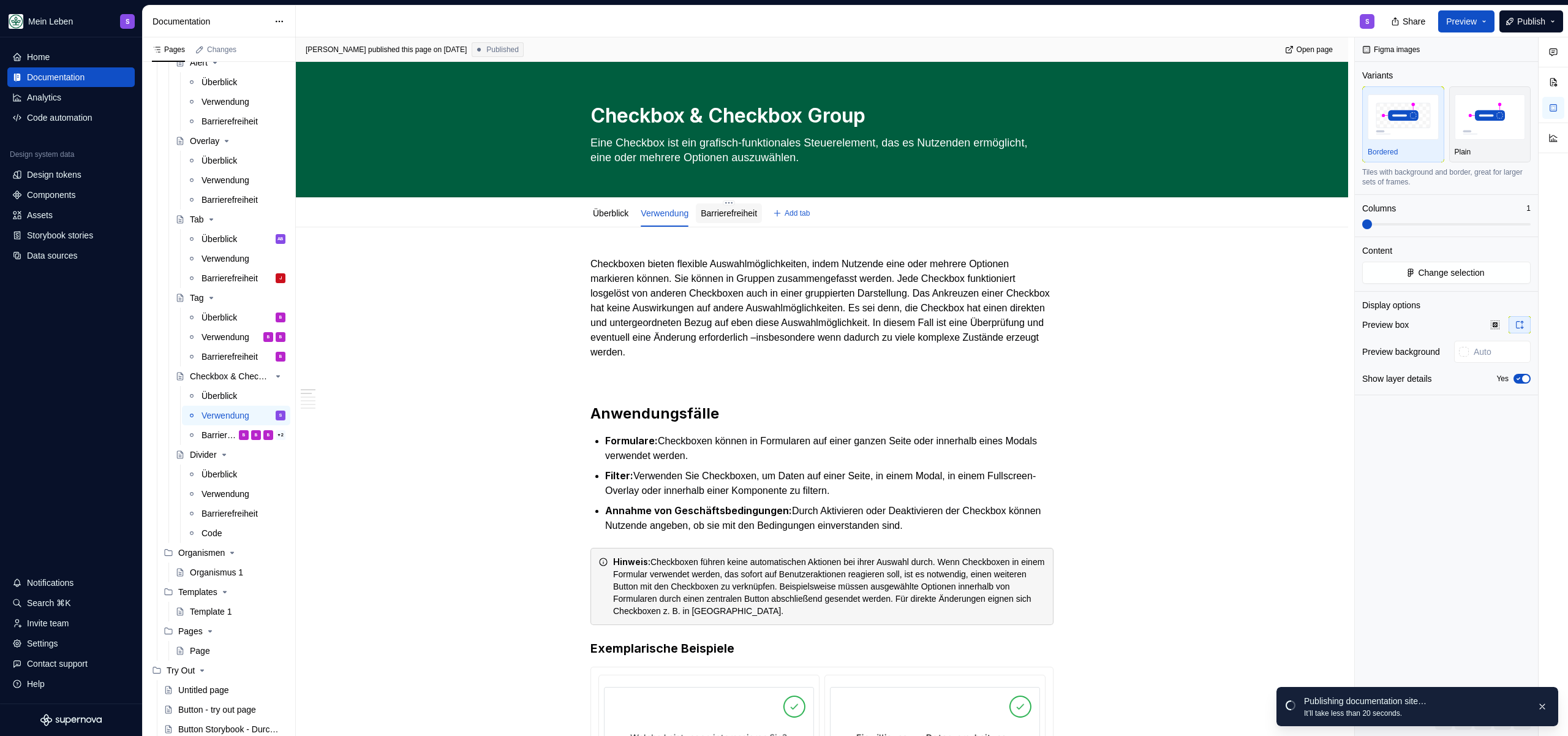
click at [742, 217] on link "Barrierefreiheit" at bounding box center [729, 213] width 56 height 10
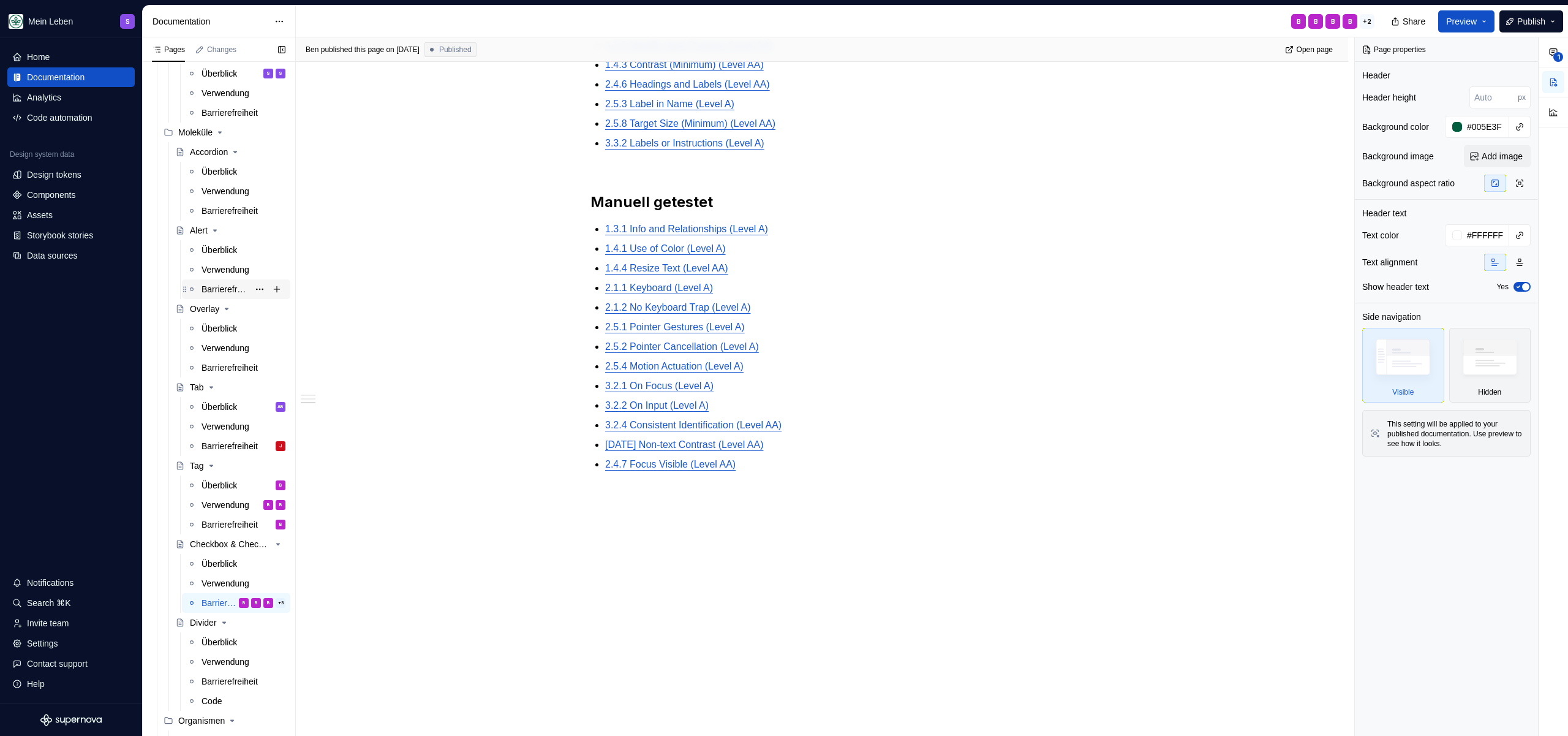
scroll to position [532, 0]
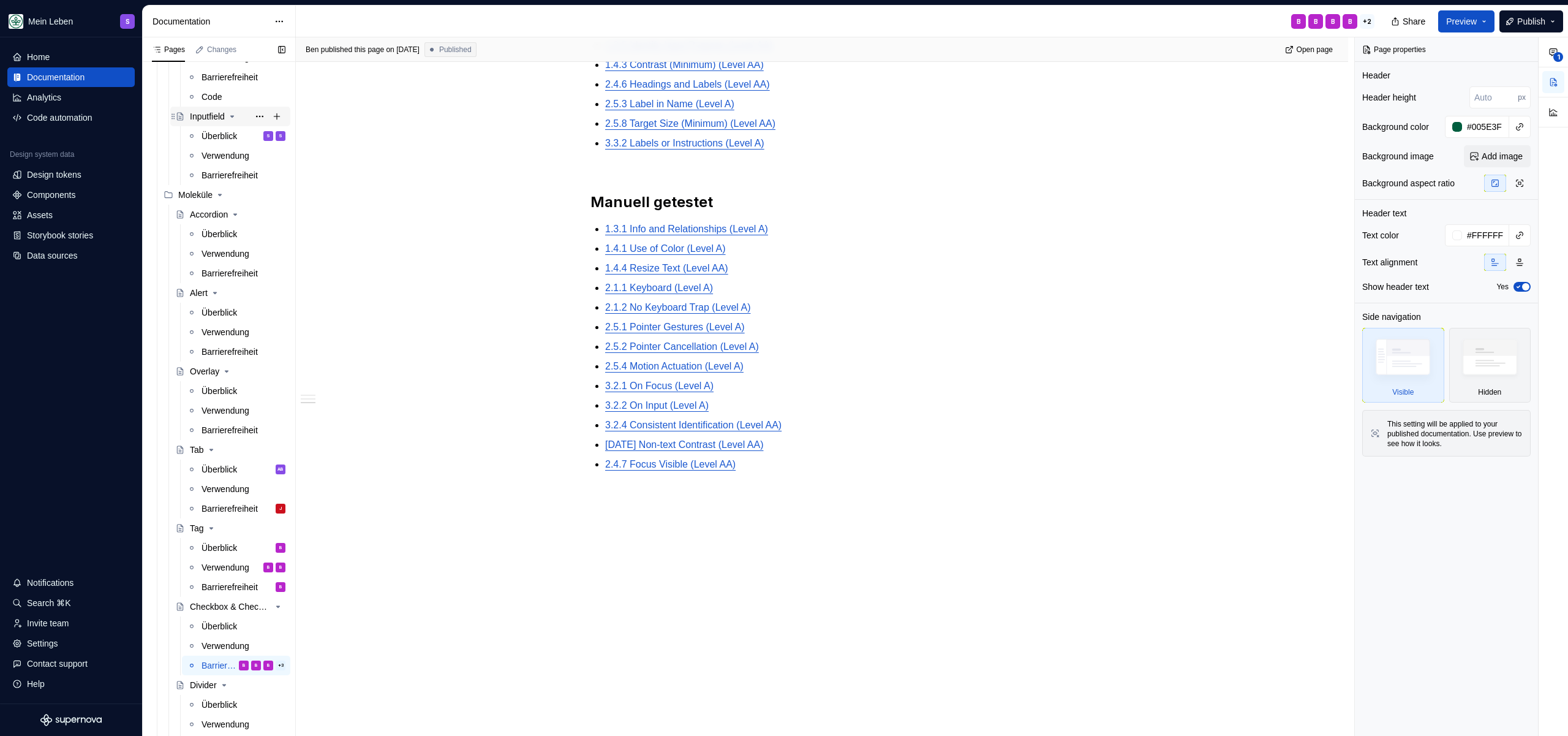
click at [214, 112] on div "Inputfield" at bounding box center [207, 116] width 35 height 12
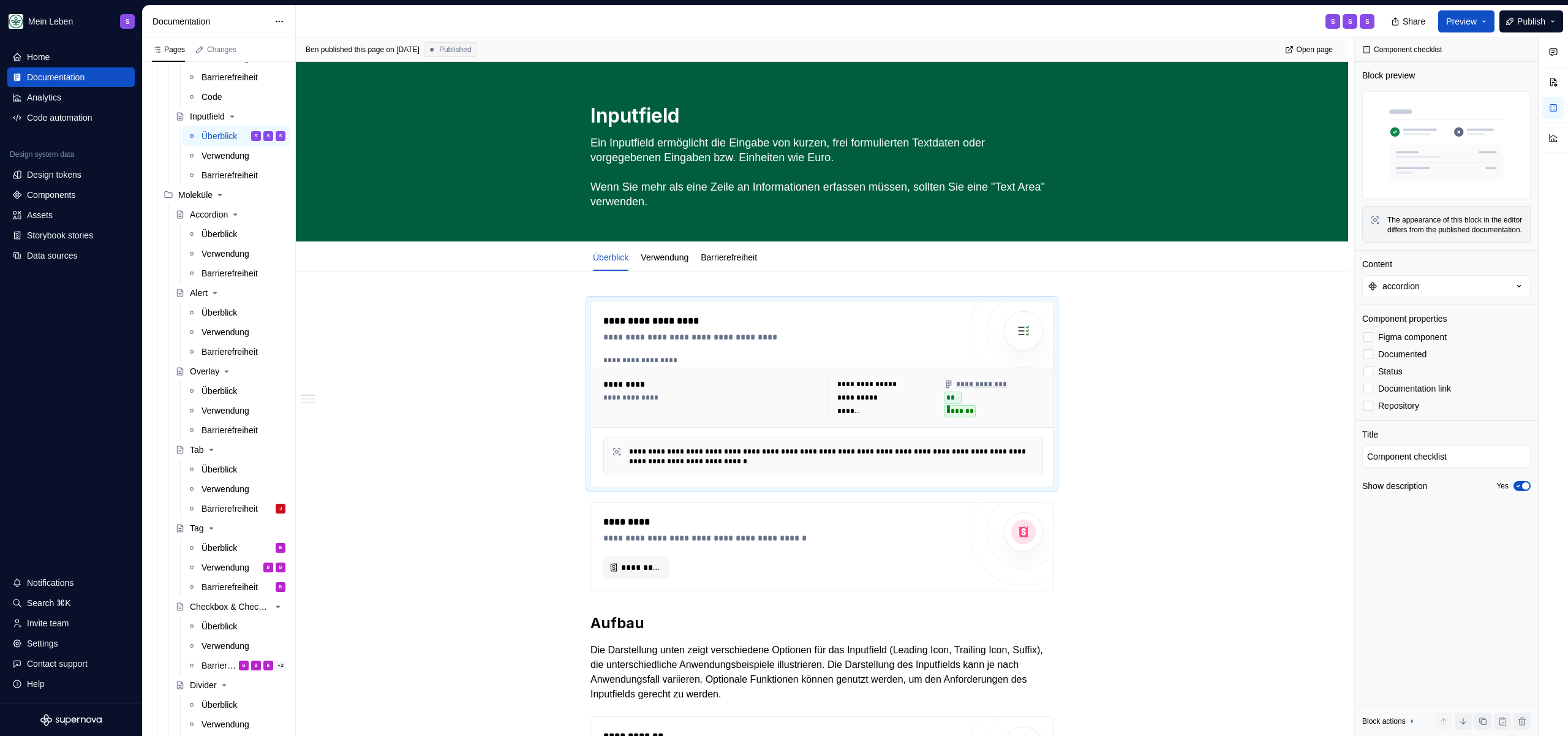
type textarea "*"
